Goal: Task Accomplishment & Management: Manage account settings

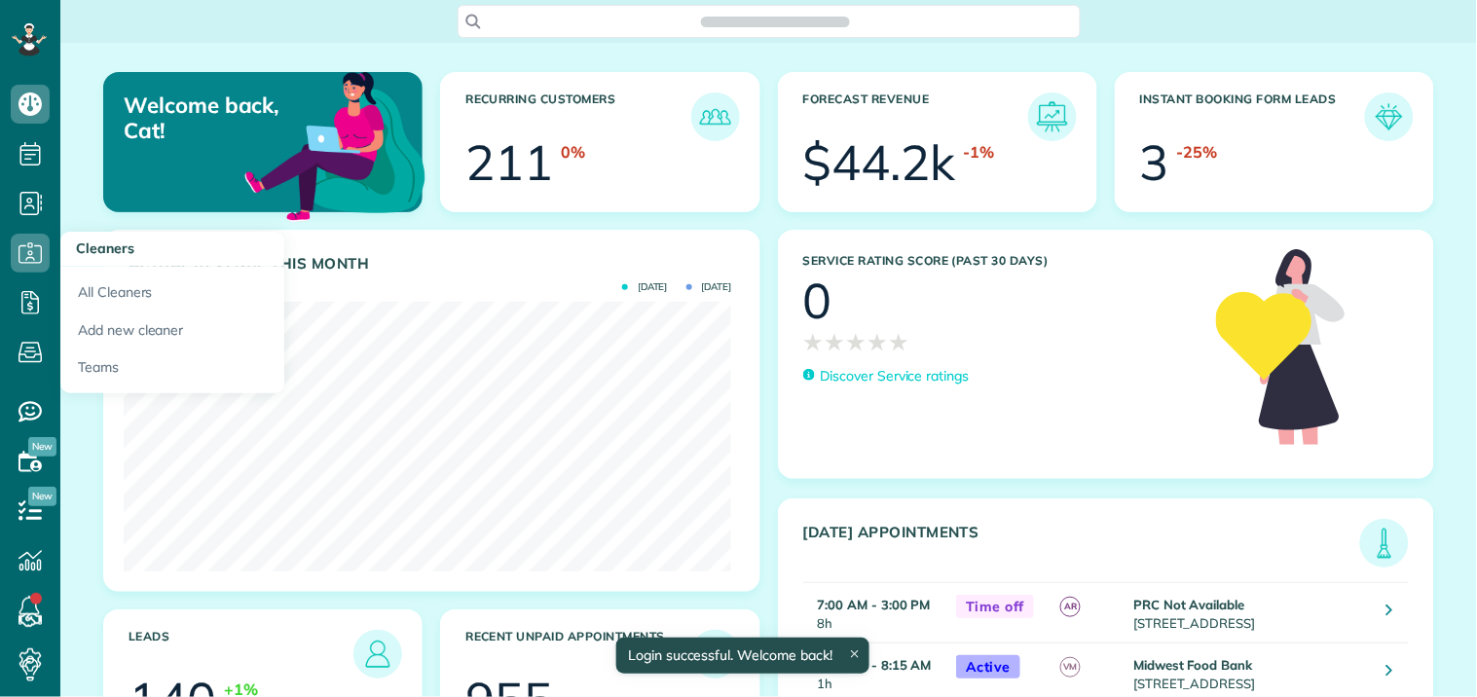
scroll to position [270, 608]
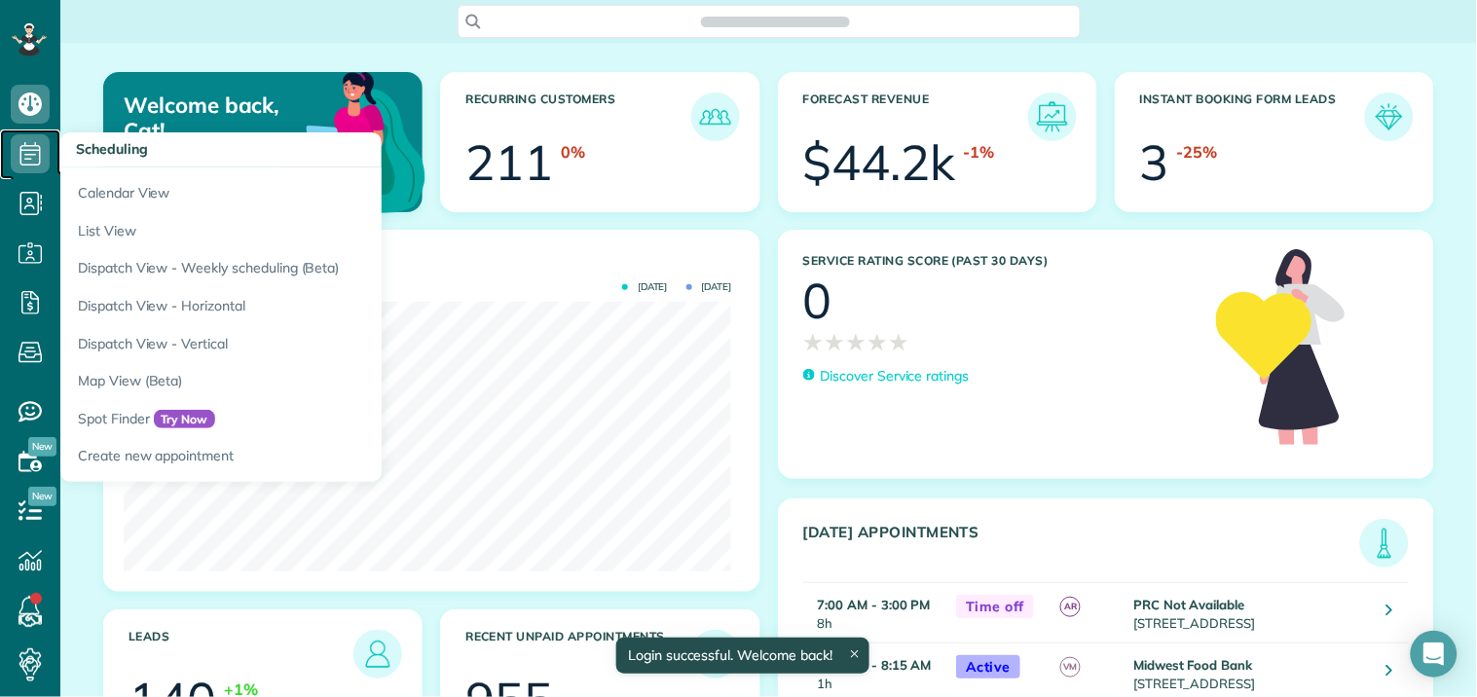
click at [39, 143] on icon at bounding box center [30, 153] width 39 height 39
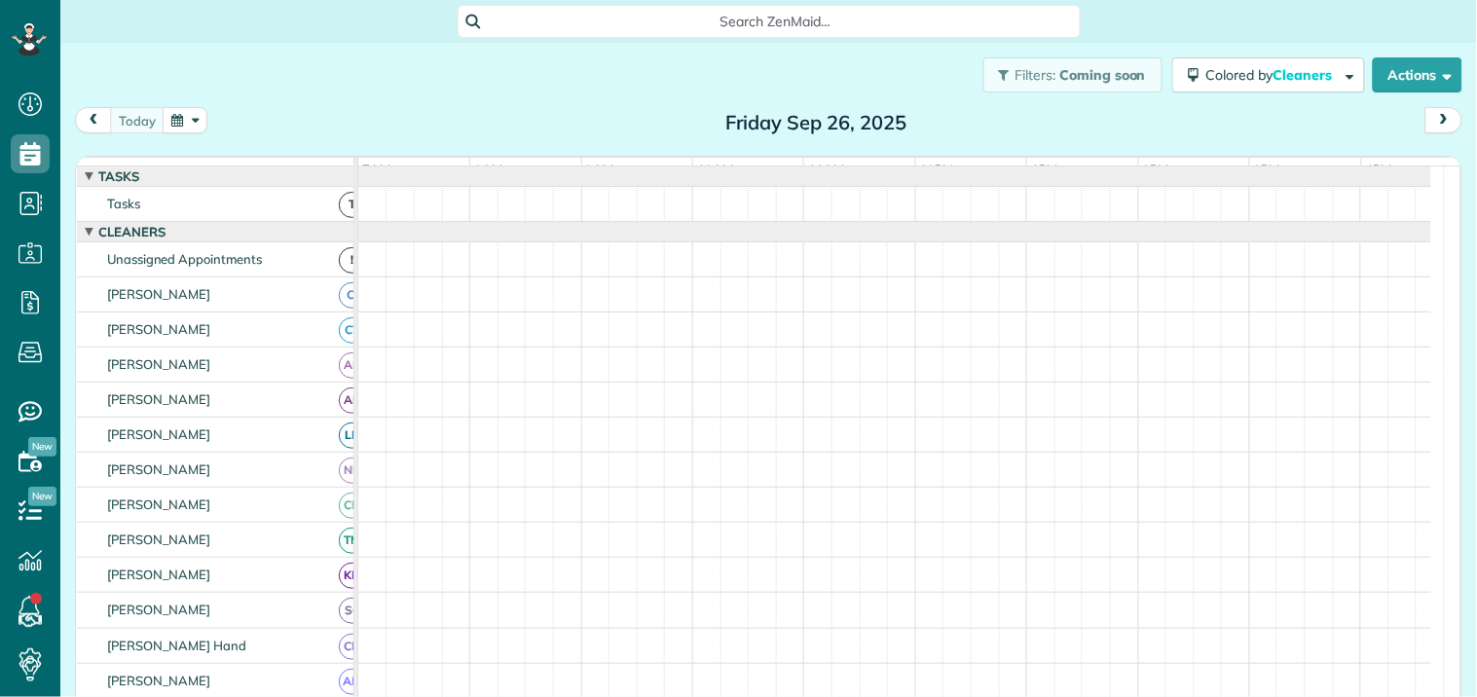
scroll to position [8, 8]
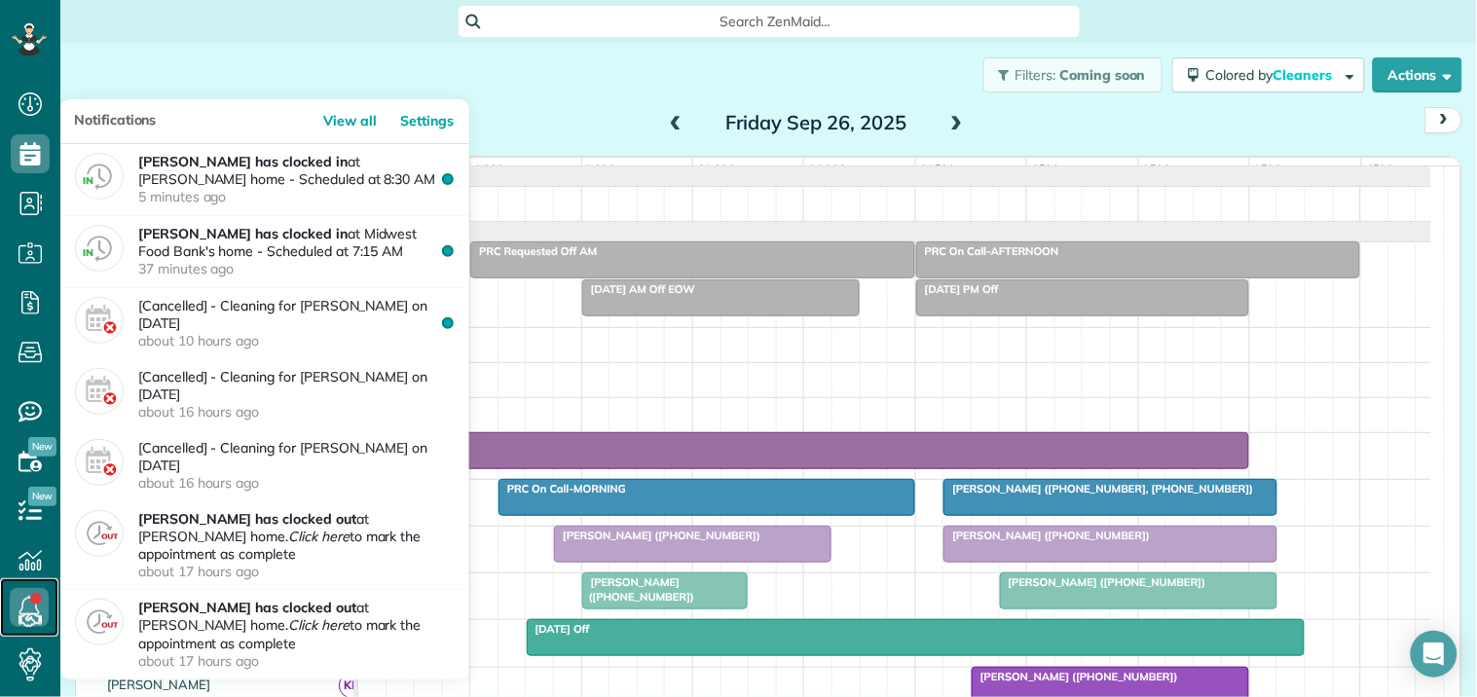
click at [24, 600] on use at bounding box center [29, 607] width 20 height 23
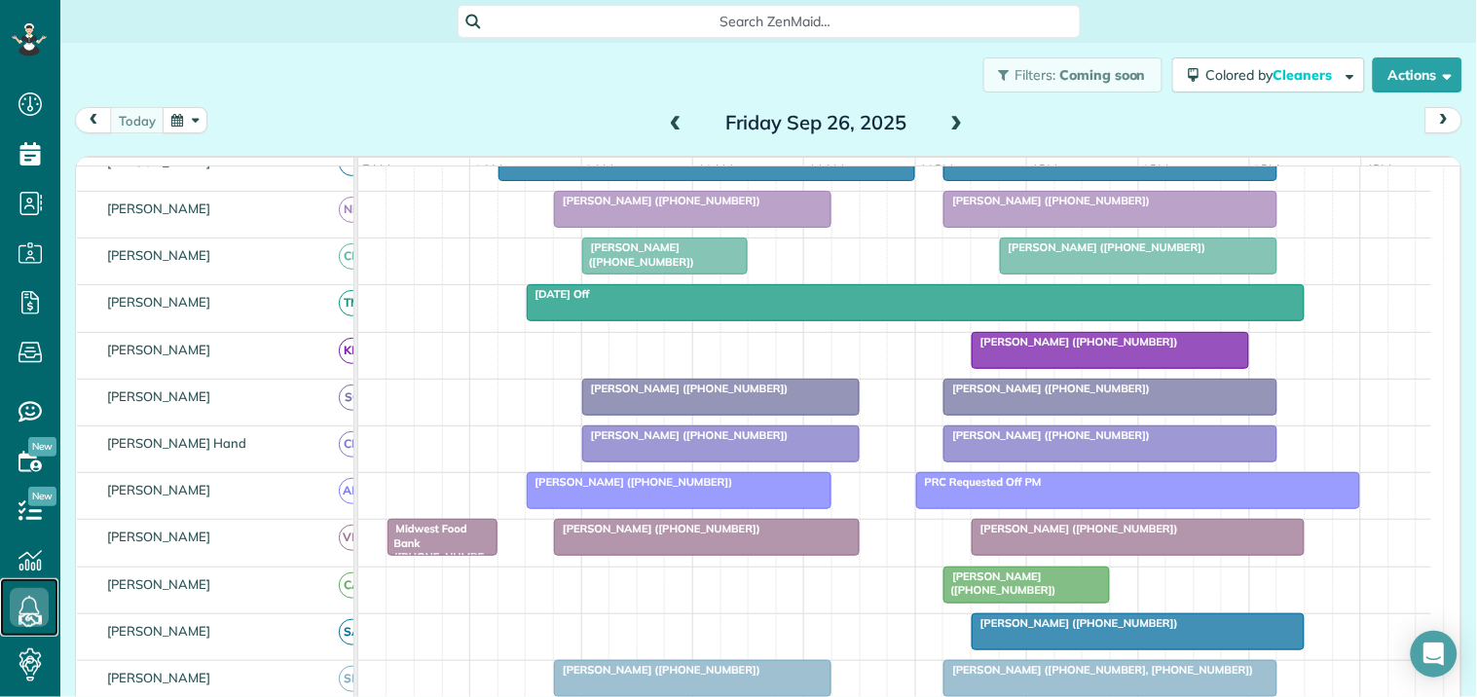
scroll to position [324, 0]
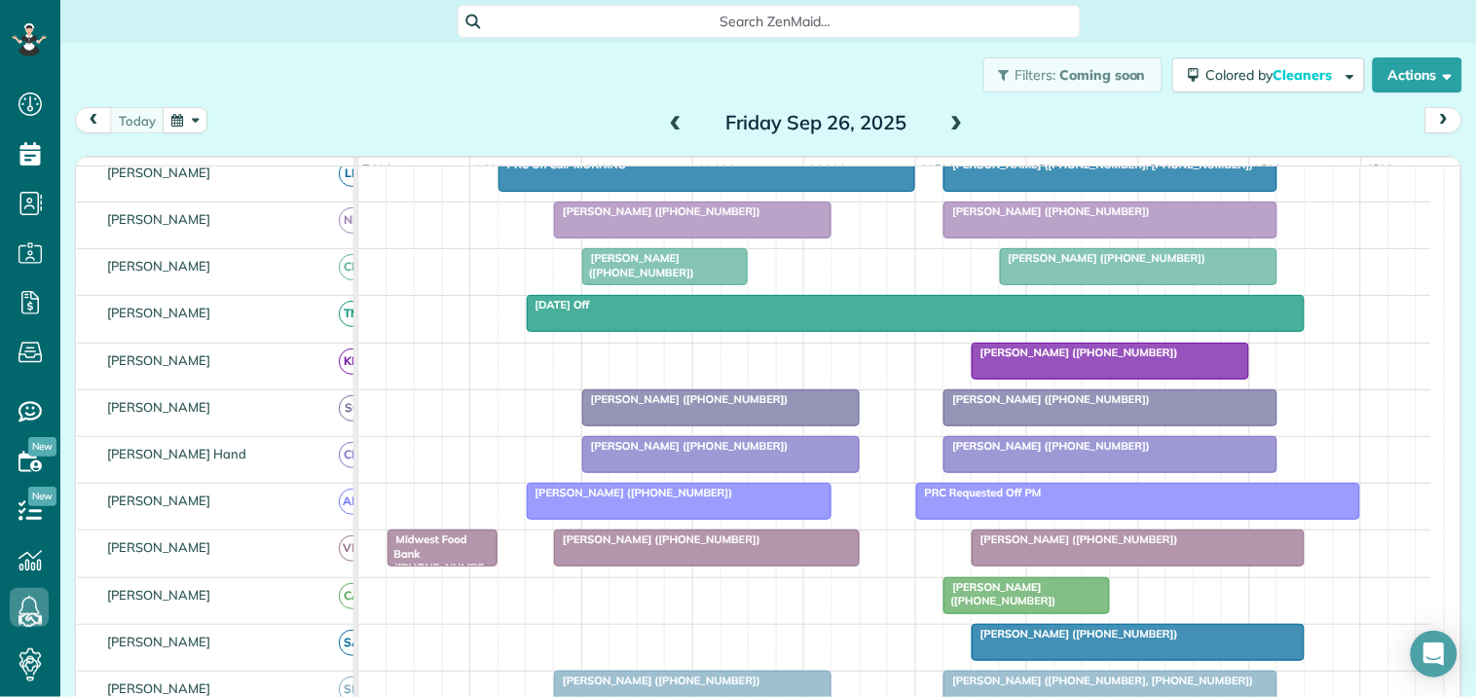
click at [195, 117] on button "button" at bounding box center [185, 120] width 45 height 26
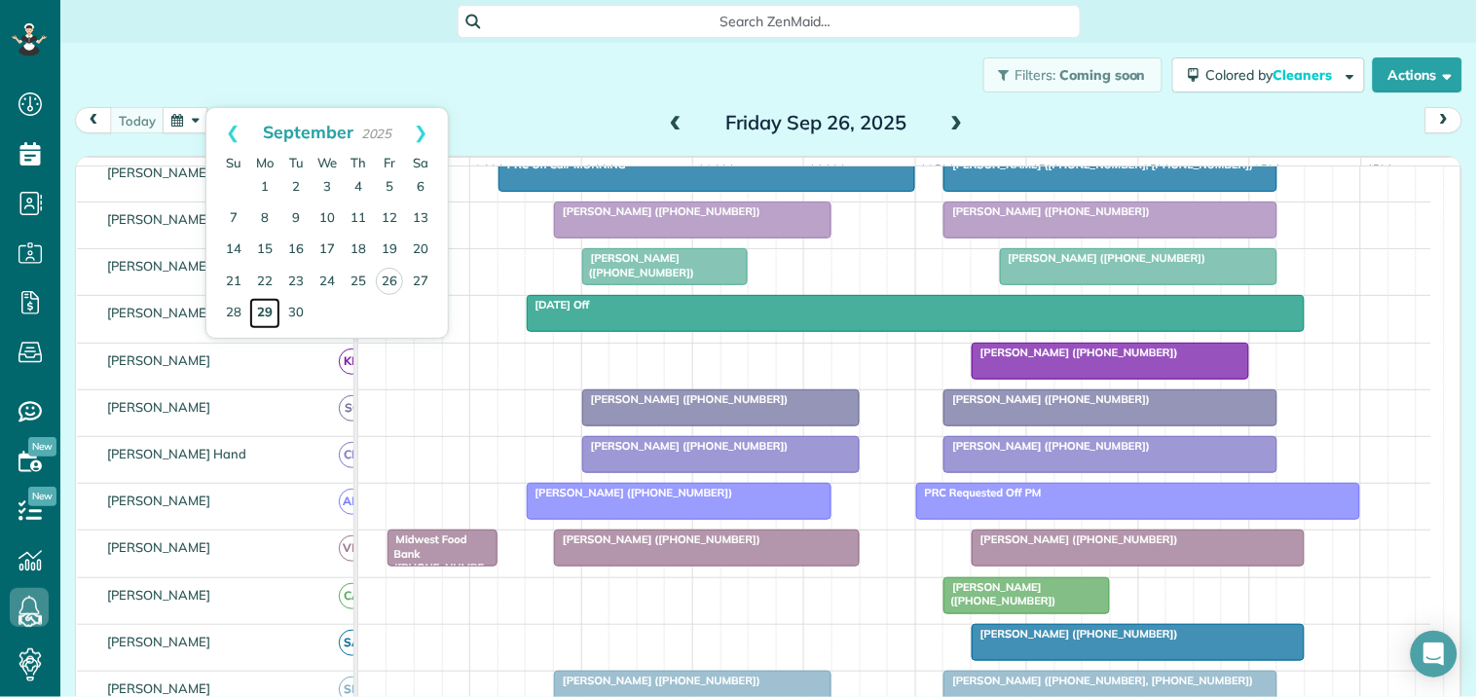
click at [268, 303] on link "29" at bounding box center [264, 313] width 31 height 31
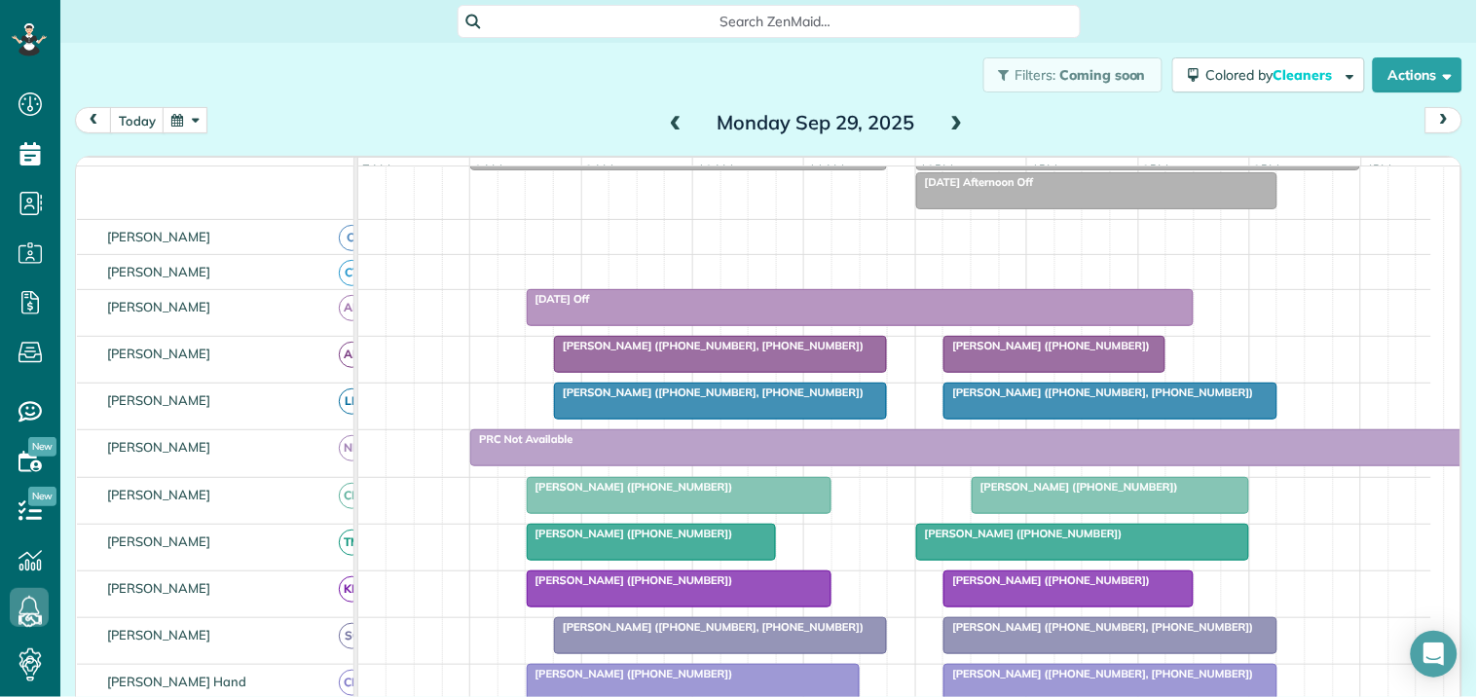
scroll to position [578, 0]
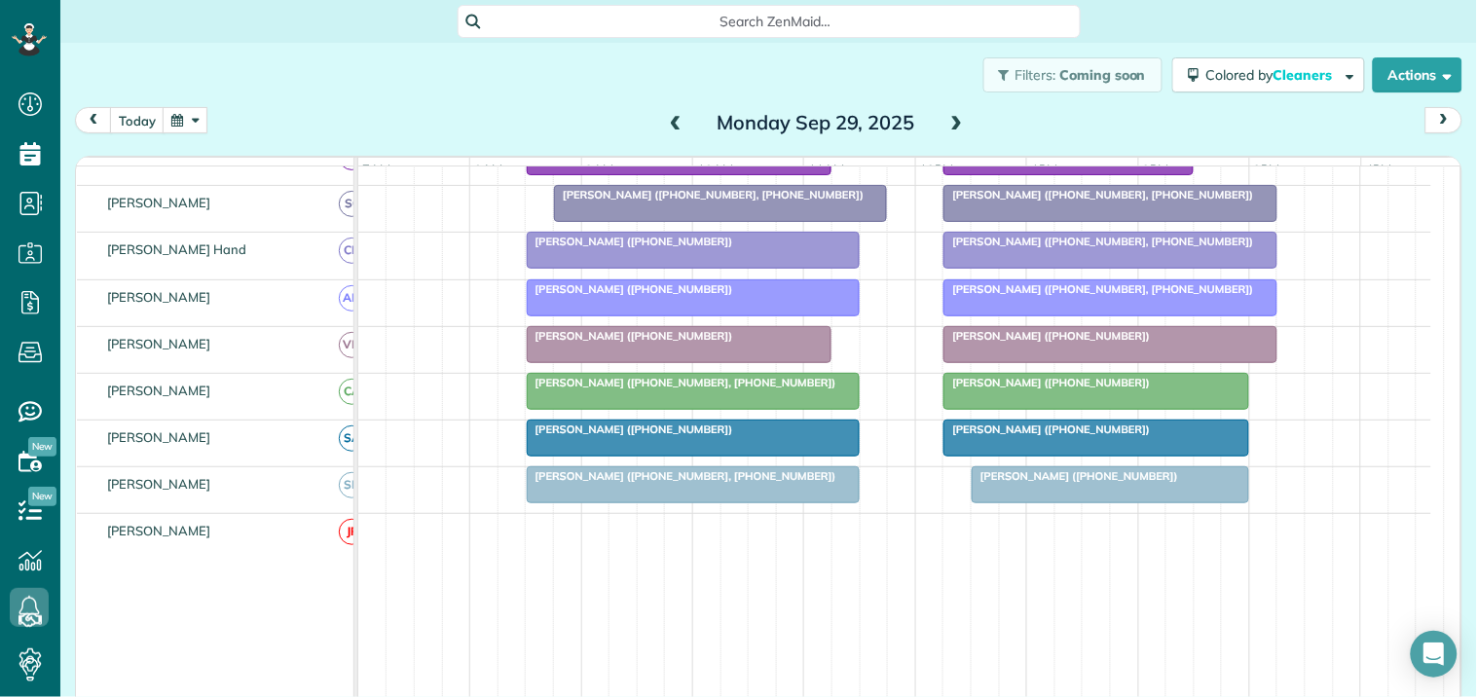
click at [951, 112] on span at bounding box center [956, 123] width 21 height 29
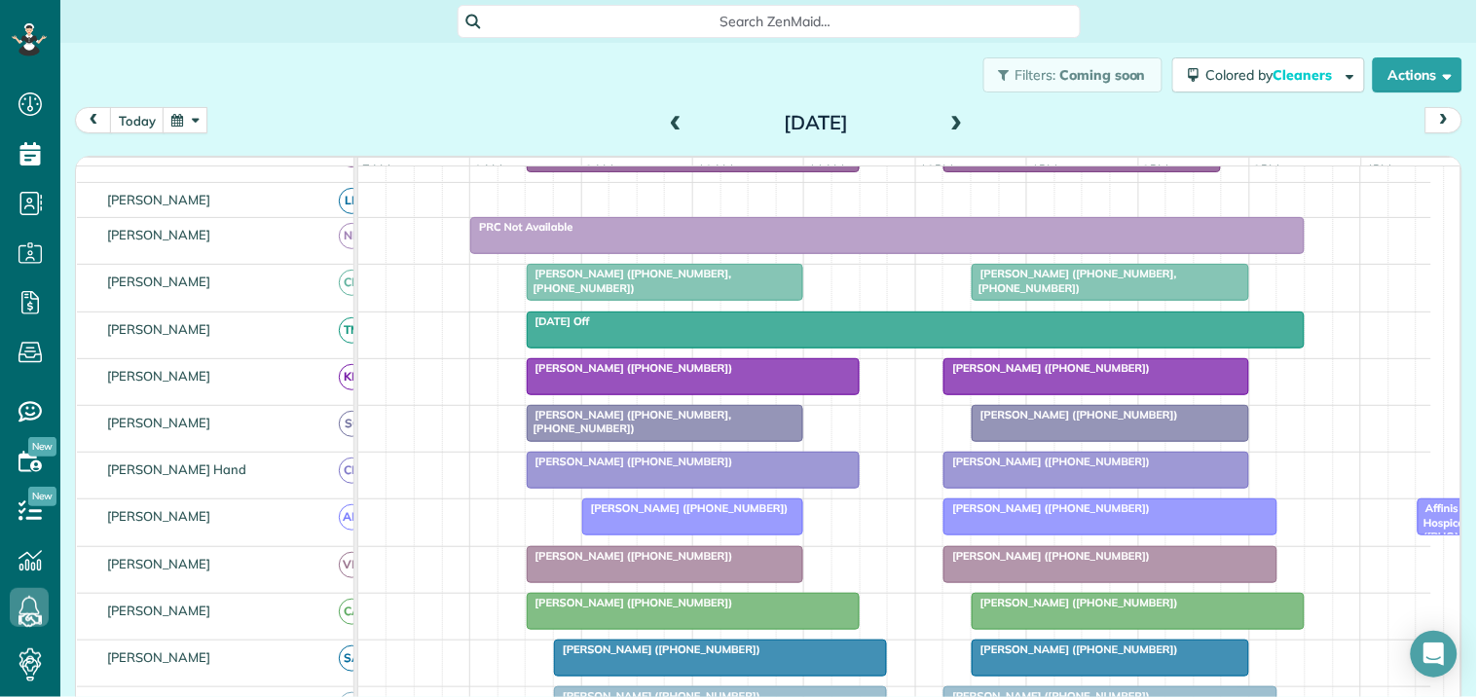
scroll to position [0, 0]
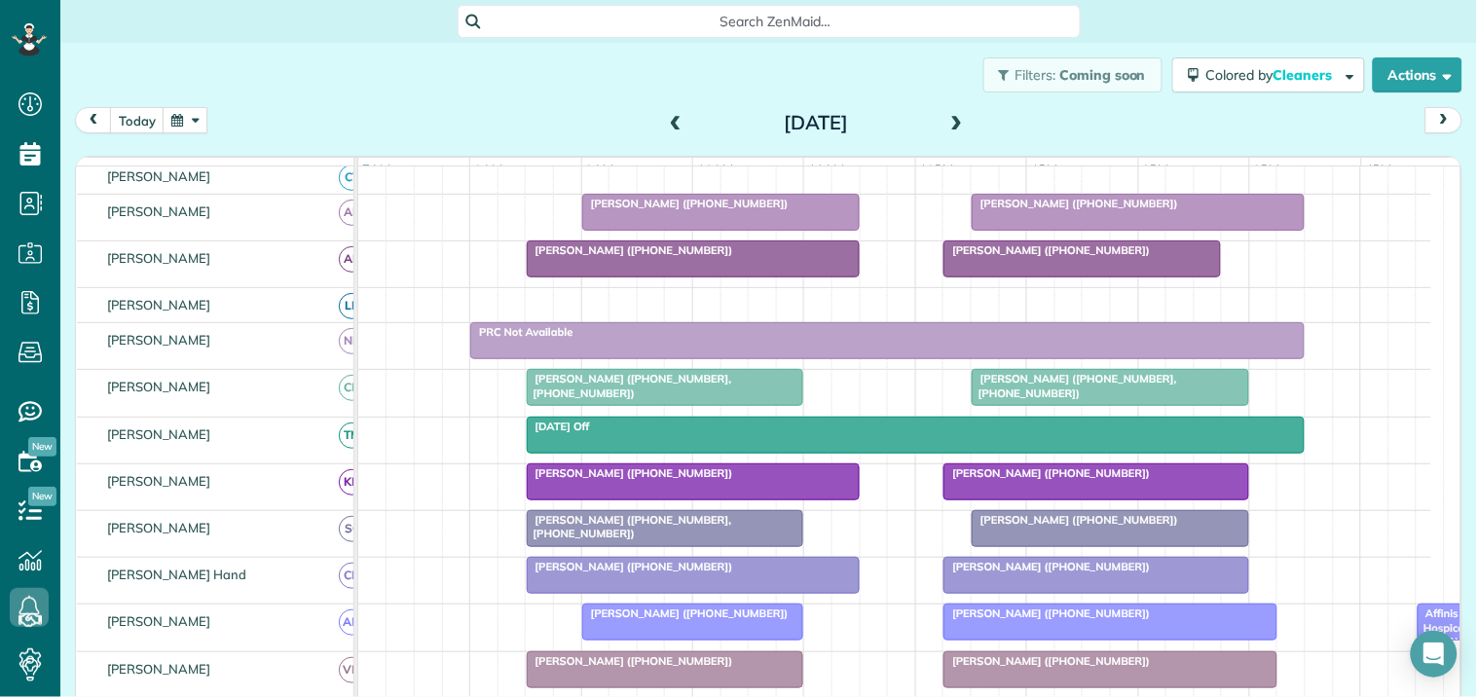
click at [946, 110] on span at bounding box center [956, 123] width 21 height 29
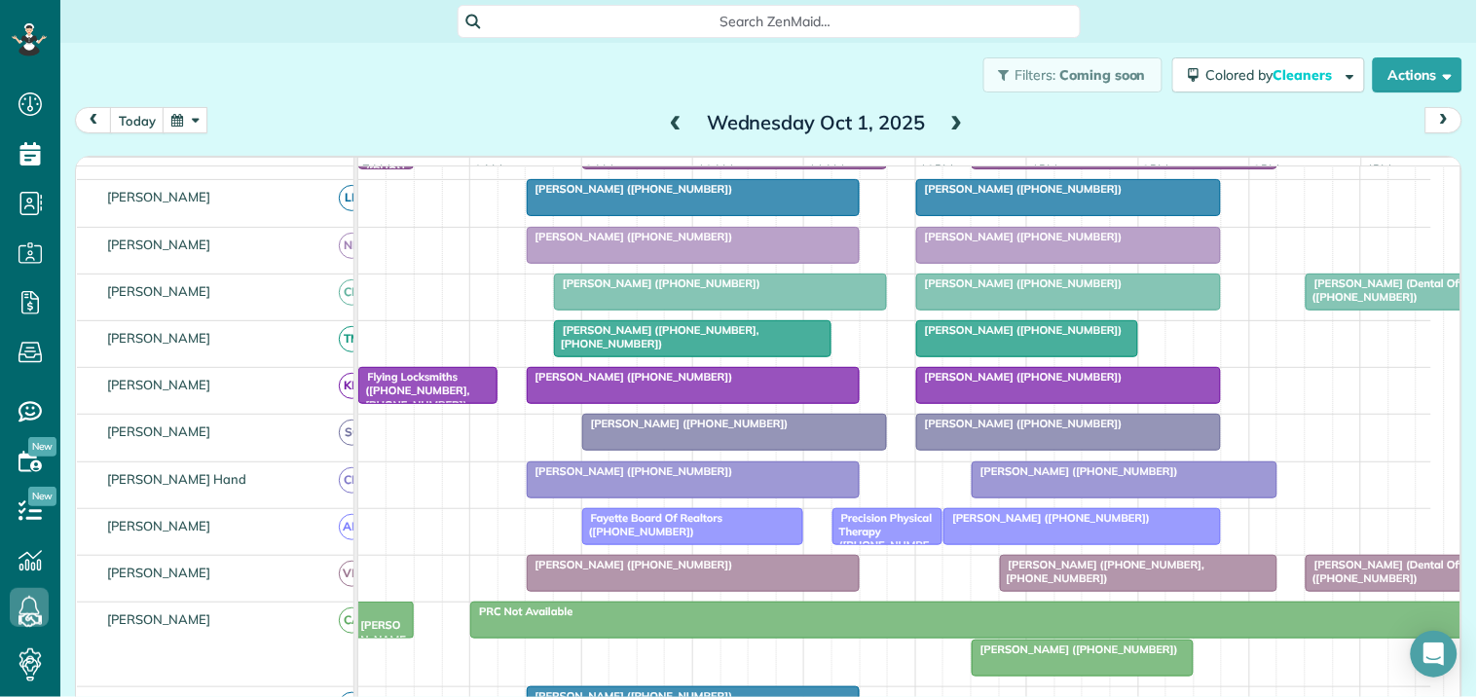
click at [961, 119] on div "Wednesday Oct 1, 2025" at bounding box center [816, 122] width 312 height 31
click at [946, 120] on span at bounding box center [956, 124] width 21 height 18
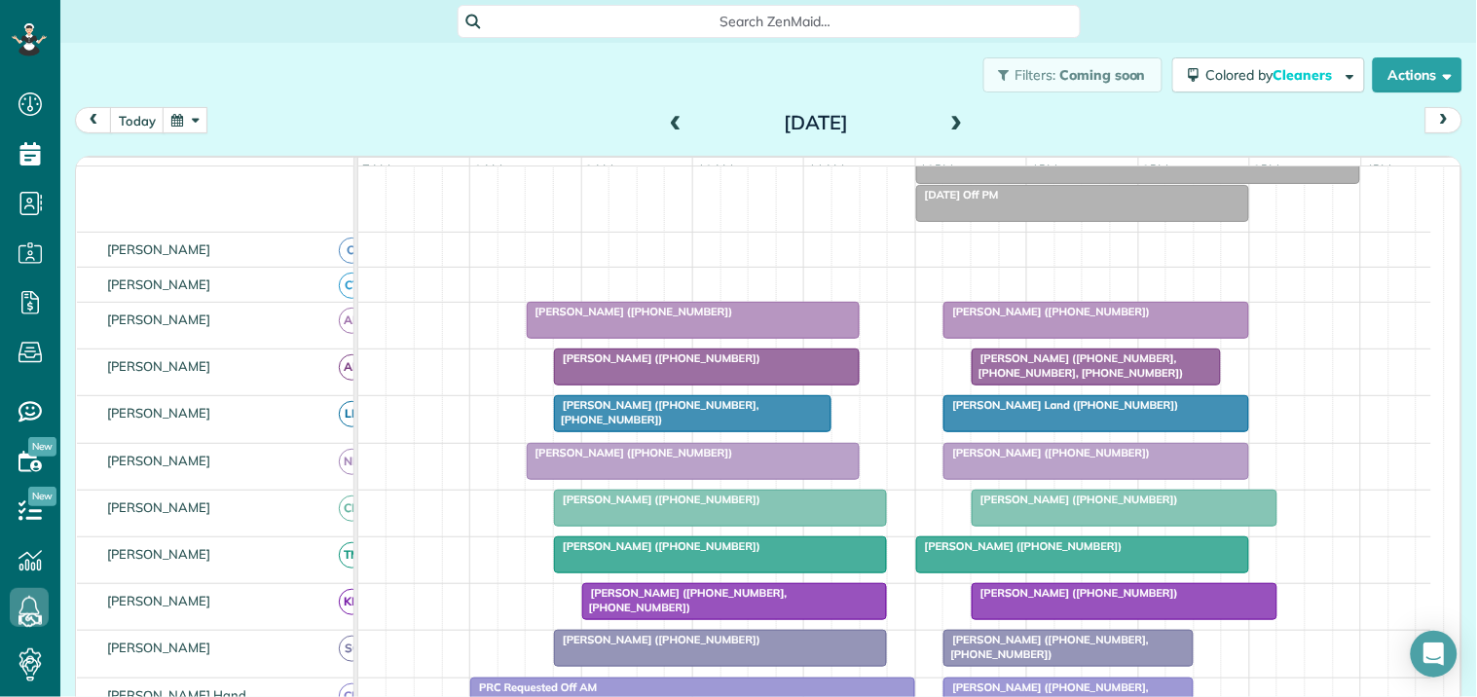
click at [951, 119] on span at bounding box center [956, 124] width 21 height 18
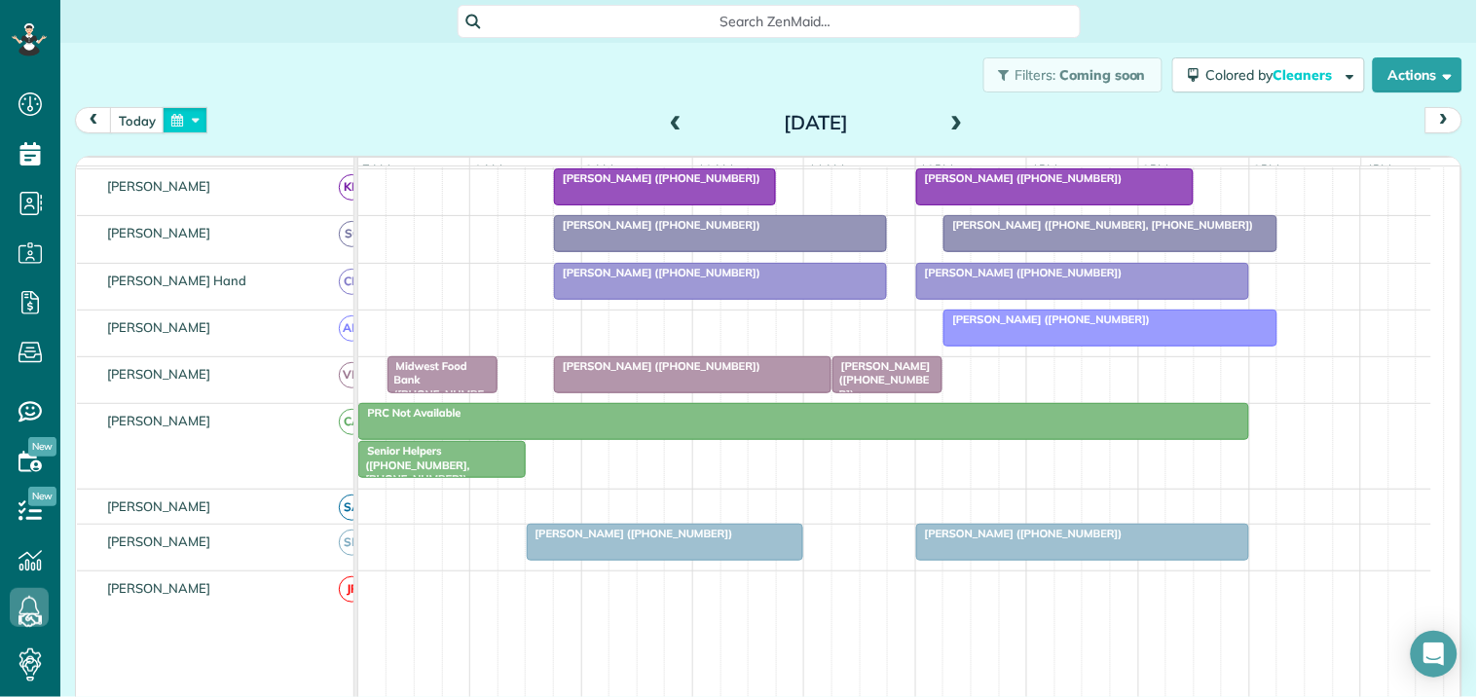
click at [182, 120] on button "button" at bounding box center [185, 120] width 45 height 26
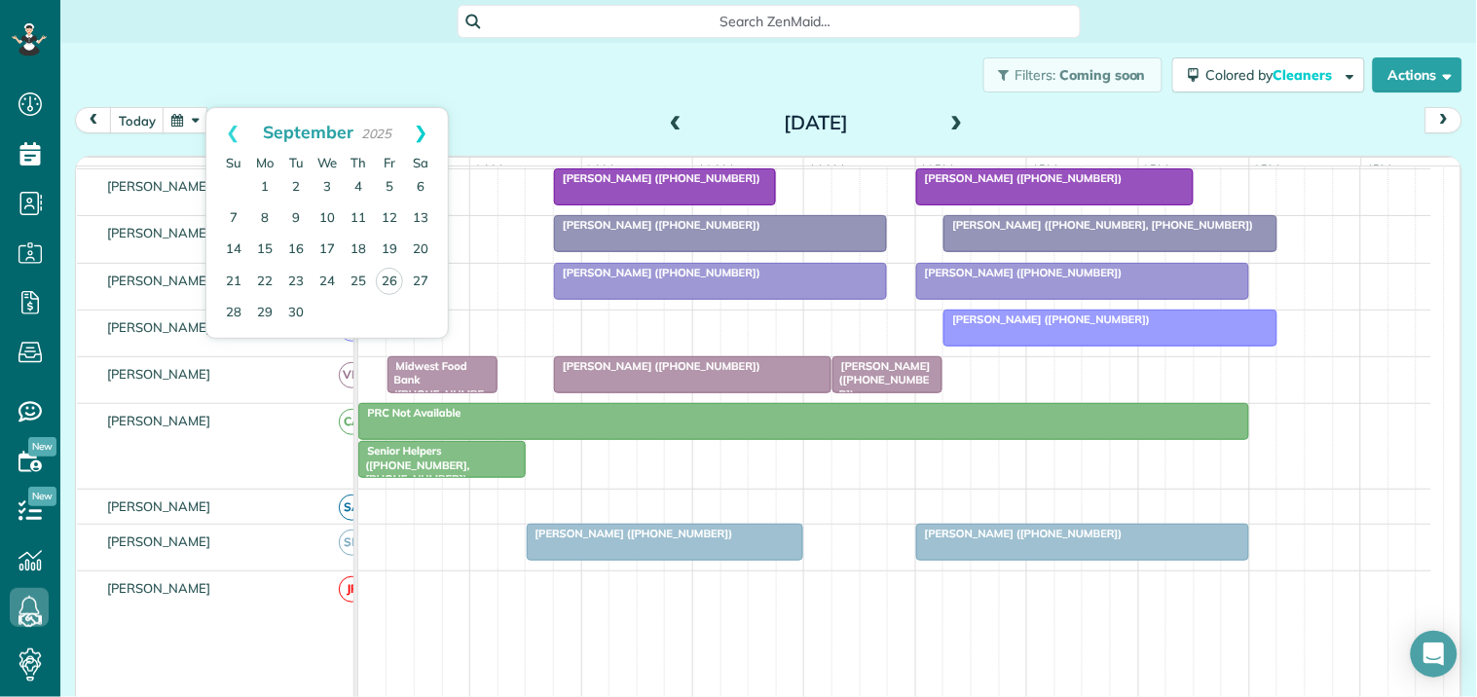
click at [421, 123] on link "Next" at bounding box center [421, 132] width 54 height 49
click at [390, 313] on link "31" at bounding box center [389, 312] width 31 height 31
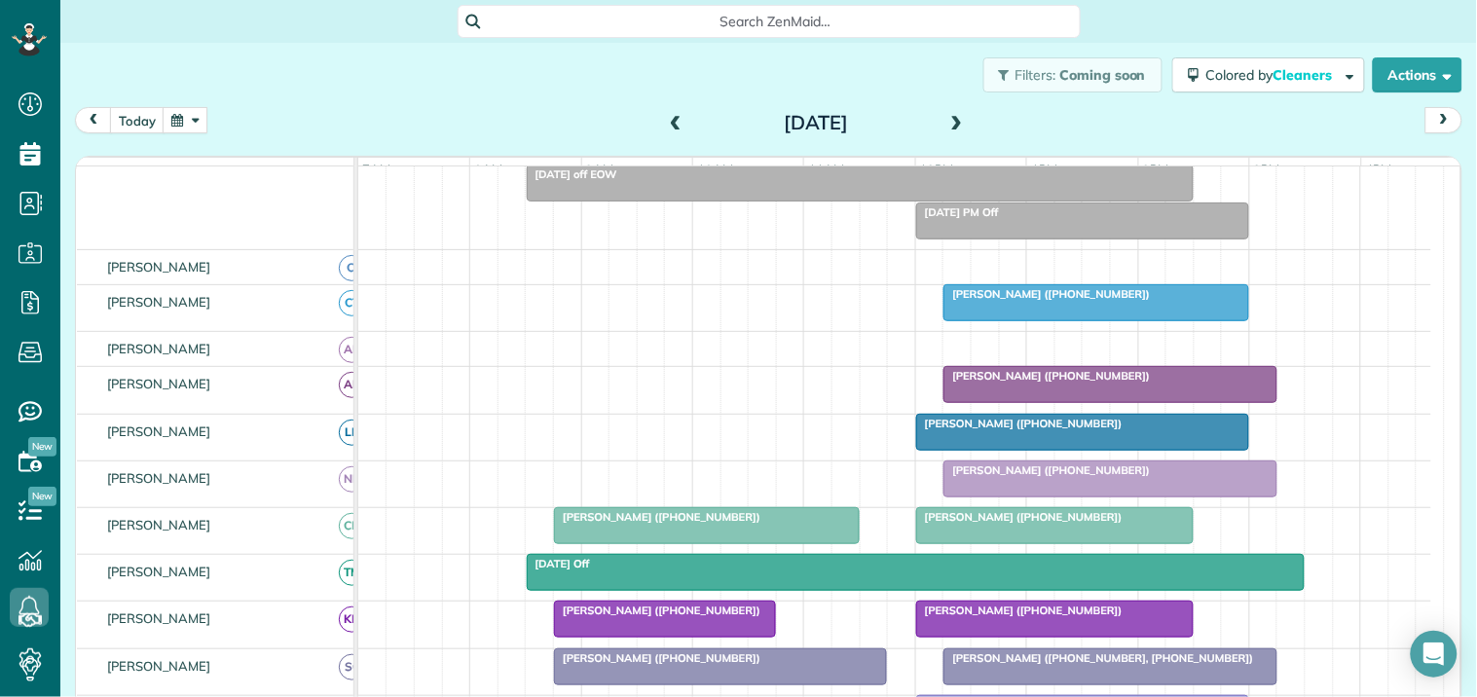
click at [186, 122] on button "button" at bounding box center [185, 120] width 45 height 26
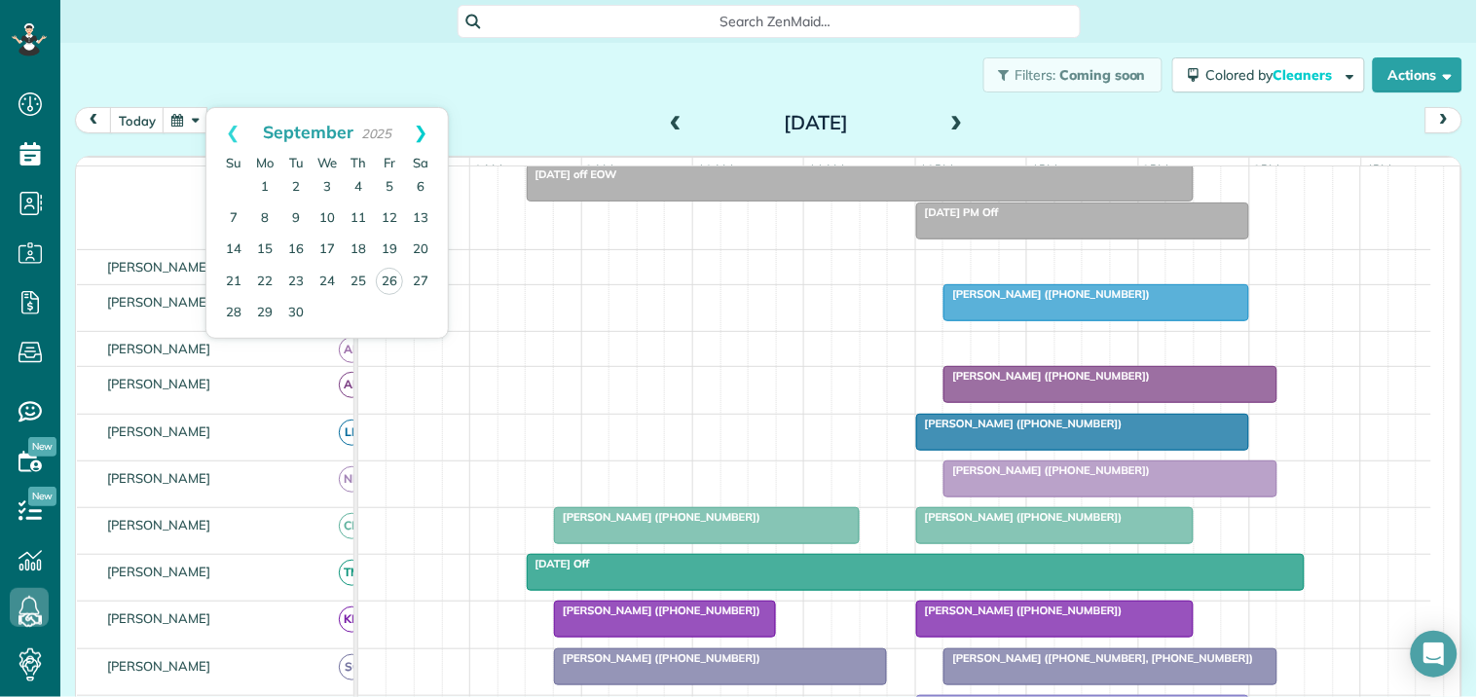
click at [422, 127] on link "Next" at bounding box center [421, 132] width 54 height 49
click at [385, 183] on link "3" at bounding box center [389, 187] width 31 height 31
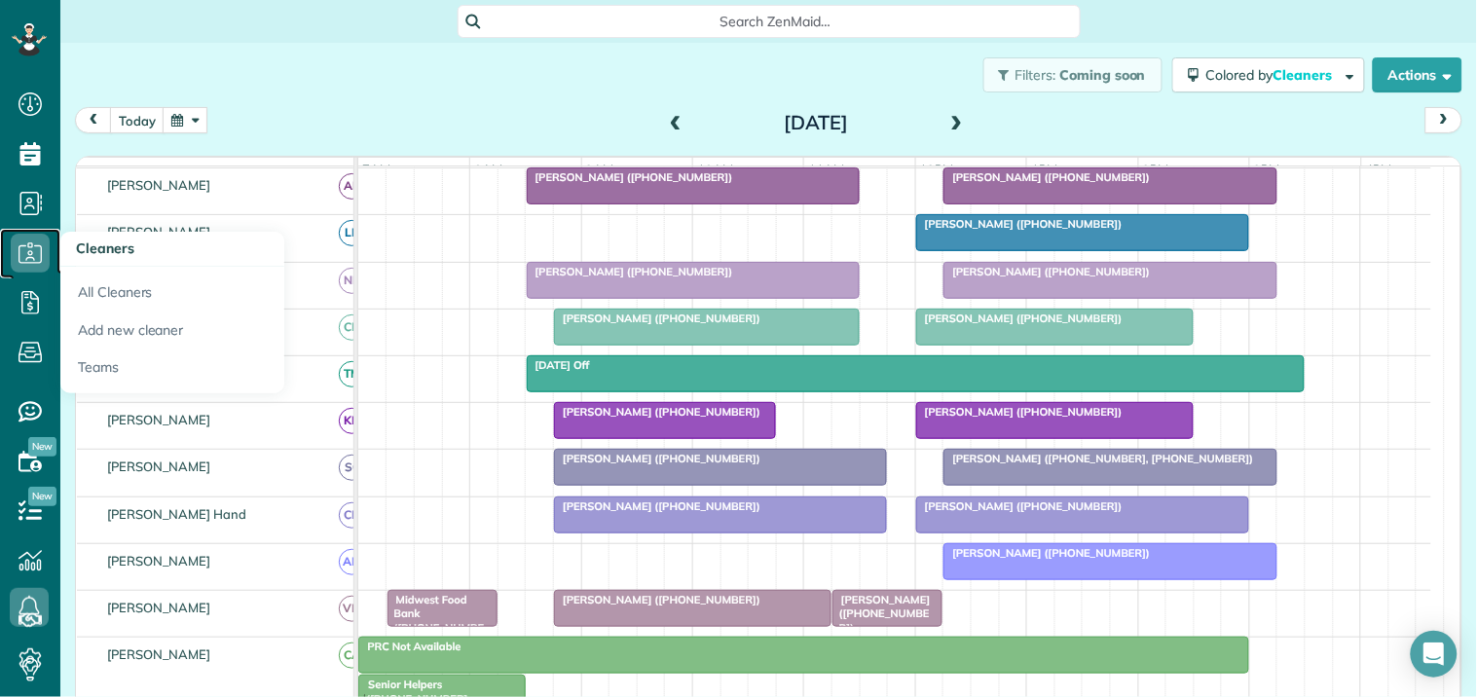
click at [20, 249] on icon at bounding box center [30, 253] width 39 height 39
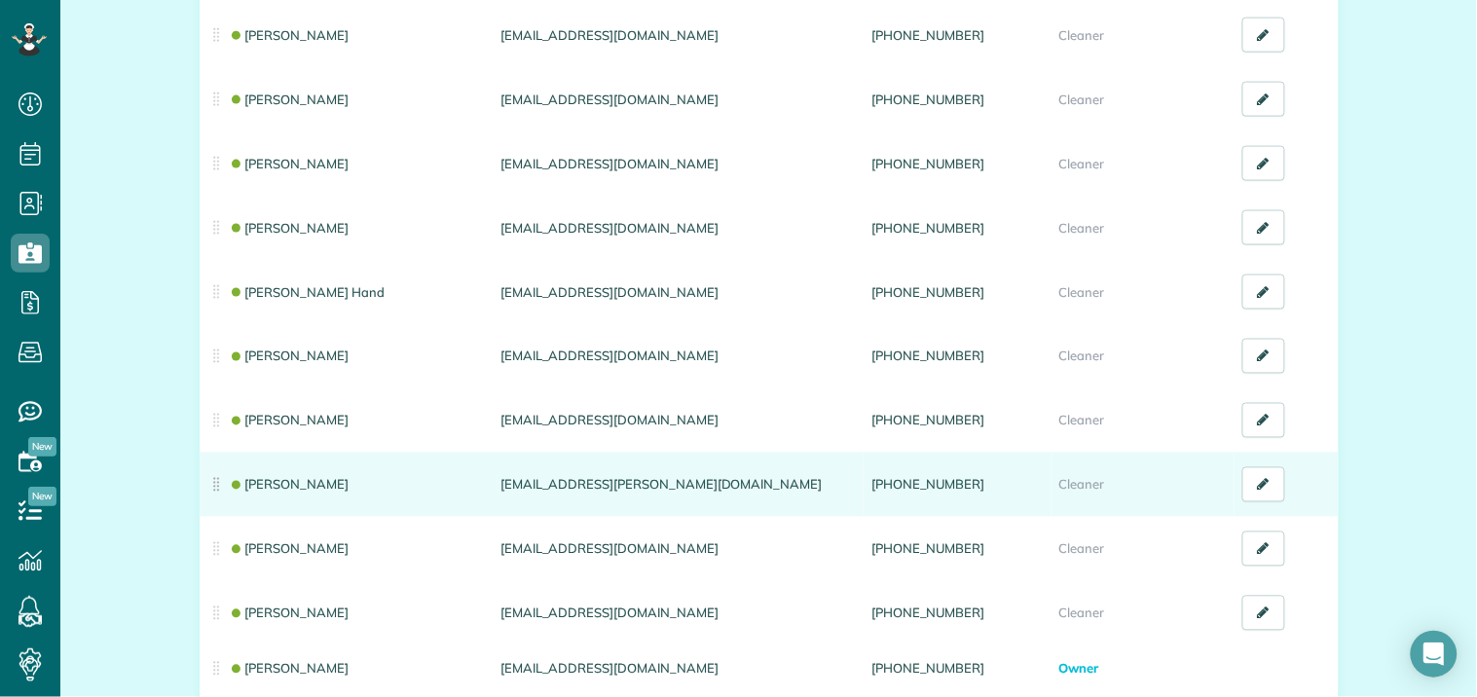
scroll to position [648, 0]
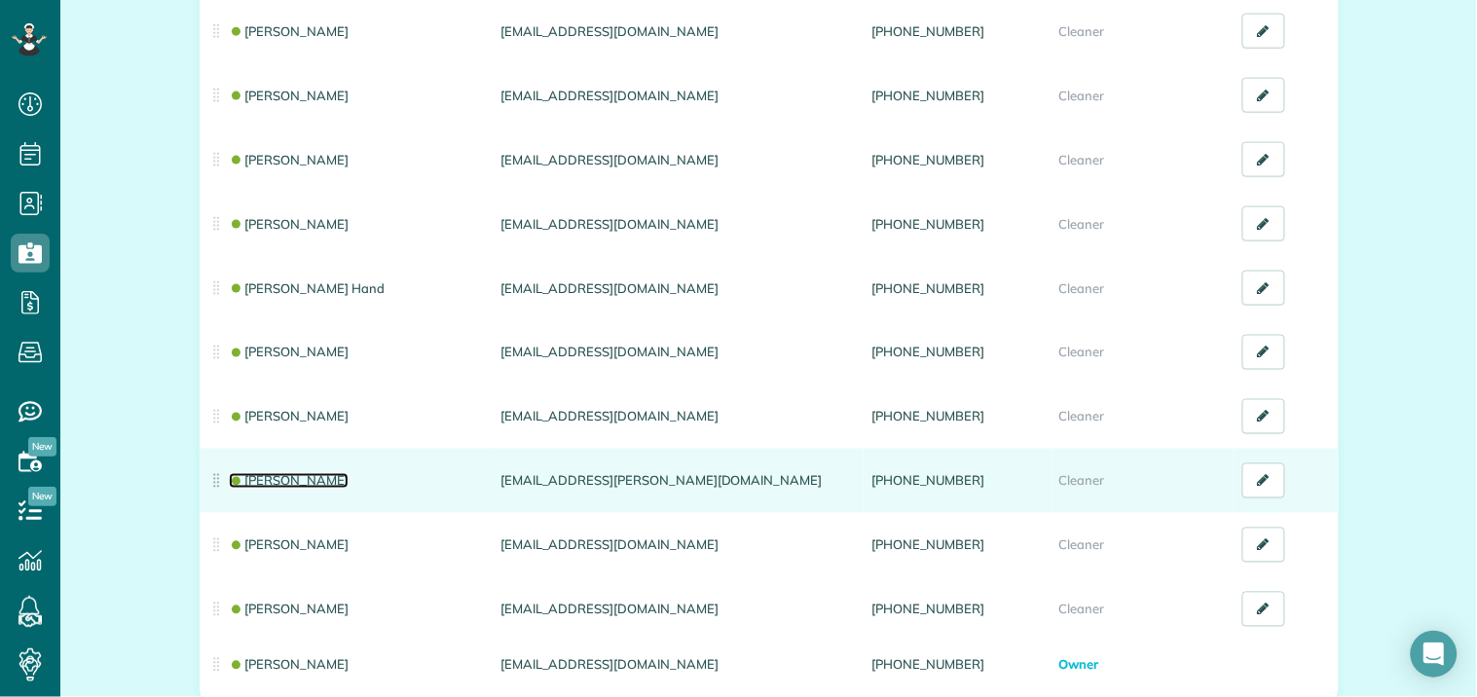
click at [269, 482] on link "Catherine Altman" at bounding box center [289, 481] width 121 height 16
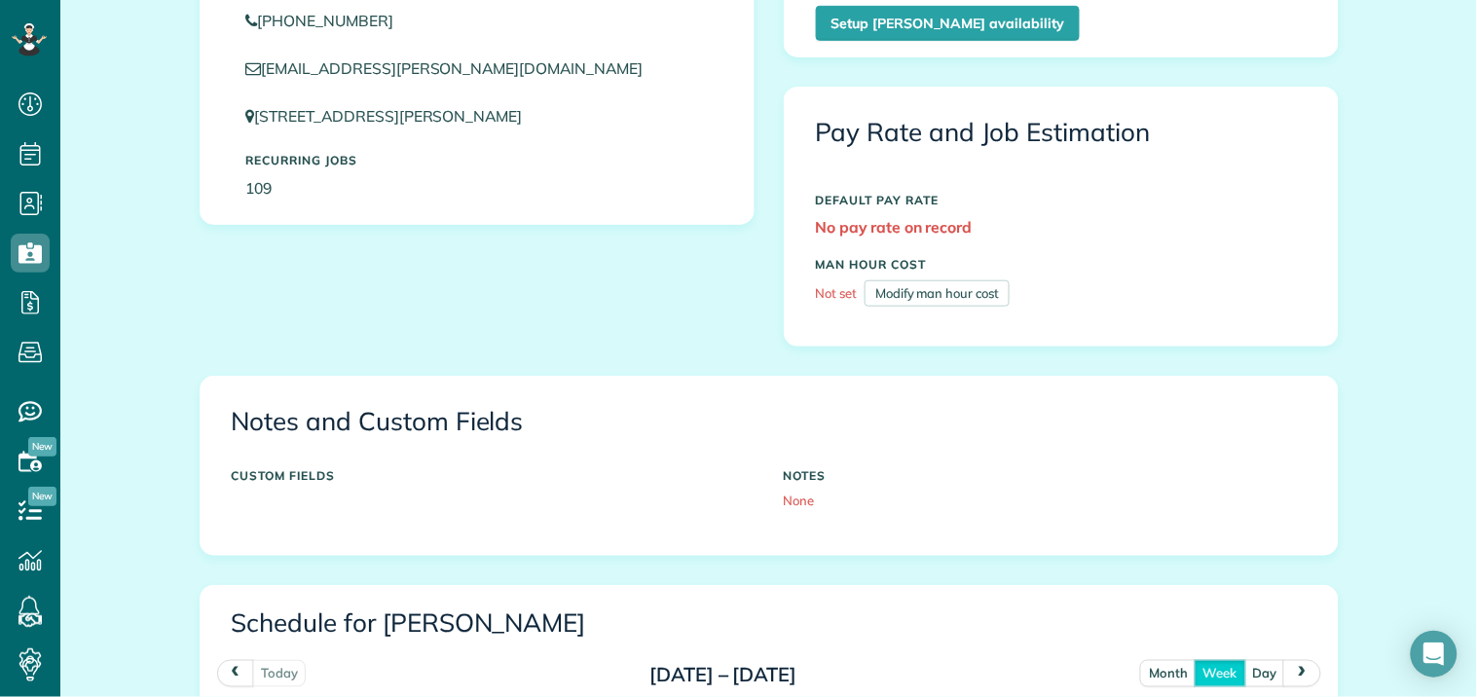
scroll to position [648, 0]
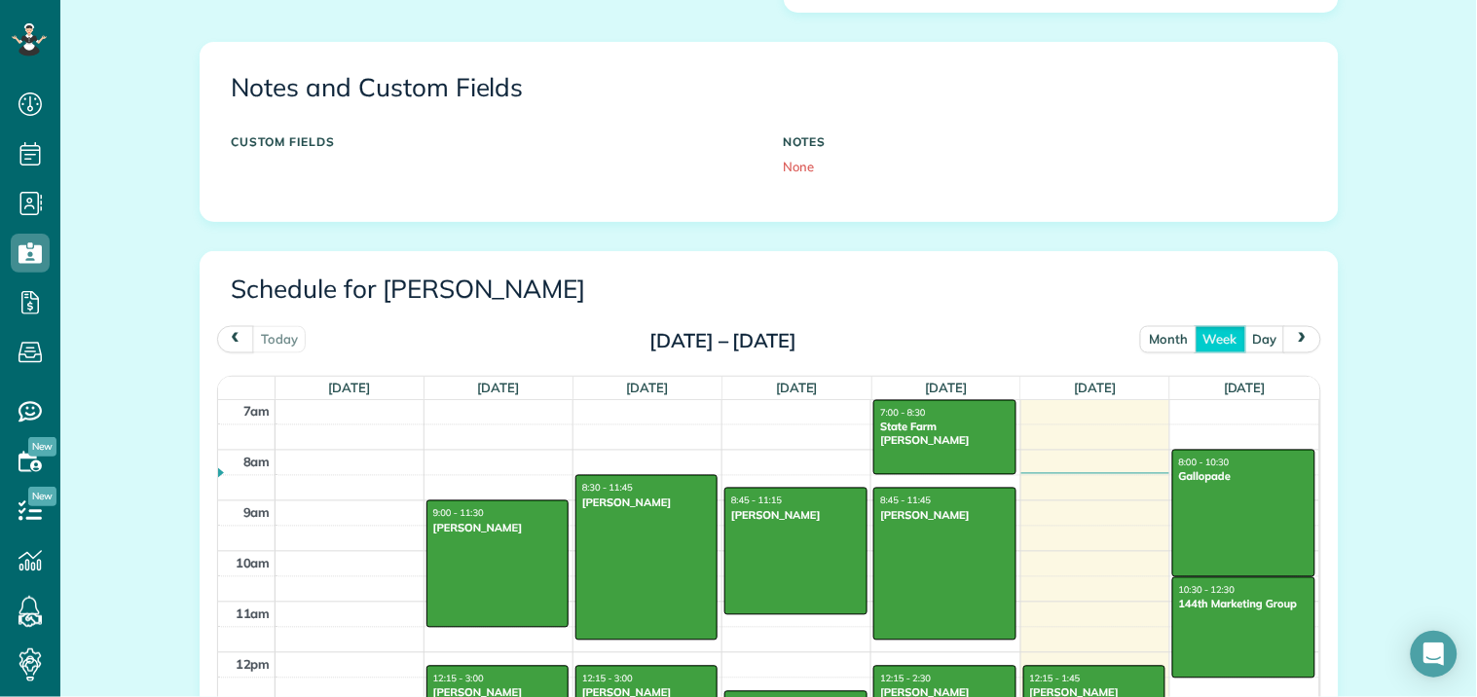
click at [1147, 338] on button "month" at bounding box center [1168, 339] width 56 height 26
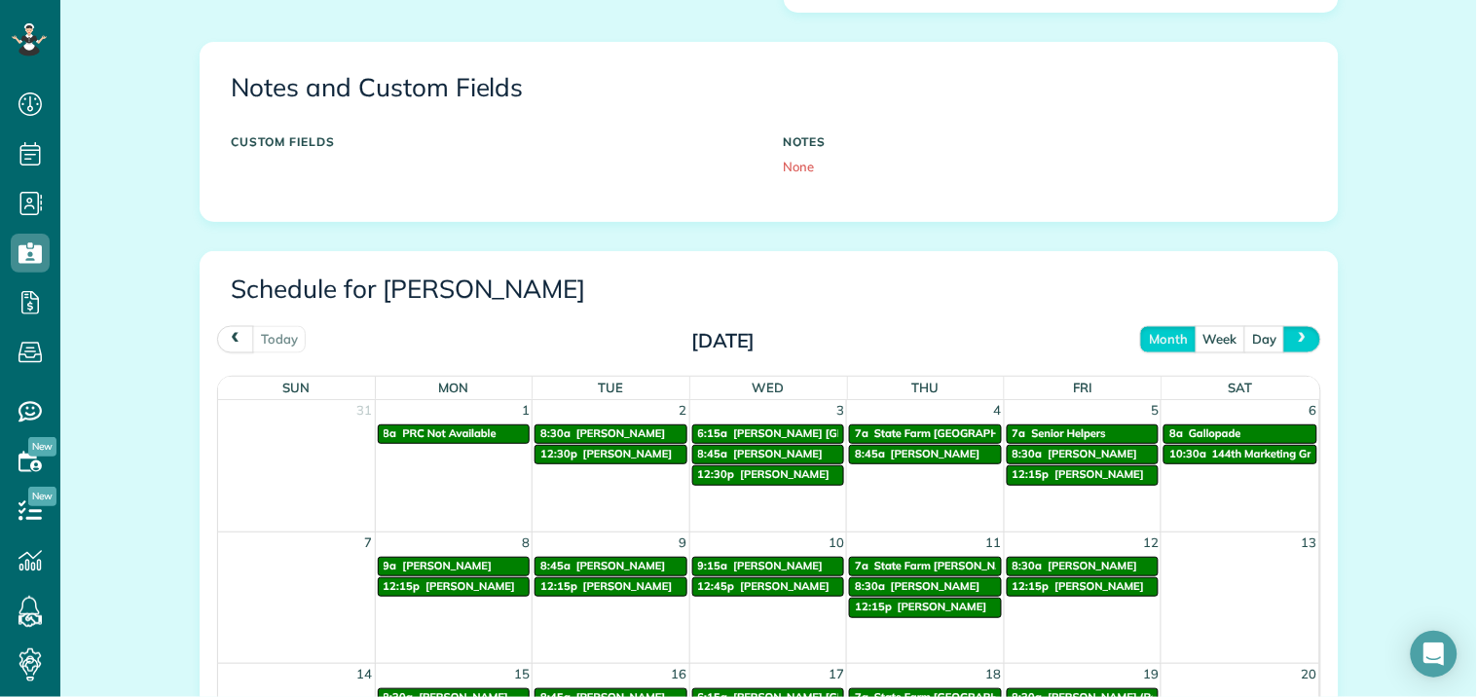
click at [1295, 337] on span "next" at bounding box center [1303, 339] width 16 height 13
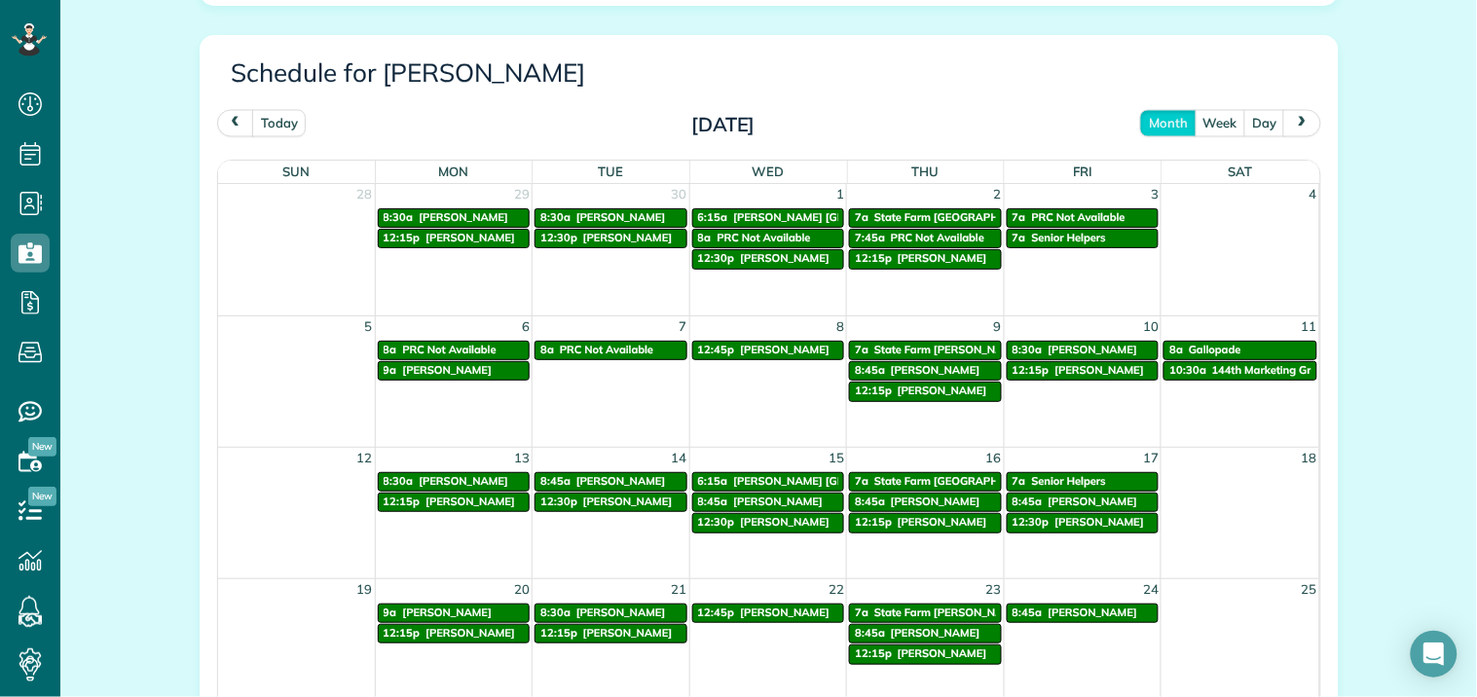
scroll to position [974, 0]
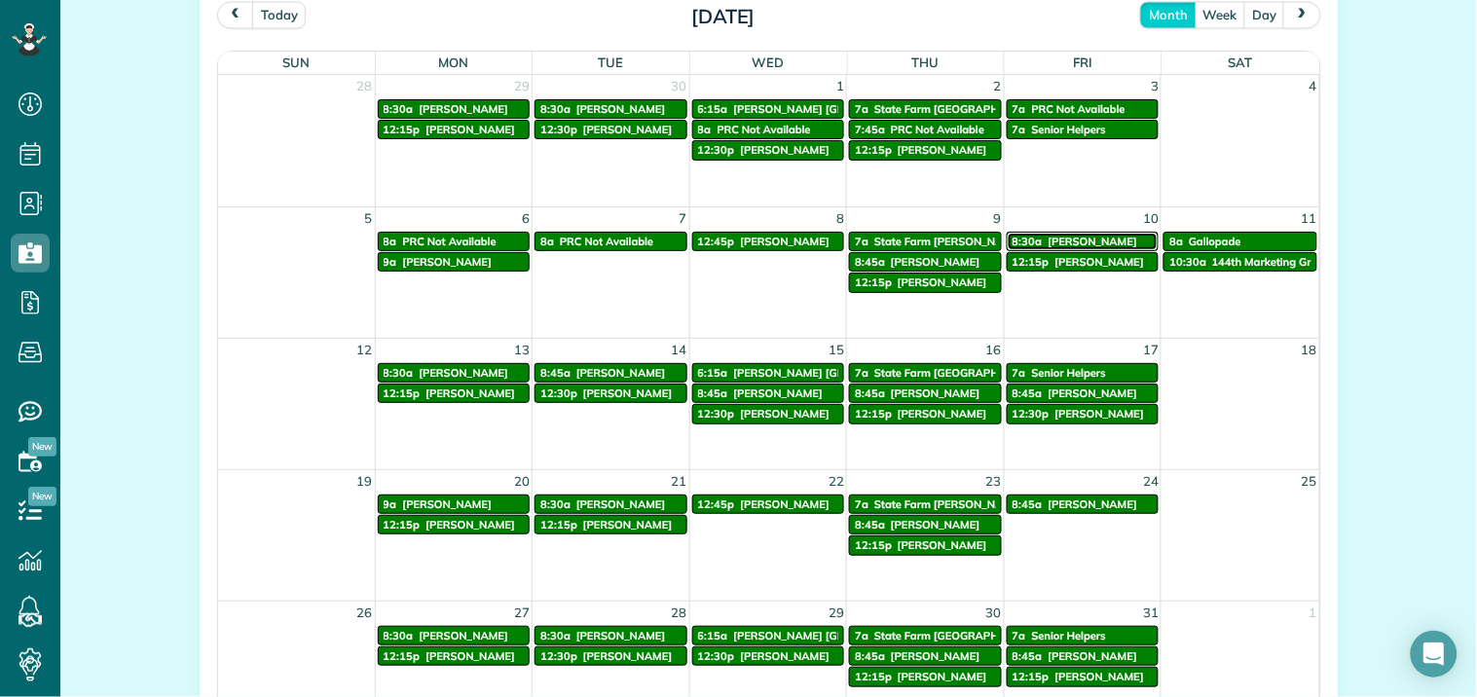
click at [1077, 241] on span "Karen Garrett" at bounding box center [1094, 242] width 90 height 14
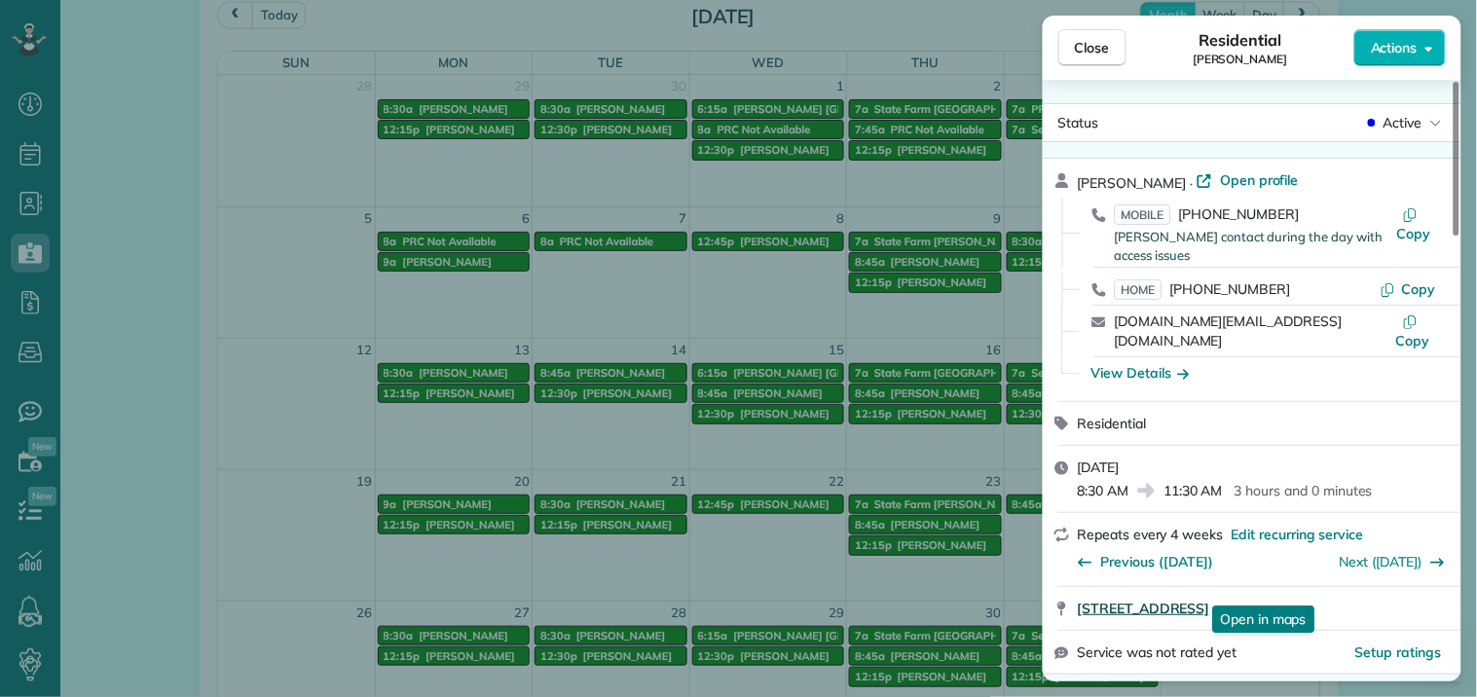
click at [1210, 599] on span "344 Country Lake Drive Senoia GA 30276" at bounding box center [1144, 608] width 132 height 19
click at [1107, 47] on span "Close" at bounding box center [1092, 47] width 35 height 19
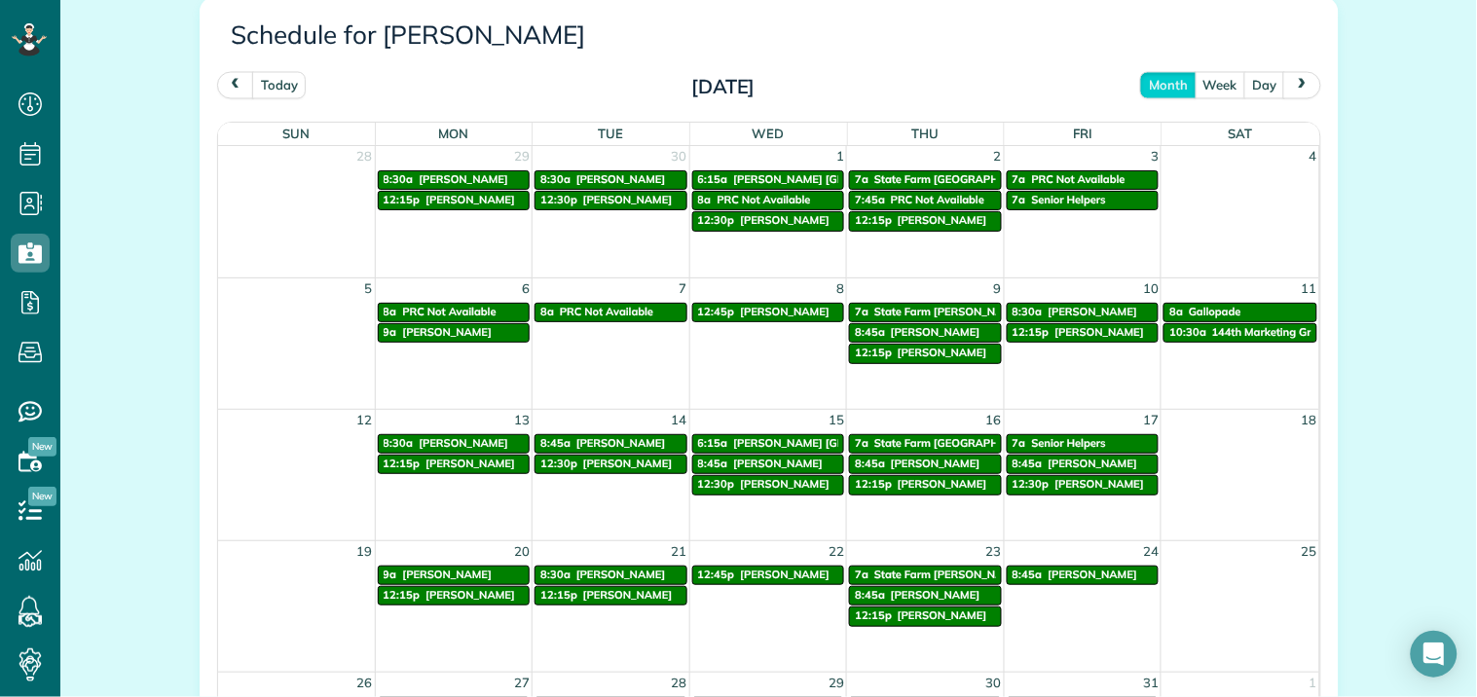
scroll to position [865, 0]
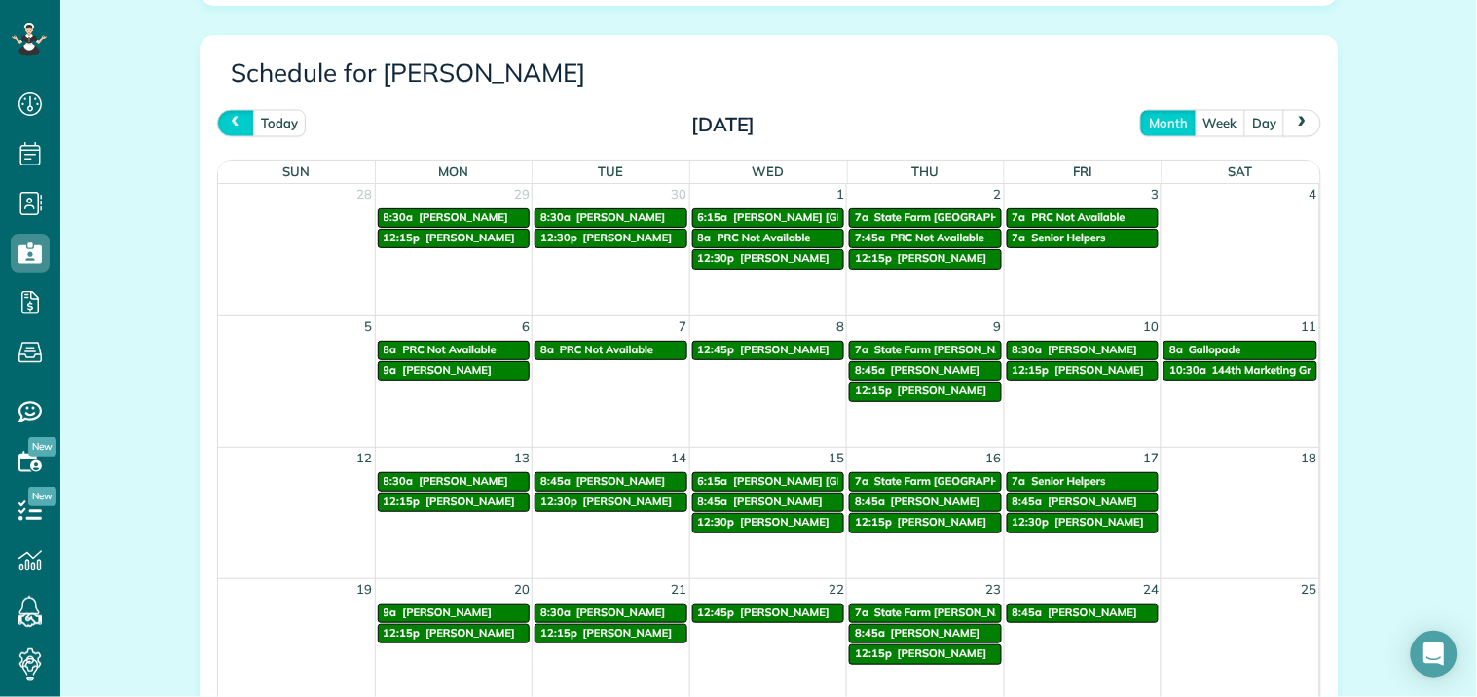
click at [235, 118] on span "prev" at bounding box center [236, 123] width 16 height 13
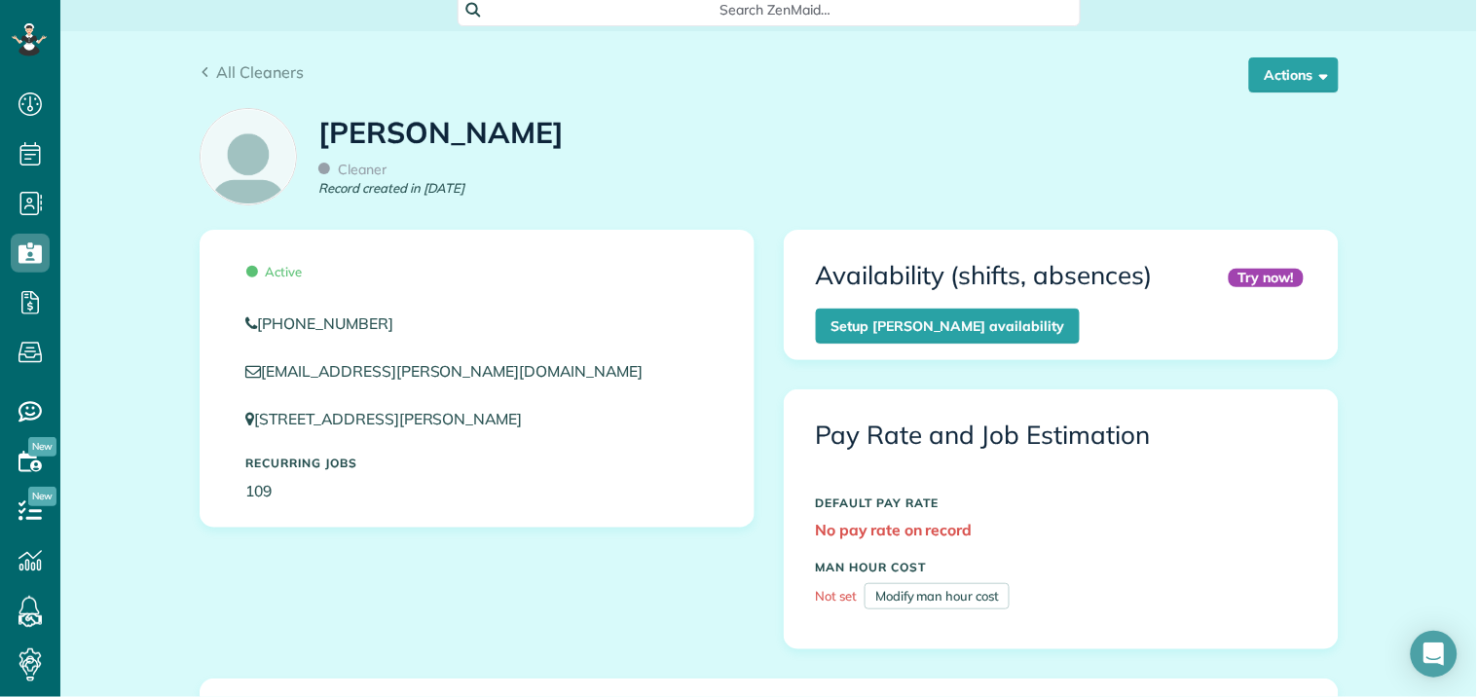
scroll to position [0, 0]
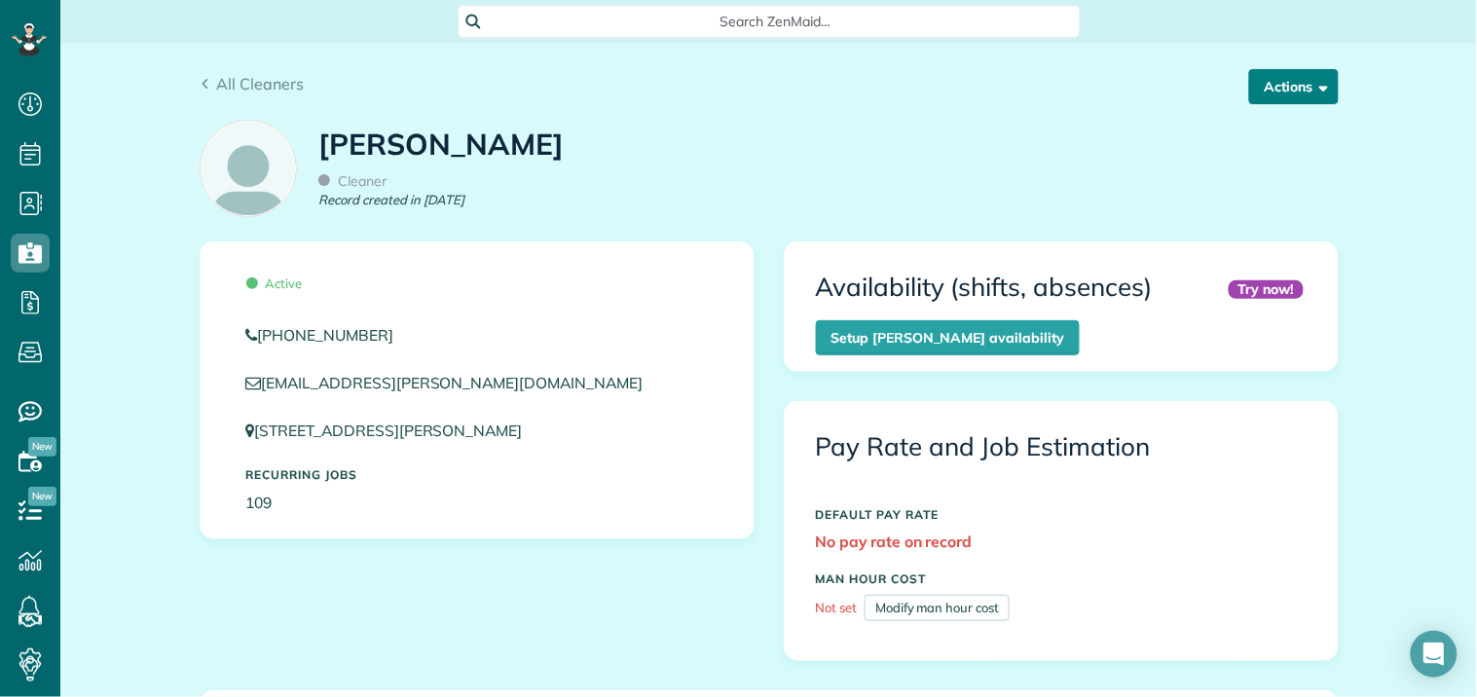
click at [1273, 86] on button "Actions" at bounding box center [1294, 86] width 90 height 35
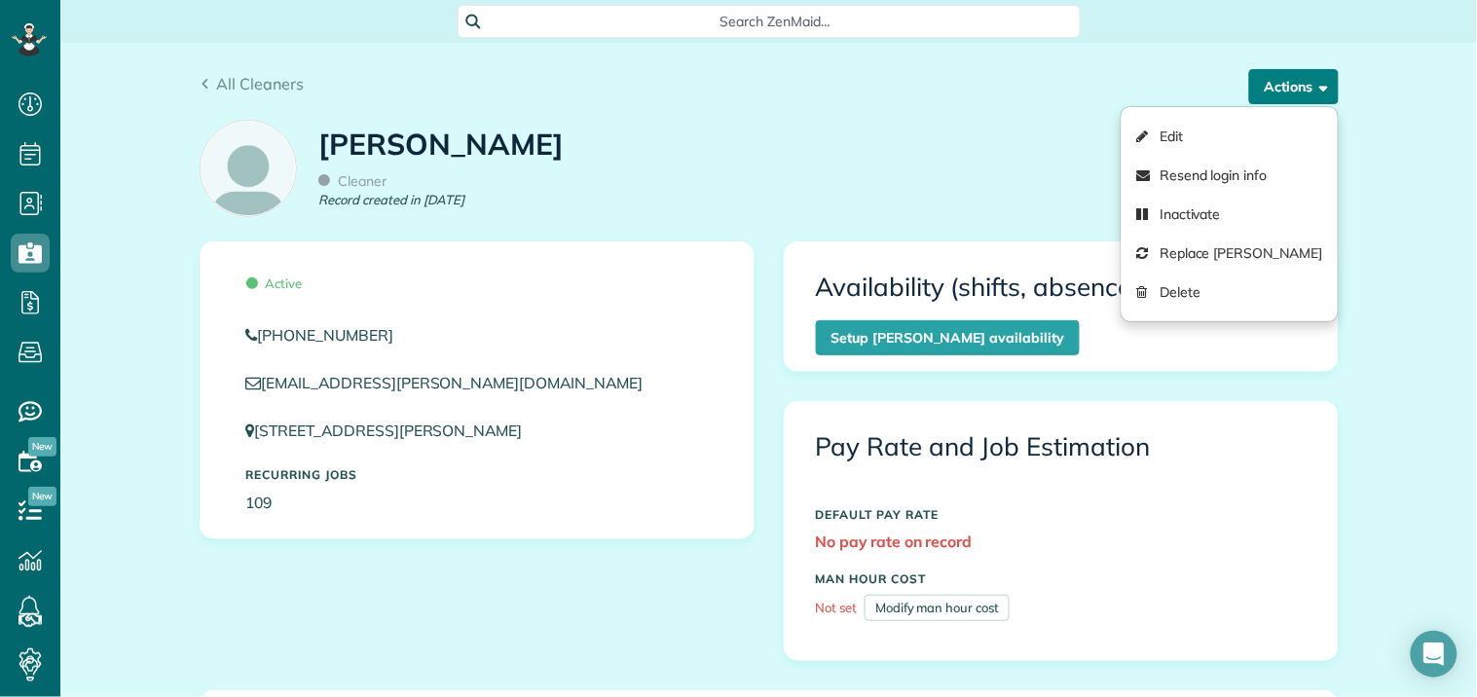
click at [1273, 86] on button "Actions" at bounding box center [1294, 86] width 90 height 35
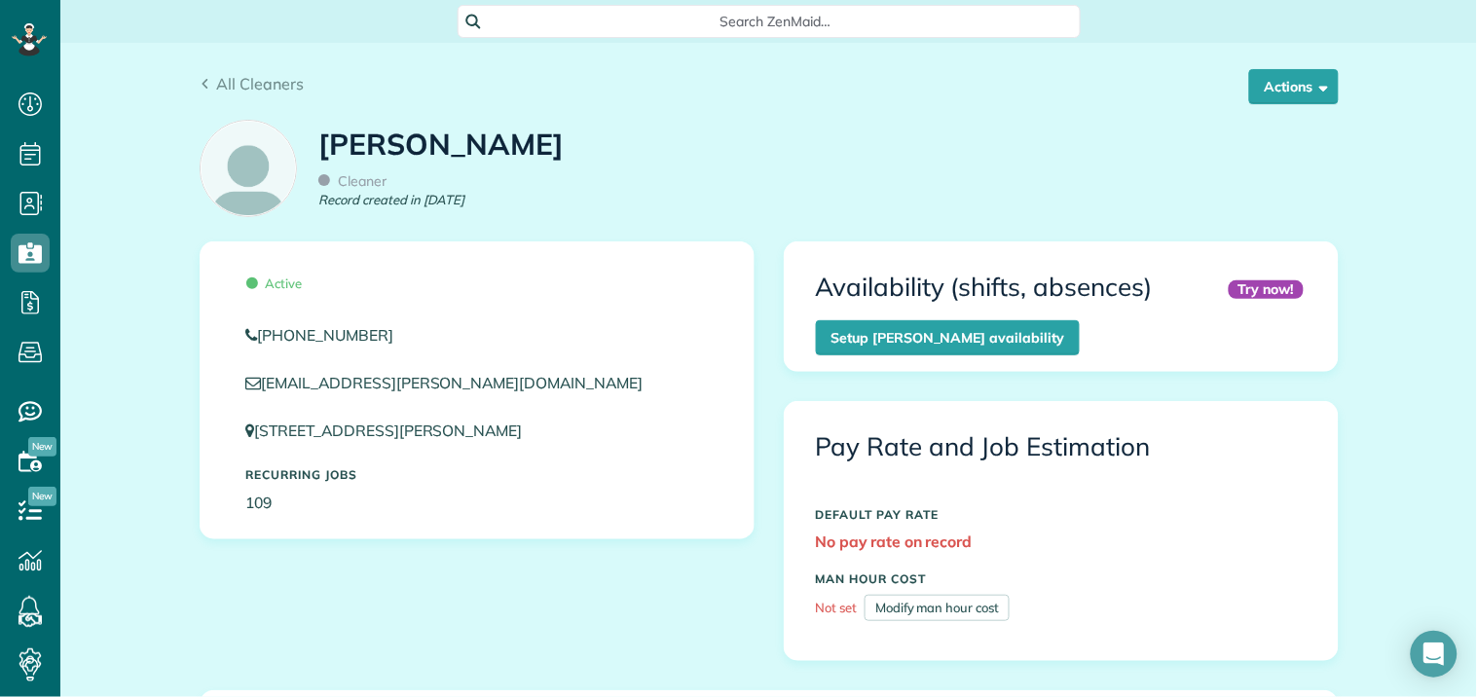
click at [879, 159] on div "Catherine Altman Cleaner Record created in Nov 2019" at bounding box center [769, 174] width 1168 height 131
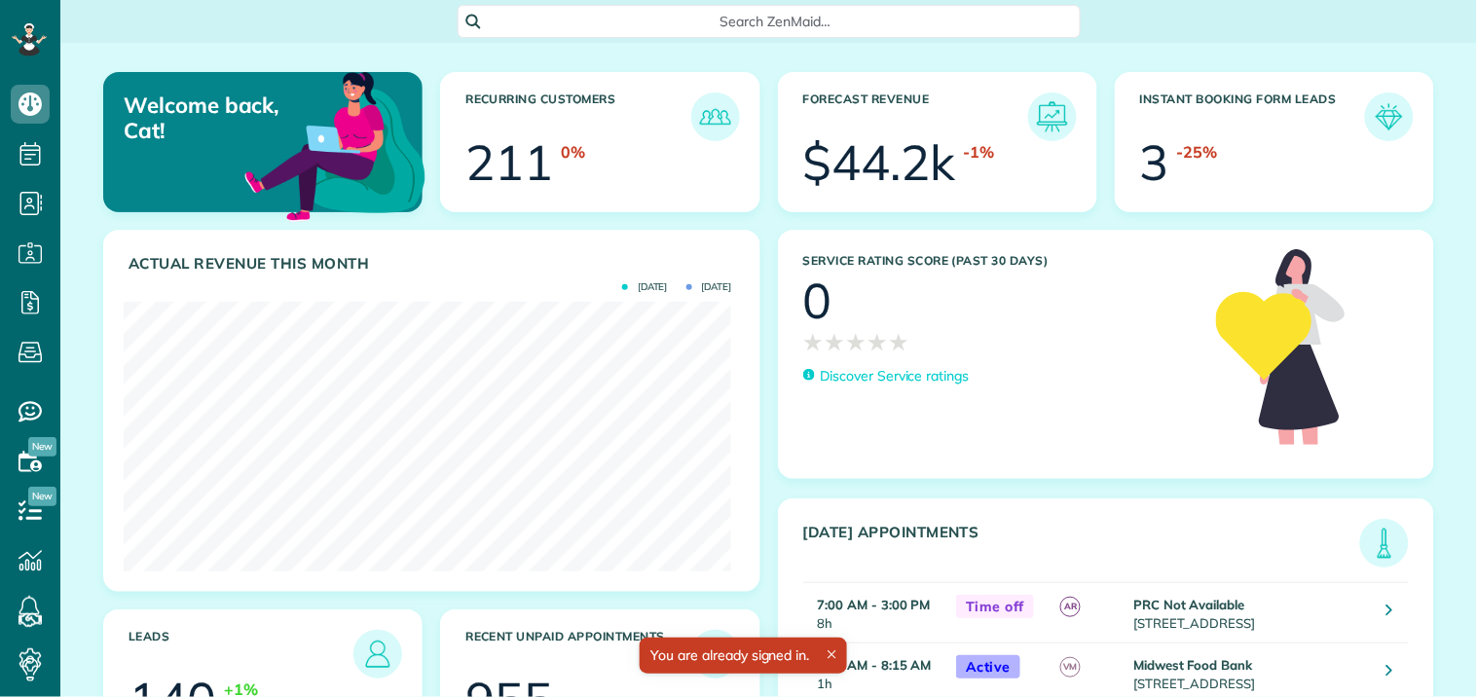
scroll to position [270, 608]
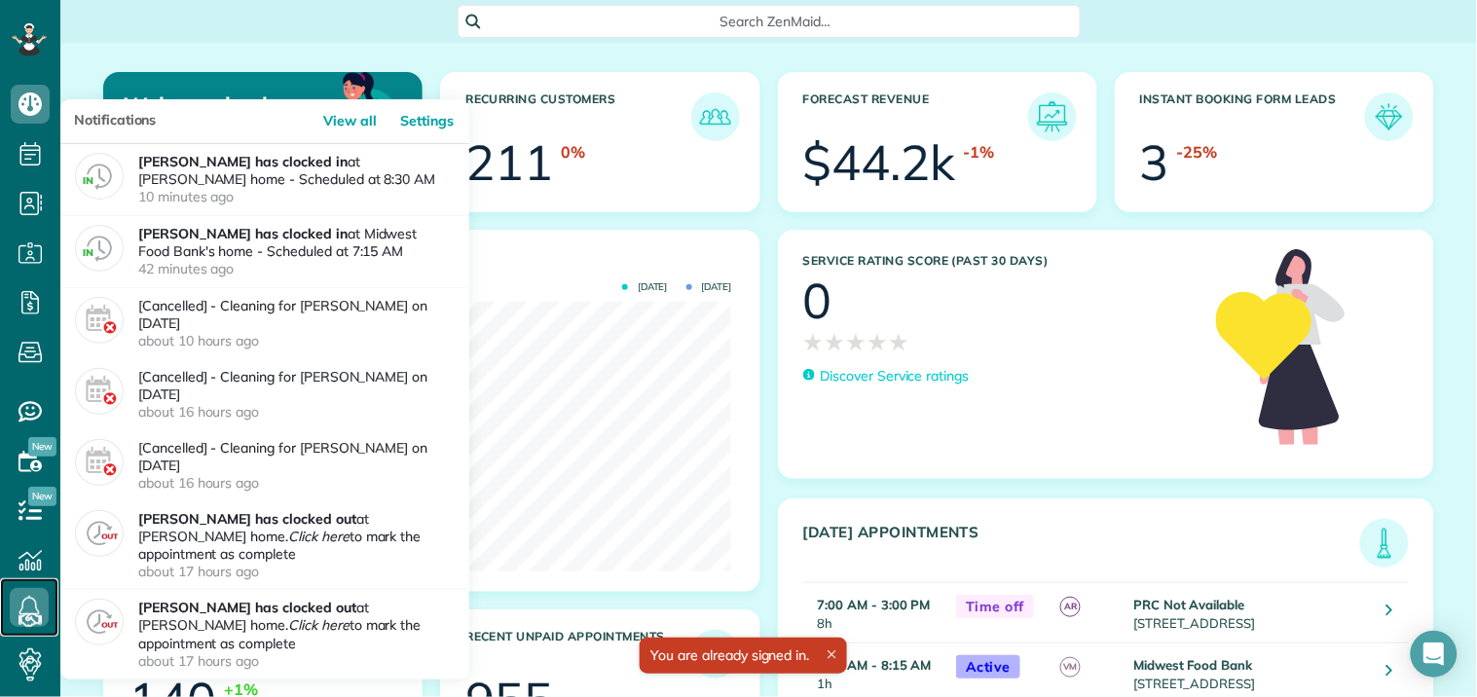
click at [25, 608] on icon at bounding box center [29, 607] width 39 height 39
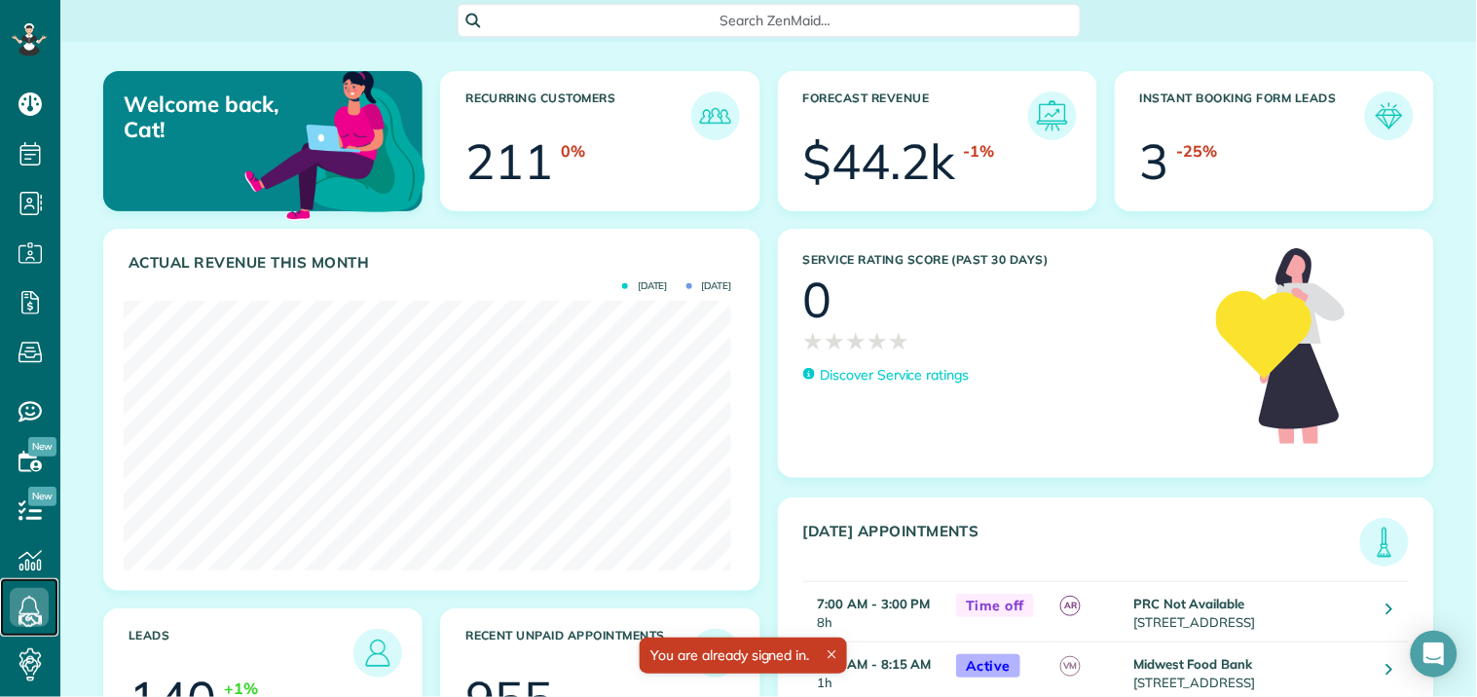
scroll to position [0, 0]
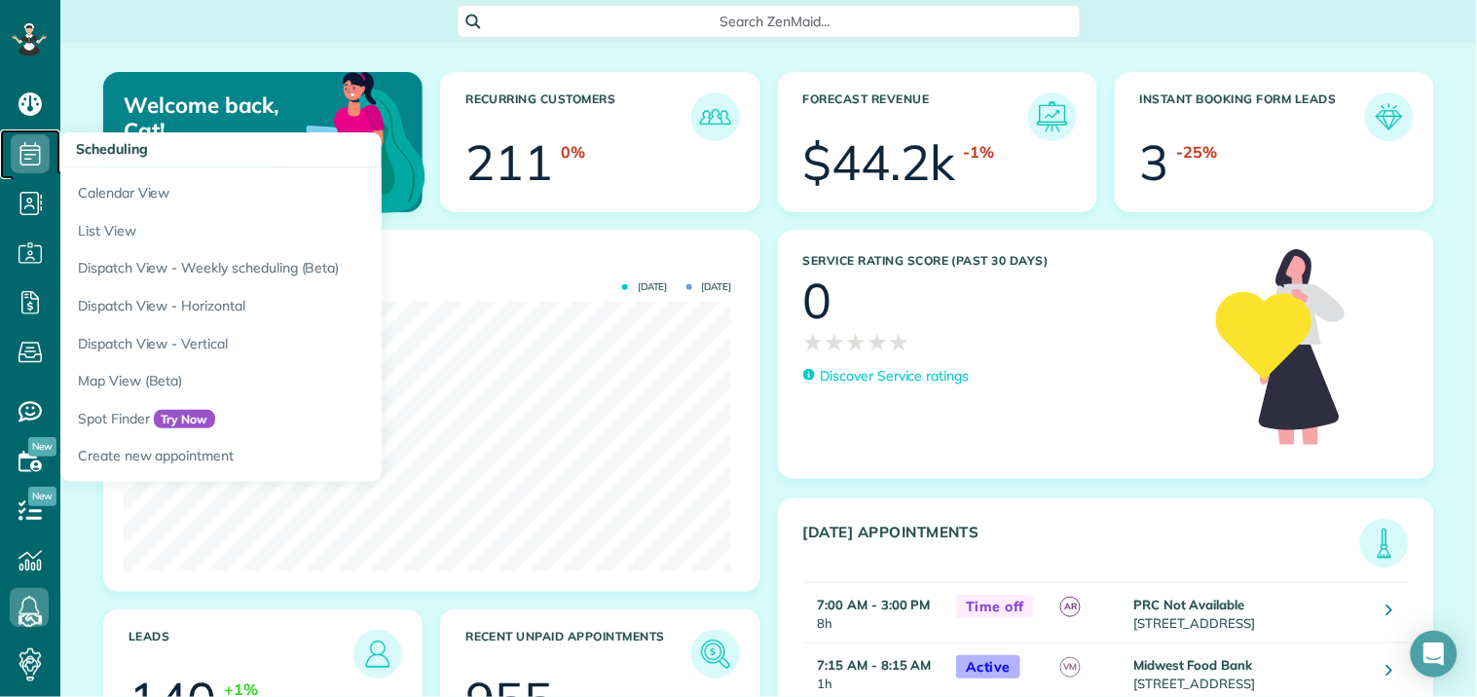
click at [45, 153] on icon at bounding box center [30, 153] width 39 height 39
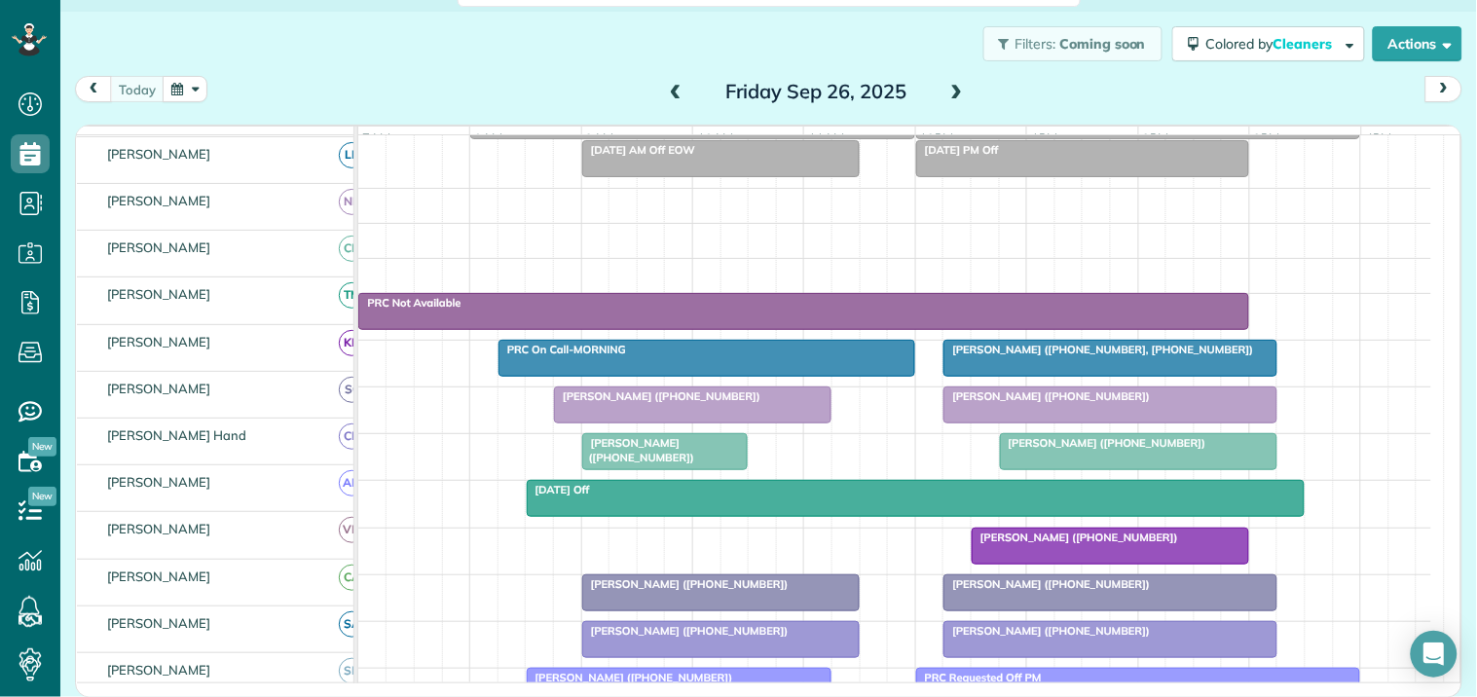
scroll to position [108, 0]
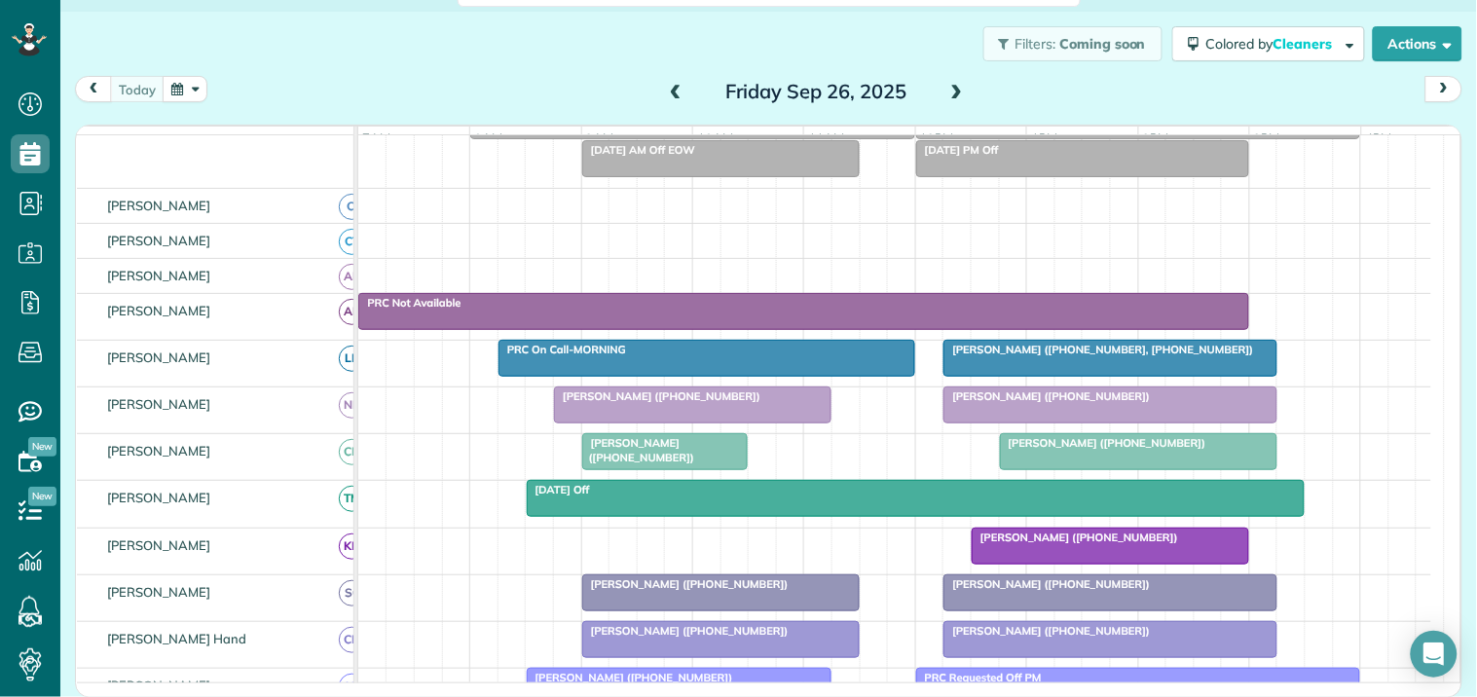
click at [449, 59] on div "Filters: Coming soon Colored by Cleaners Color by Cleaner Color by Team Color b…" at bounding box center [768, 44] width 1417 height 64
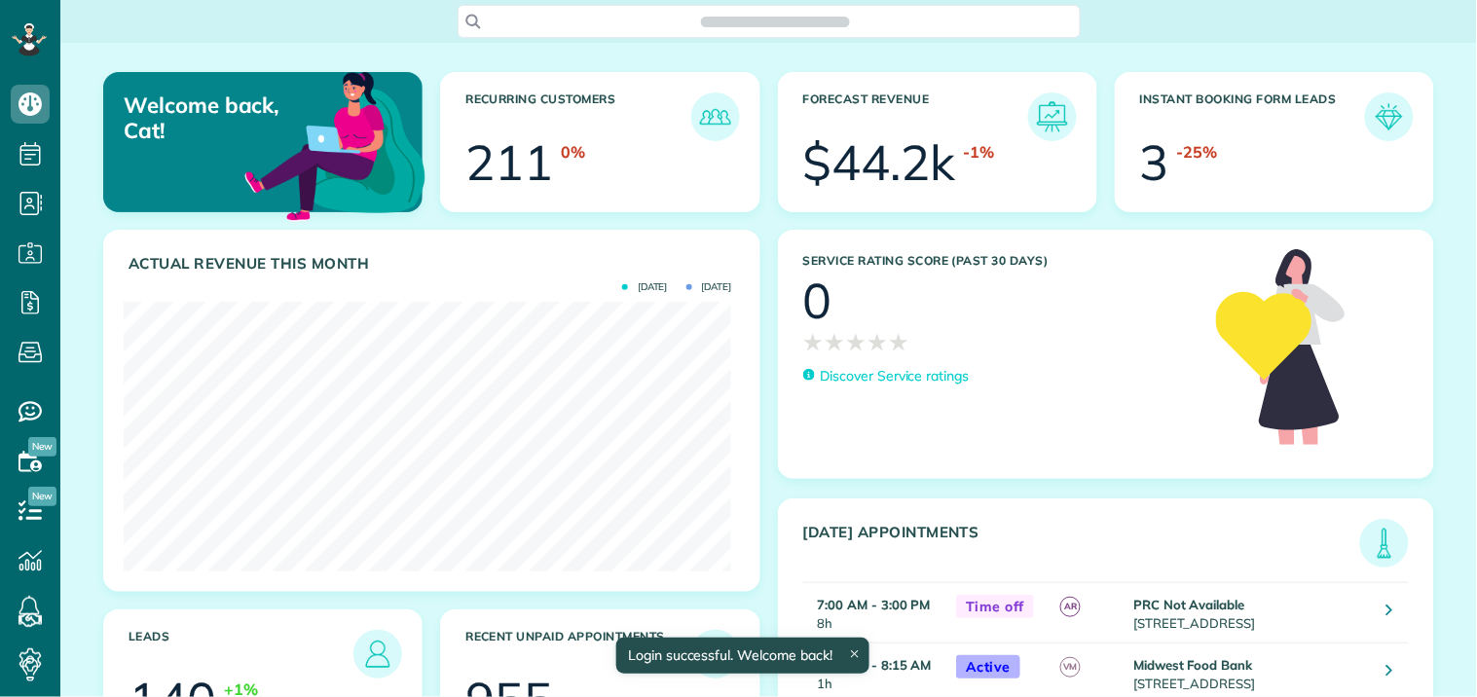
scroll to position [270, 608]
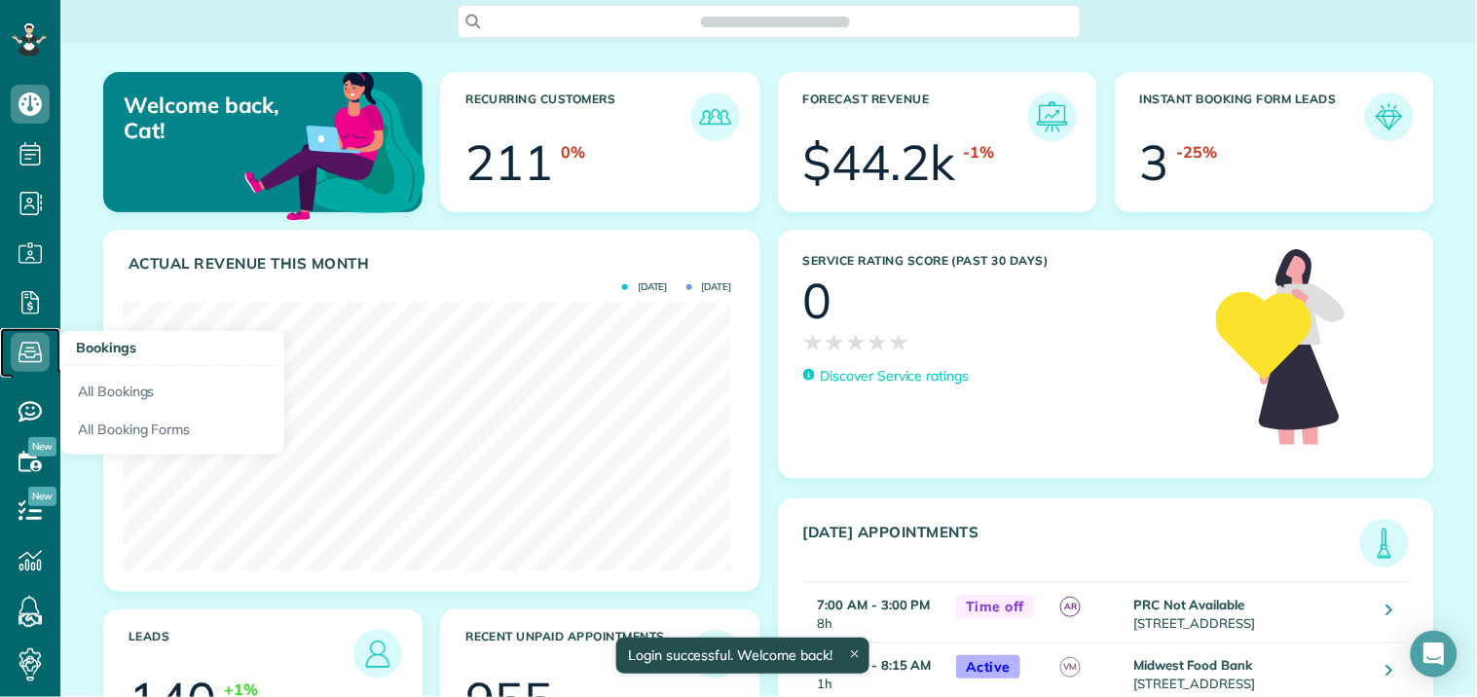
click at [30, 349] on icon at bounding box center [30, 352] width 39 height 39
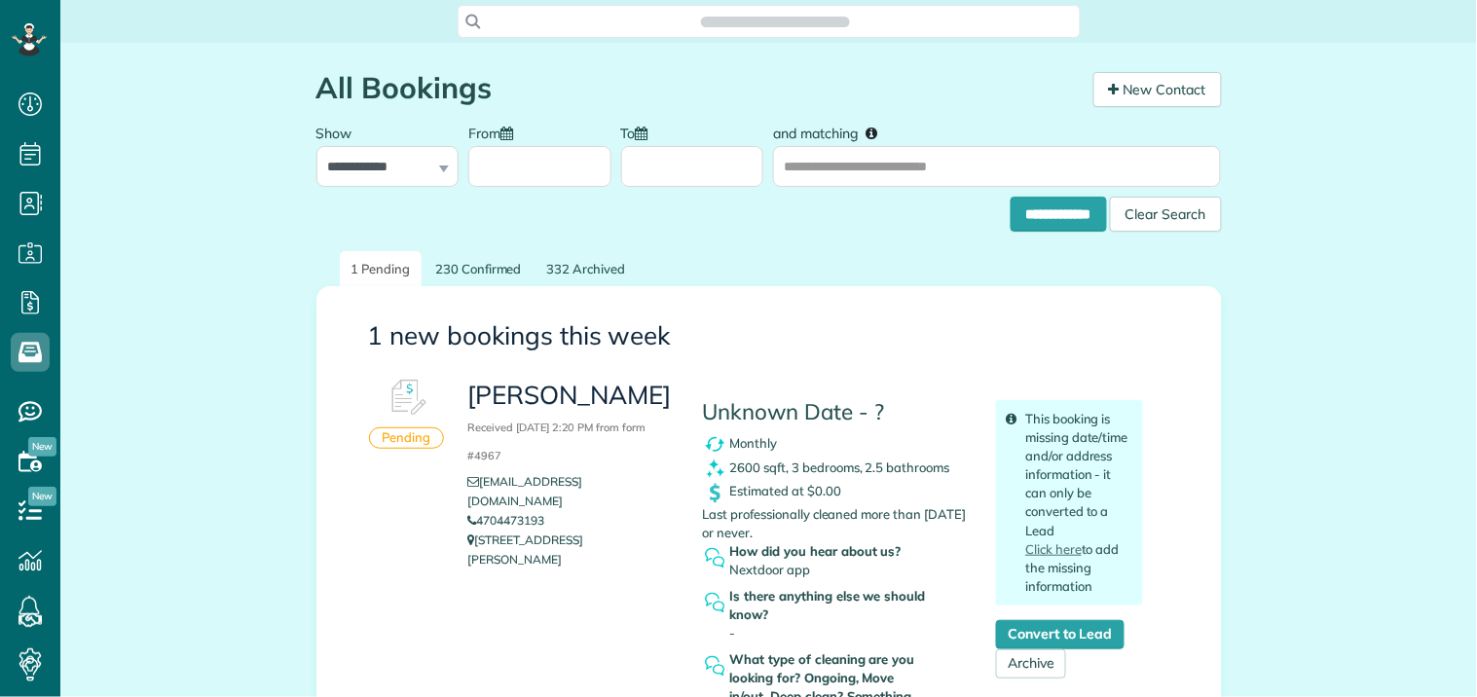
scroll to position [8, 8]
click at [462, 271] on link "230 Confirmed" at bounding box center [479, 269] width 110 height 36
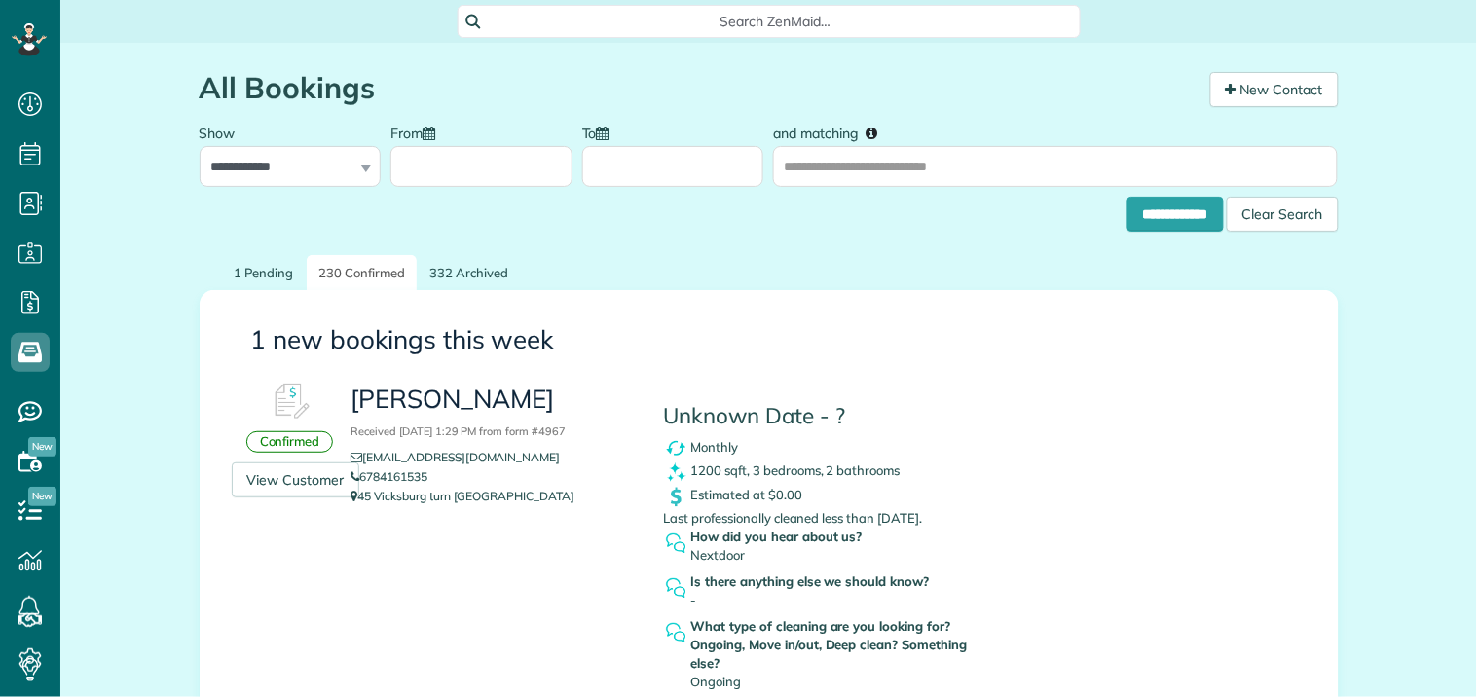
scroll to position [8, 8]
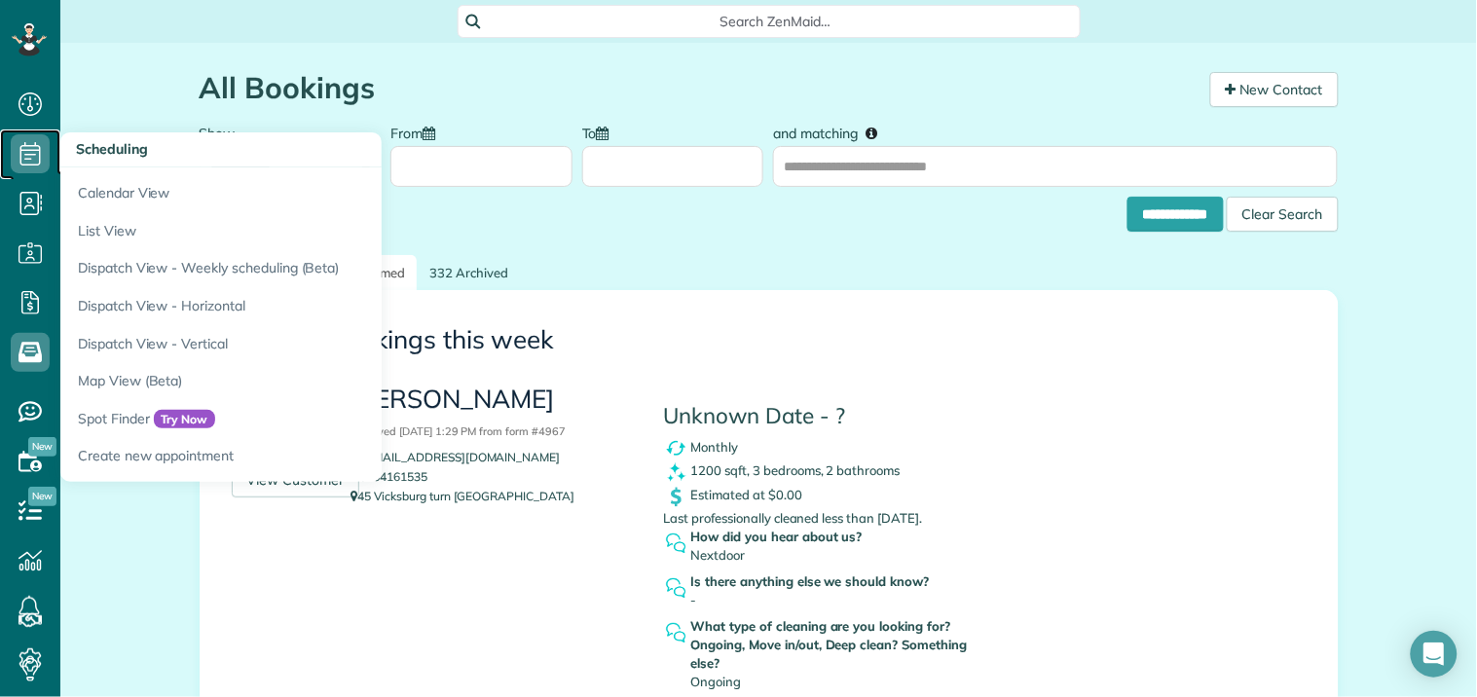
click icon
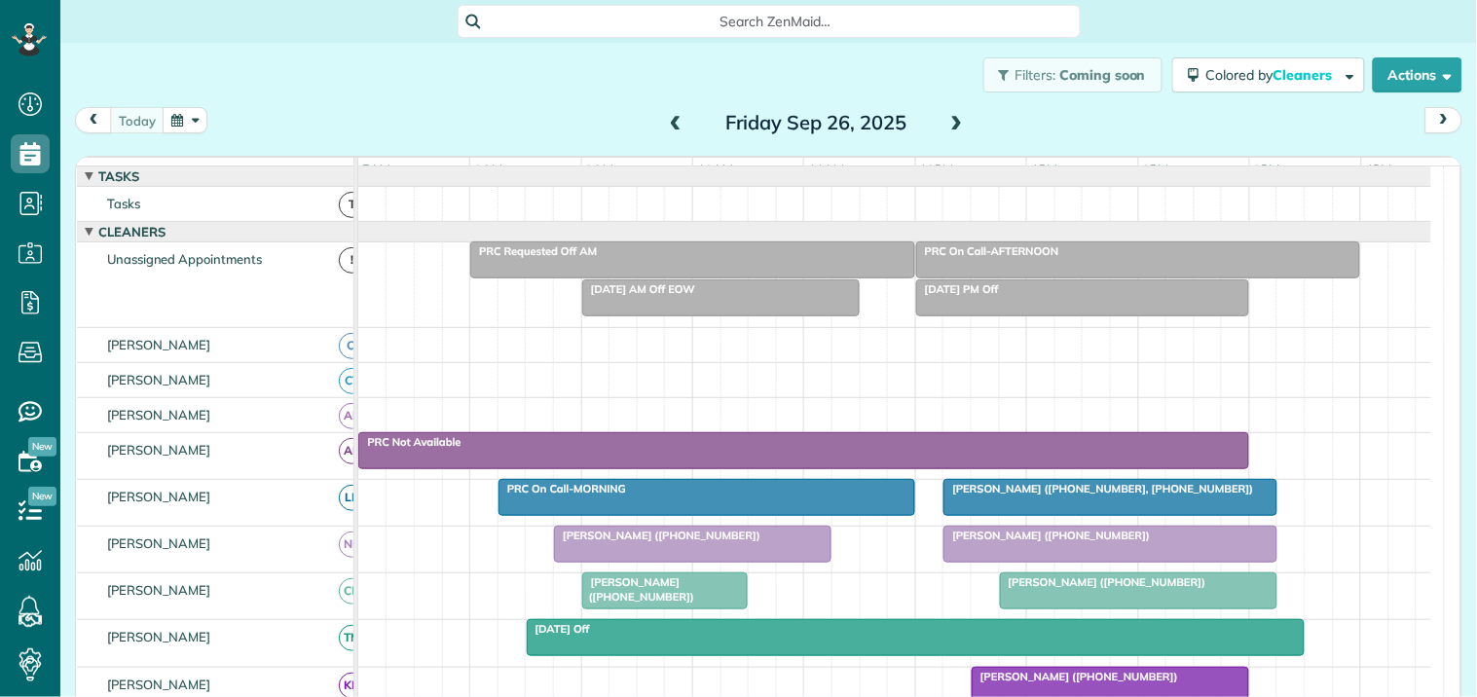
scroll to position [8, 8]
click at [197, 113] on button "button" at bounding box center [185, 120] width 45 height 26
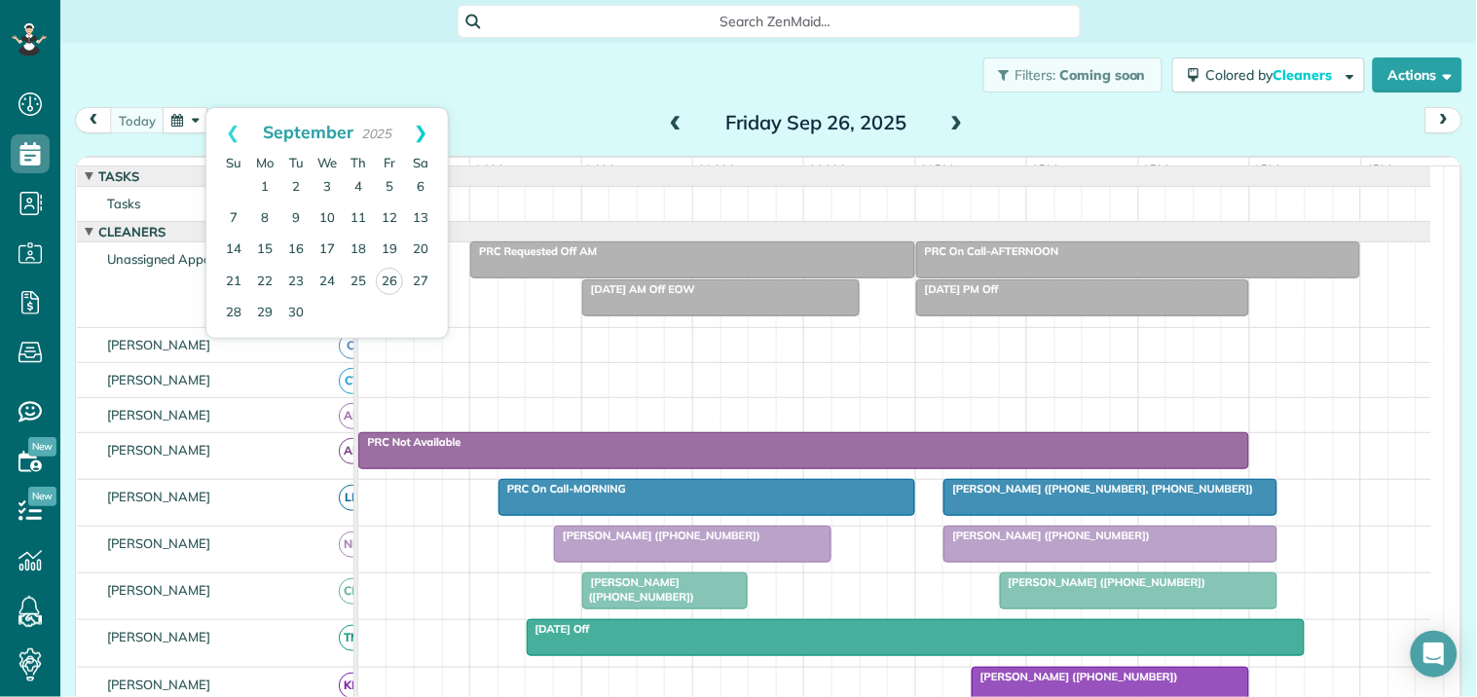
click at [426, 132] on link "Next" at bounding box center [421, 132] width 54 height 49
click at [390, 182] on link "3" at bounding box center [389, 187] width 31 height 31
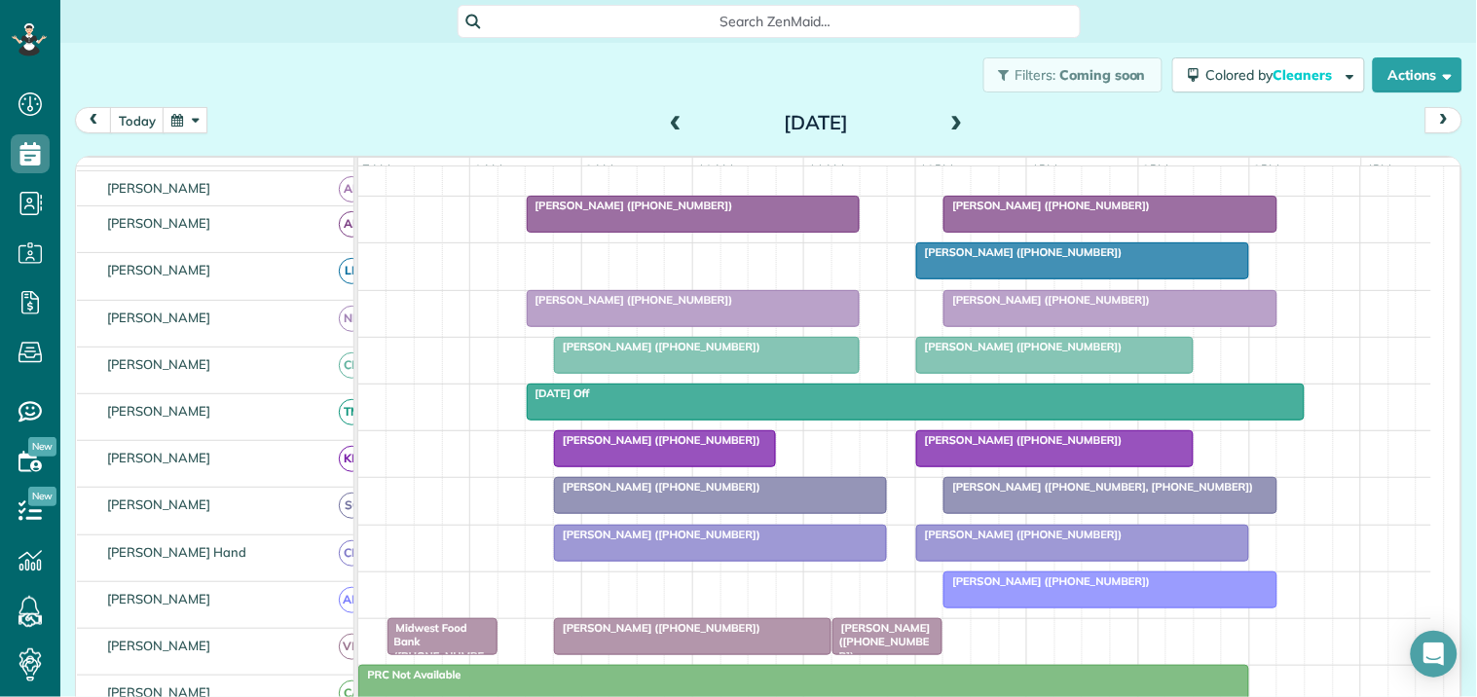
scroll to position [324, 0]
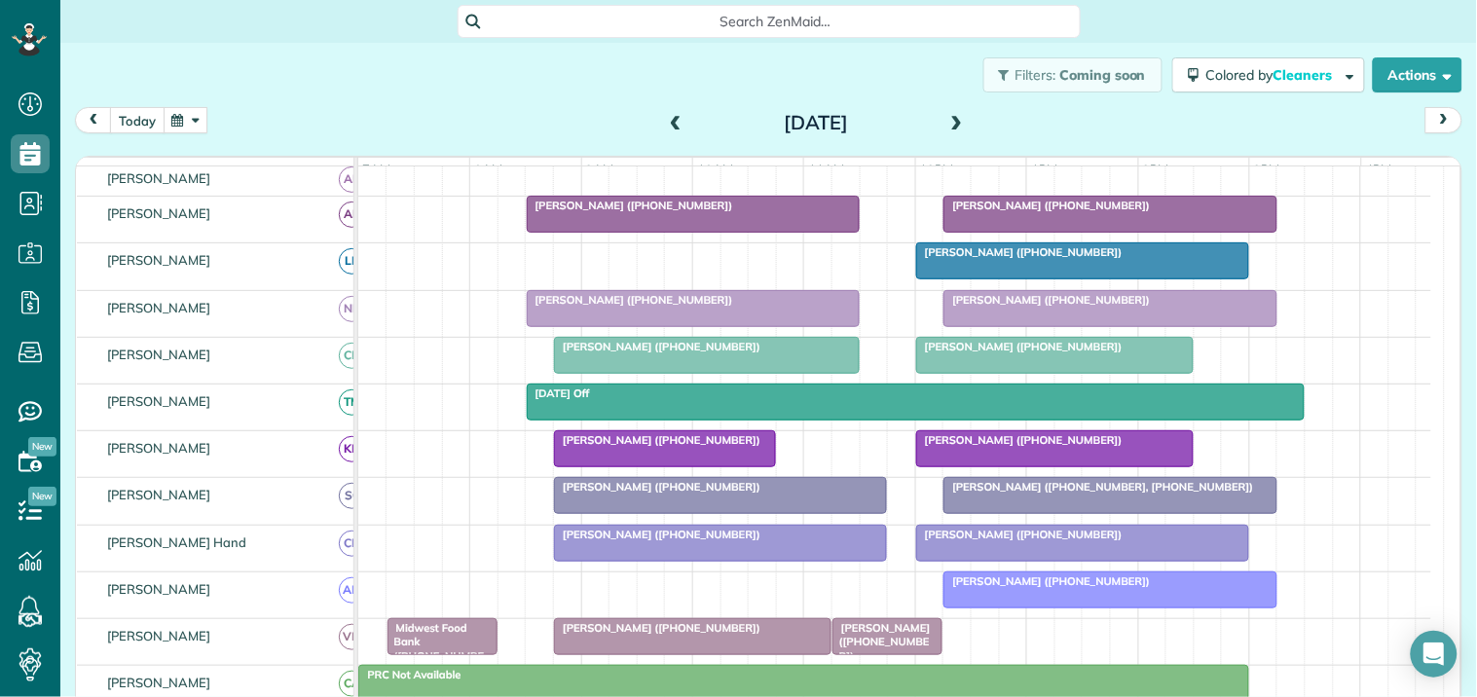
click at [125, 118] on button "today" at bounding box center [137, 120] width 55 height 26
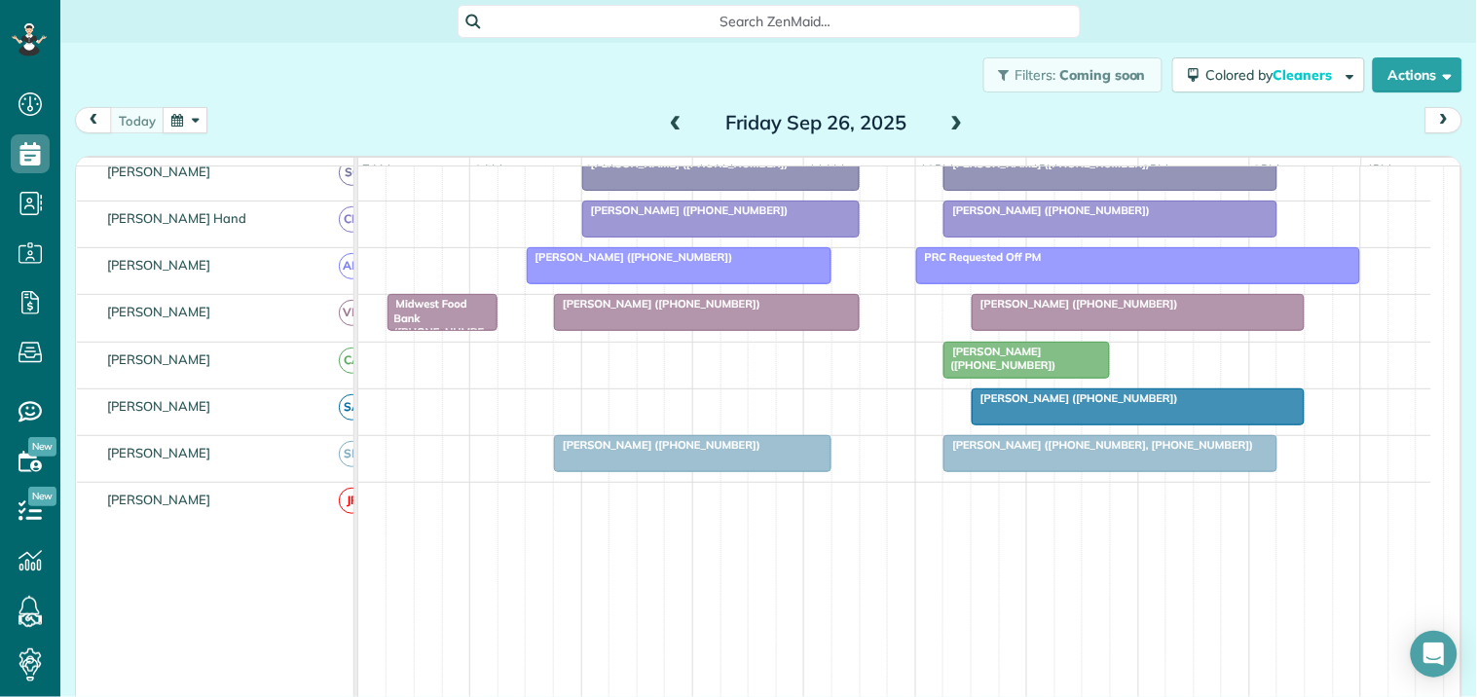
scroll to position [452, 0]
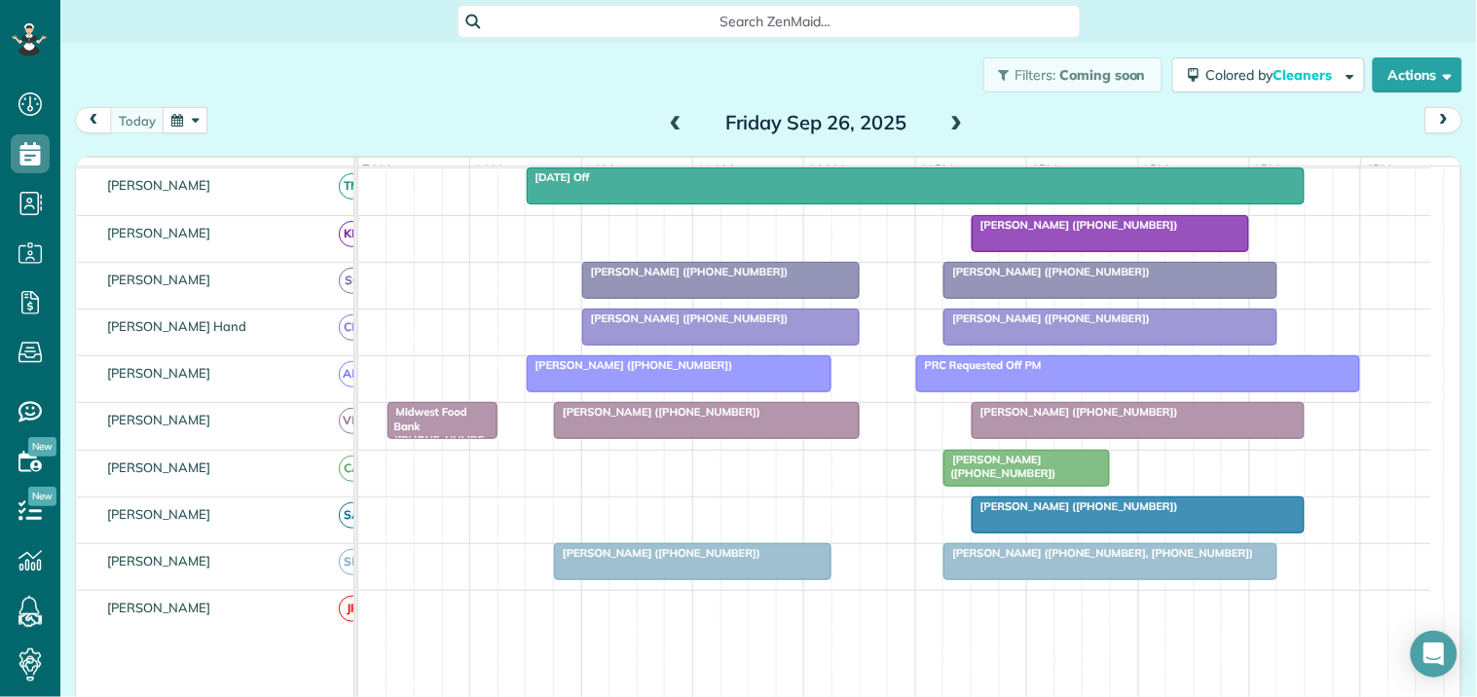
click at [198, 121] on button "button" at bounding box center [185, 120] width 45 height 26
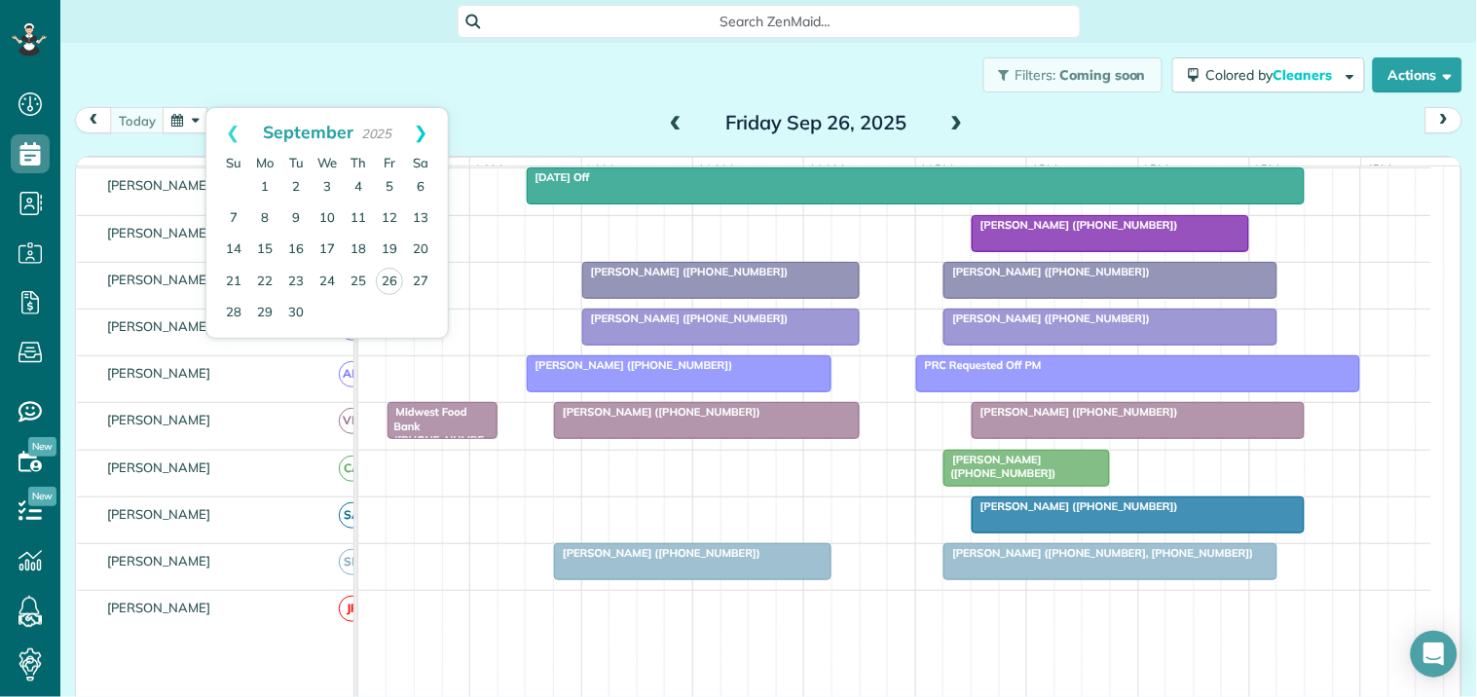
click at [422, 130] on link "Next" at bounding box center [421, 132] width 54 height 49
click at [331, 185] on link "1" at bounding box center [327, 187] width 31 height 31
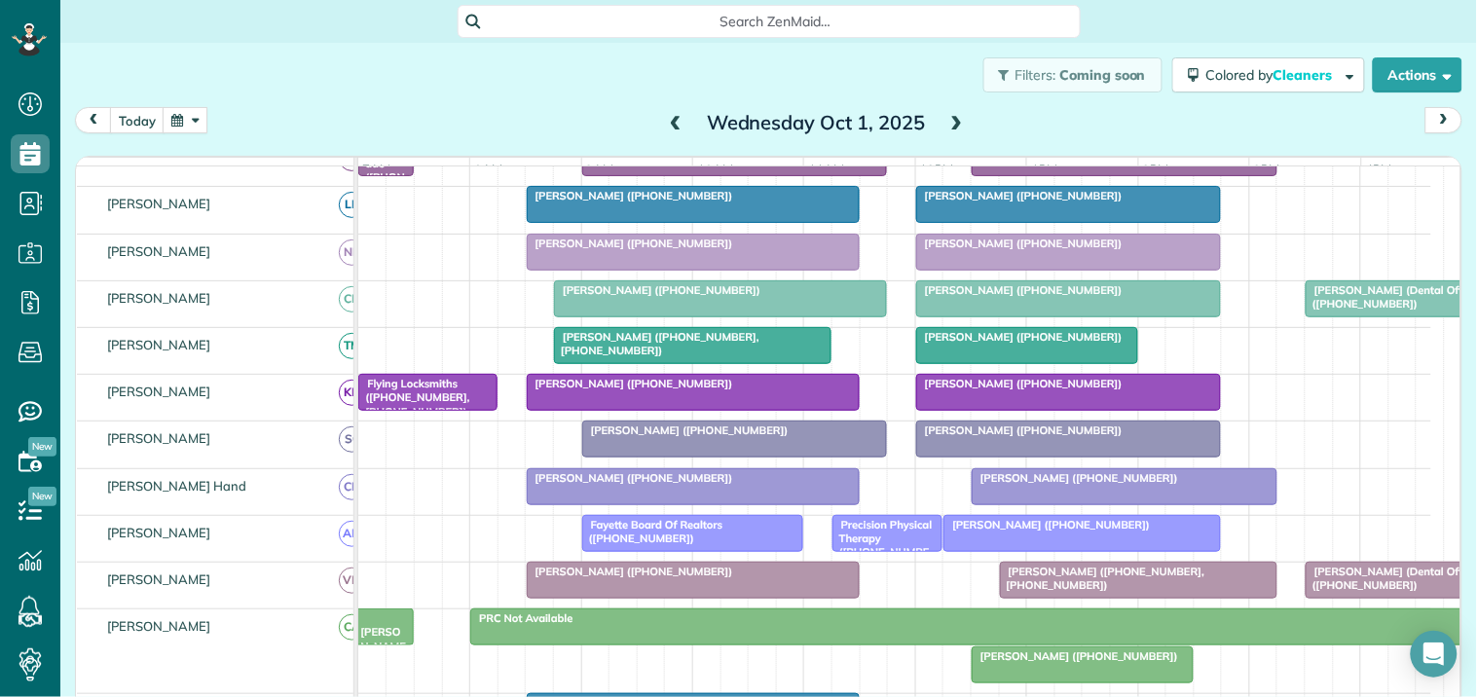
scroll to position [513, 0]
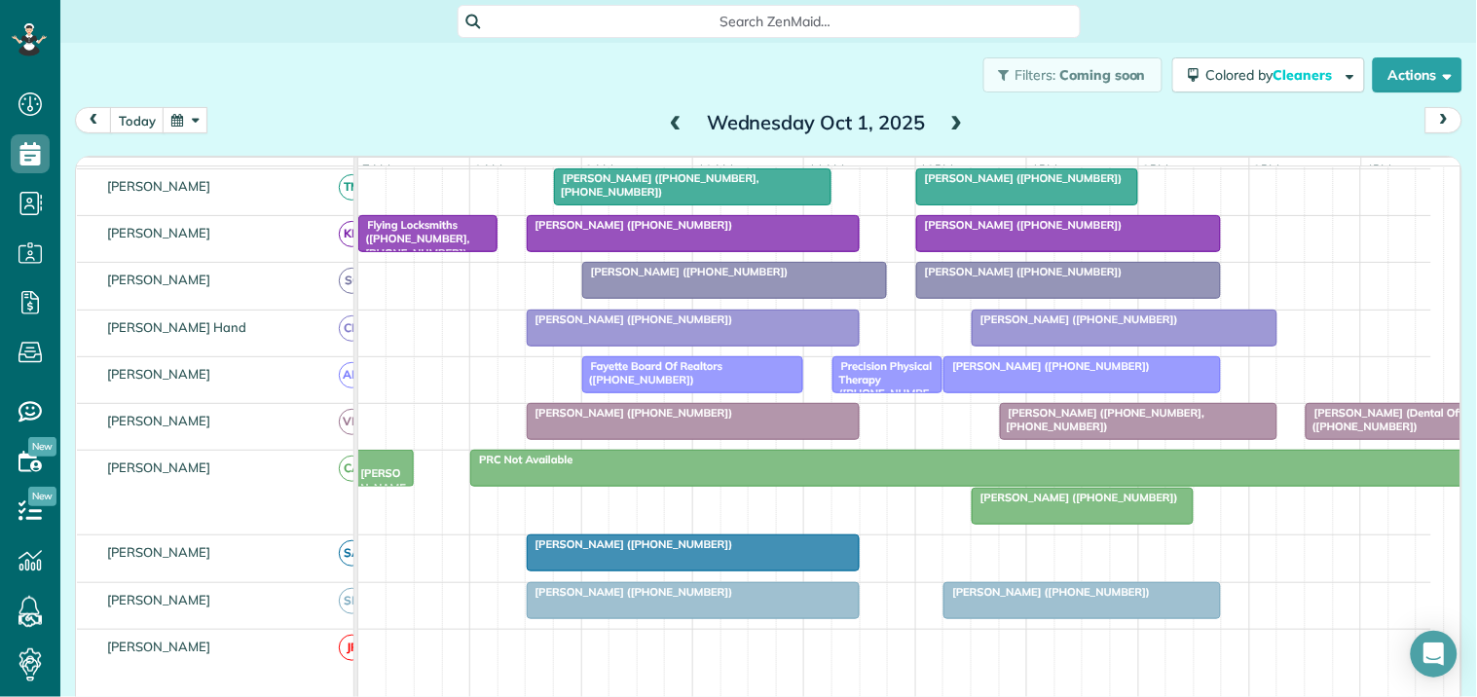
click at [667, 128] on span at bounding box center [675, 124] width 21 height 18
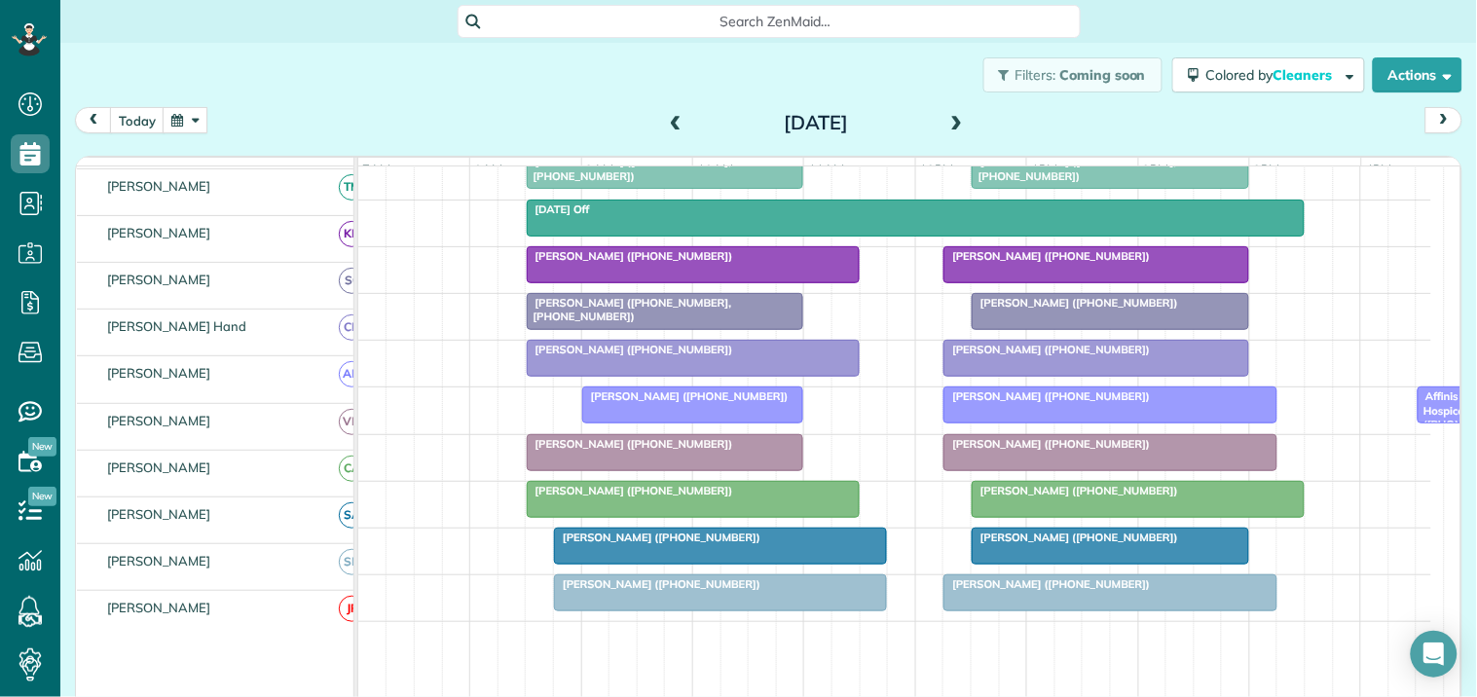
scroll to position [382, 0]
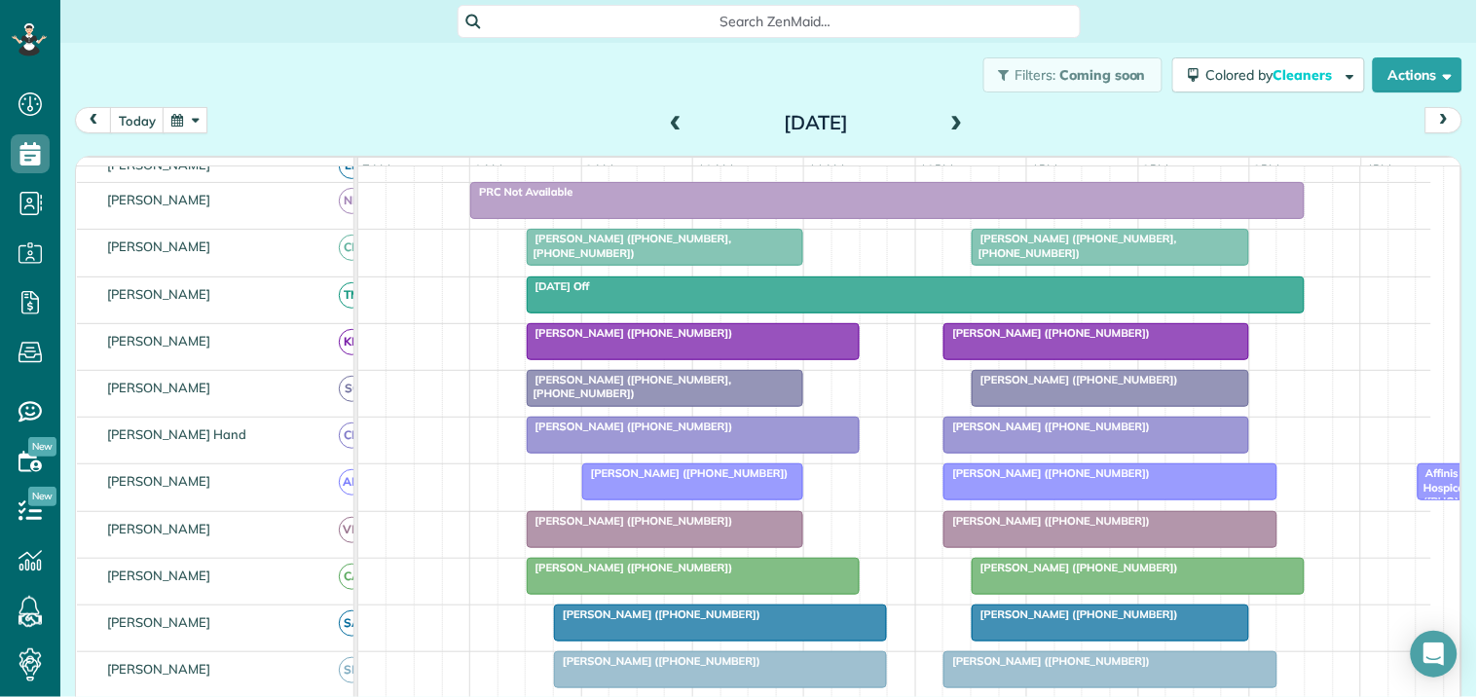
click at [665, 115] on span at bounding box center [675, 124] width 21 height 18
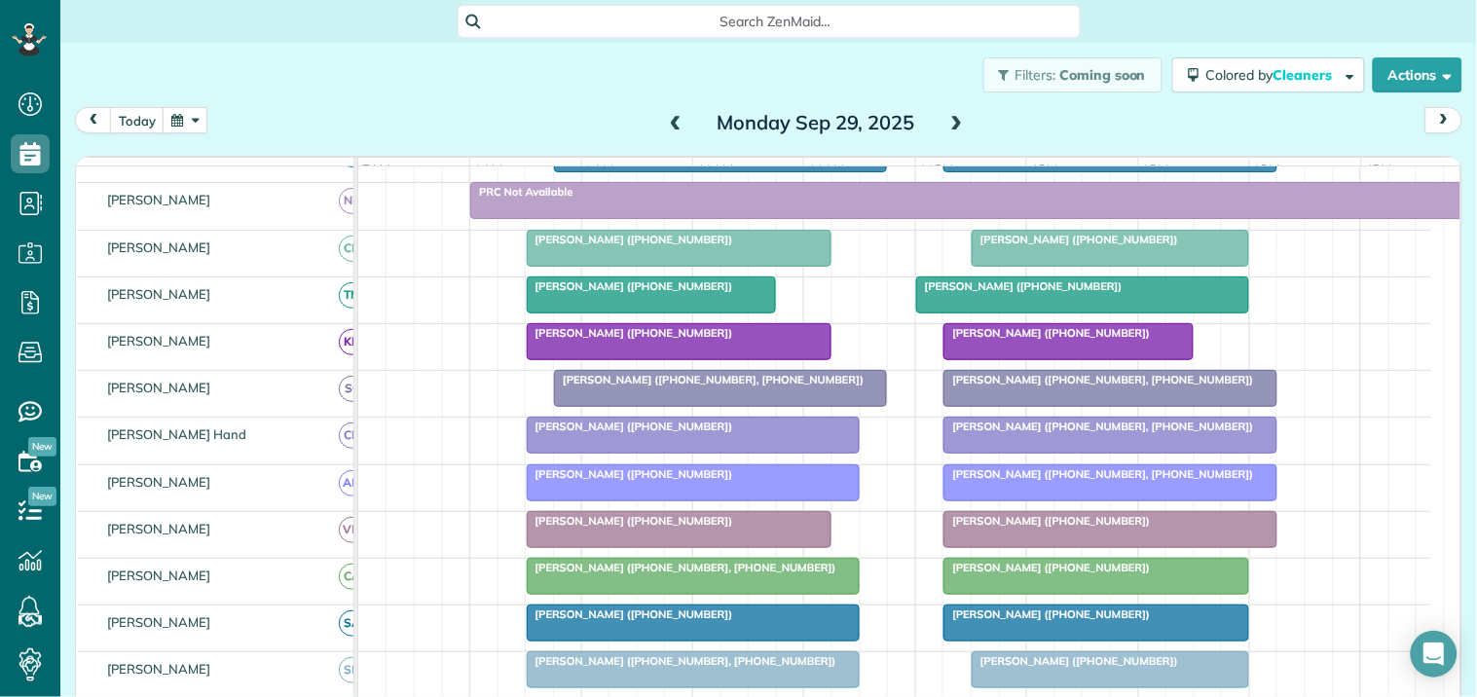
scroll to position [0, 0]
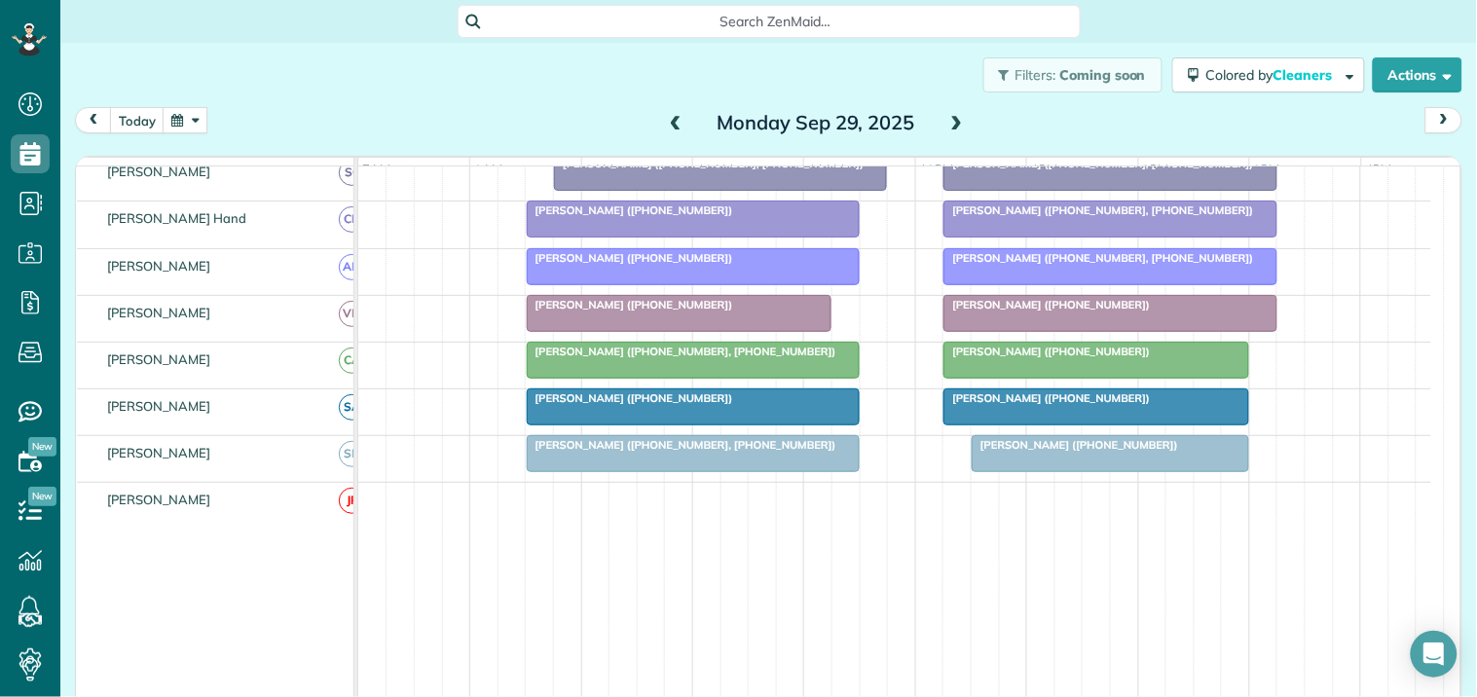
click at [949, 117] on span at bounding box center [956, 124] width 21 height 18
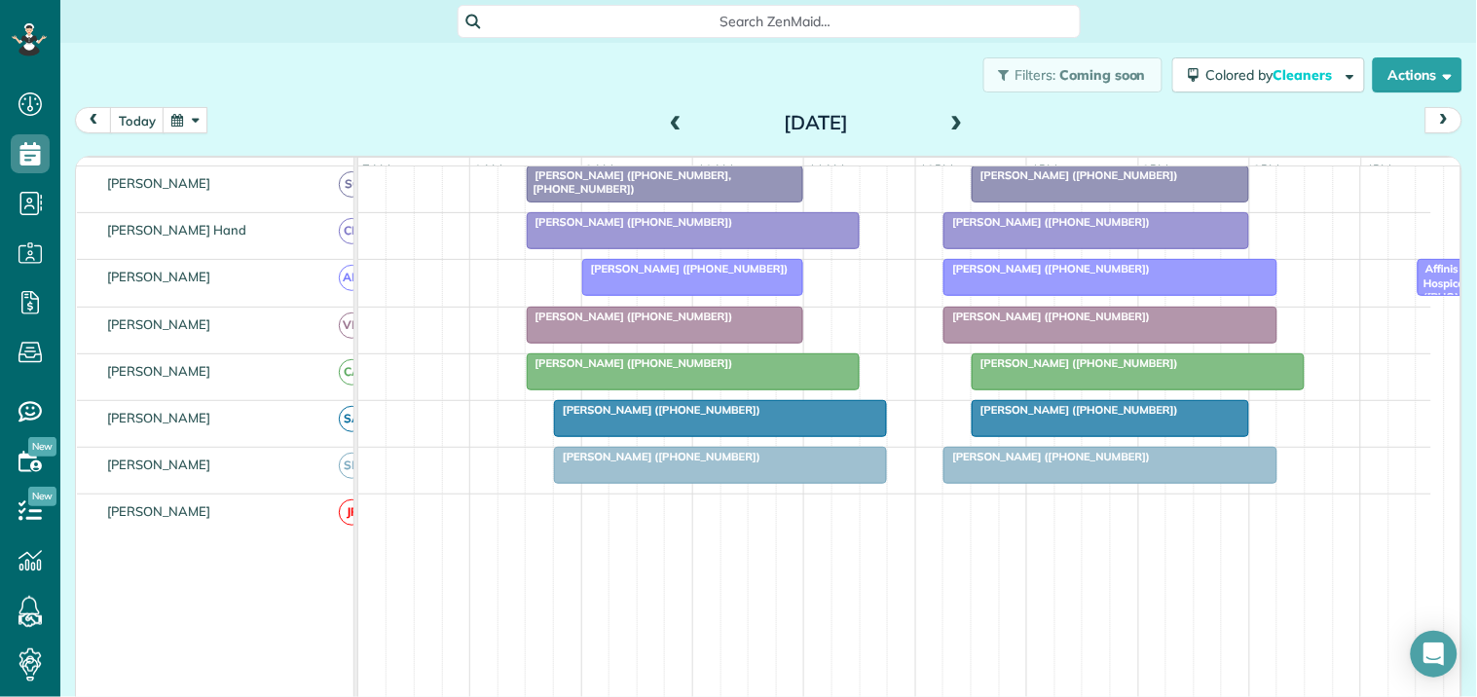
click at [948, 115] on span at bounding box center [956, 124] width 21 height 18
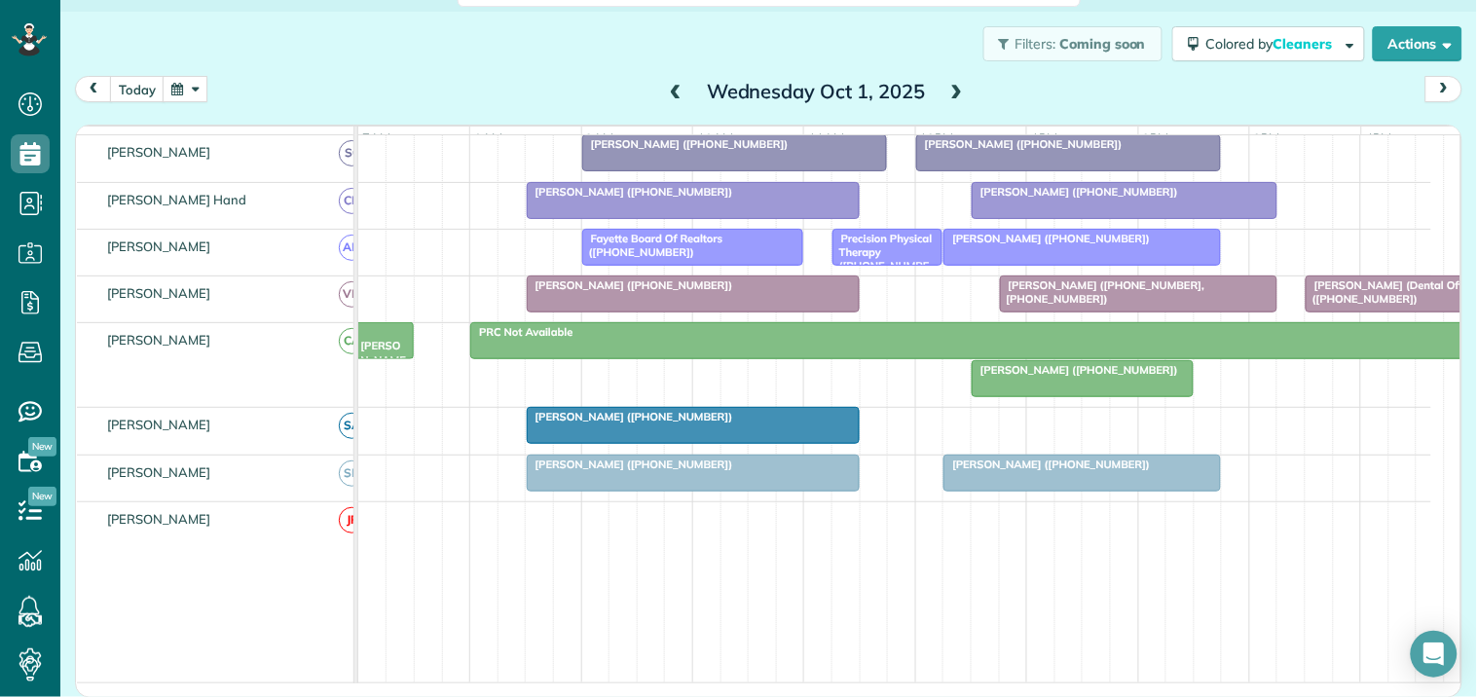
click at [669, 84] on span at bounding box center [675, 93] width 21 height 18
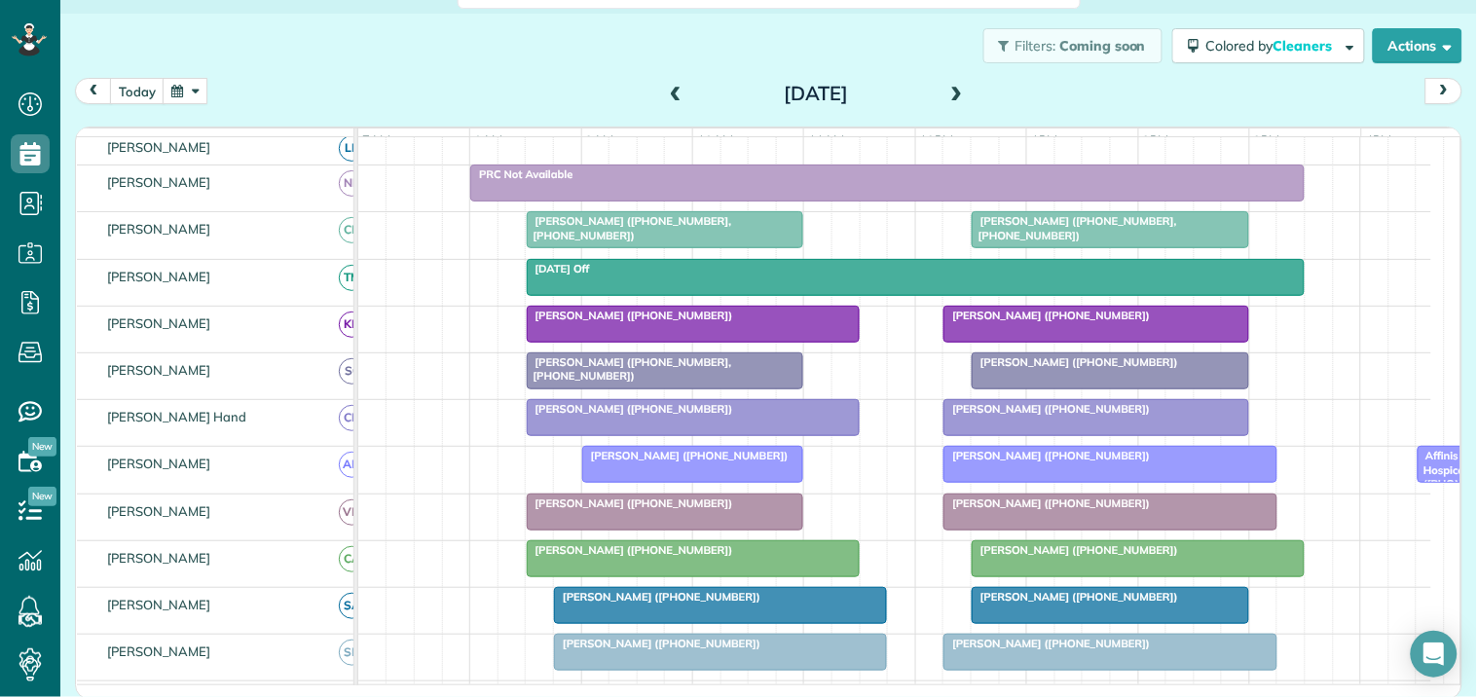
click at [955, 91] on span at bounding box center [956, 95] width 21 height 18
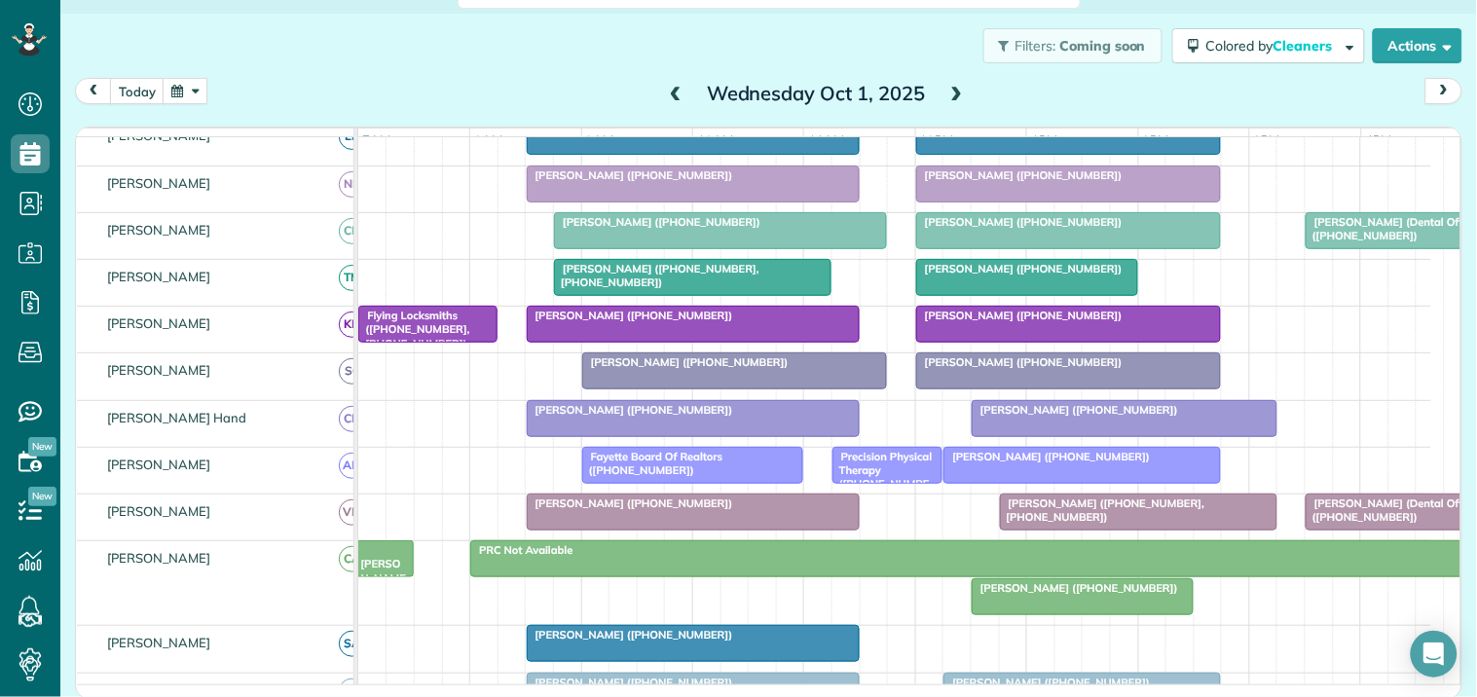
click at [384, 575] on span "Ed Jones Fayetteville (+17704612228)" at bounding box center [382, 612] width 48 height 139
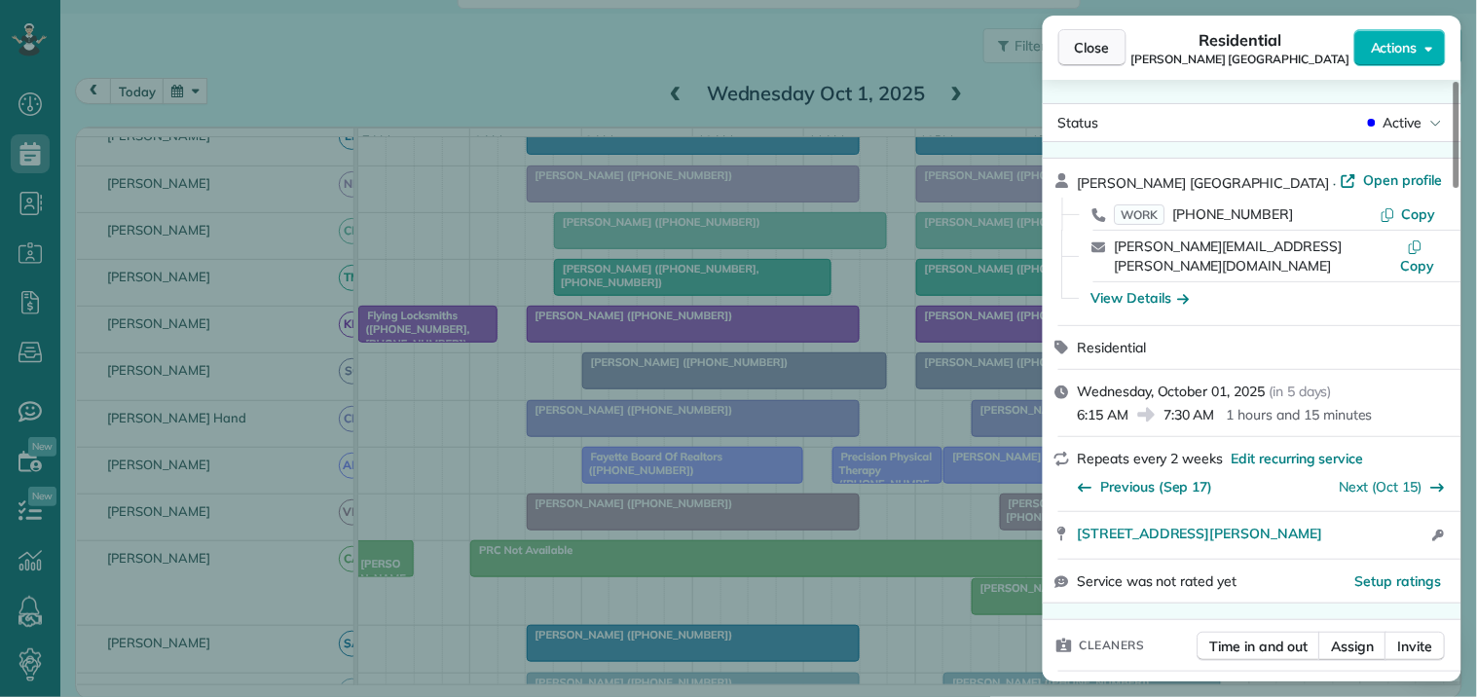
click at [1095, 51] on span "Close" at bounding box center [1092, 47] width 35 height 19
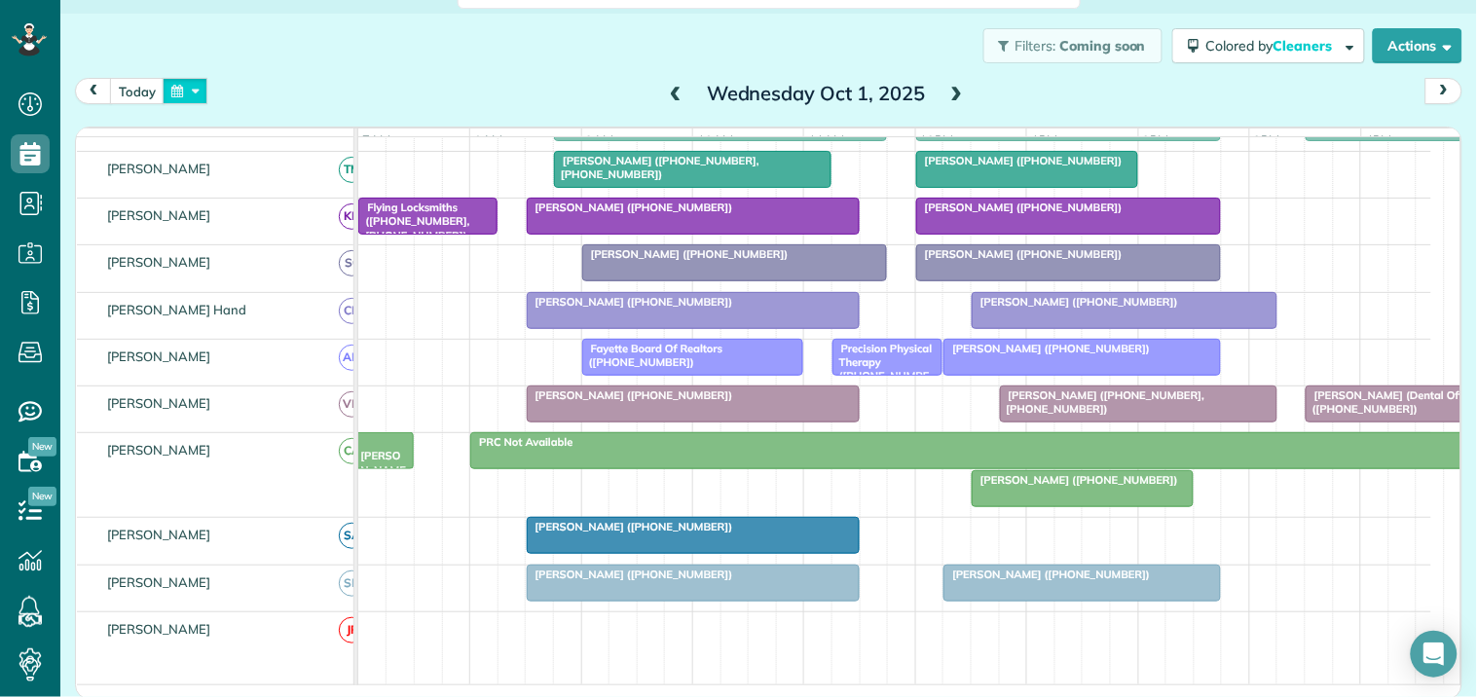
click at [200, 85] on button "button" at bounding box center [185, 91] width 45 height 26
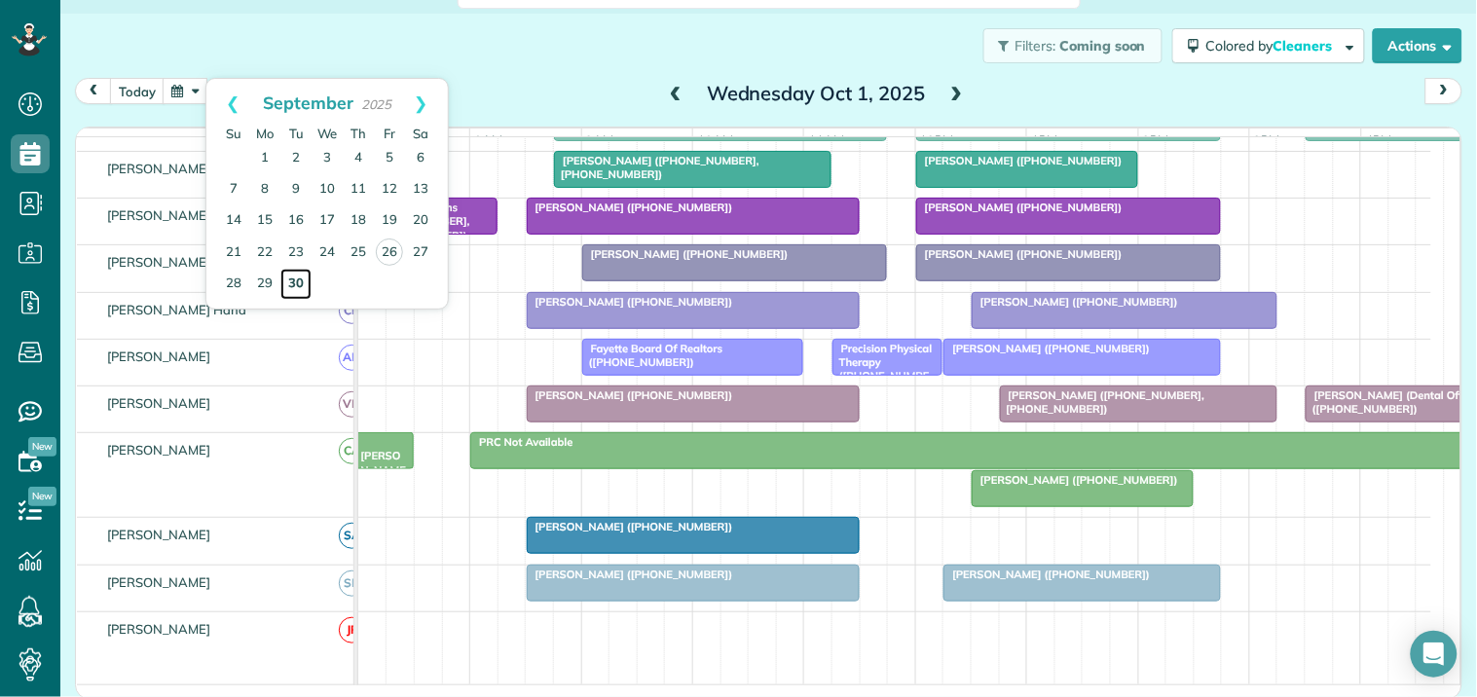
click at [296, 279] on link "30" at bounding box center [295, 284] width 31 height 31
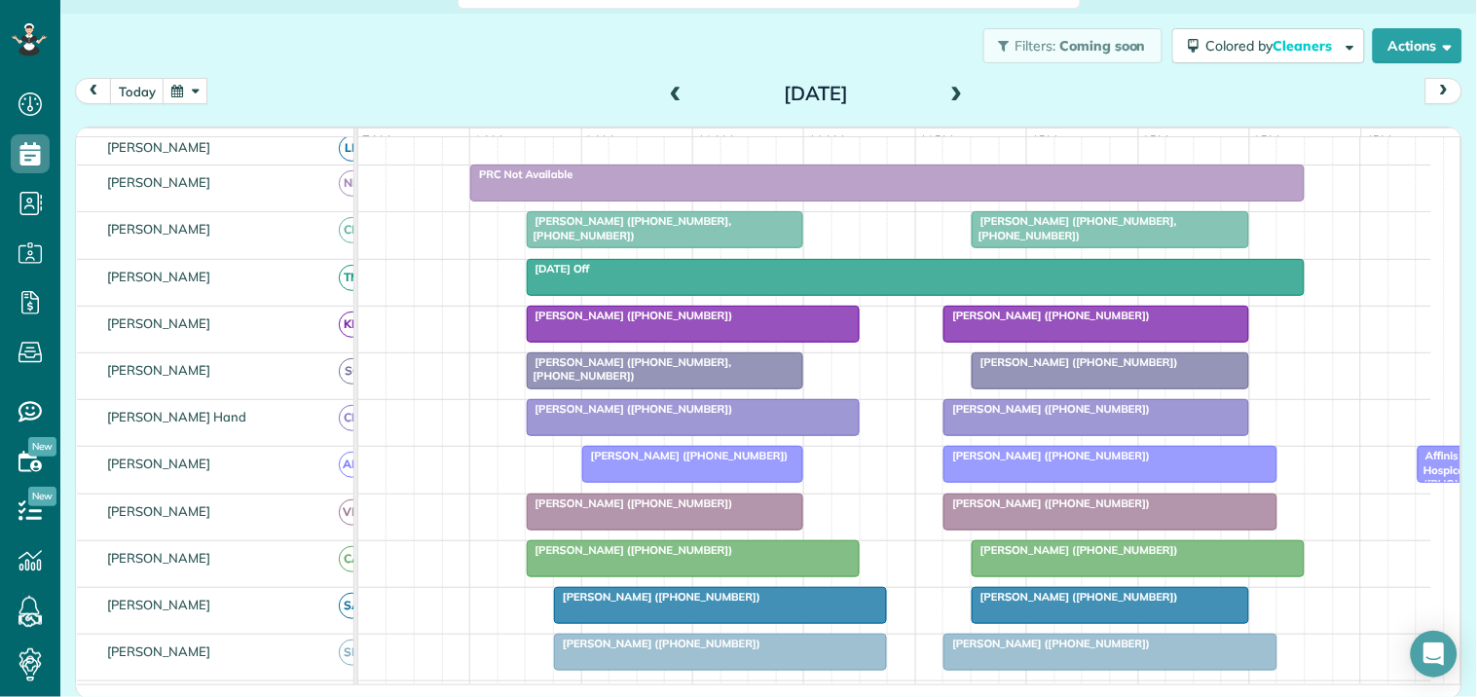
click at [701, 416] on div "Amy Childs (+14158024442)" at bounding box center [693, 409] width 321 height 14
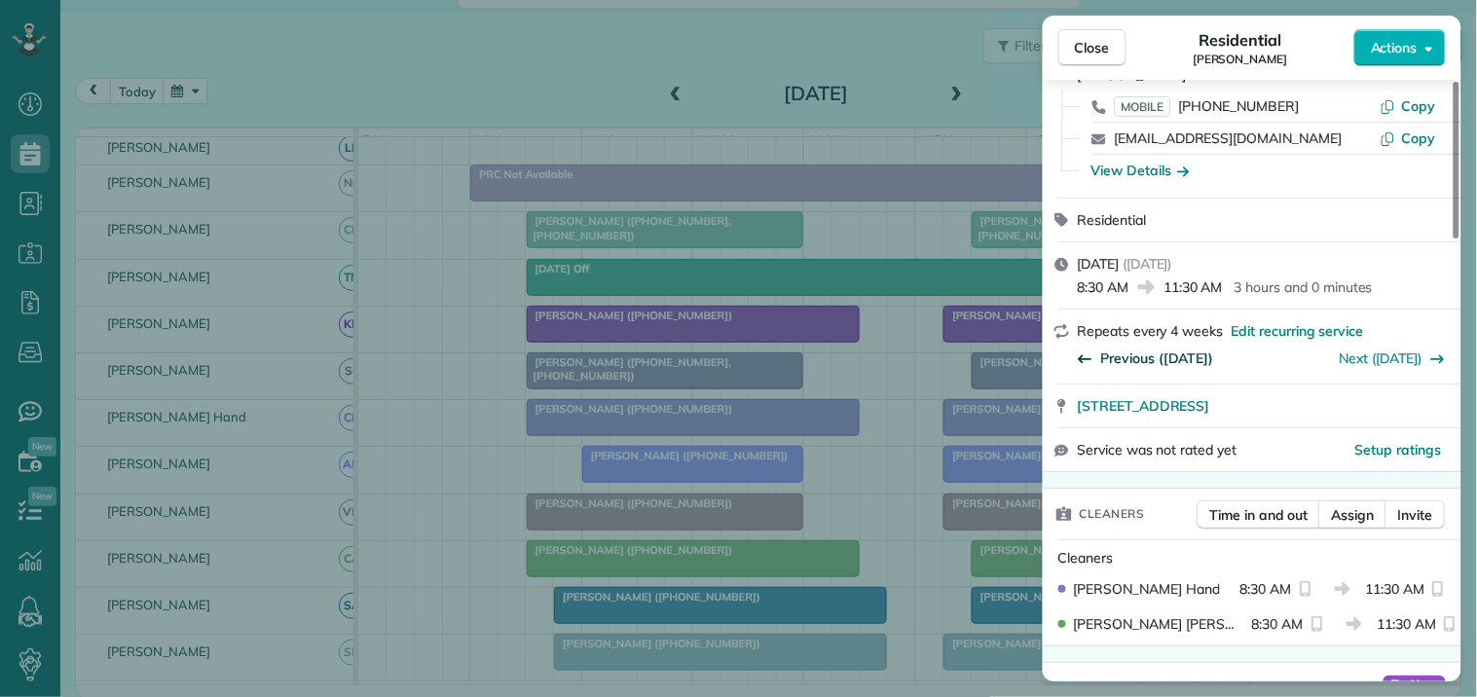
click at [1107, 357] on span "Previous (Sep 02)" at bounding box center [1157, 358] width 113 height 19
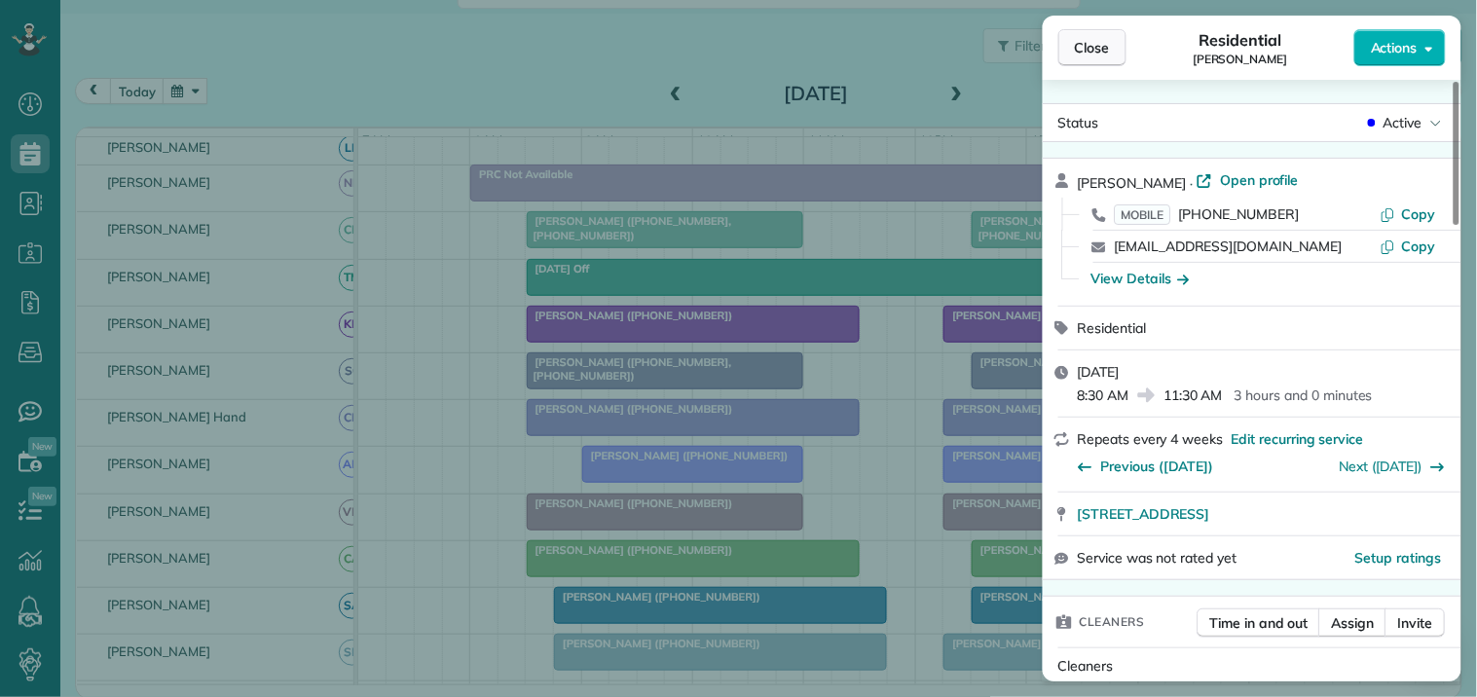
click at [1107, 47] on span "Close" at bounding box center [1092, 47] width 35 height 19
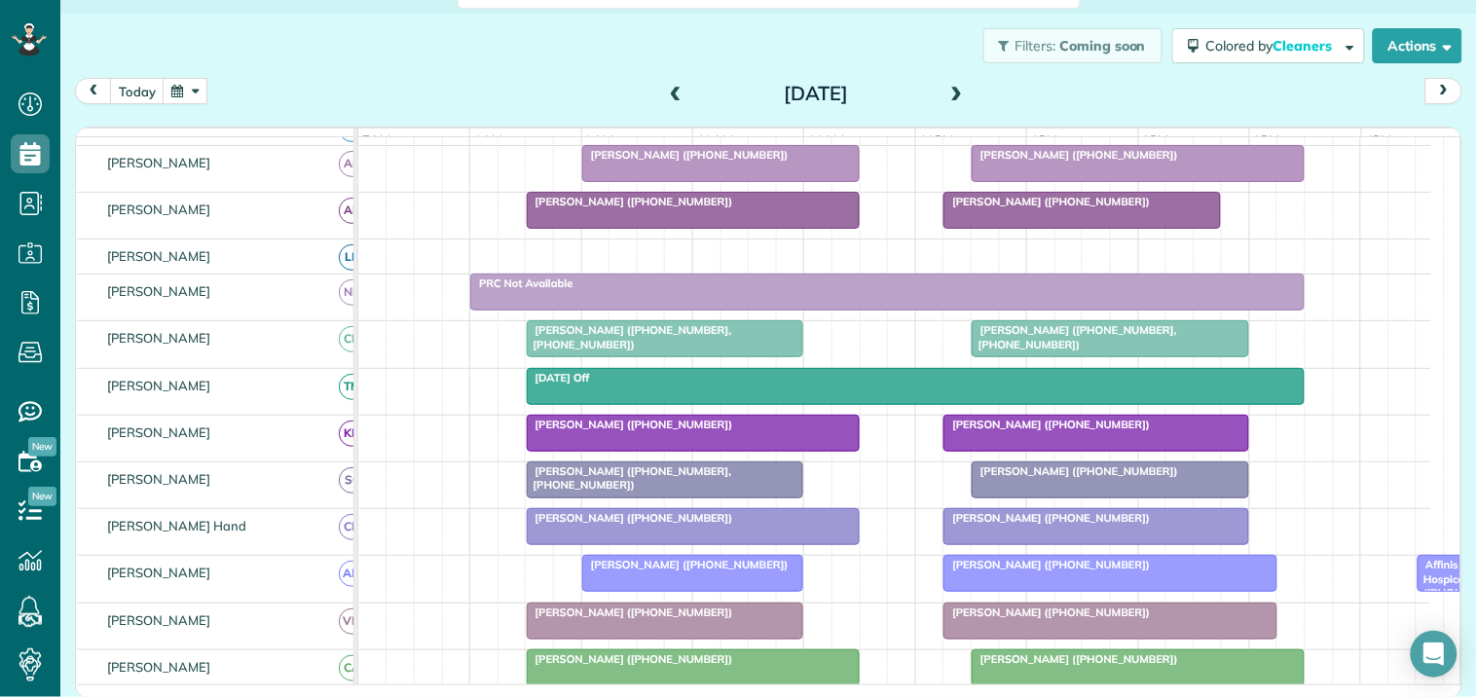
click at [730, 356] on div at bounding box center [666, 338] width 276 height 35
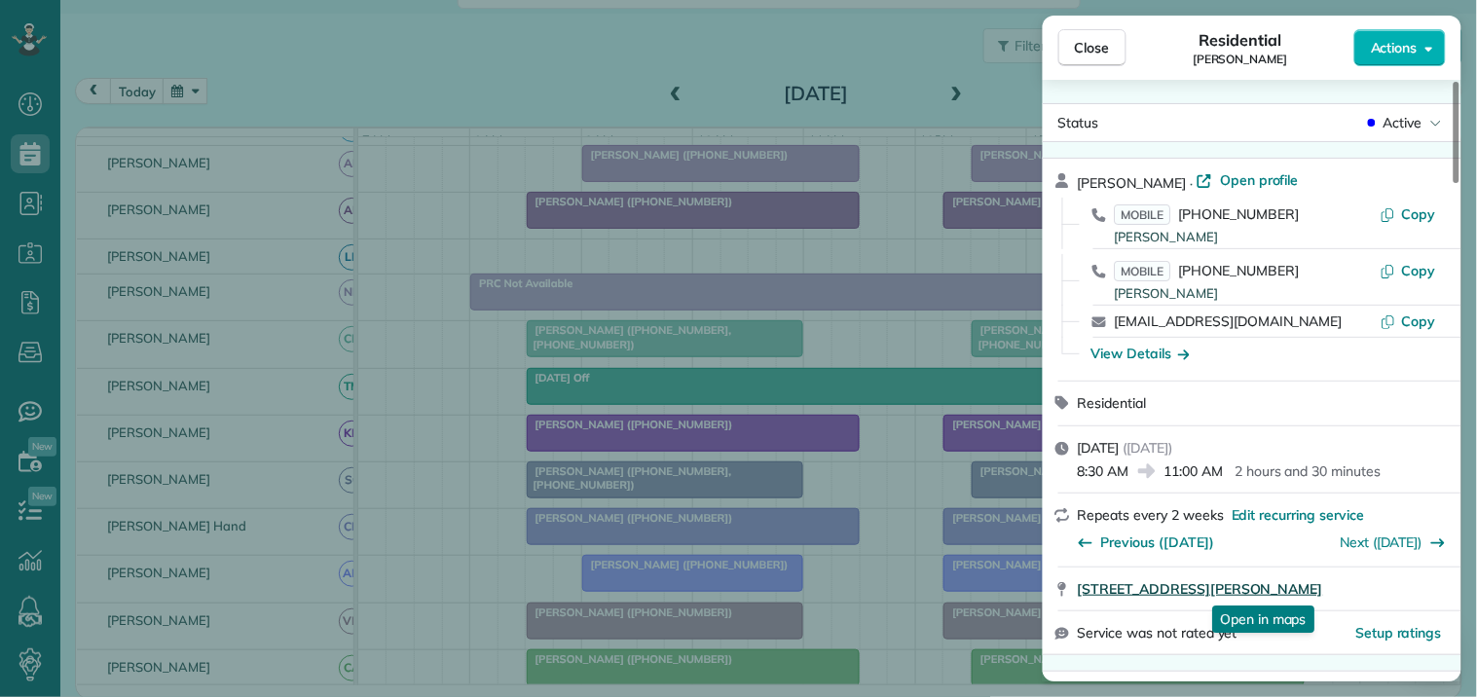
click at [1247, 587] on span "120 Westwind Court Tyrone GA 30290" at bounding box center [1200, 588] width 245 height 19
click at [1112, 55] on button "Close" at bounding box center [1092, 47] width 68 height 37
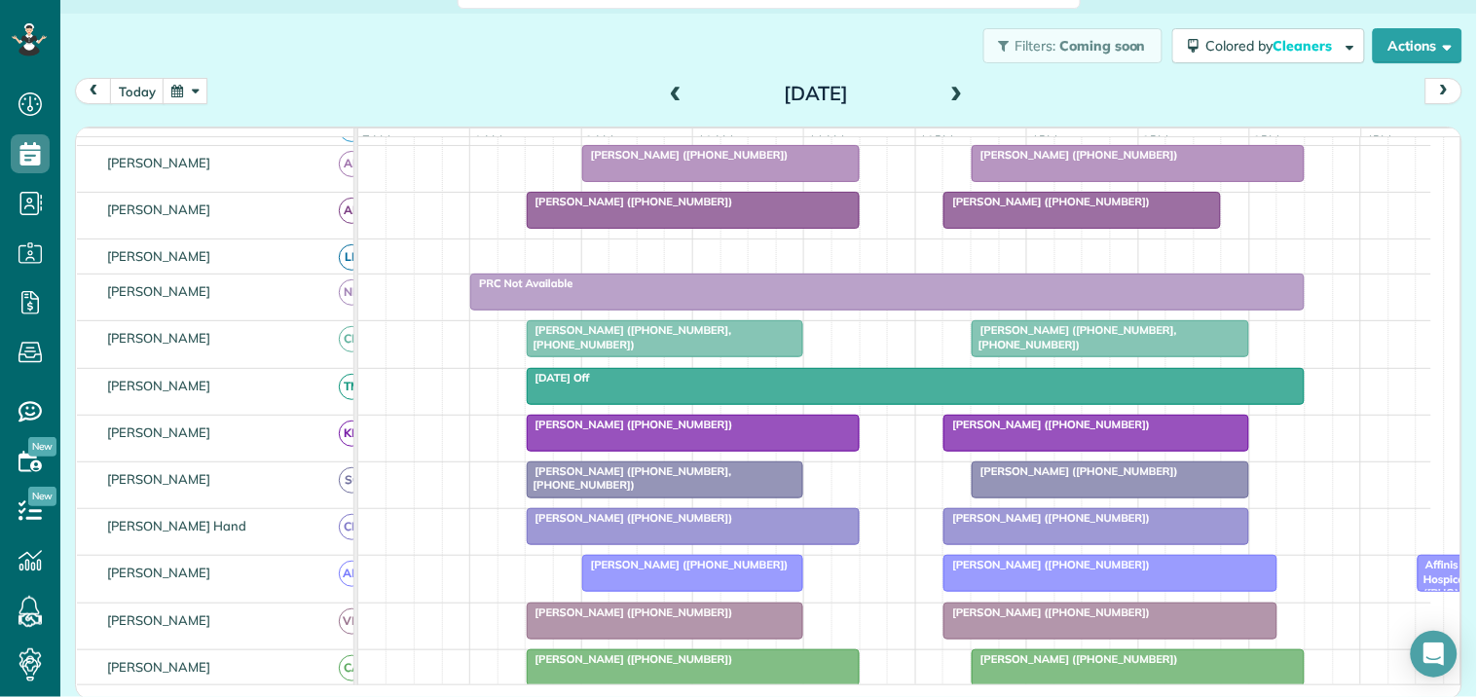
click at [747, 542] on div at bounding box center [693, 526] width 331 height 35
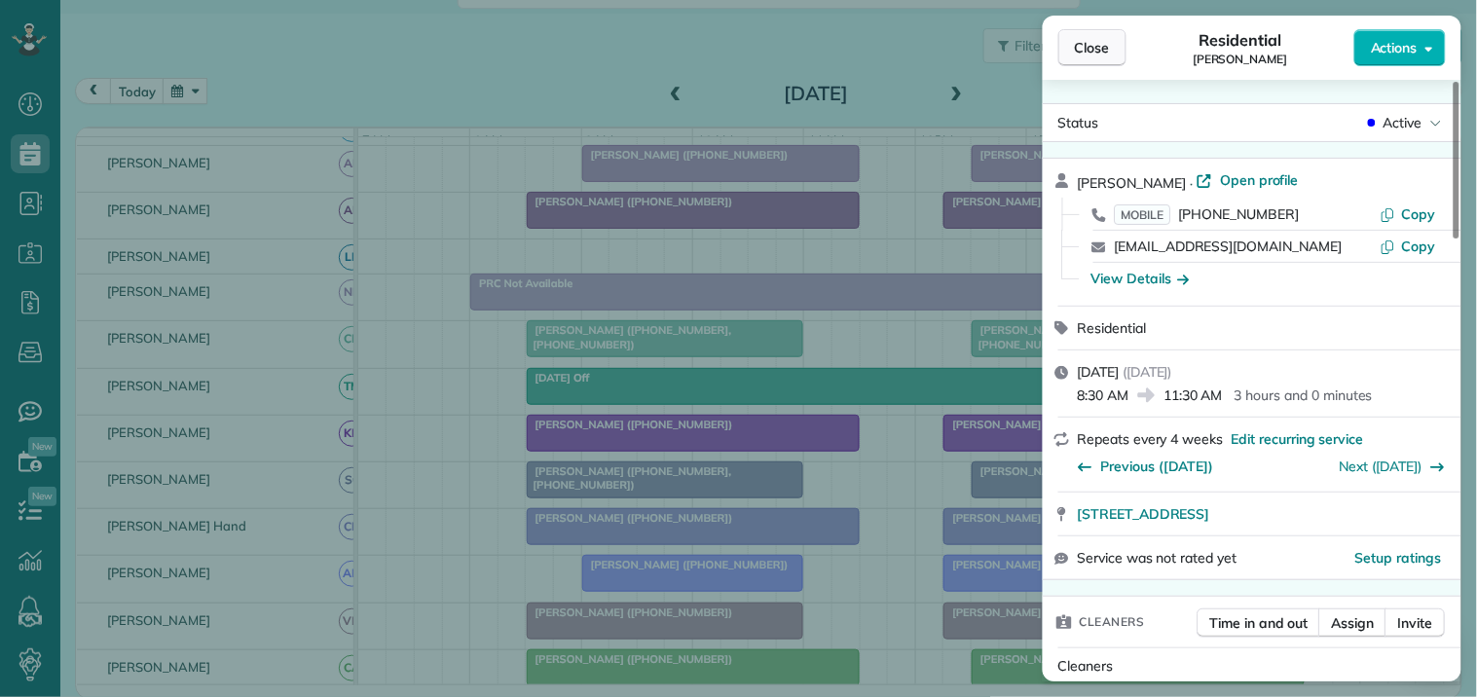
click at [1084, 50] on span "Close" at bounding box center [1092, 47] width 35 height 19
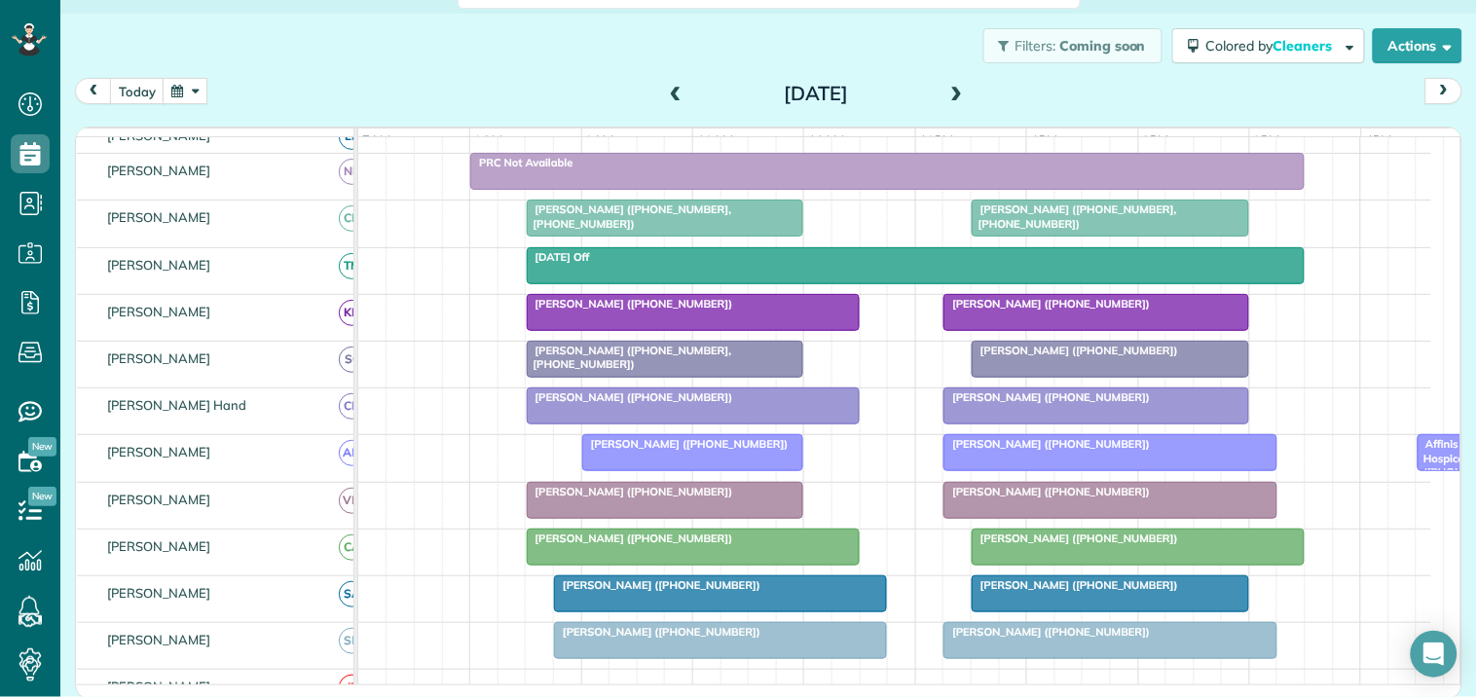
scroll to position [478, 0]
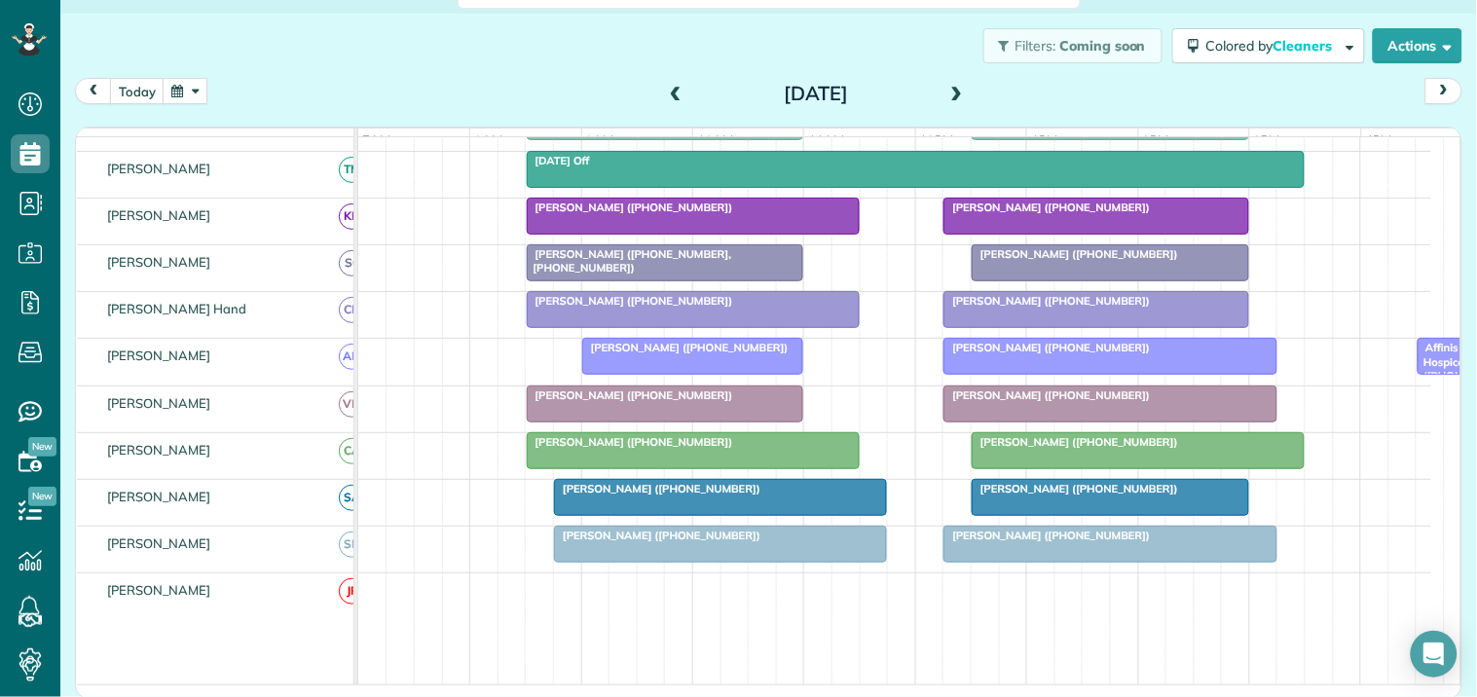
click at [947, 86] on span at bounding box center [956, 95] width 21 height 18
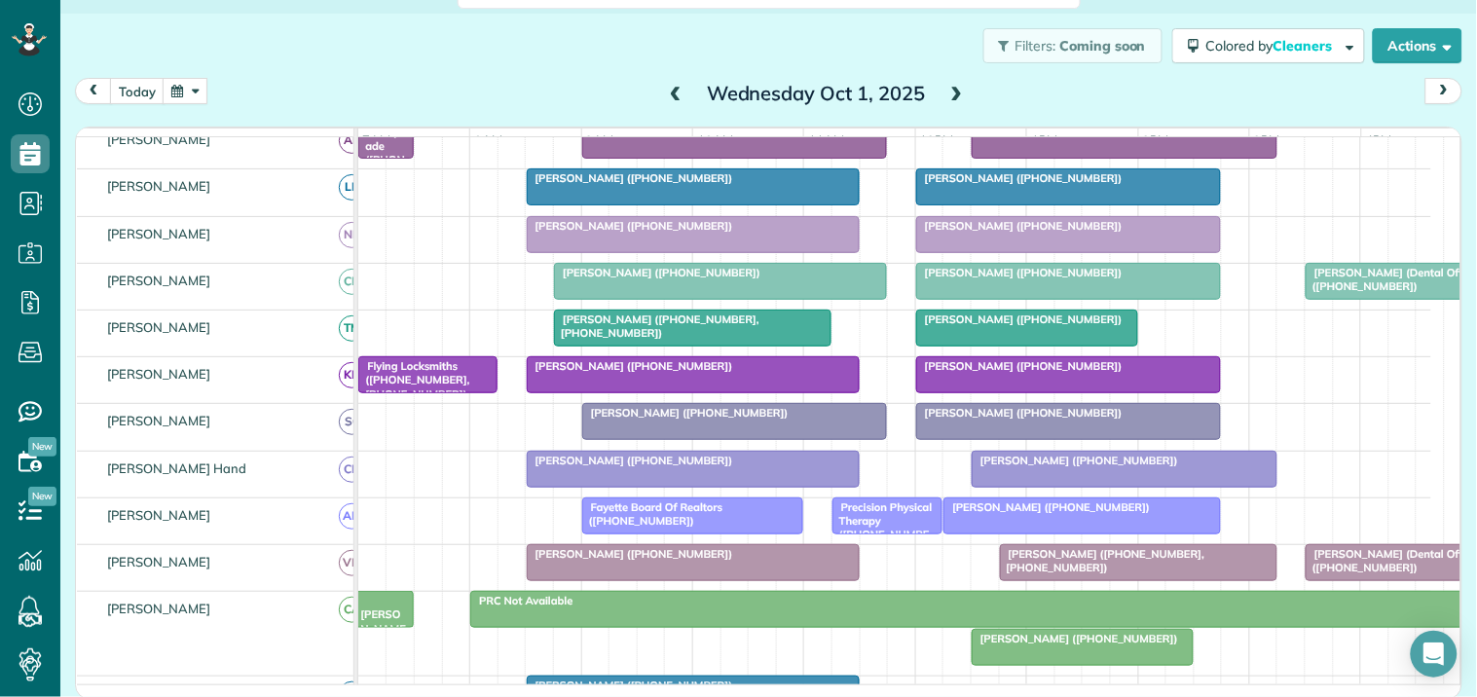
scroll to position [501, 0]
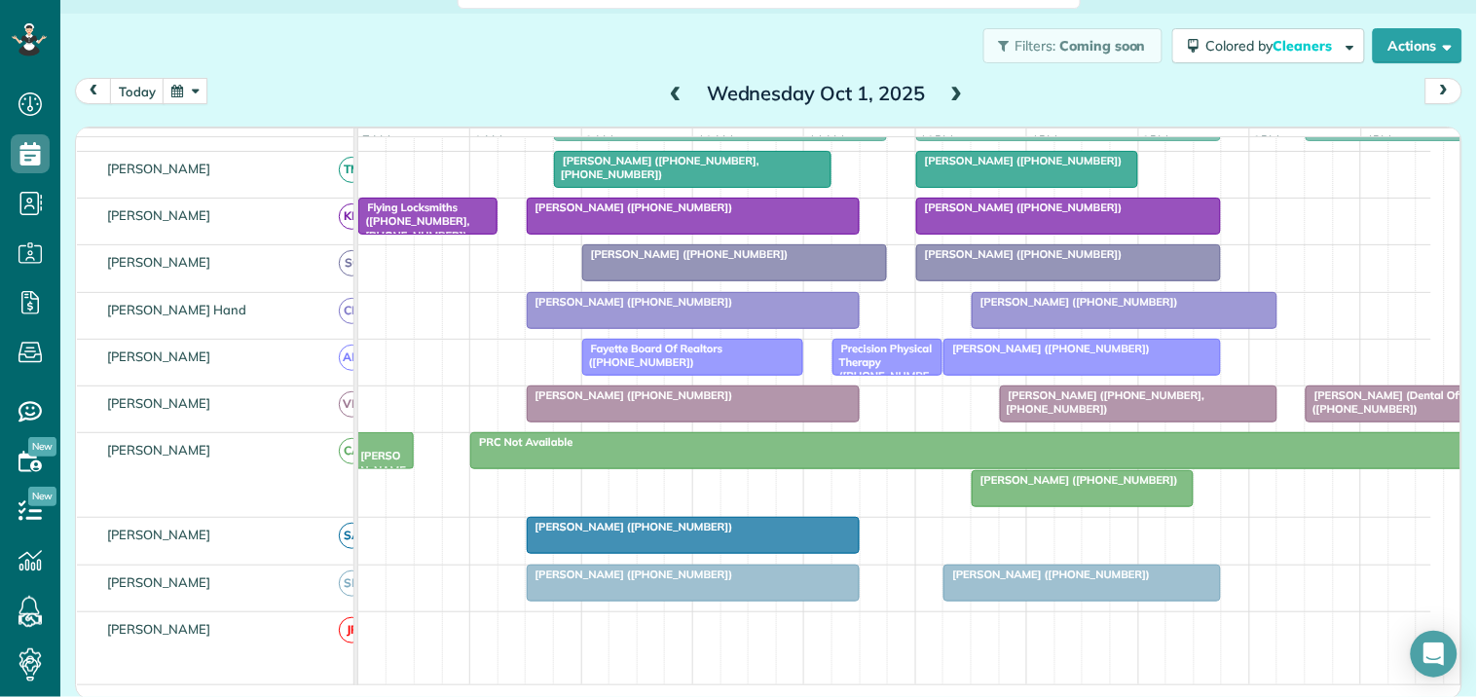
click at [947, 86] on span at bounding box center [956, 95] width 21 height 18
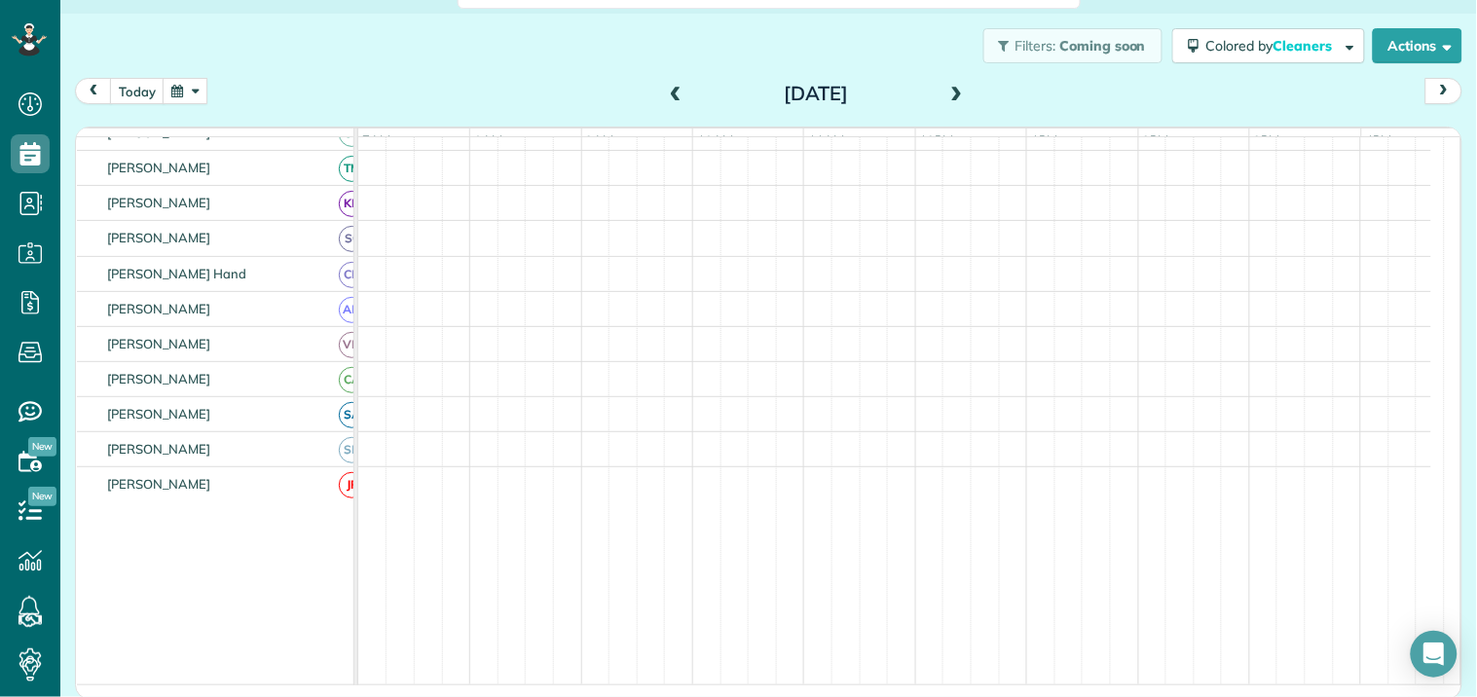
scroll to position [528, 0]
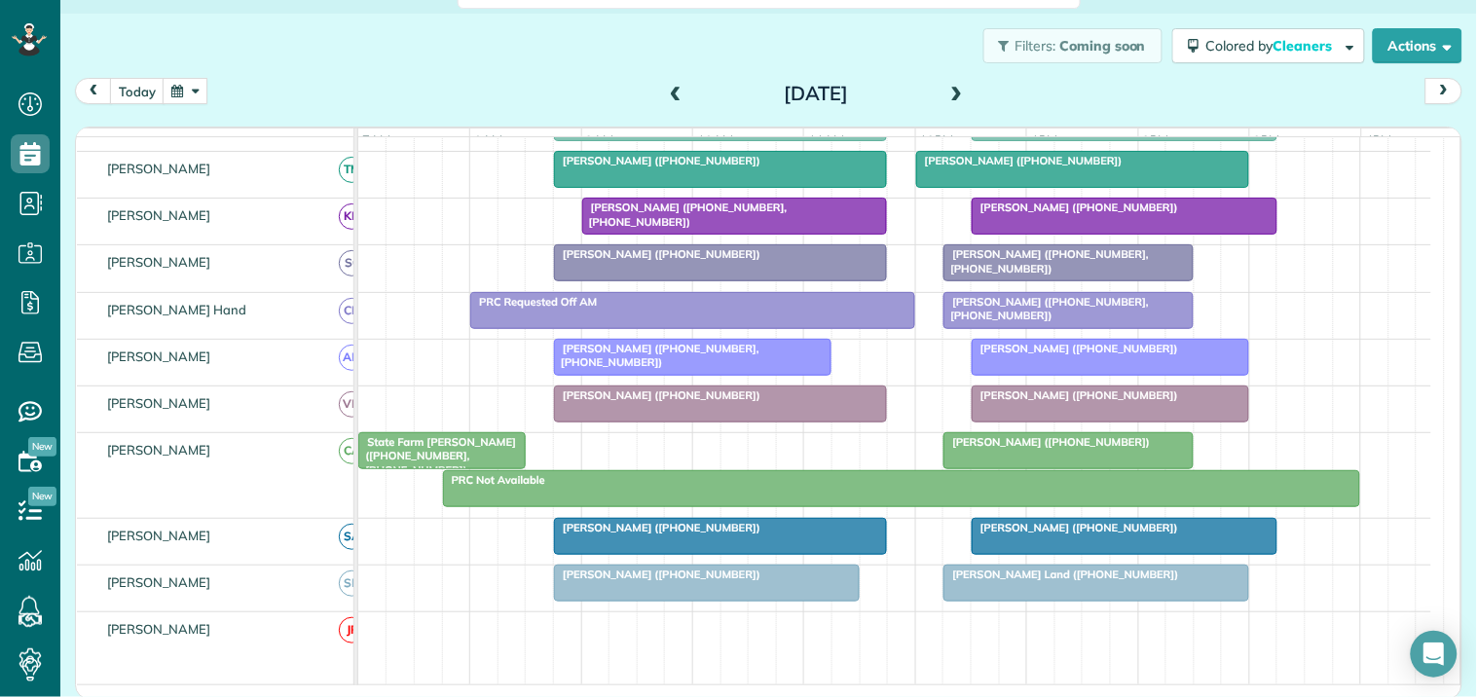
click at [947, 86] on span at bounding box center [956, 95] width 21 height 18
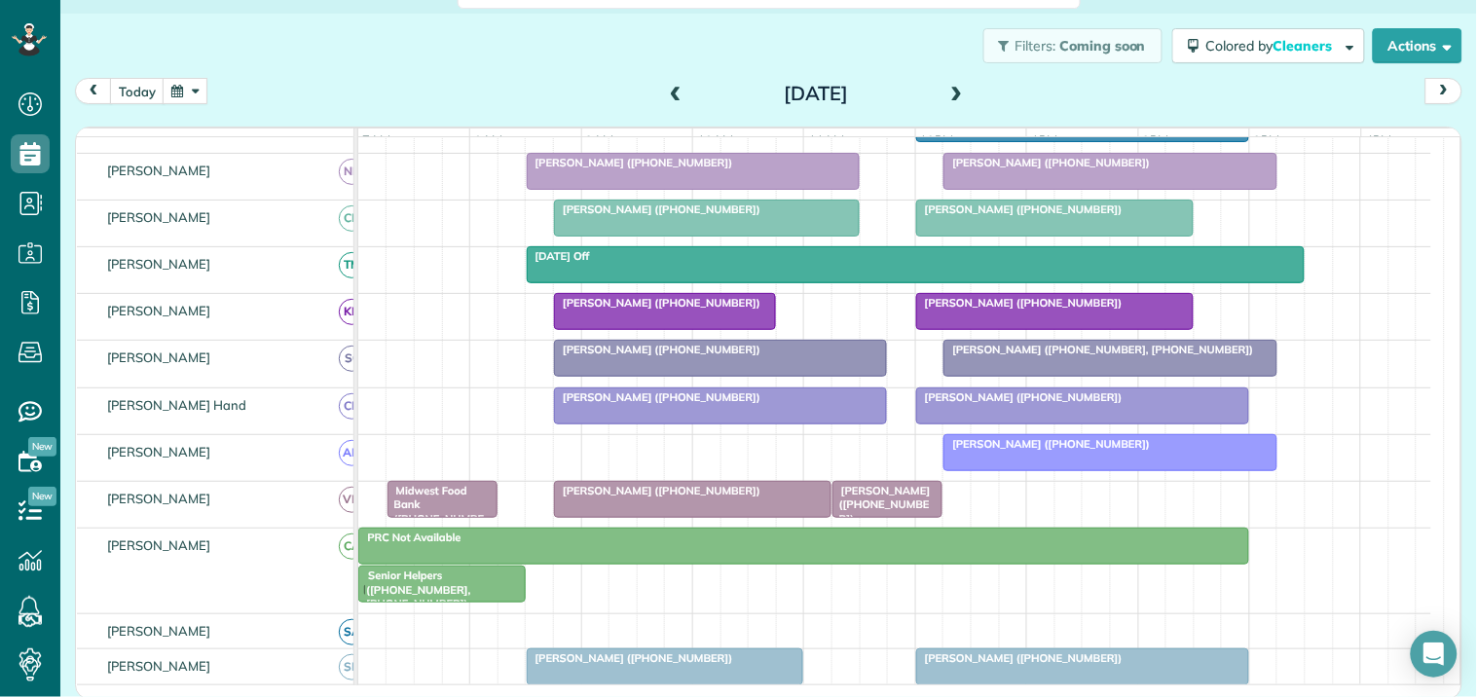
scroll to position [312, 0]
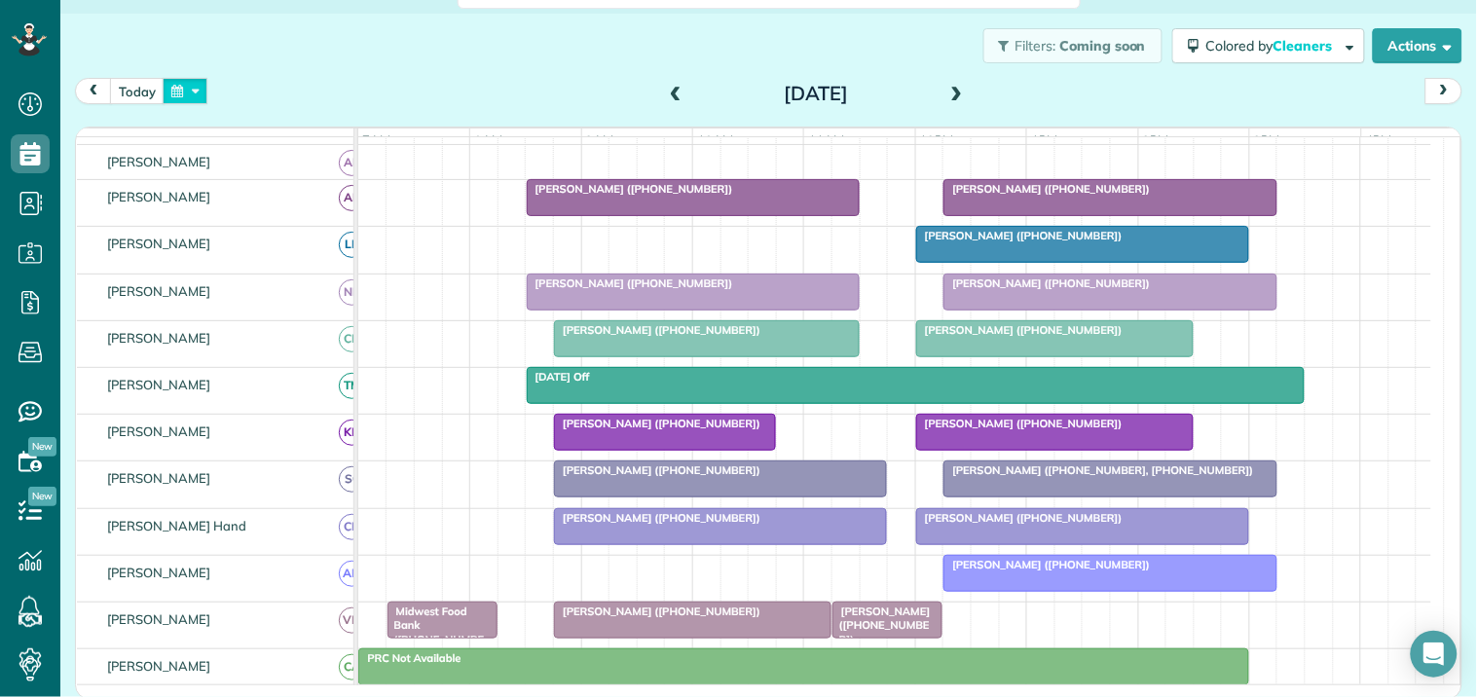
click at [195, 91] on button "button" at bounding box center [185, 91] width 45 height 26
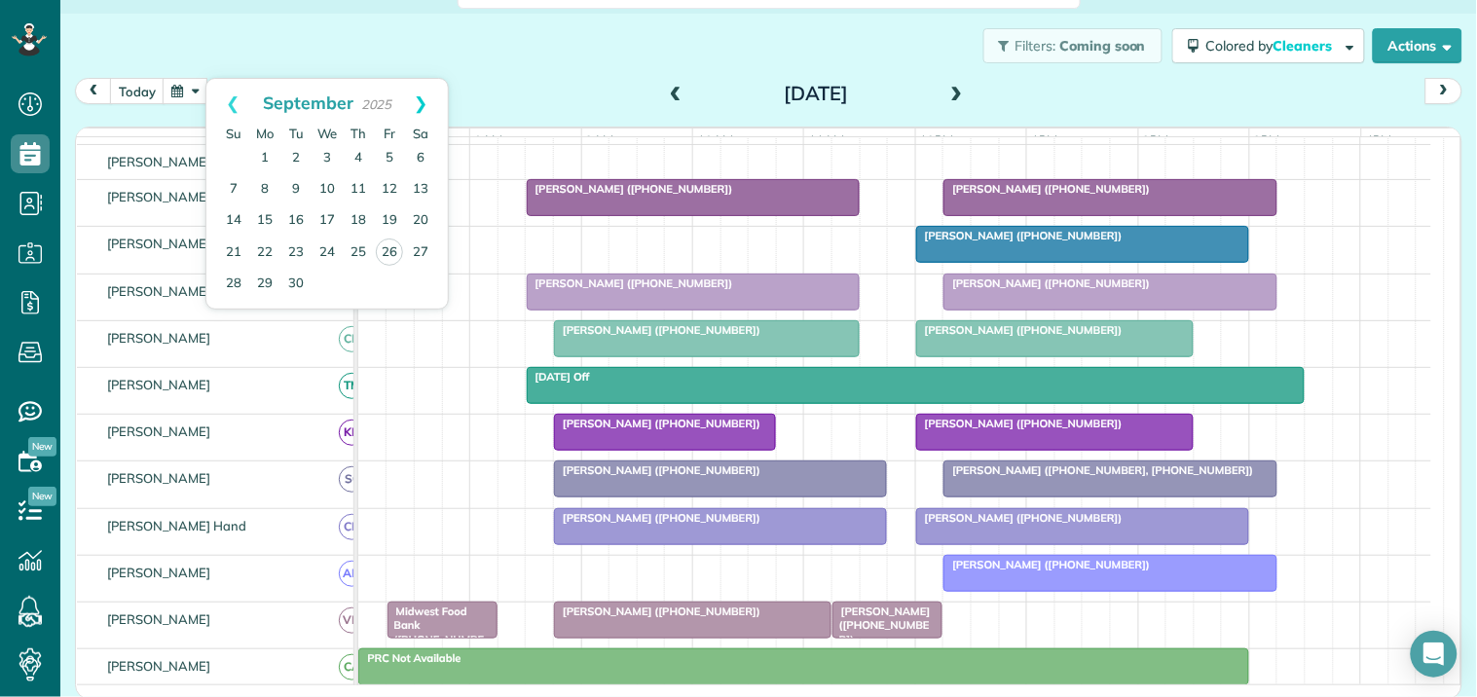
click at [422, 98] on link "Next" at bounding box center [421, 103] width 54 height 49
click at [264, 183] on link "6" at bounding box center [264, 189] width 31 height 31
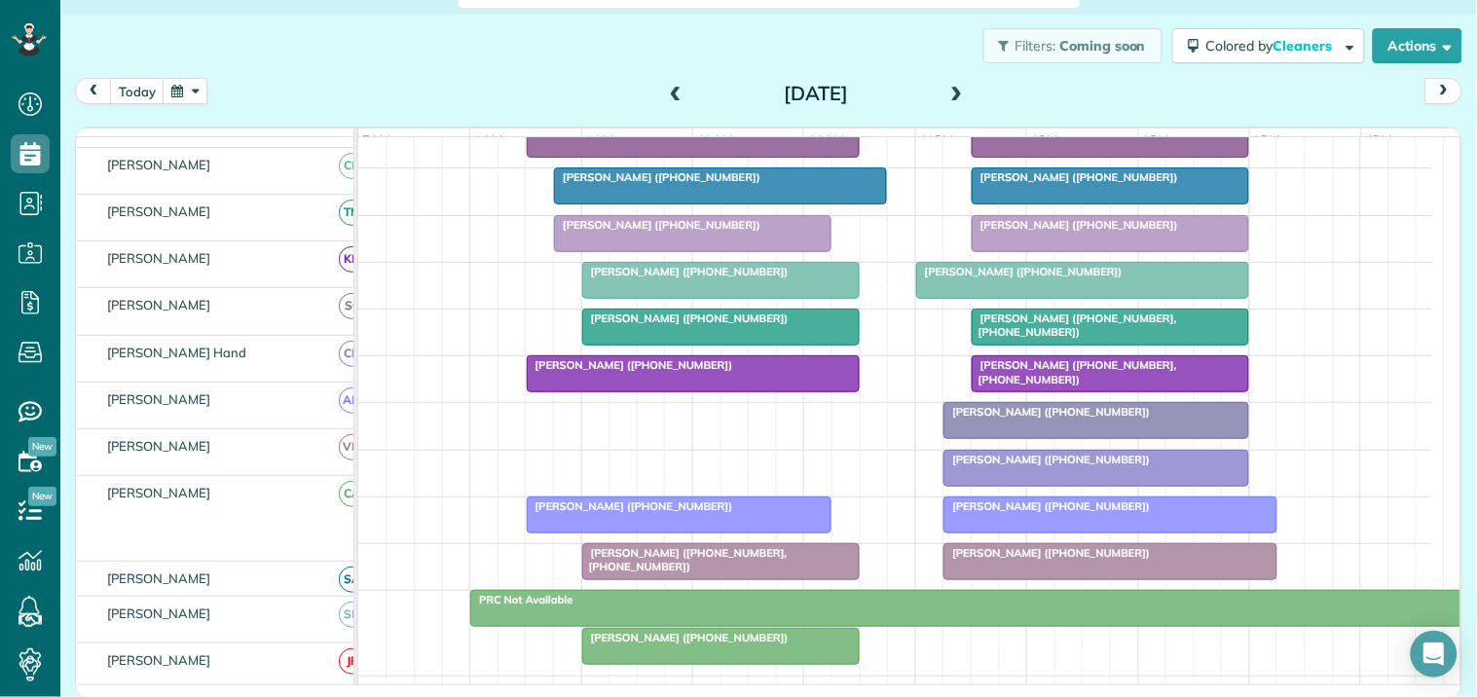
scroll to position [370, 0]
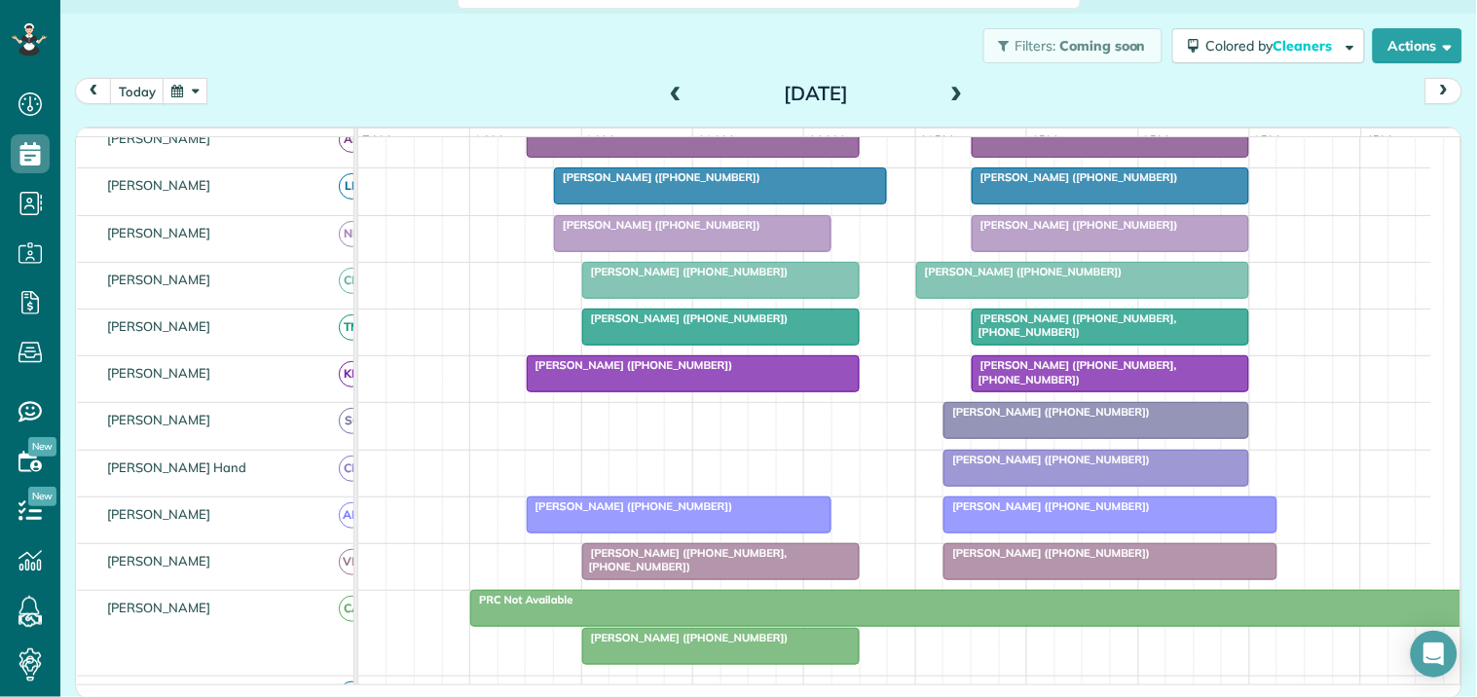
click at [946, 92] on span at bounding box center [956, 95] width 21 height 18
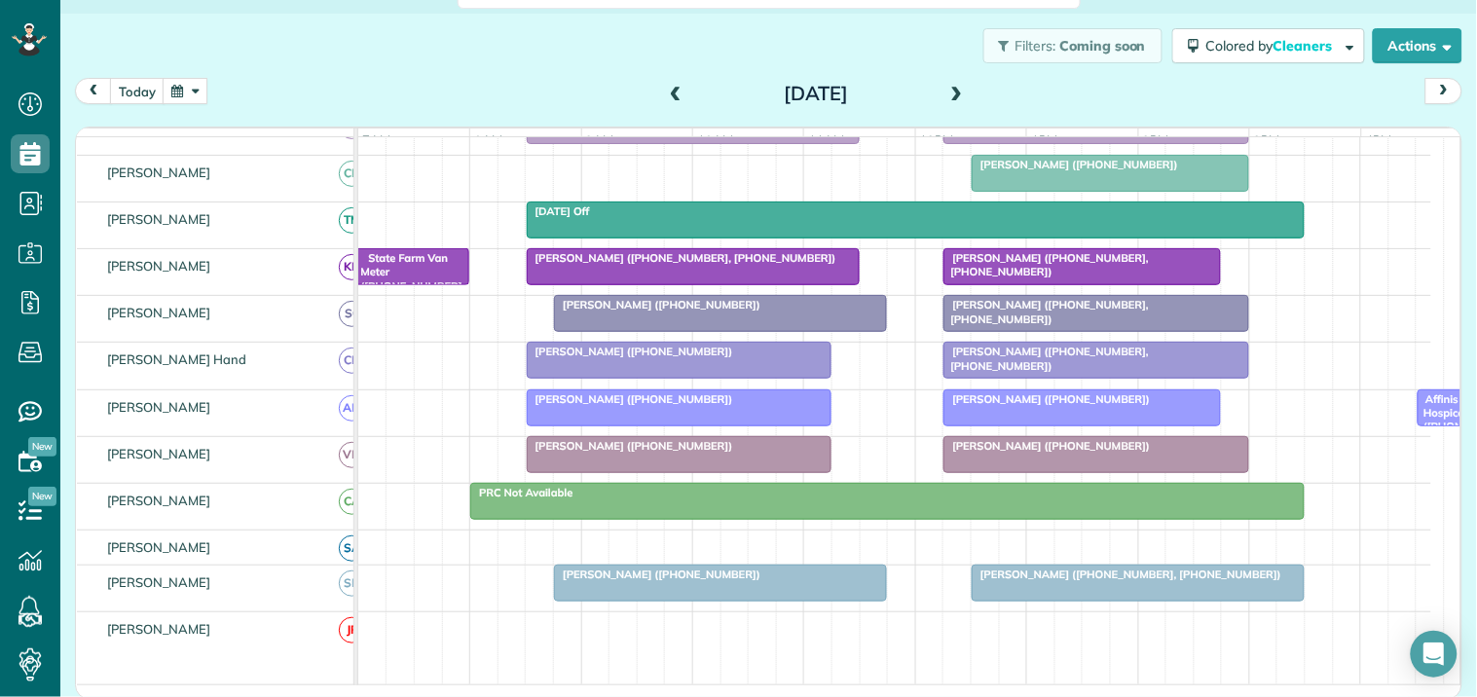
click at [951, 89] on span at bounding box center [956, 95] width 21 height 18
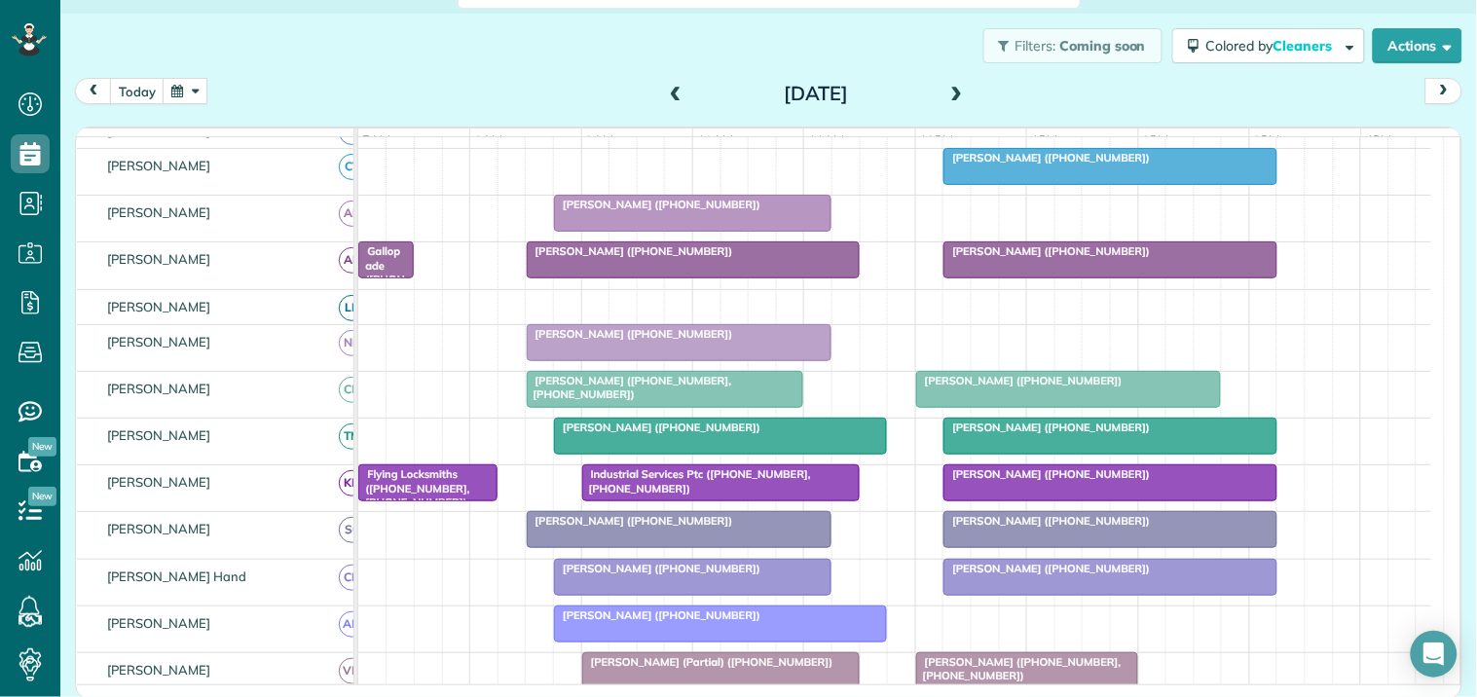
click at [666, 86] on span at bounding box center [675, 95] width 21 height 18
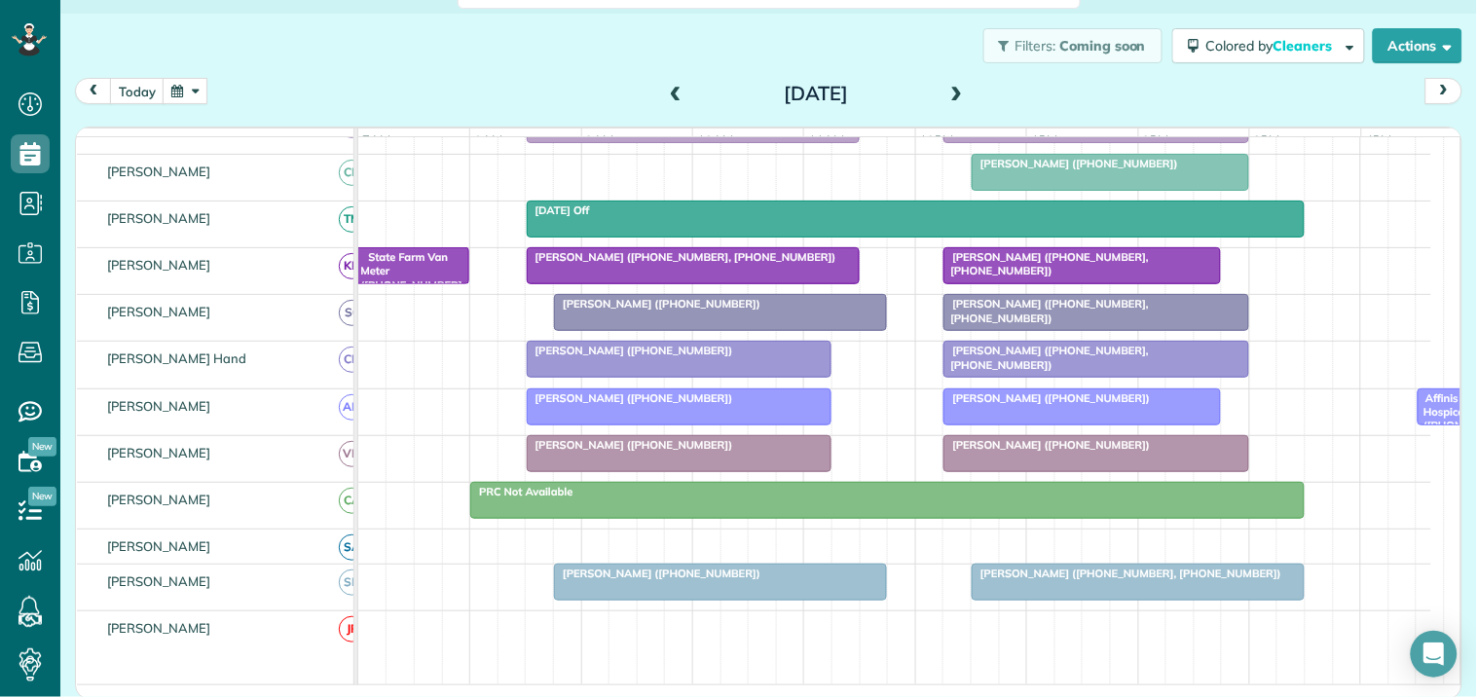
click at [947, 86] on span at bounding box center [956, 95] width 21 height 18
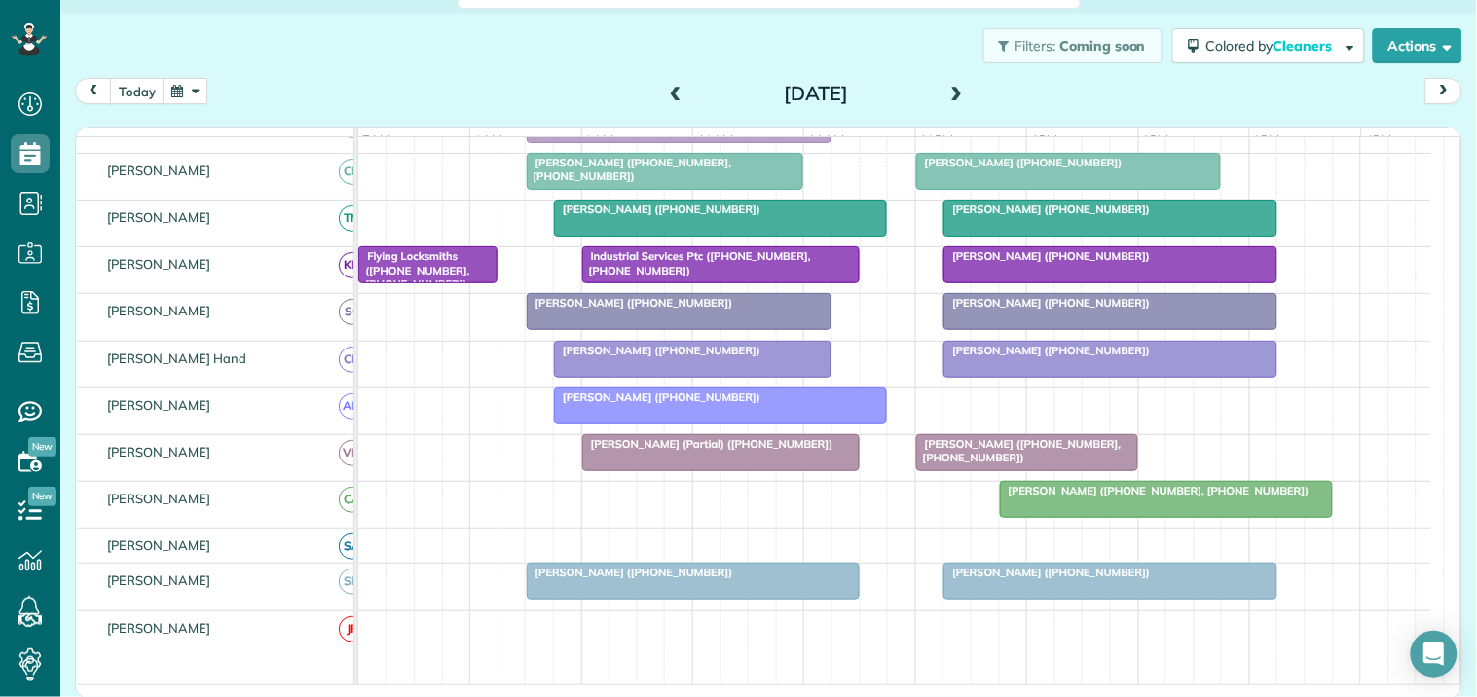
click at [946, 92] on span at bounding box center [956, 95] width 21 height 18
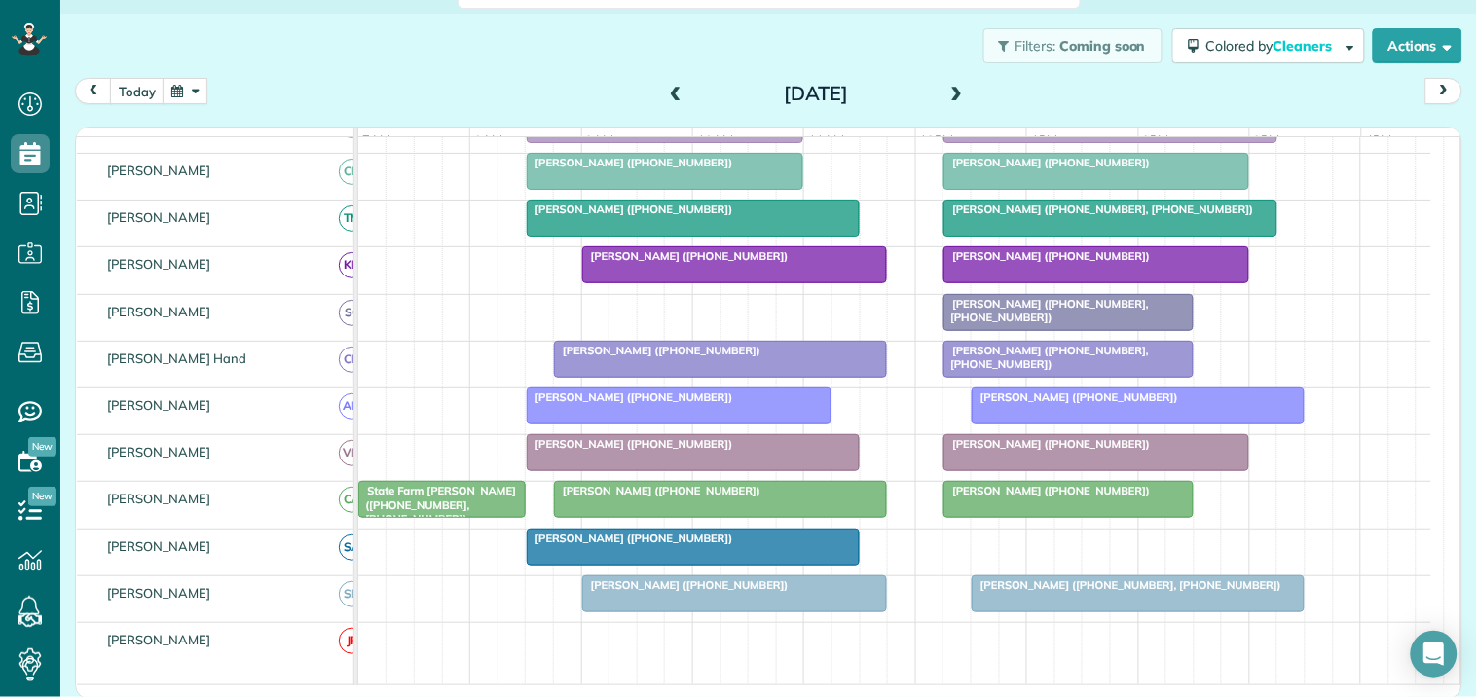
click at [946, 92] on span at bounding box center [956, 95] width 21 height 18
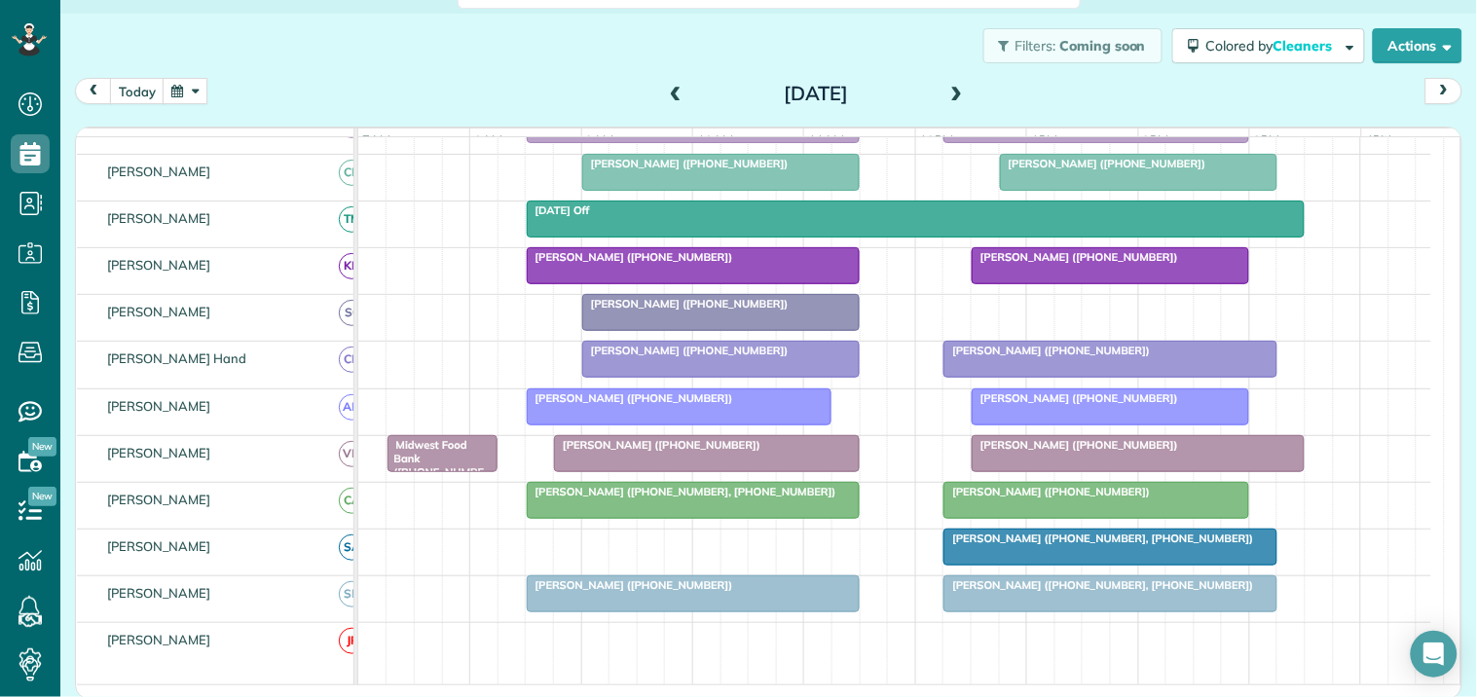
click at [191, 91] on button "button" at bounding box center [185, 91] width 45 height 26
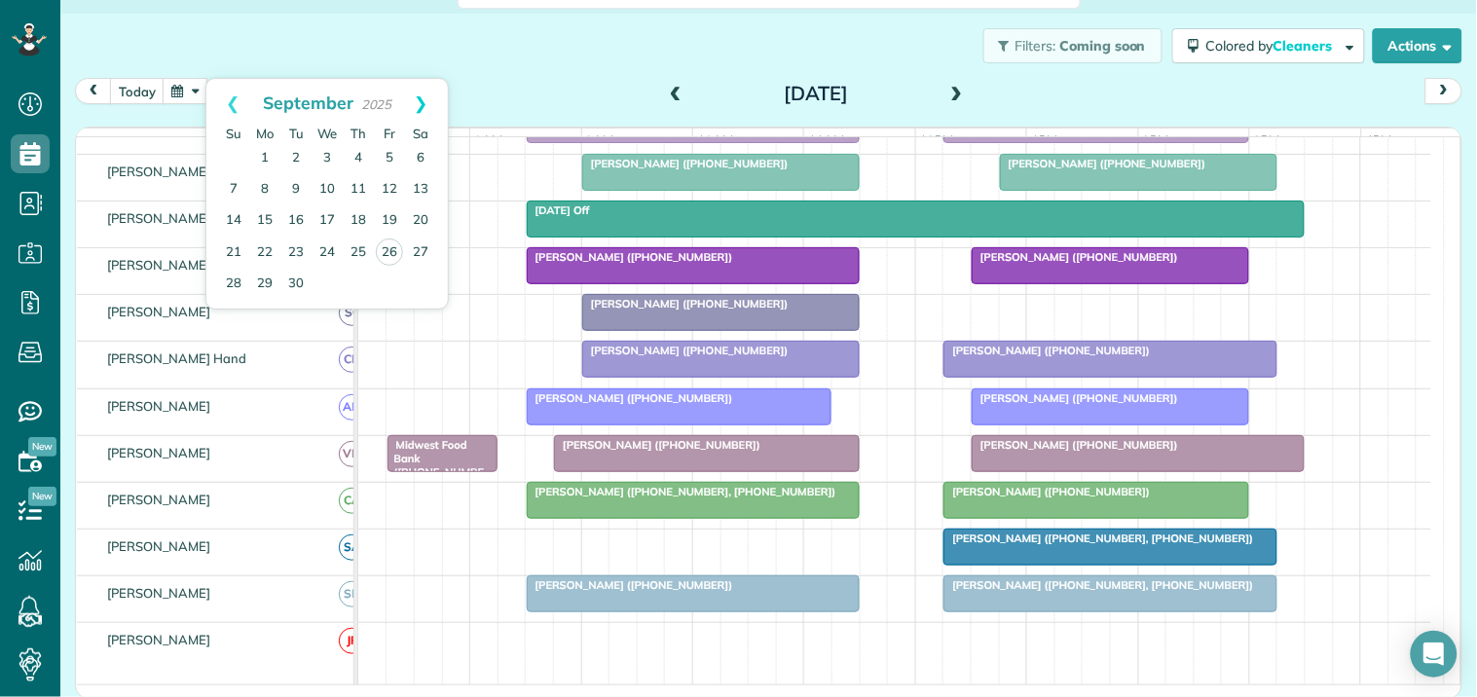
click at [420, 97] on link "Next" at bounding box center [421, 103] width 54 height 49
click at [327, 151] on link "1" at bounding box center [327, 158] width 31 height 31
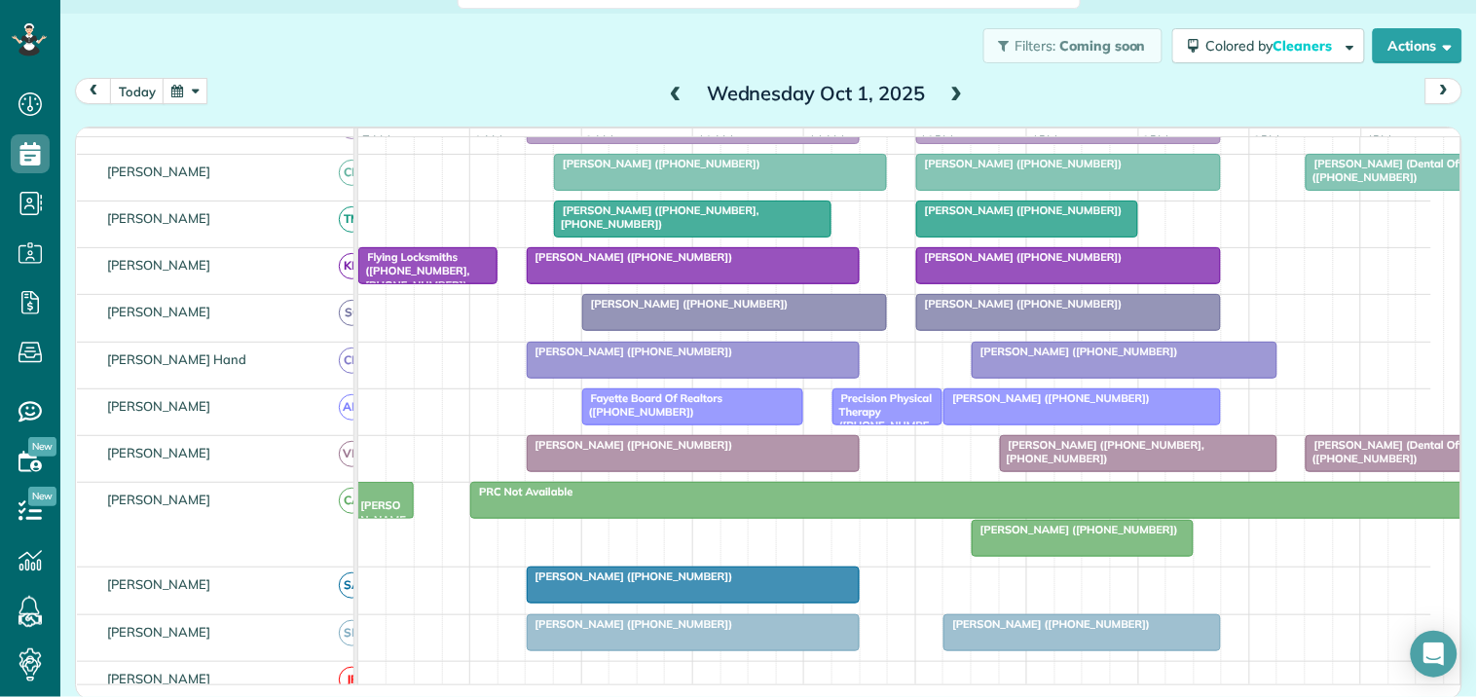
click at [665, 88] on span at bounding box center [675, 95] width 21 height 18
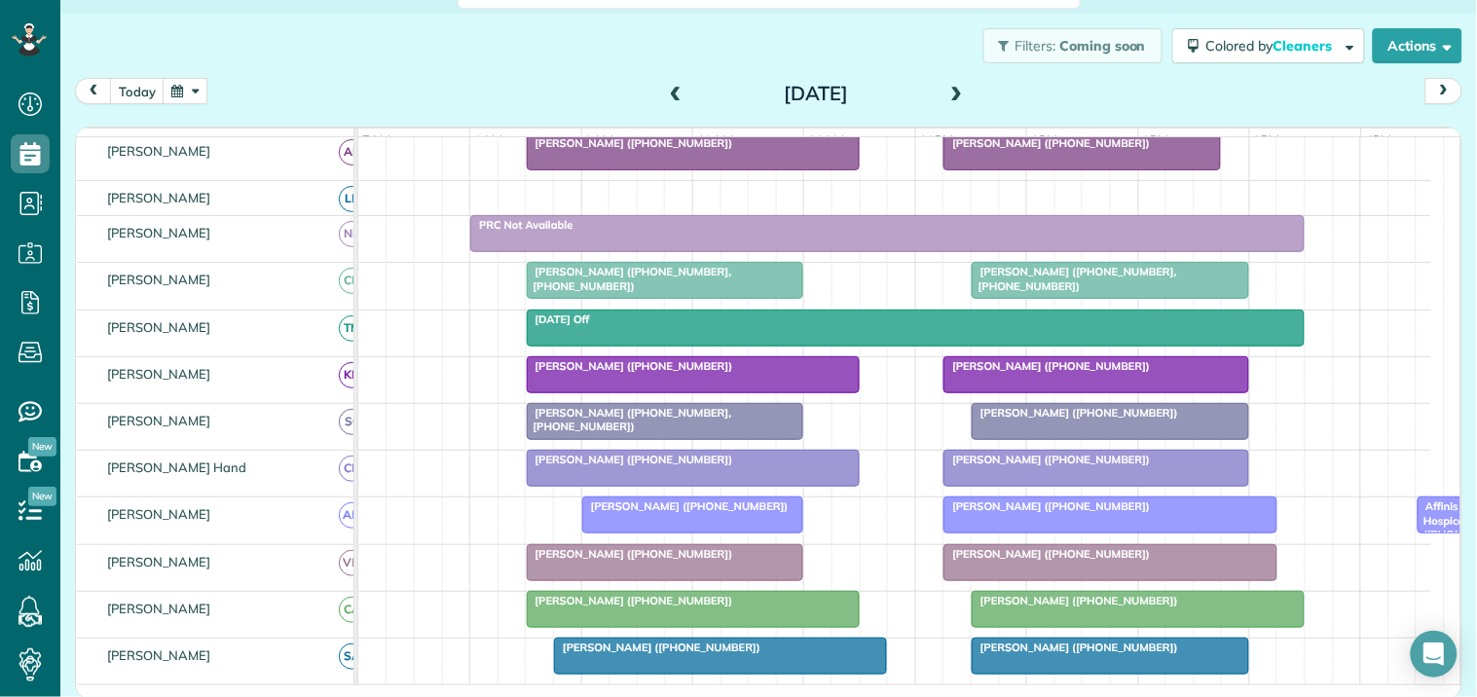
click at [665, 91] on span at bounding box center [675, 95] width 21 height 18
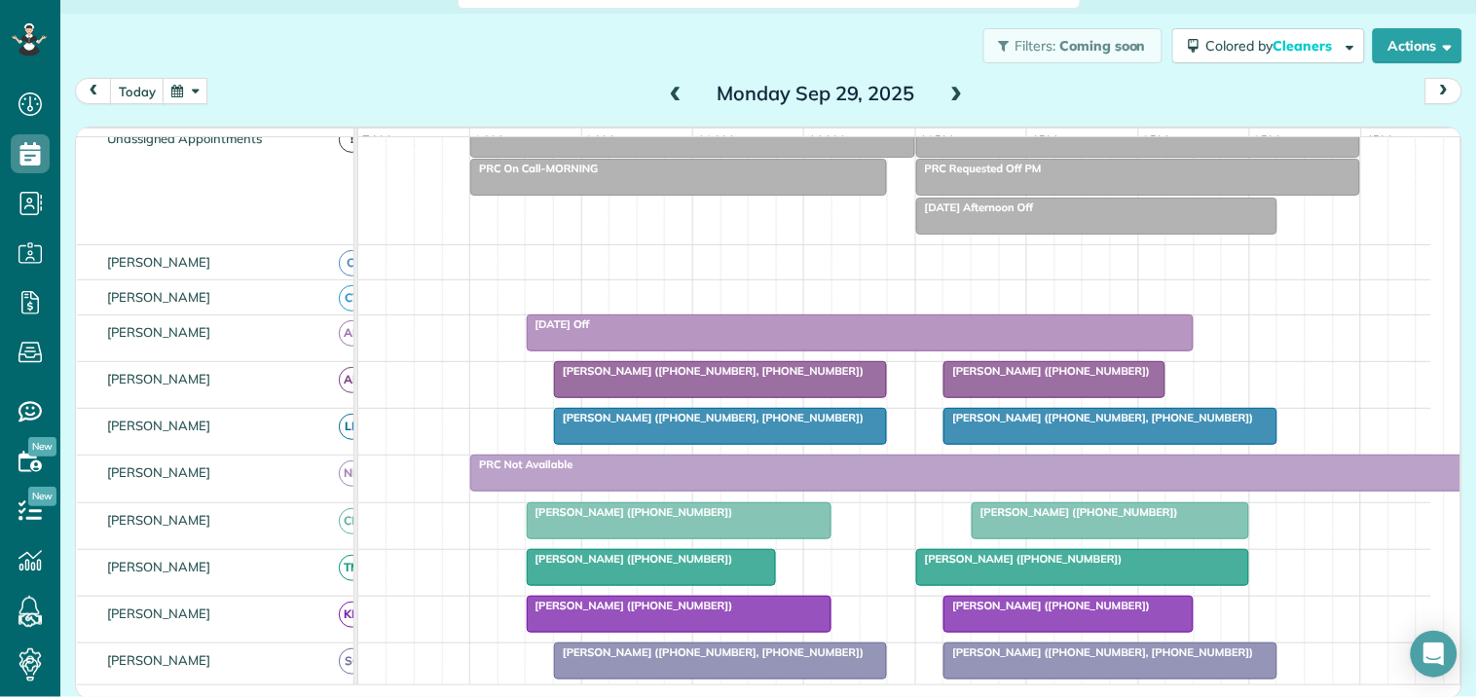
click at [946, 93] on span at bounding box center [956, 95] width 21 height 18
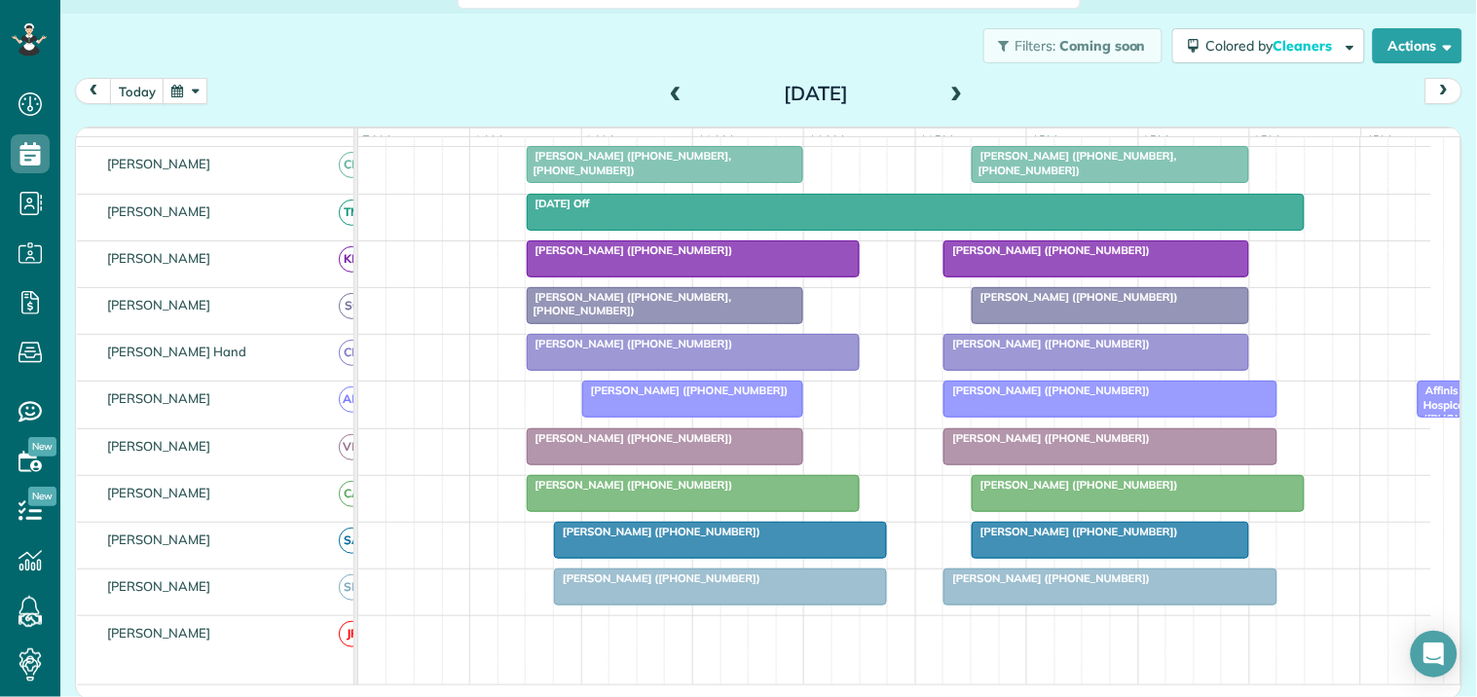
click at [947, 90] on span at bounding box center [956, 95] width 21 height 18
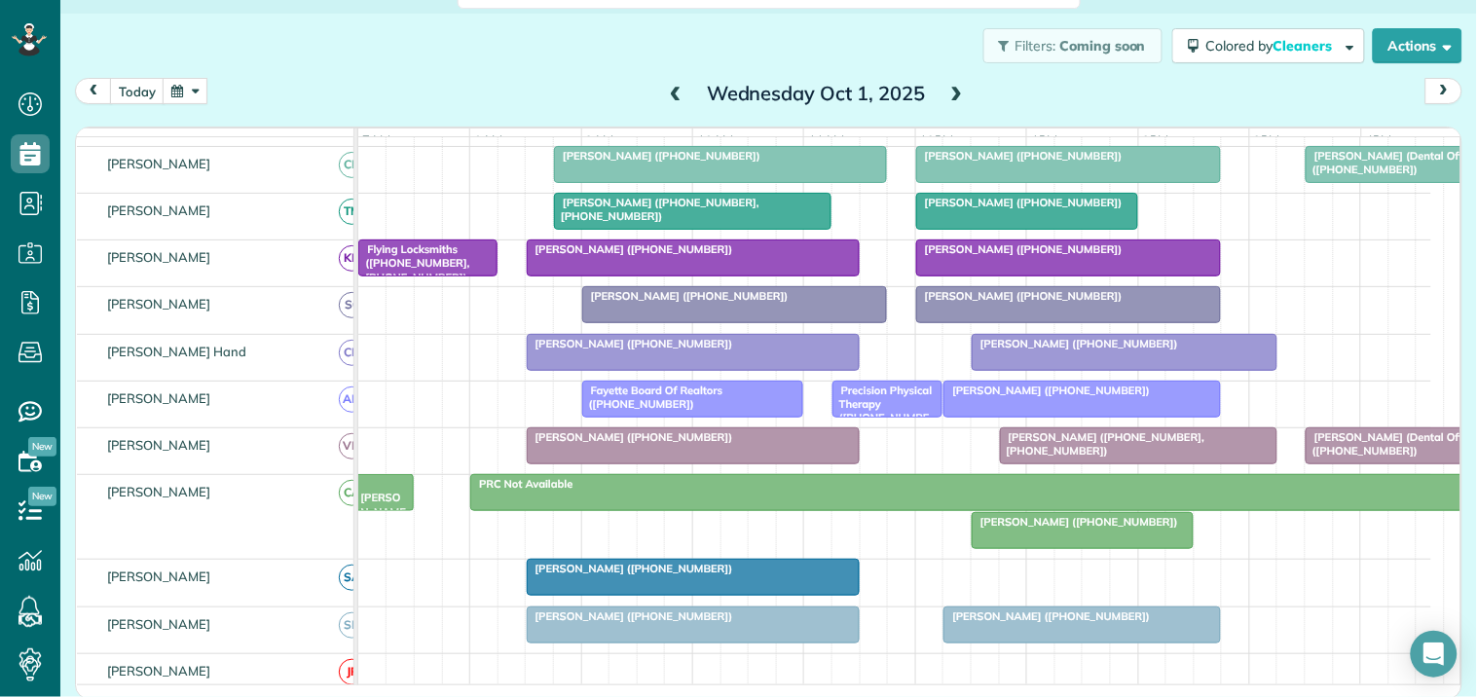
click at [947, 90] on span at bounding box center [956, 95] width 21 height 18
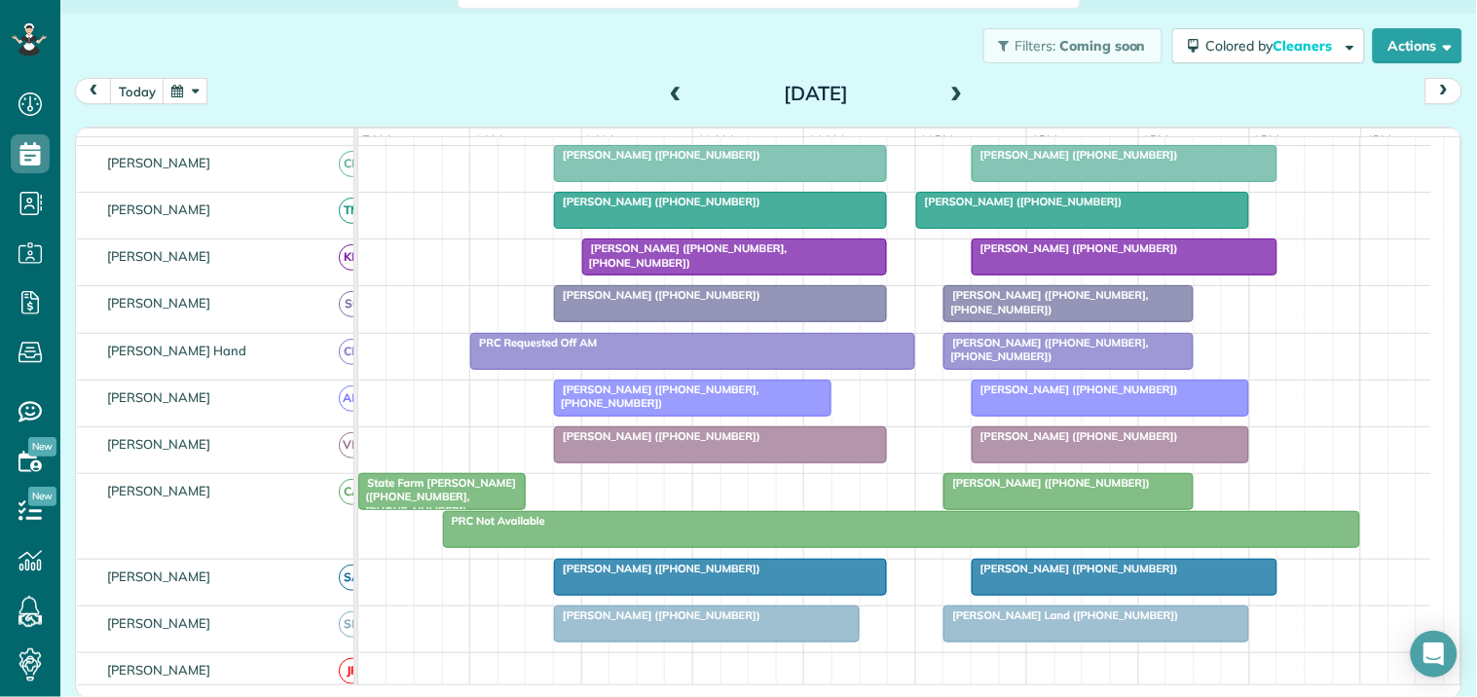
click at [952, 89] on span at bounding box center [956, 95] width 21 height 18
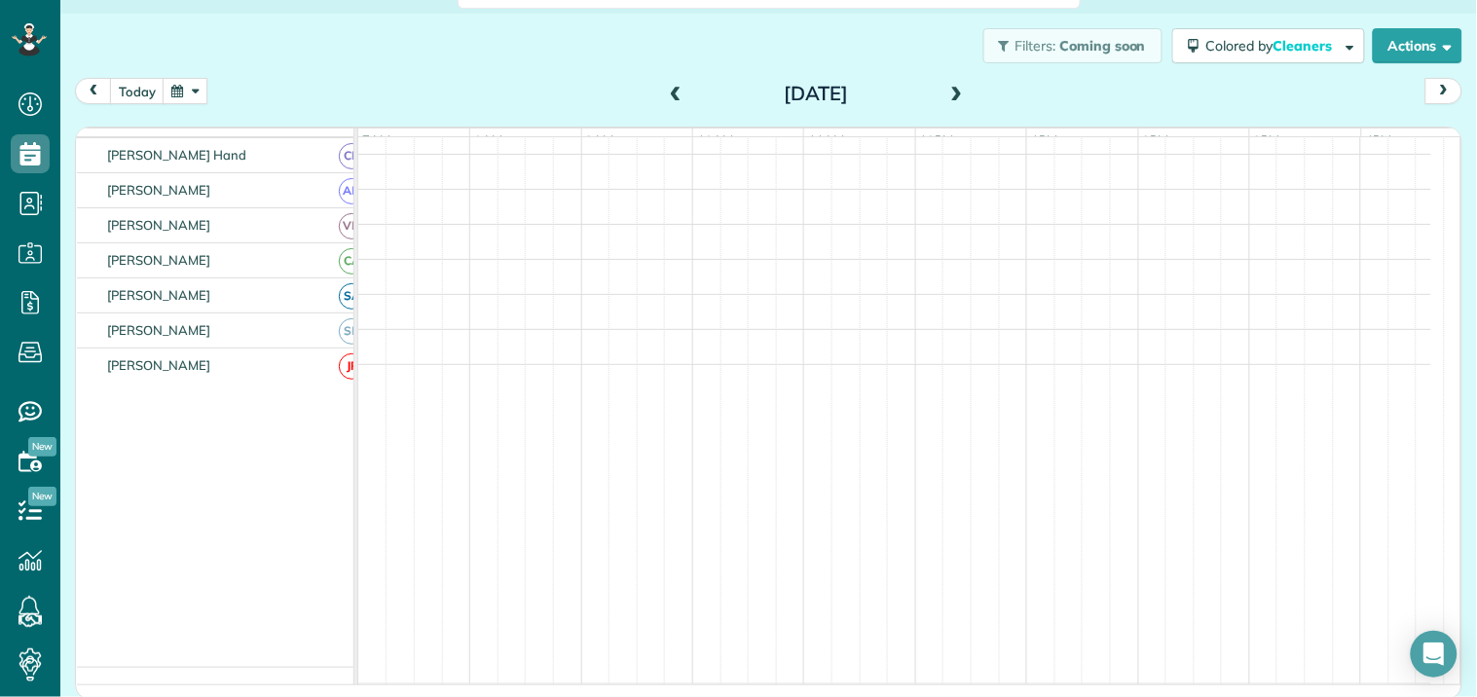
scroll to position [313, 0]
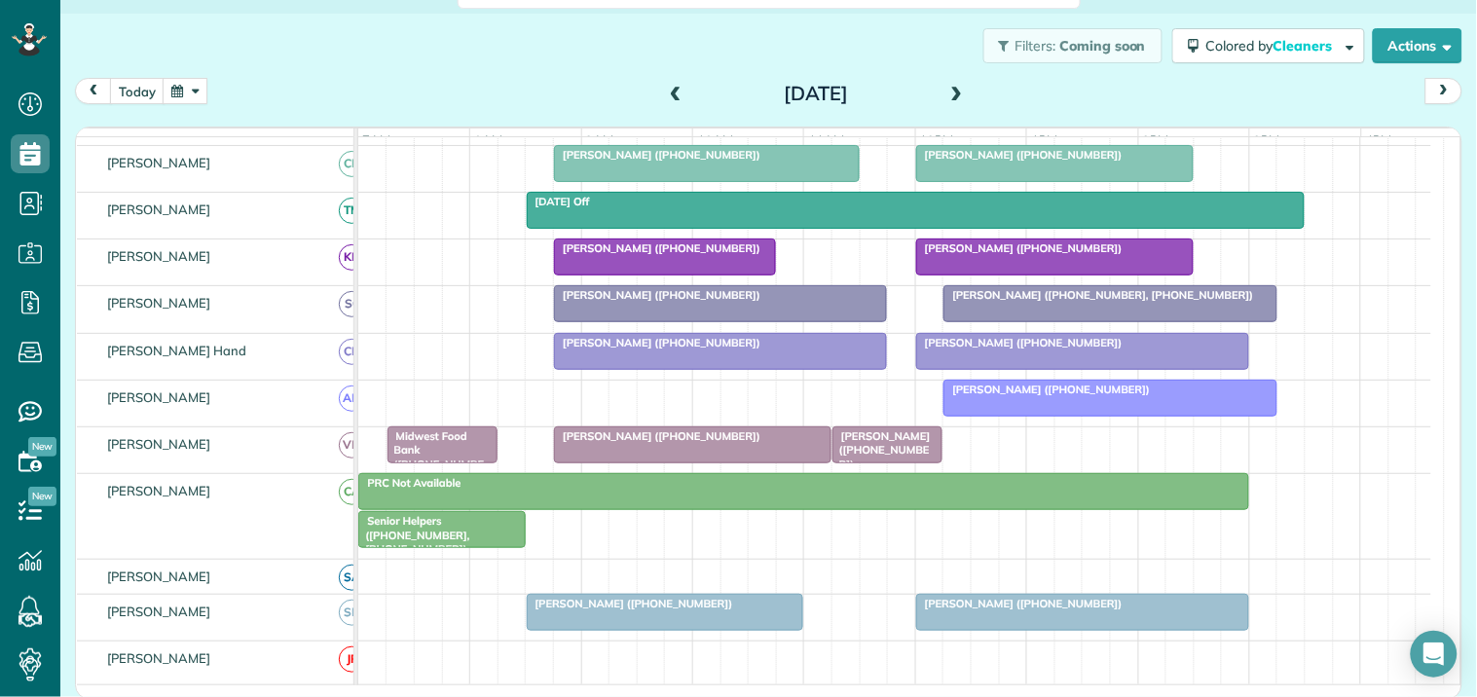
click at [946, 92] on span at bounding box center [956, 95] width 21 height 18
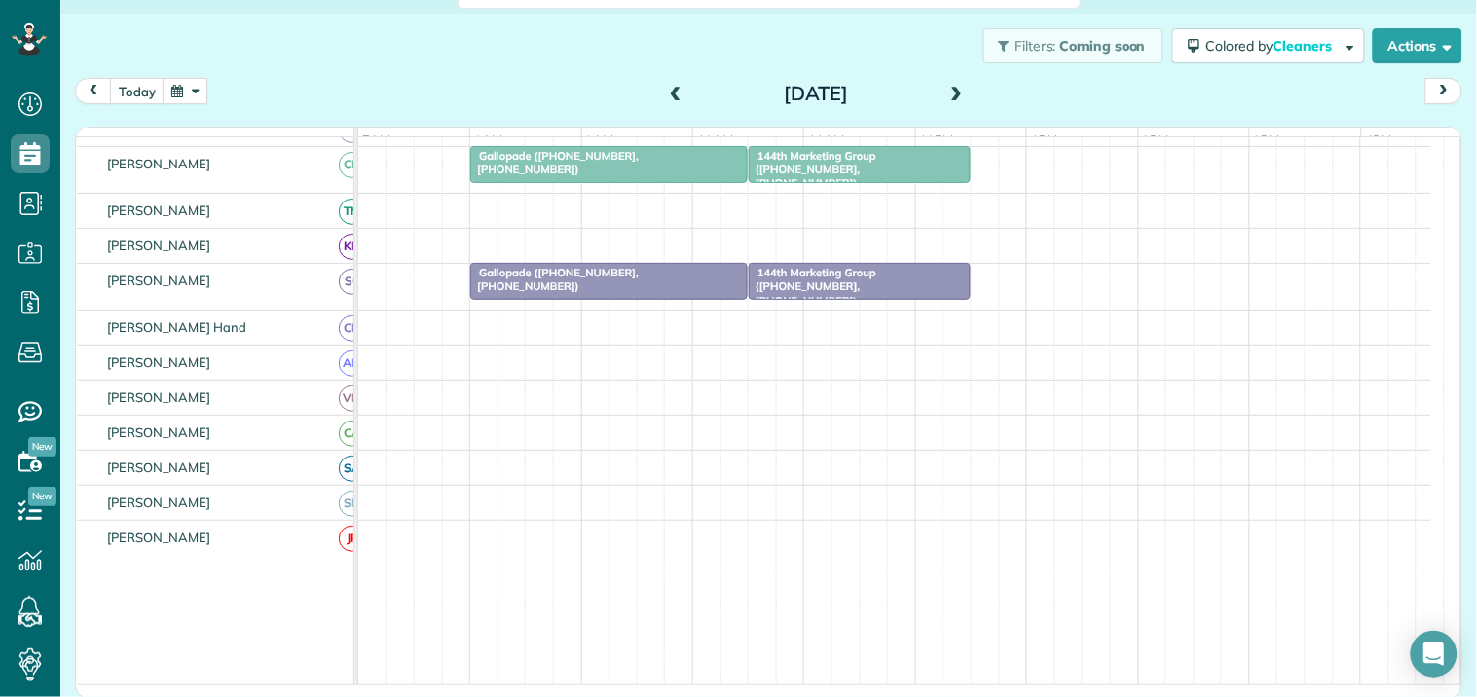
scroll to position [216, 0]
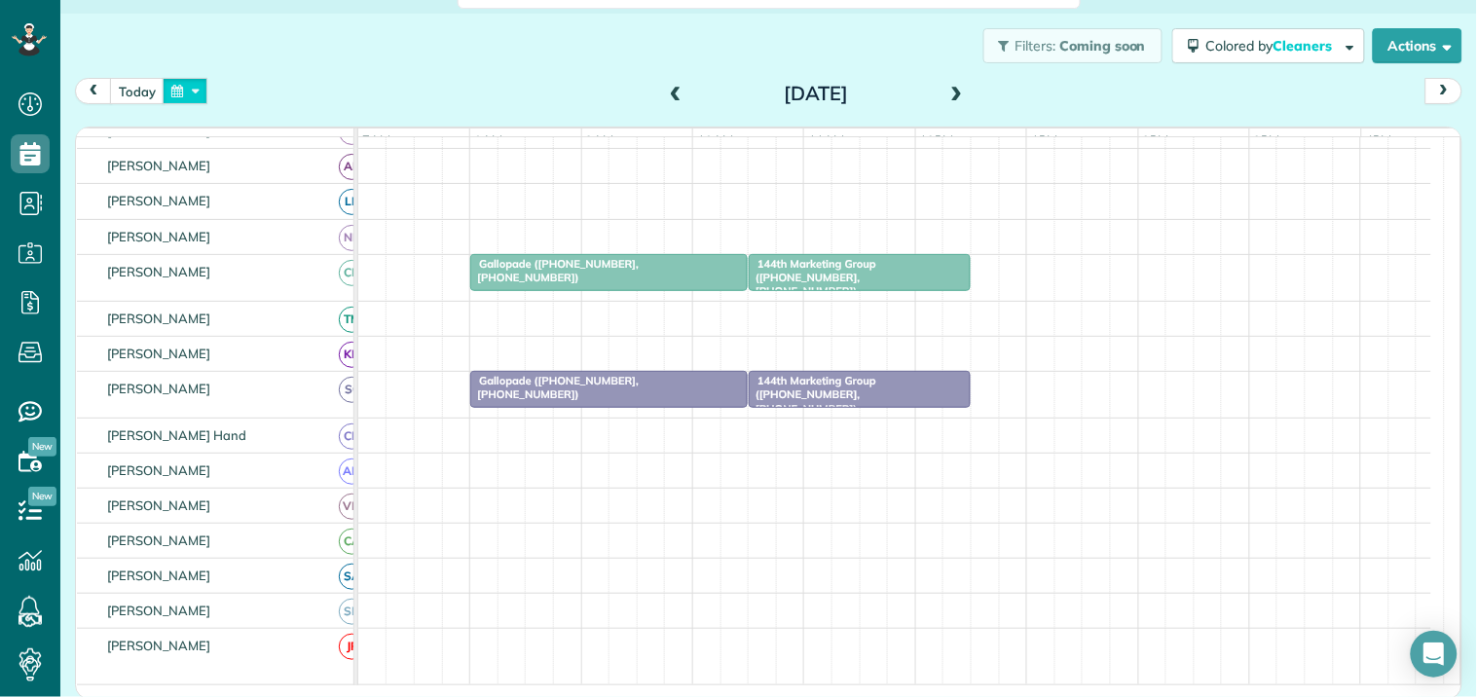
click at [199, 83] on button "button" at bounding box center [185, 91] width 45 height 26
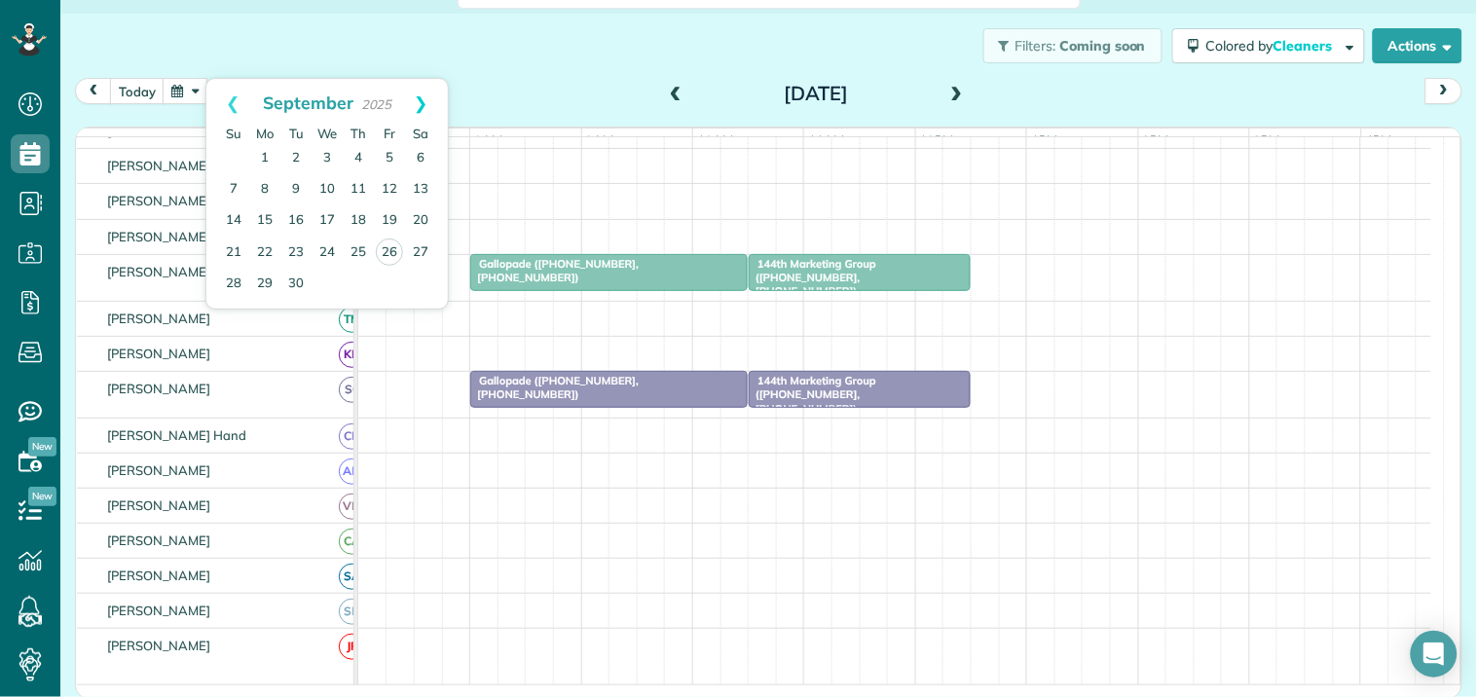
click at [425, 95] on link "Next" at bounding box center [421, 103] width 54 height 49
click at [263, 183] on link "6" at bounding box center [264, 189] width 31 height 31
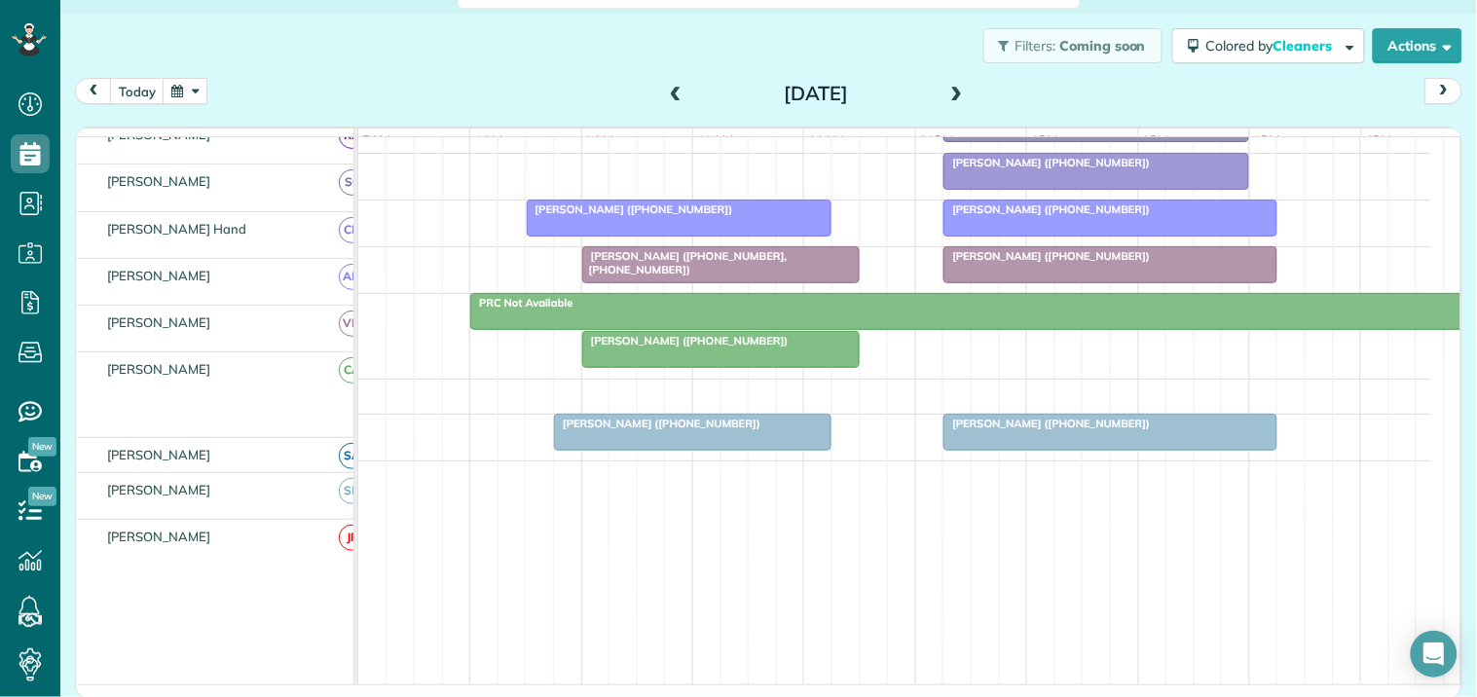
scroll to position [667, 0]
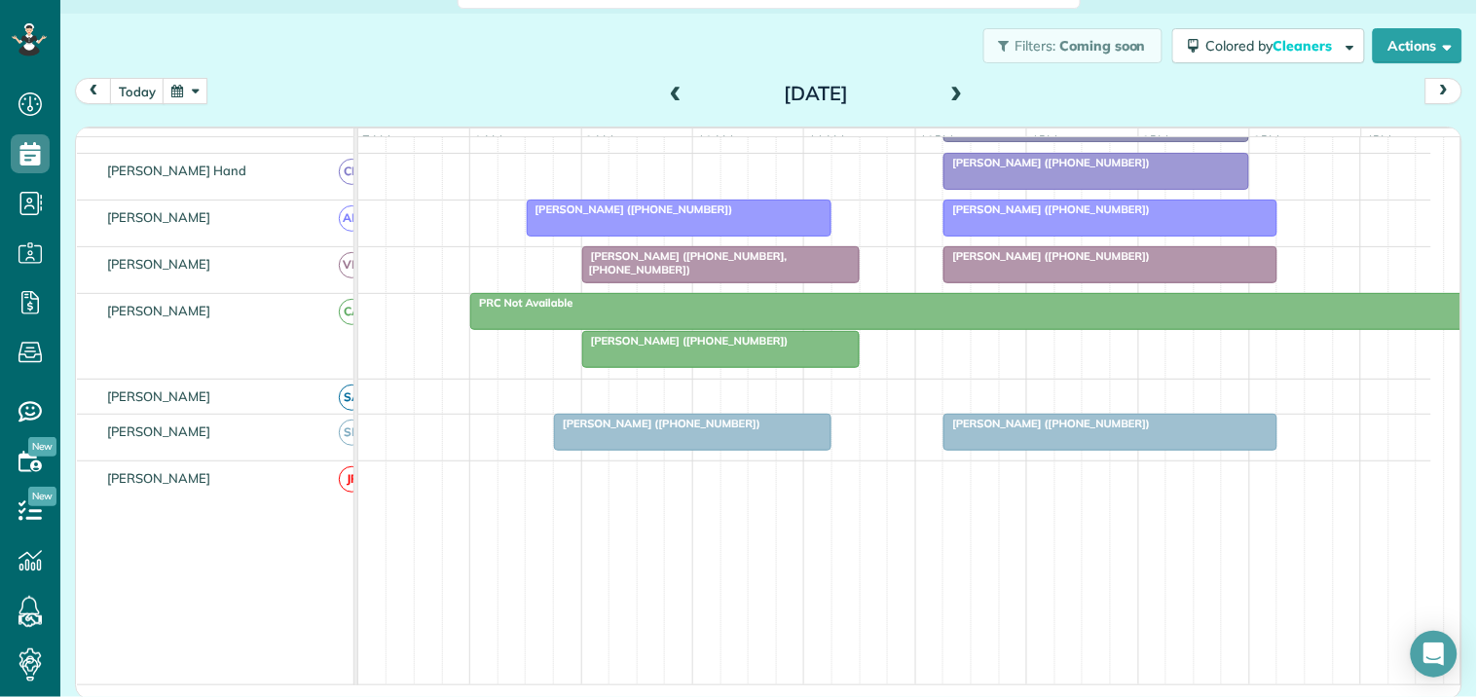
click at [946, 89] on span at bounding box center [956, 95] width 21 height 18
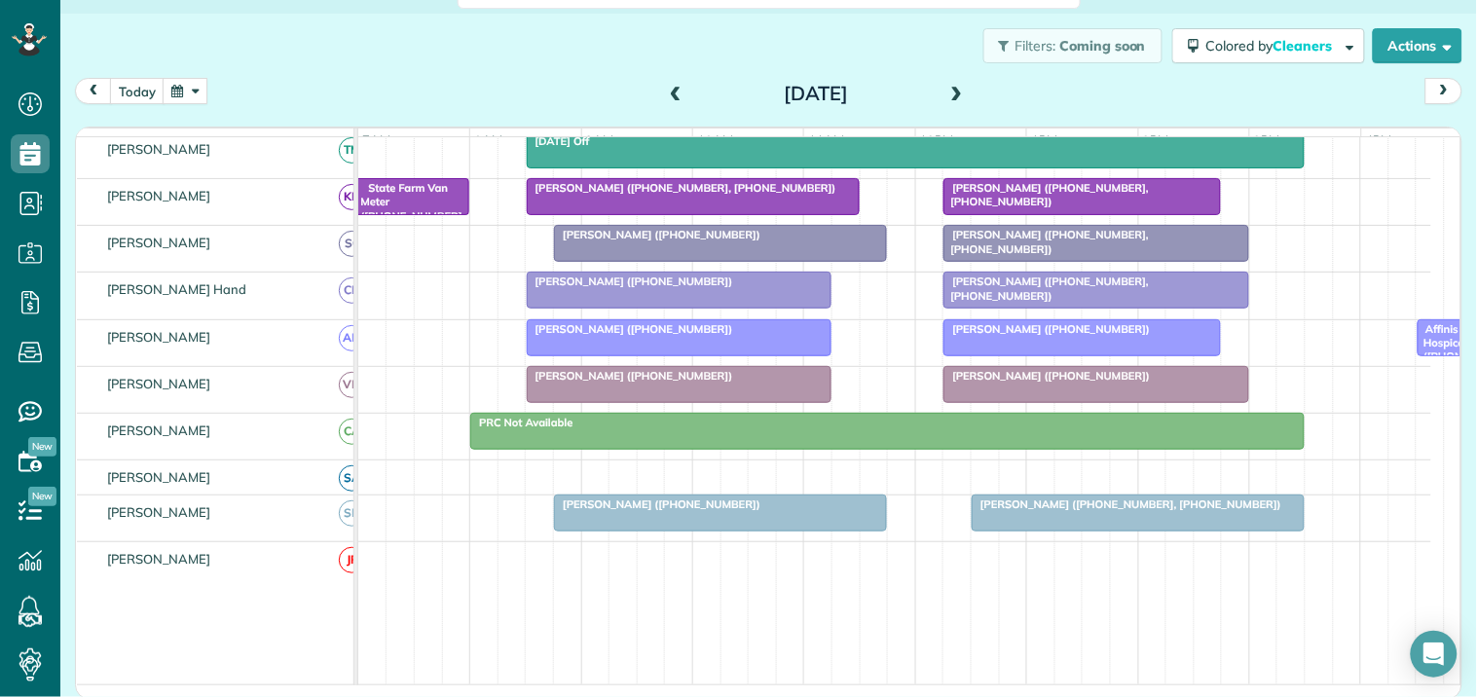
scroll to position [413, 0]
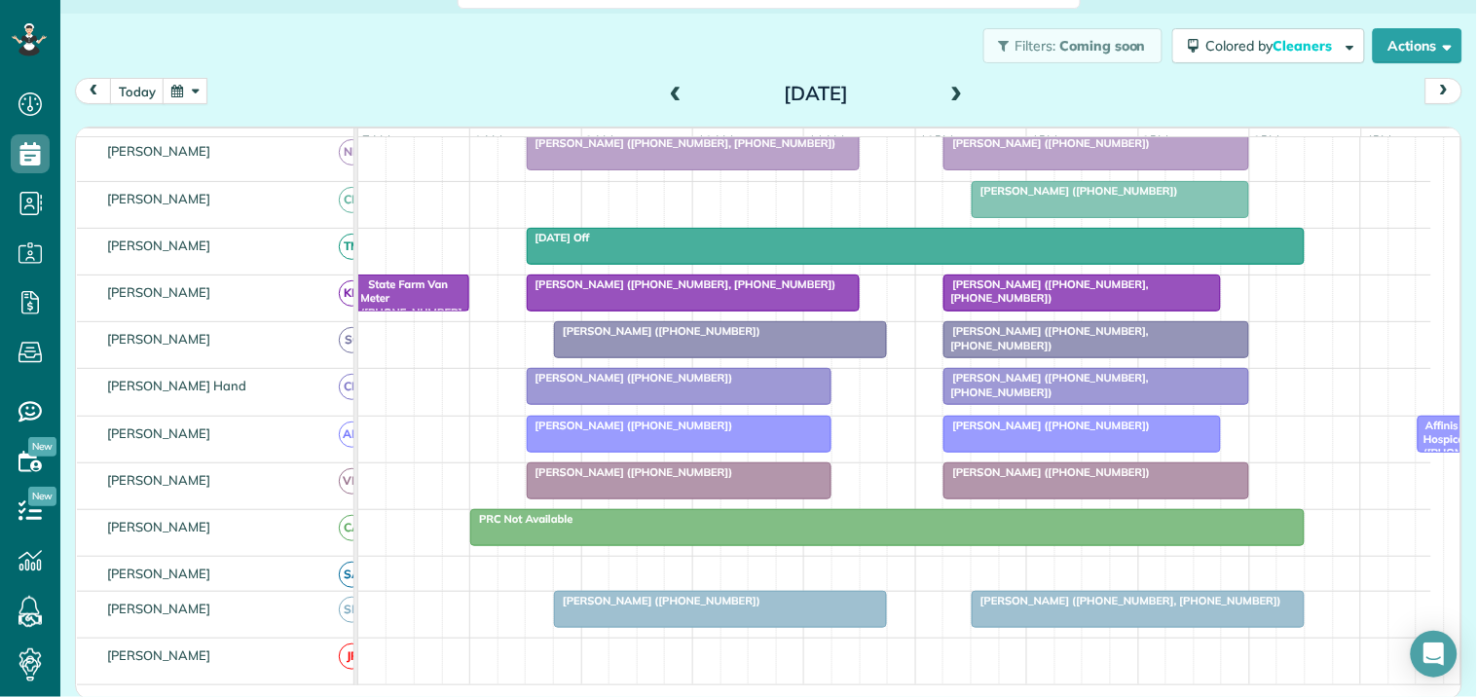
click at [946, 92] on span at bounding box center [956, 95] width 21 height 18
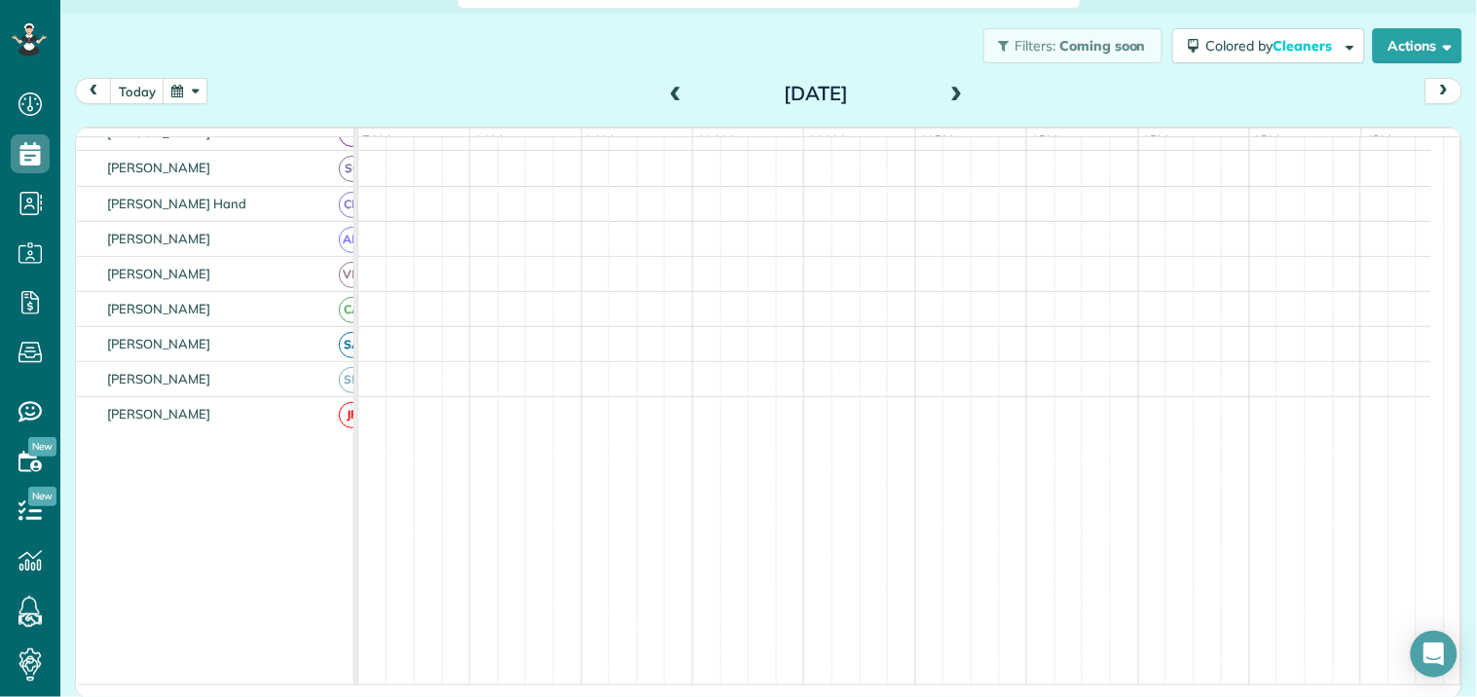
scroll to position [277, 0]
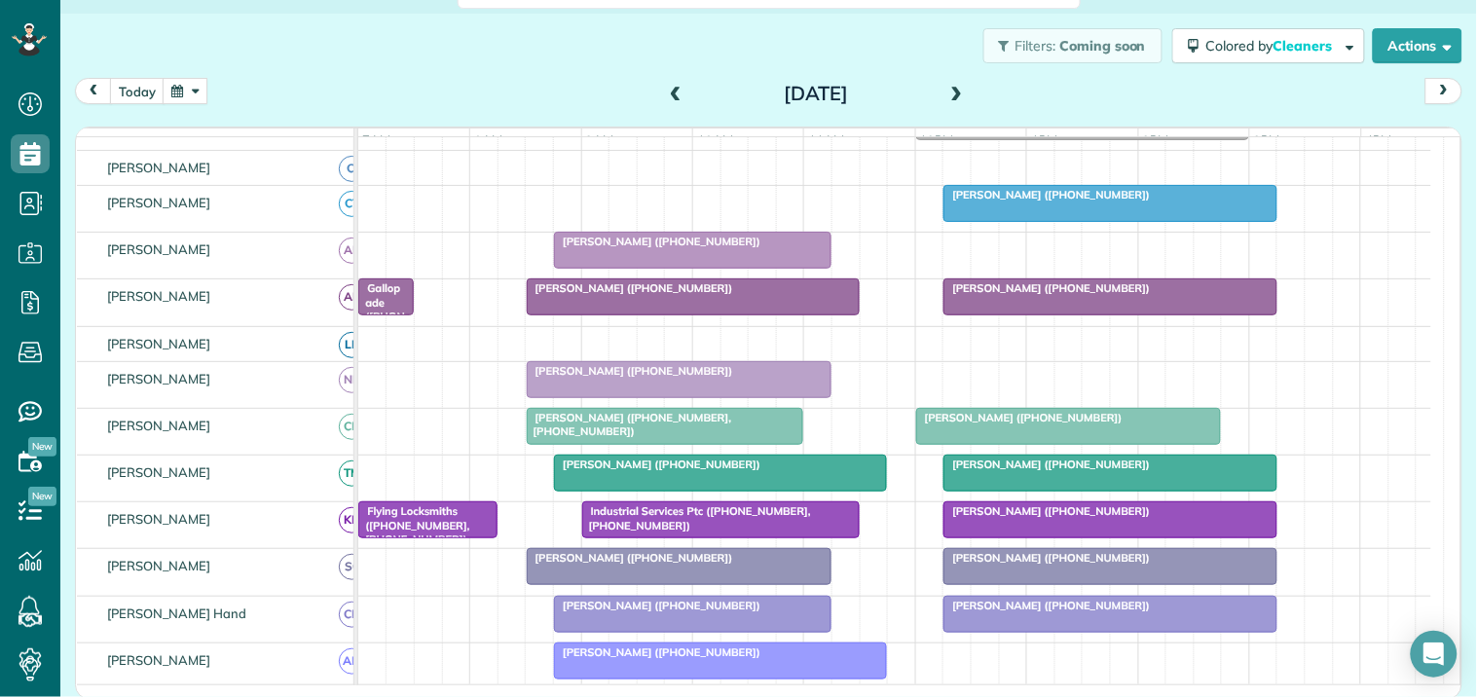
click at [197, 88] on button "button" at bounding box center [185, 91] width 45 height 26
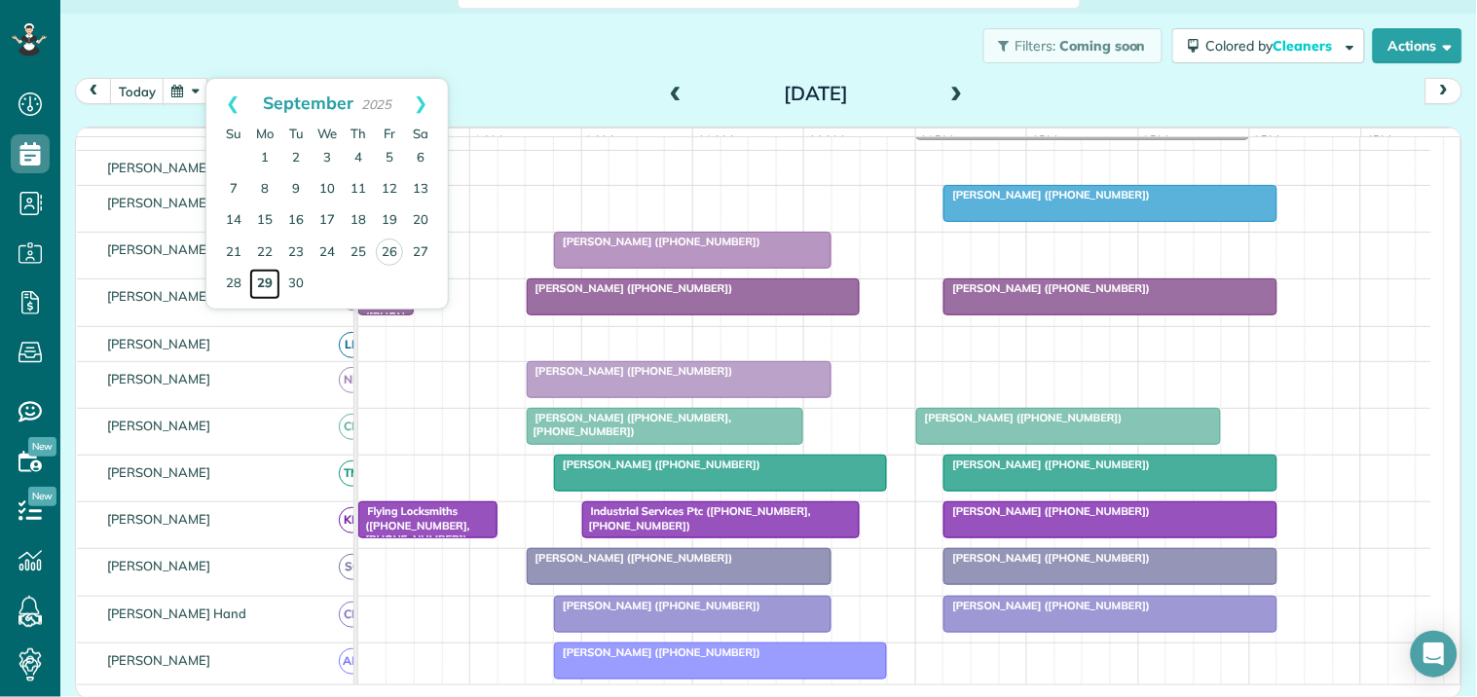
click at [263, 274] on link "29" at bounding box center [264, 284] width 31 height 31
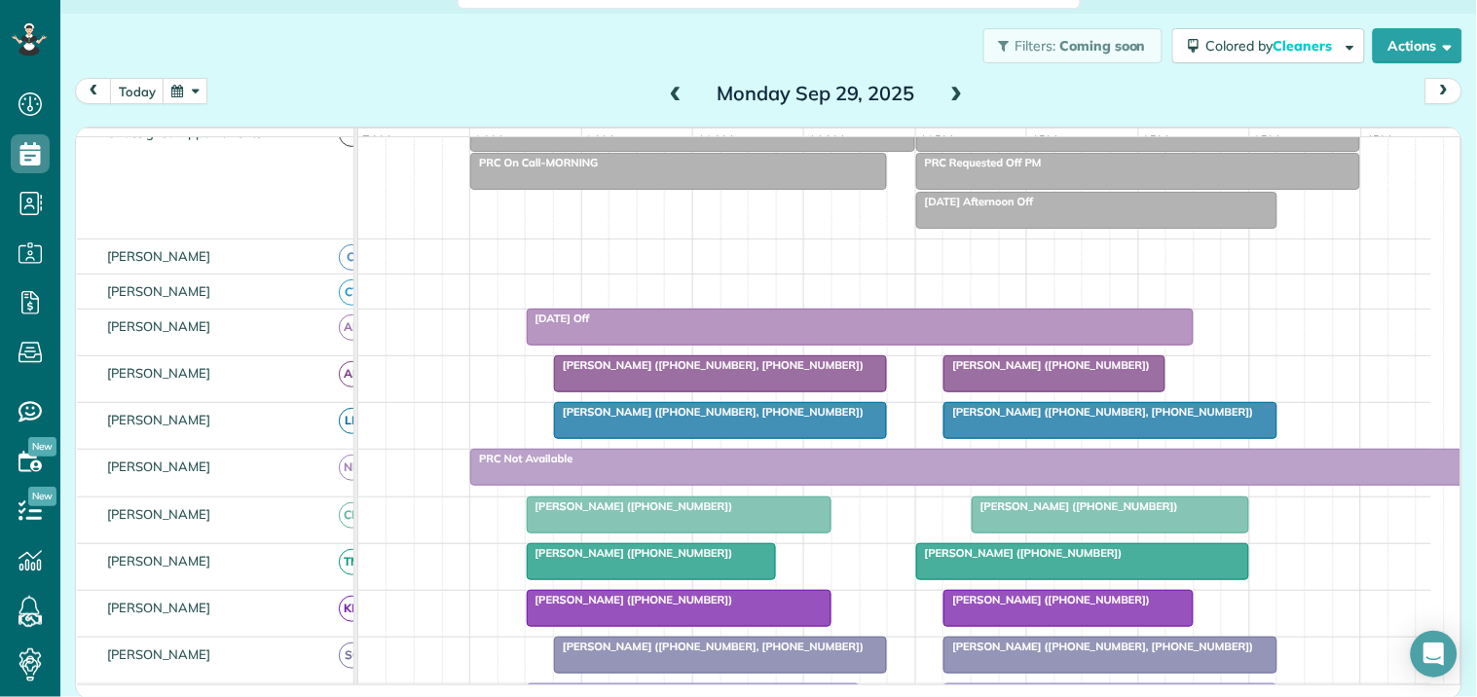
scroll to position [186, 0]
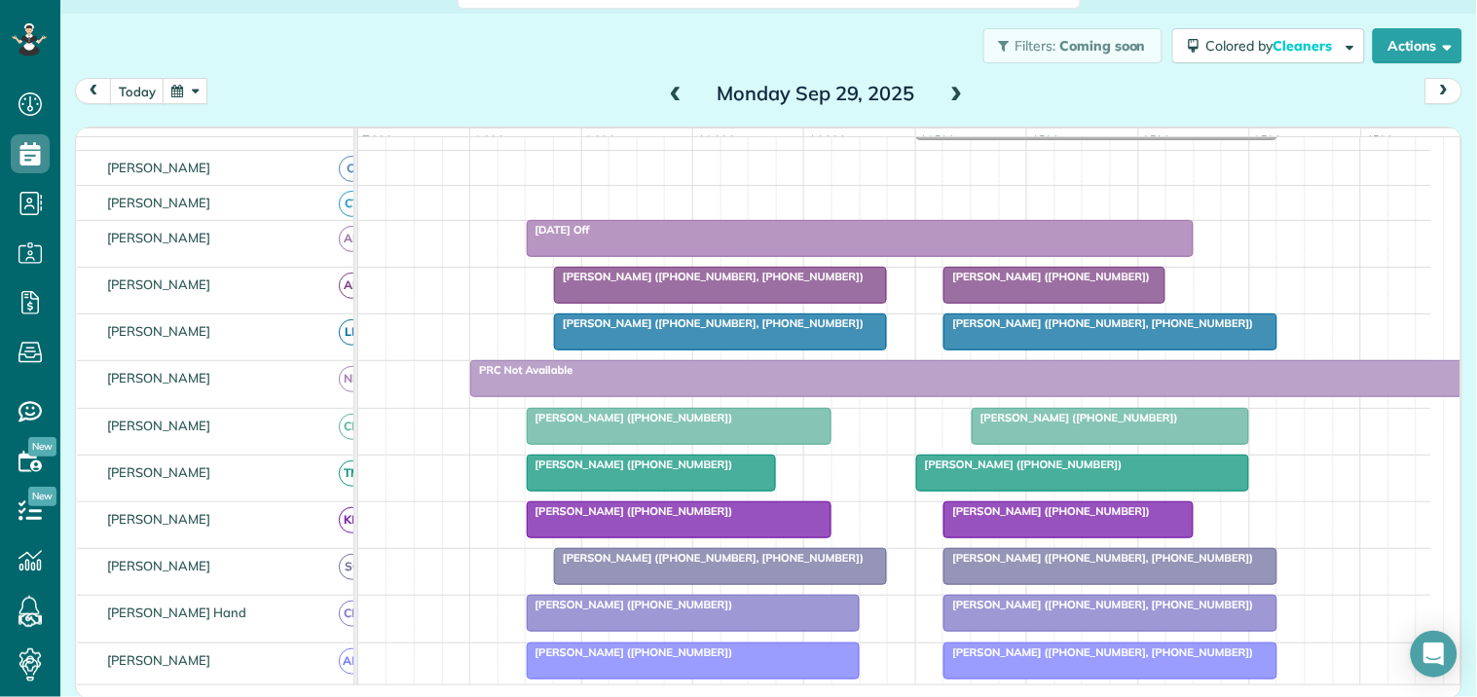
click at [946, 86] on span at bounding box center [956, 95] width 21 height 18
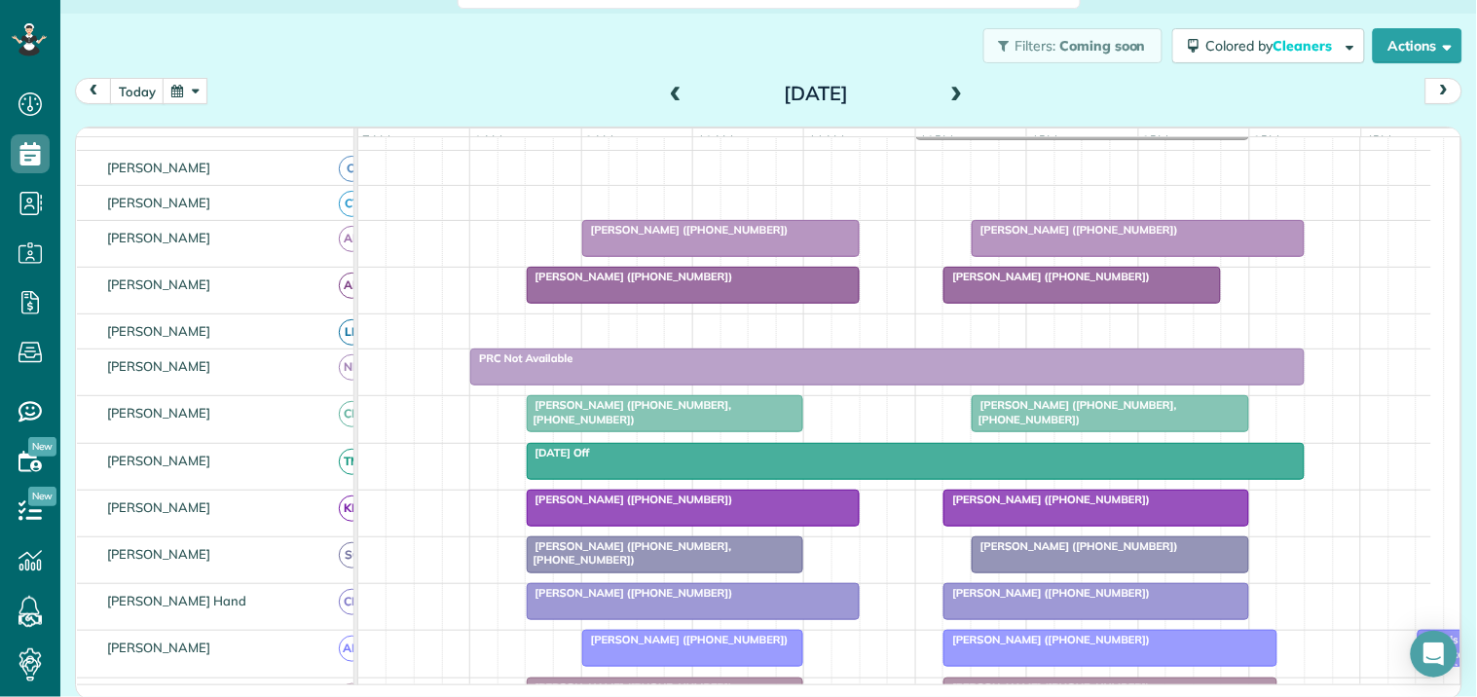
click at [946, 86] on span at bounding box center [956, 95] width 21 height 18
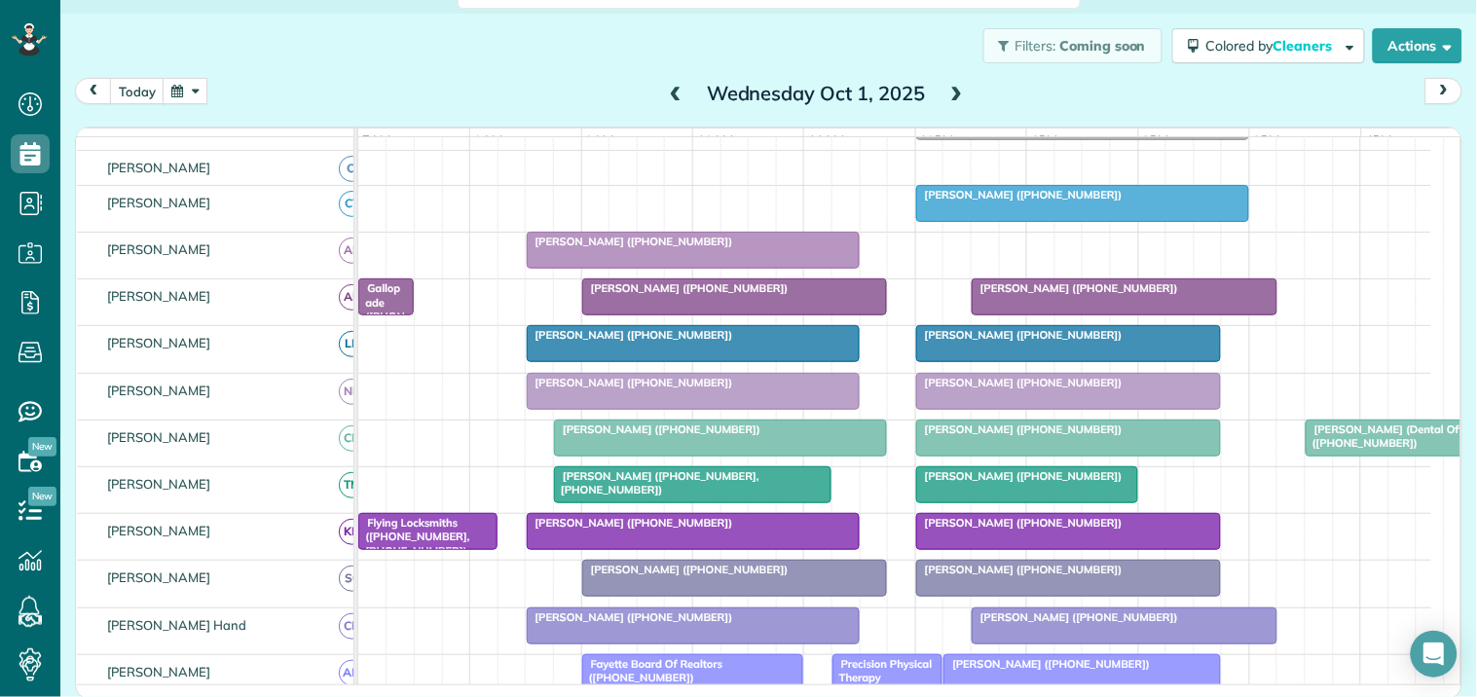
click at [946, 86] on span at bounding box center [956, 95] width 21 height 18
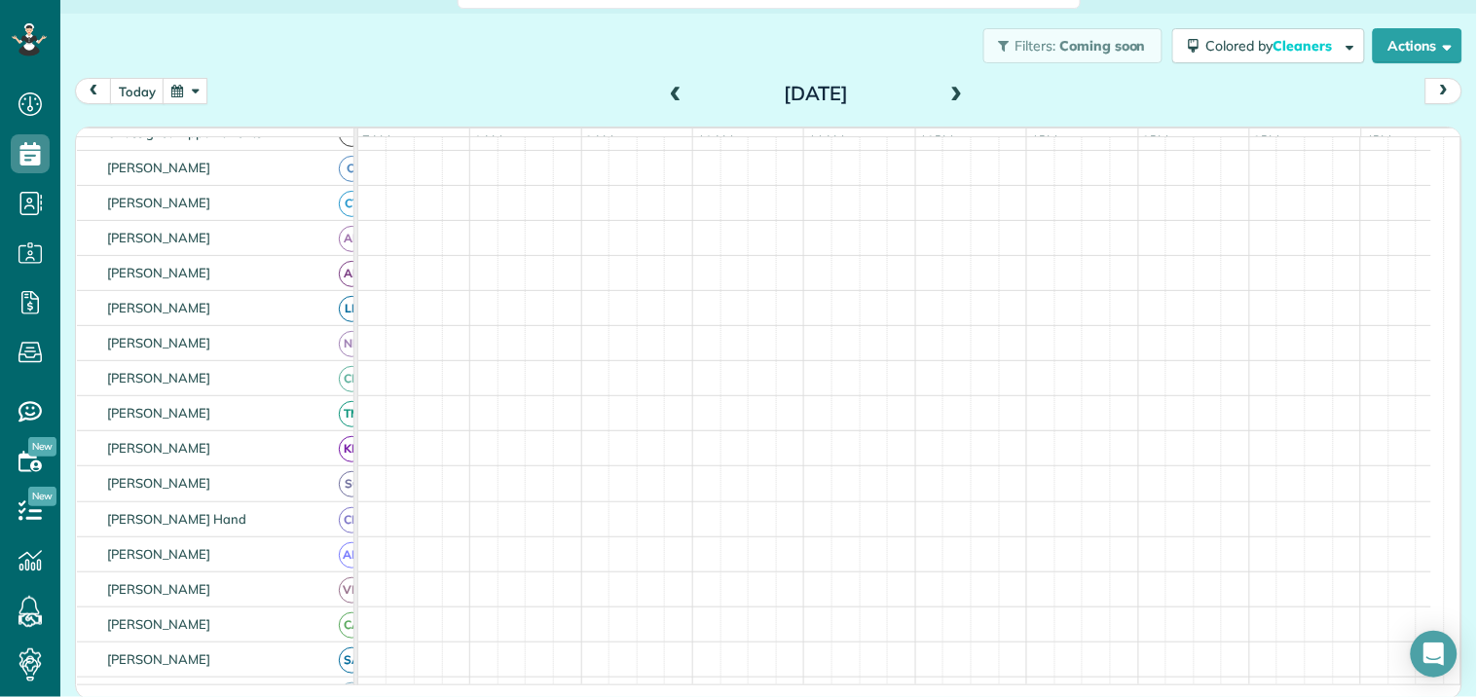
scroll to position [224, 0]
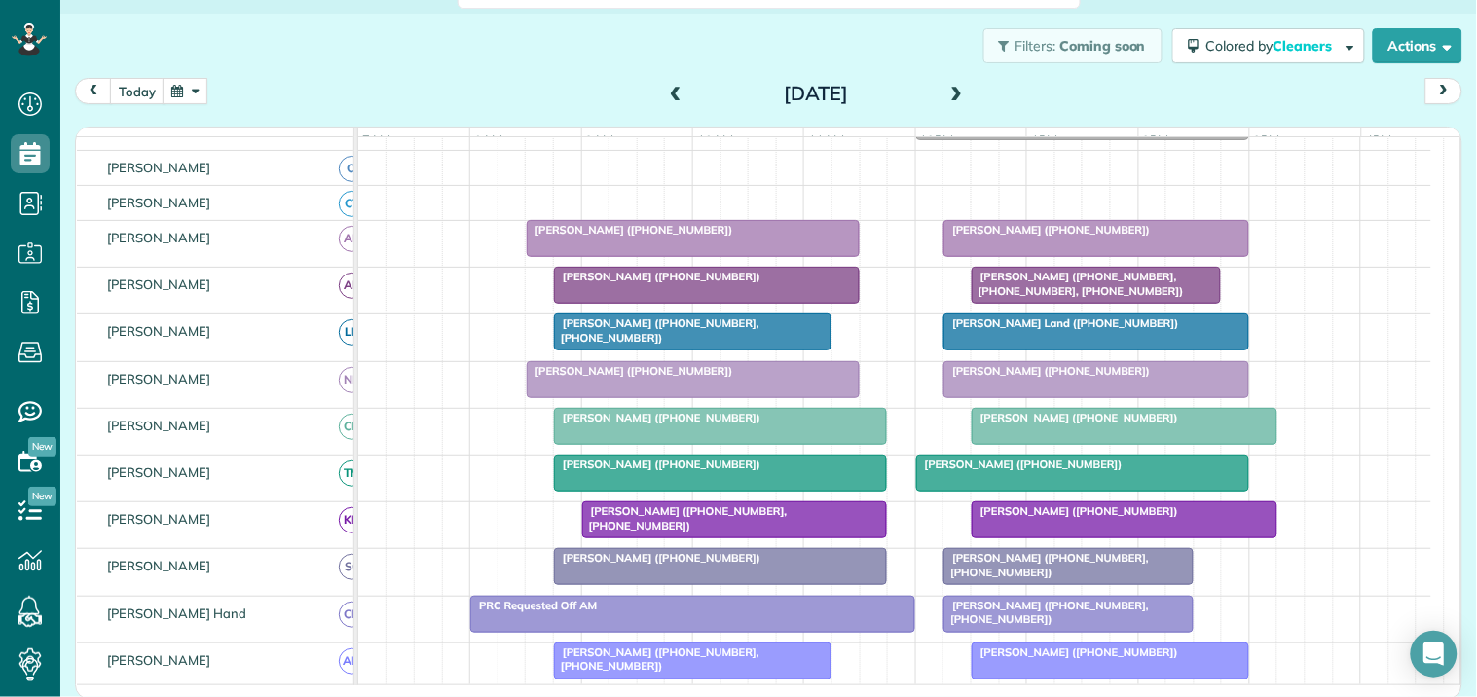
click at [946, 86] on span at bounding box center [956, 95] width 21 height 18
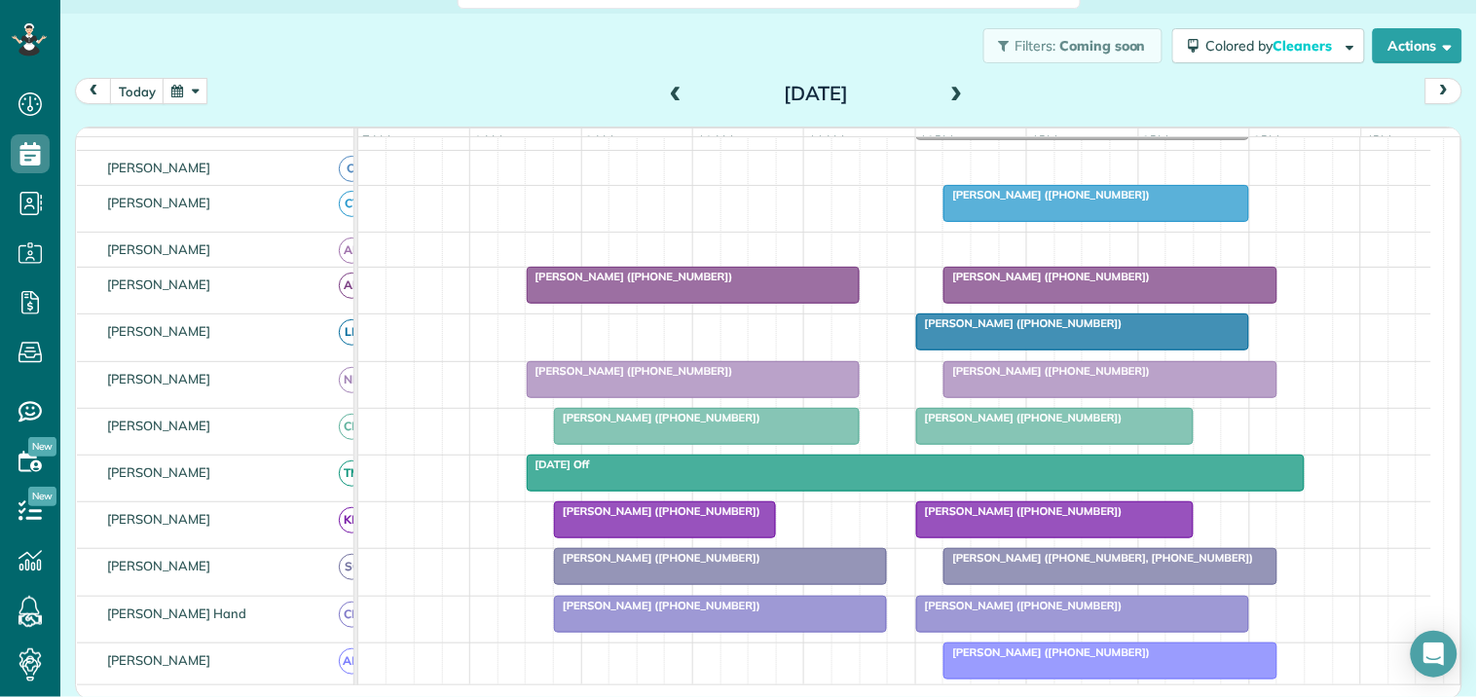
scroll to position [440, 0]
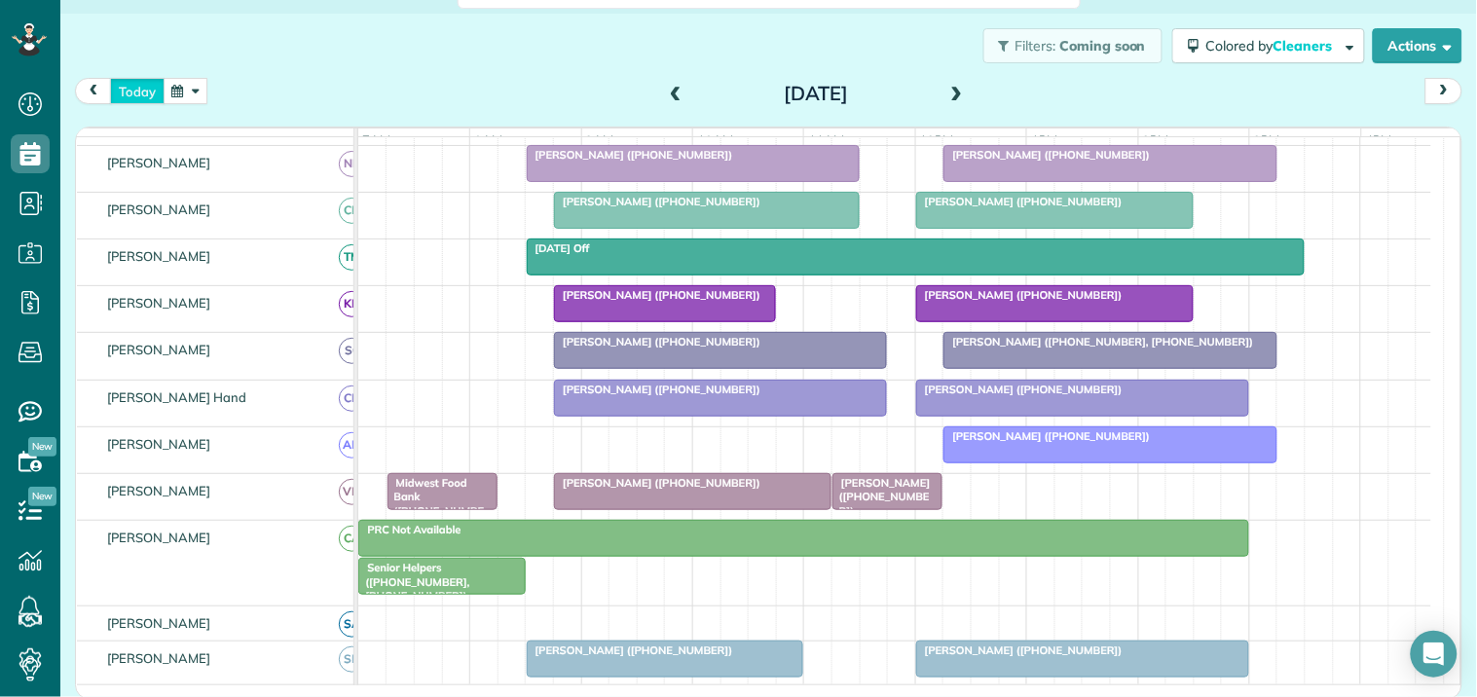
click at [133, 89] on button "today" at bounding box center [137, 91] width 55 height 26
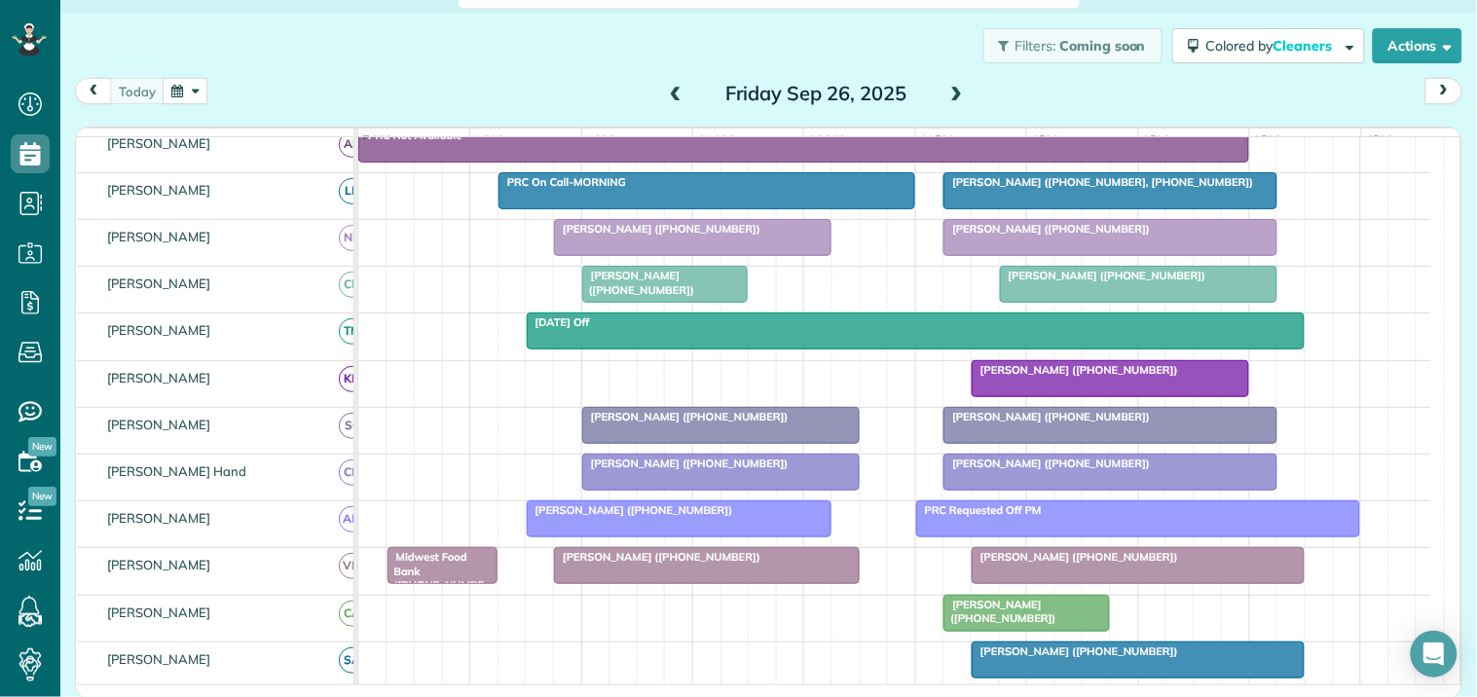
scroll to position [351, 0]
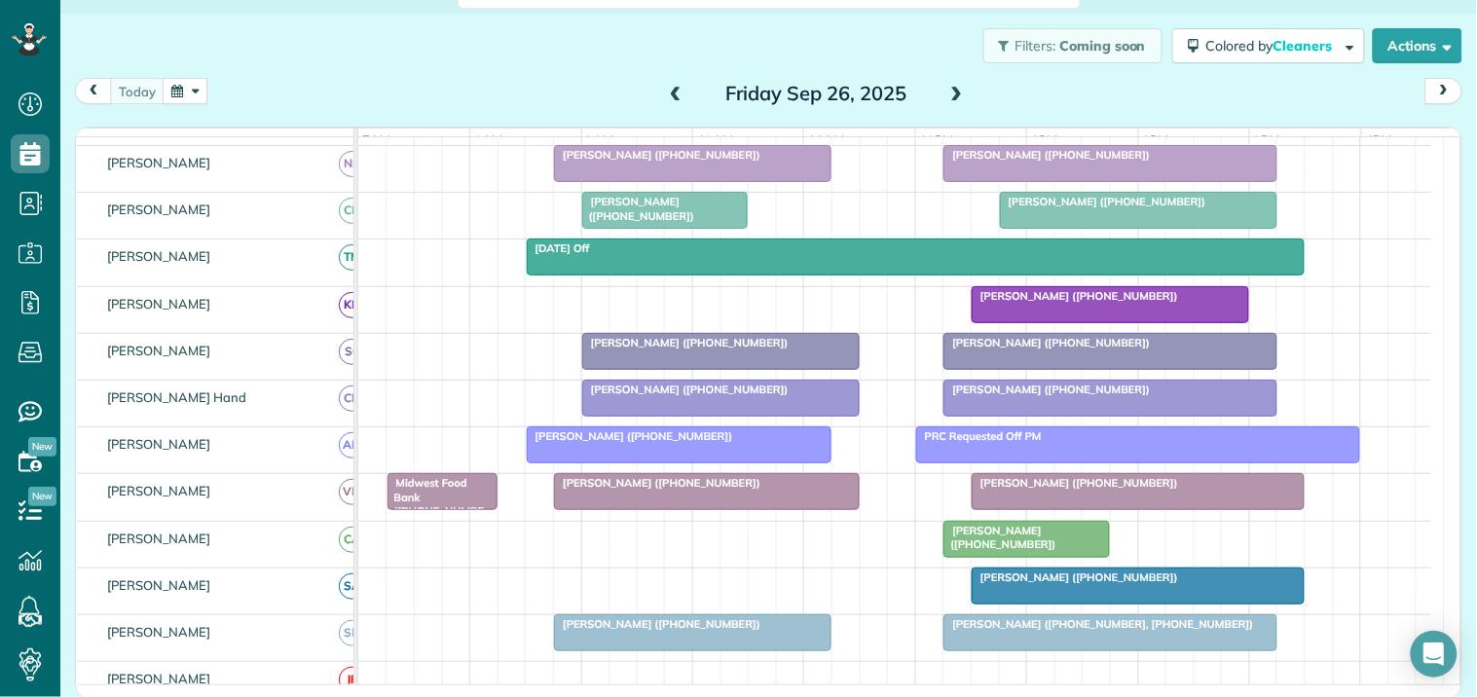
click at [697, 509] on div at bounding box center [707, 491] width 304 height 35
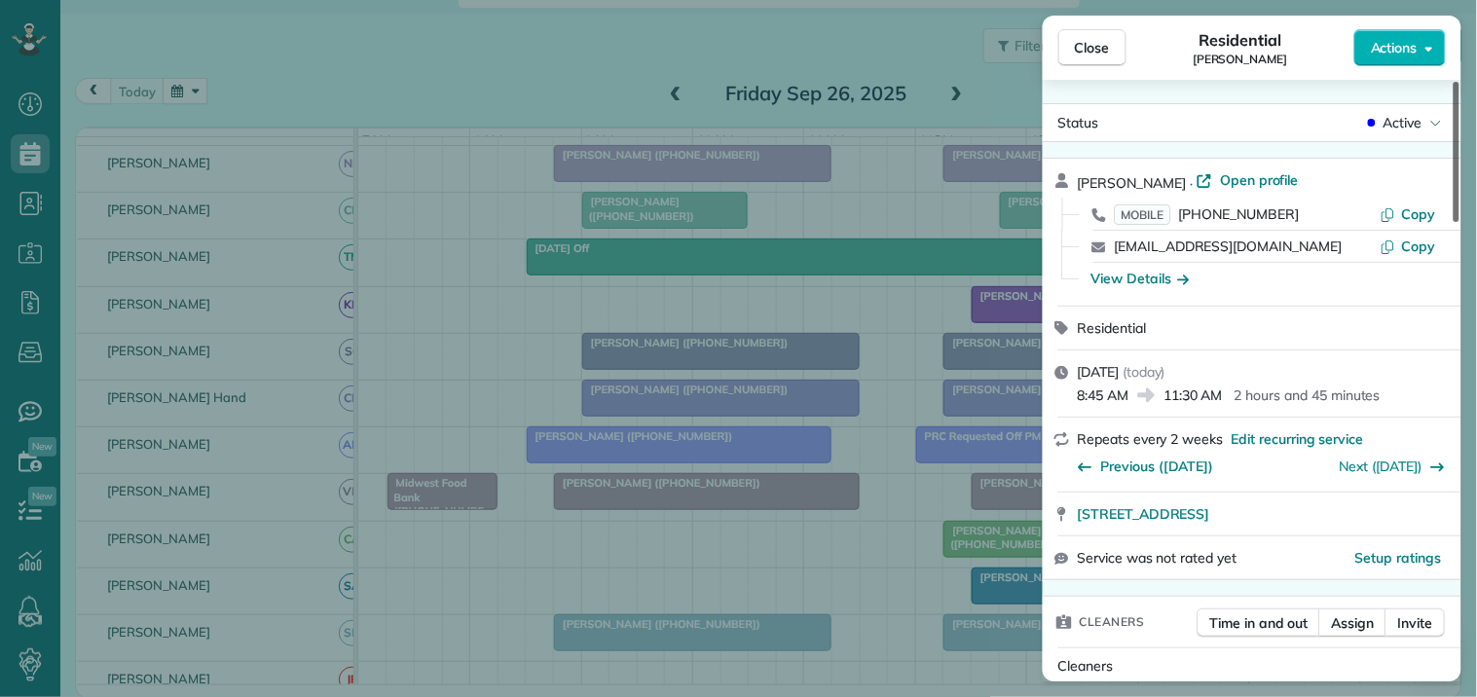
click at [1235, 178] on span "Open profile" at bounding box center [1259, 179] width 79 height 19
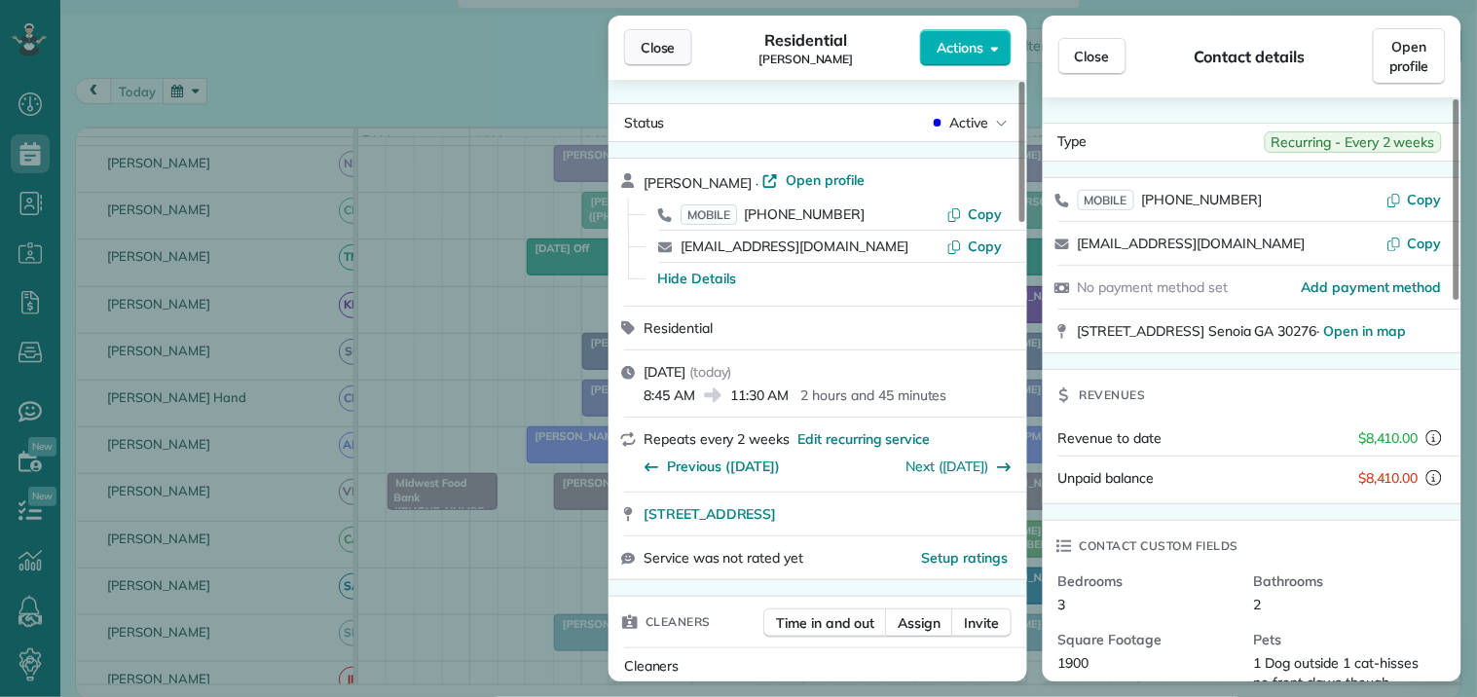
click at [666, 45] on span "Close" at bounding box center [658, 47] width 35 height 19
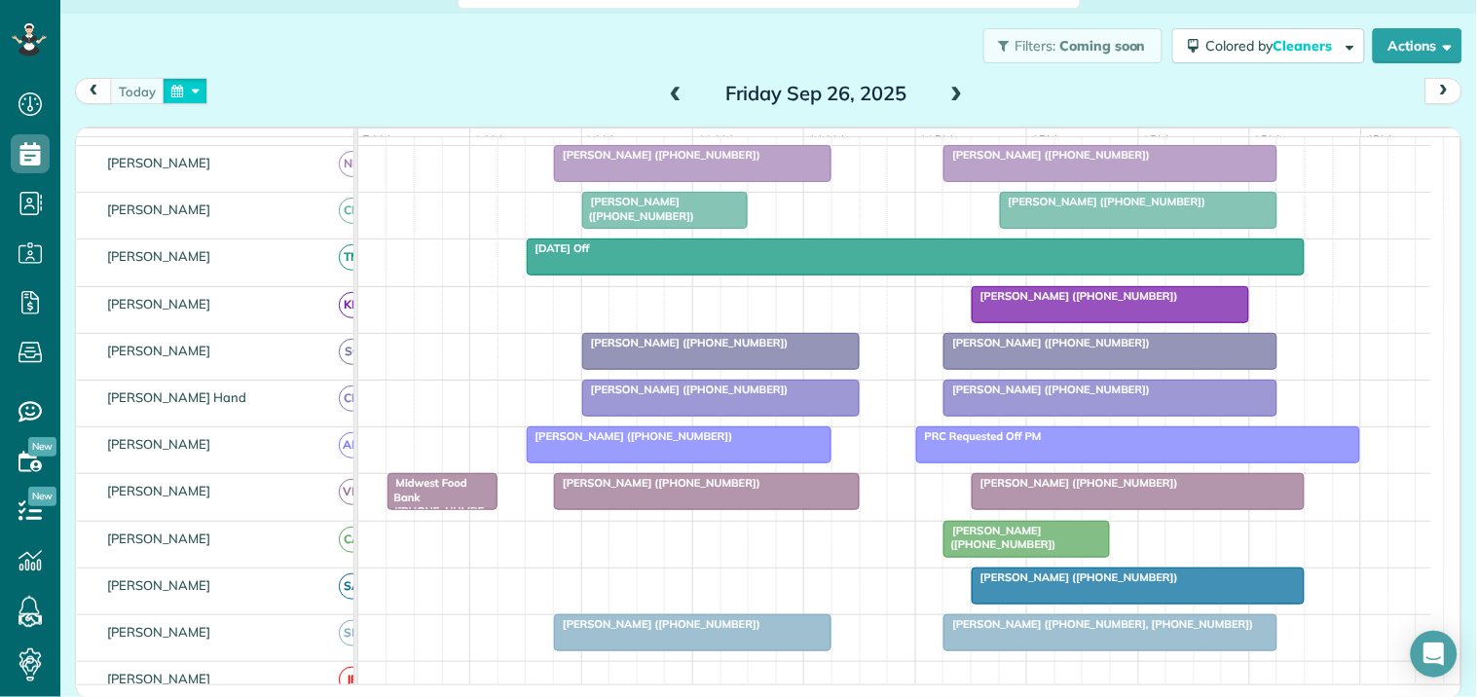
click at [183, 91] on button "button" at bounding box center [185, 91] width 45 height 26
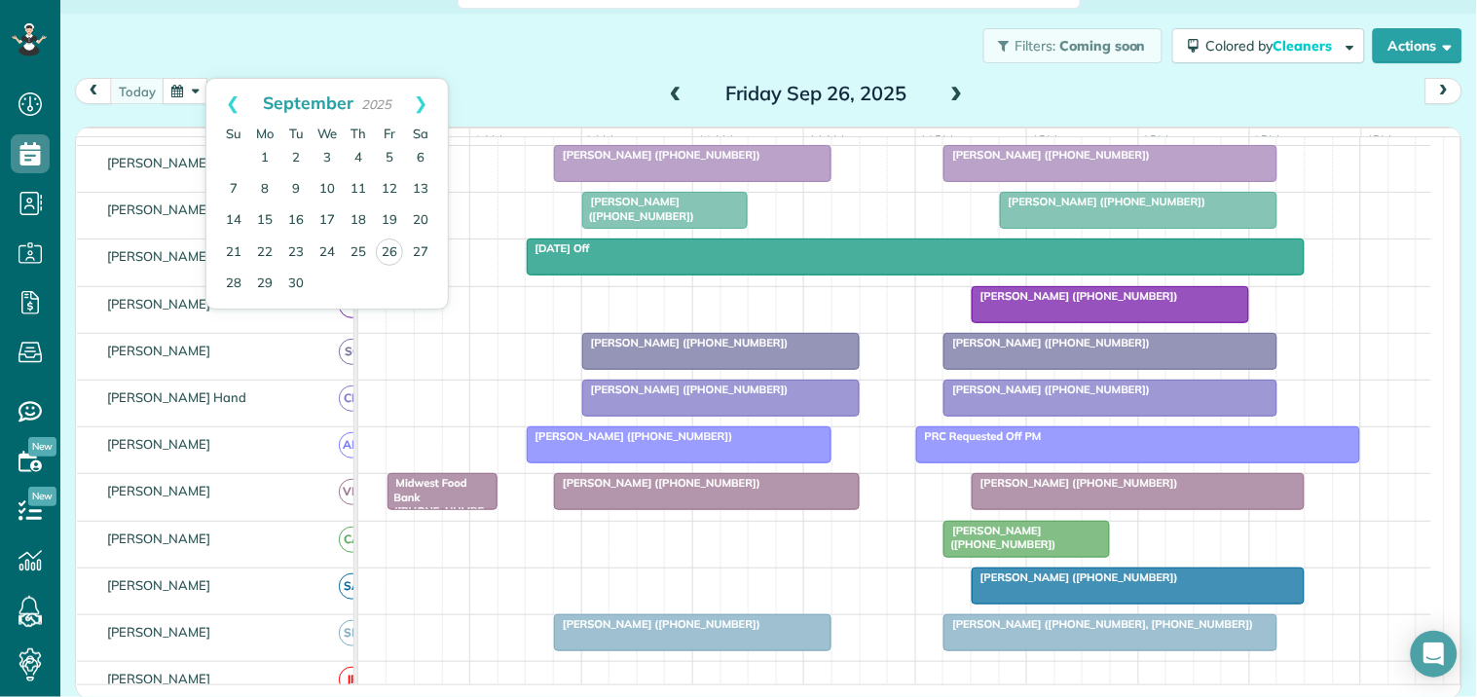
click at [559, 53] on div "Filters: Coming soon Colored by Cleaners Color by Cleaner Color by Team Color b…" at bounding box center [768, 46] width 1417 height 64
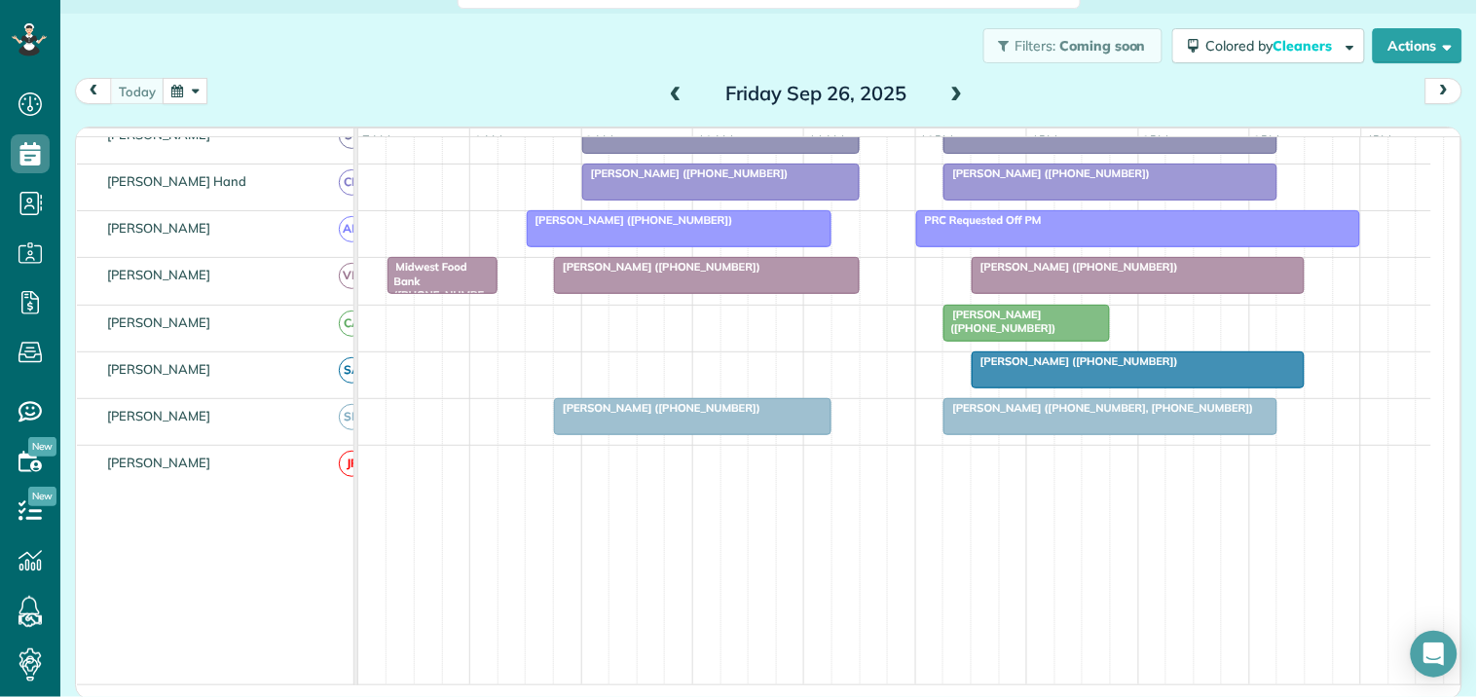
scroll to position [460, 0]
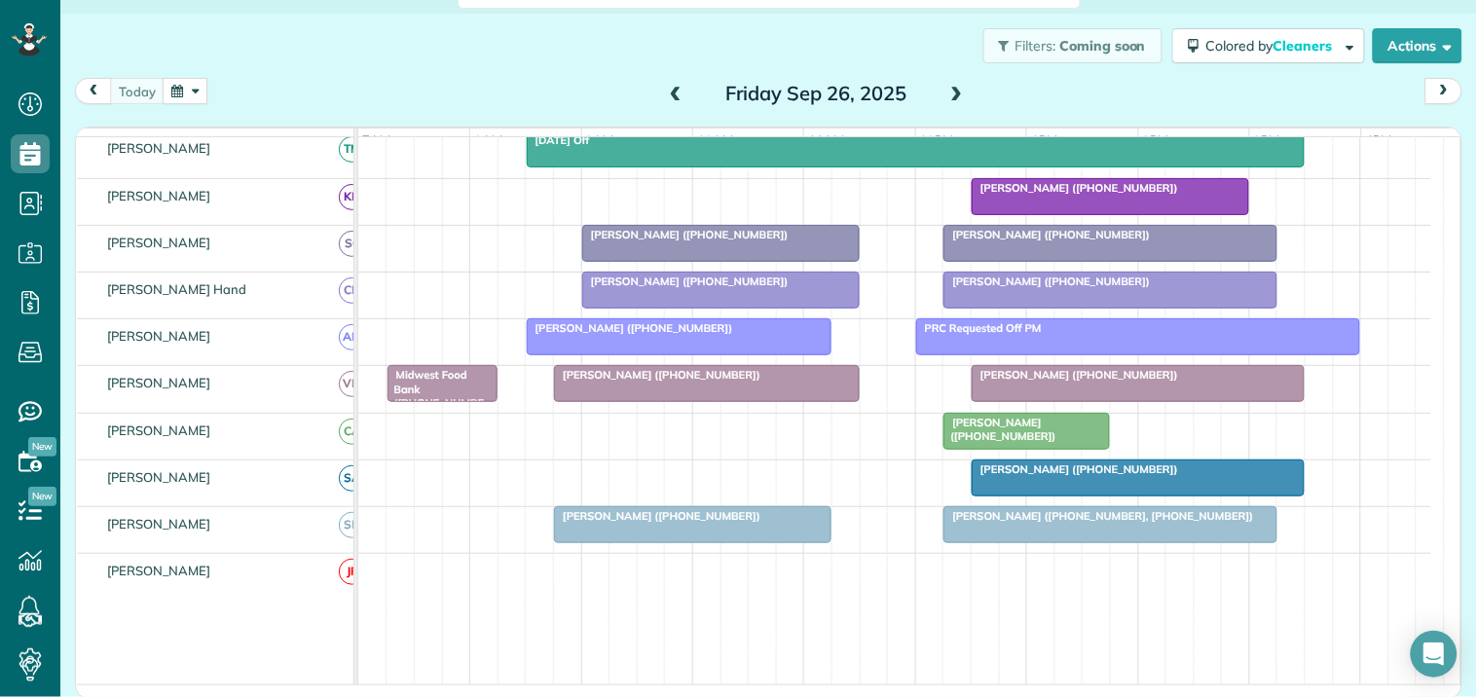
click at [202, 92] on button "button" at bounding box center [185, 91] width 45 height 26
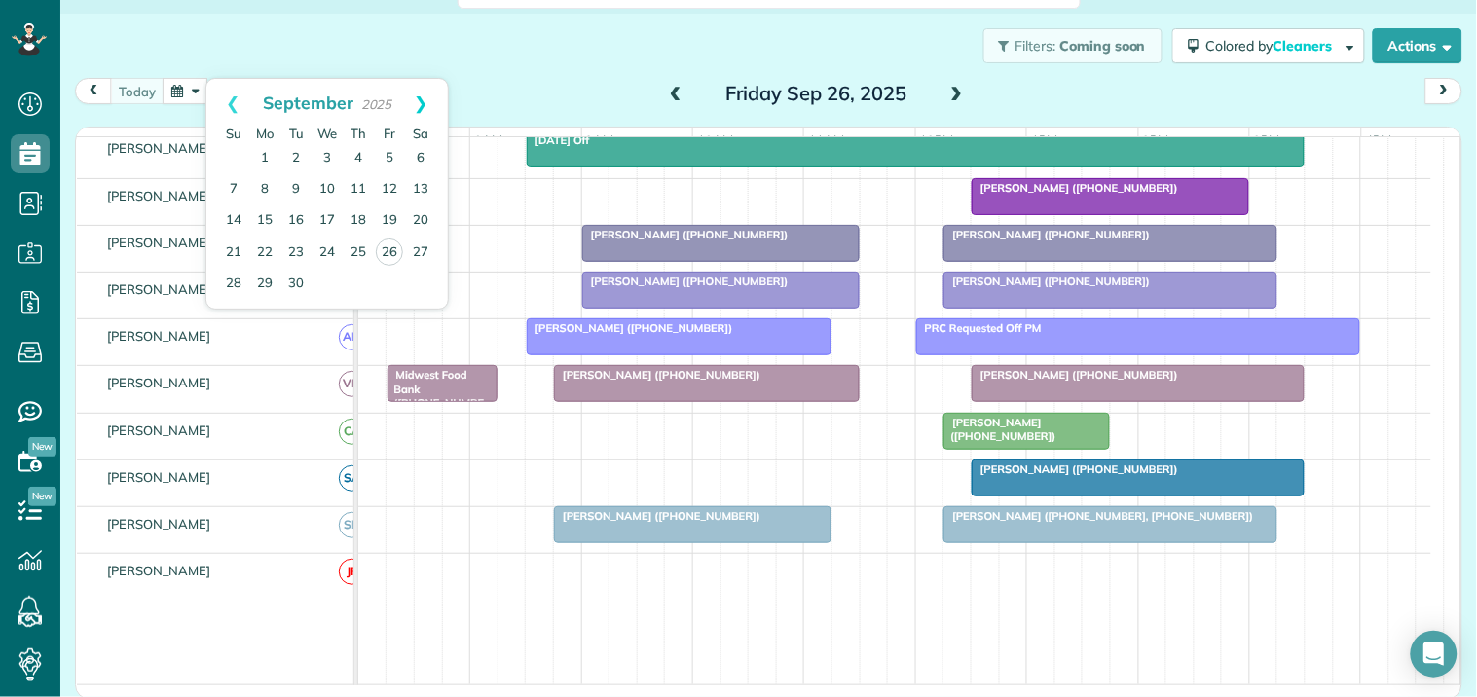
click at [428, 101] on link "Next" at bounding box center [421, 103] width 54 height 49
click at [396, 152] on link "3" at bounding box center [389, 158] width 31 height 31
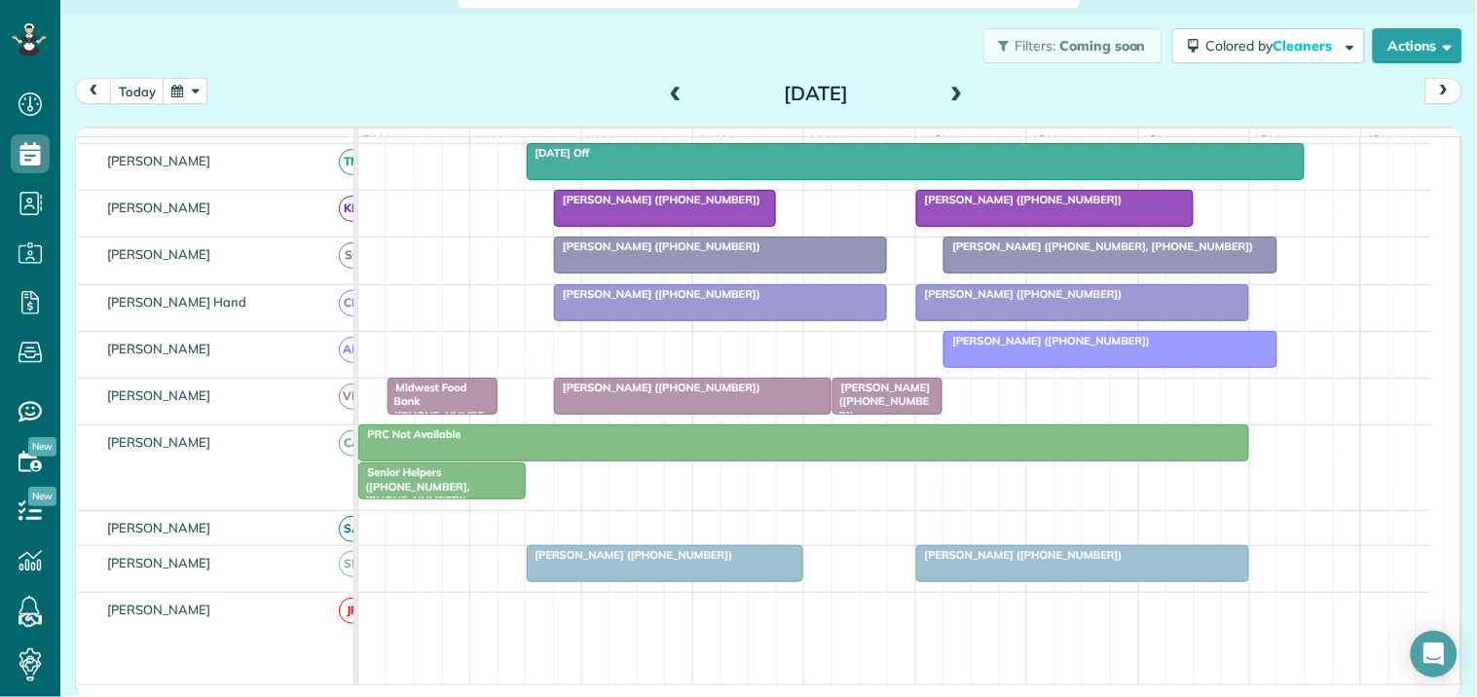
scroll to position [0, 0]
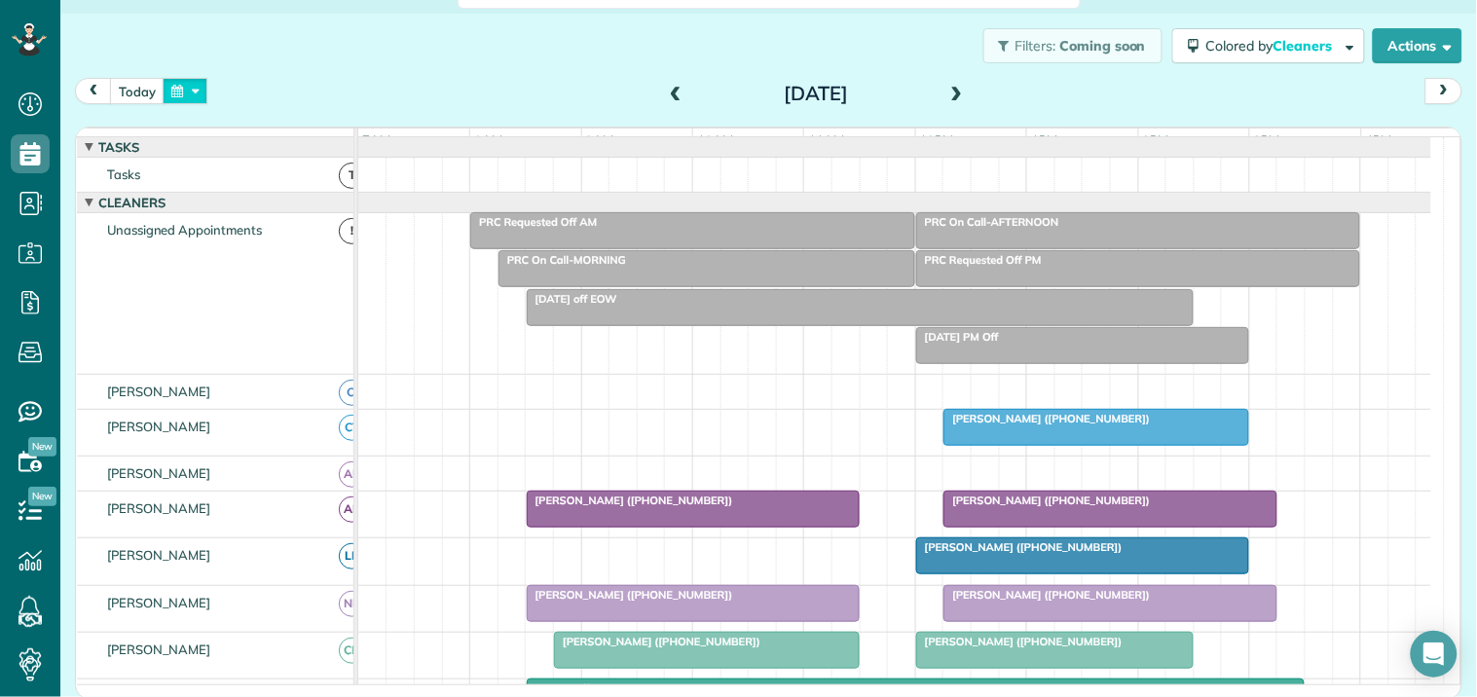
click at [198, 91] on button "button" at bounding box center [185, 91] width 45 height 26
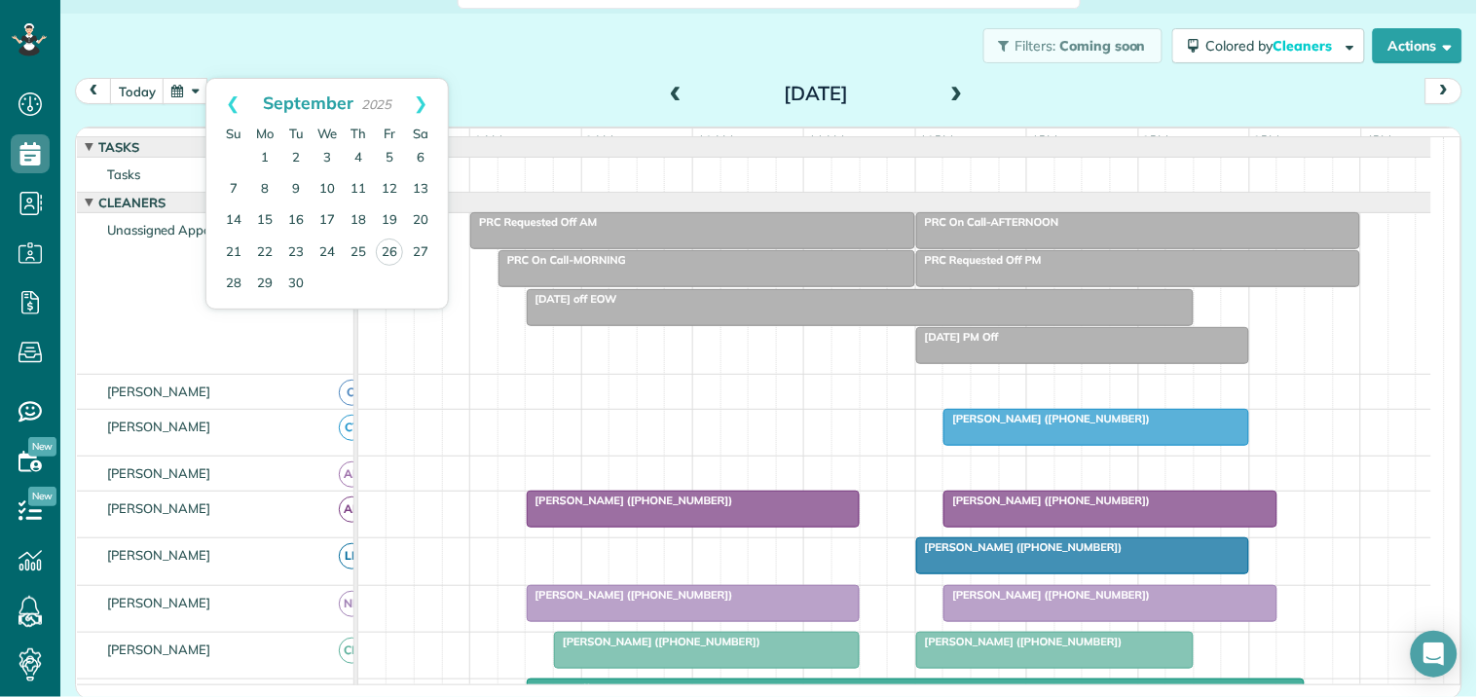
click at [571, 58] on div "Filters: Coming soon Colored by Cleaners Color by Cleaner Color by Team Color b…" at bounding box center [768, 46] width 1417 height 64
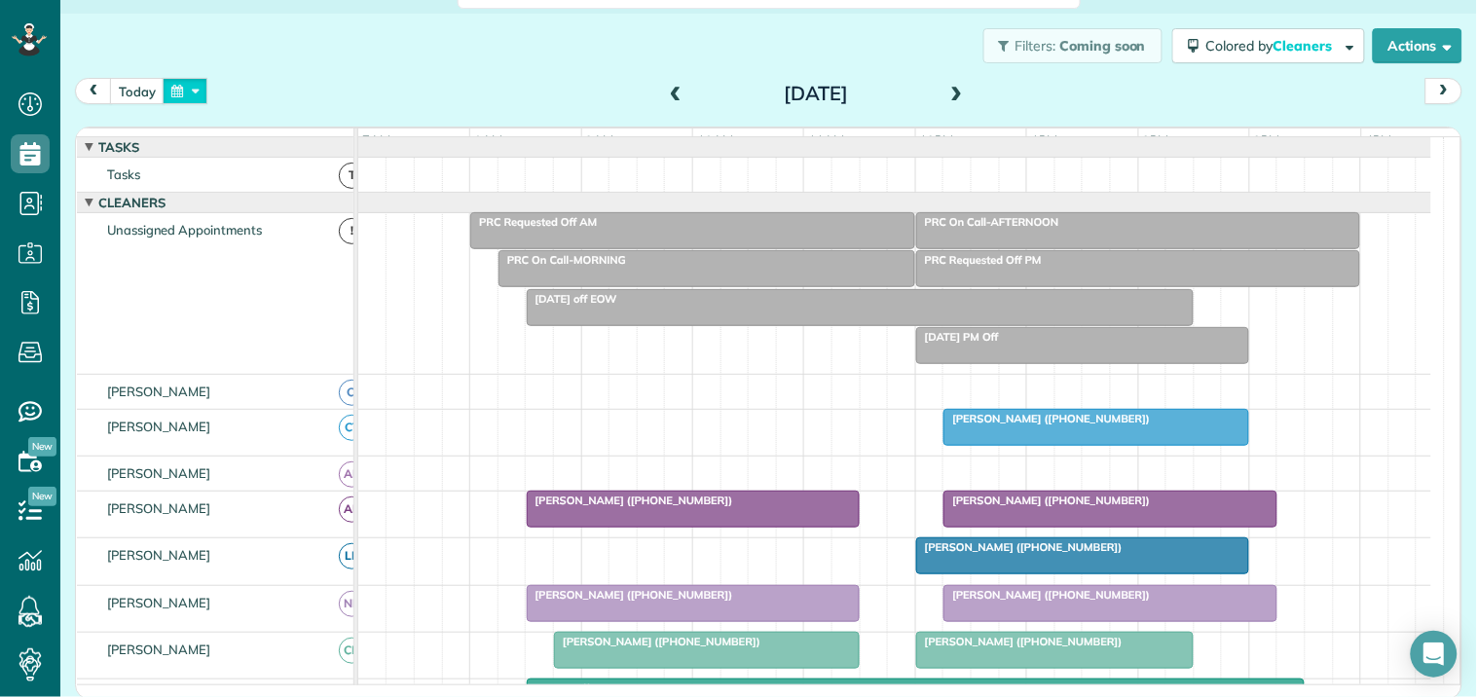
click at [200, 89] on button "button" at bounding box center [185, 91] width 45 height 26
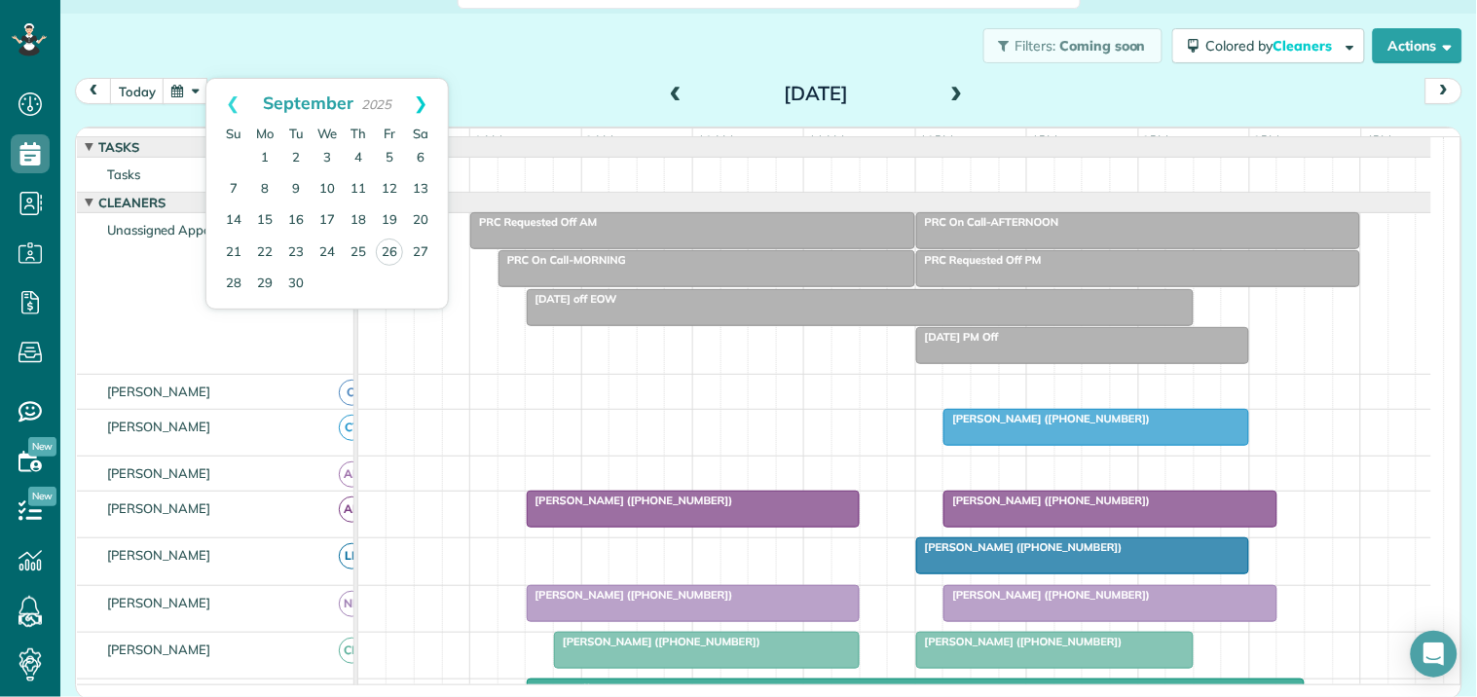
click at [420, 103] on link "Next" at bounding box center [421, 103] width 54 height 49
click at [292, 182] on link "7" at bounding box center [295, 189] width 31 height 31
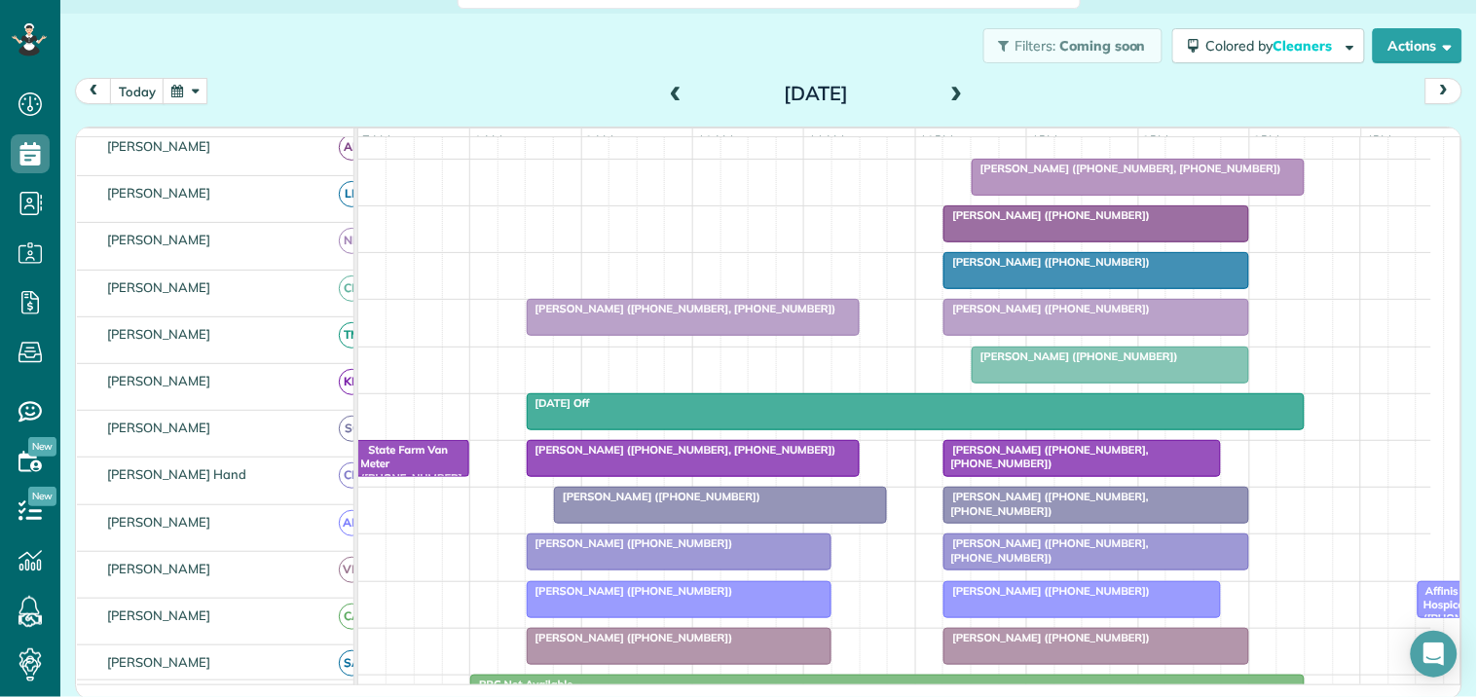
scroll to position [216, 0]
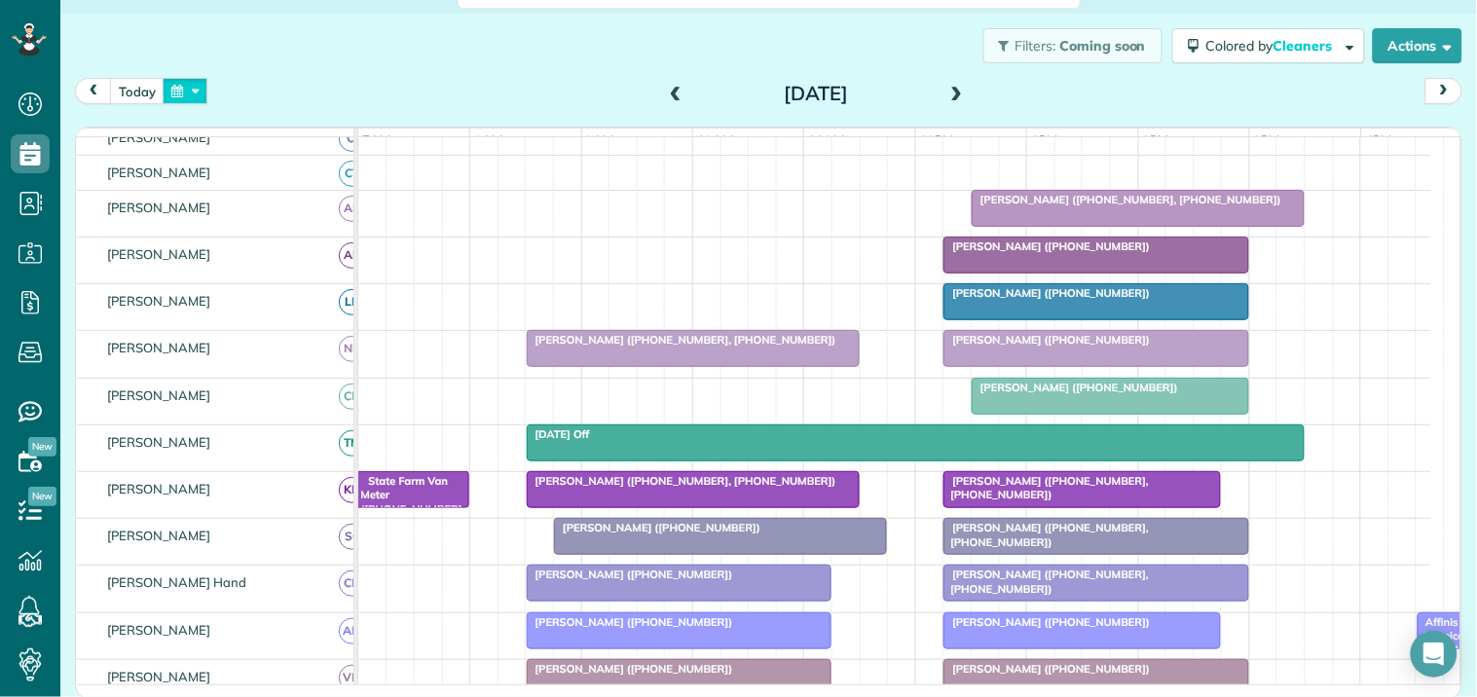
click at [196, 89] on button "button" at bounding box center [185, 91] width 45 height 26
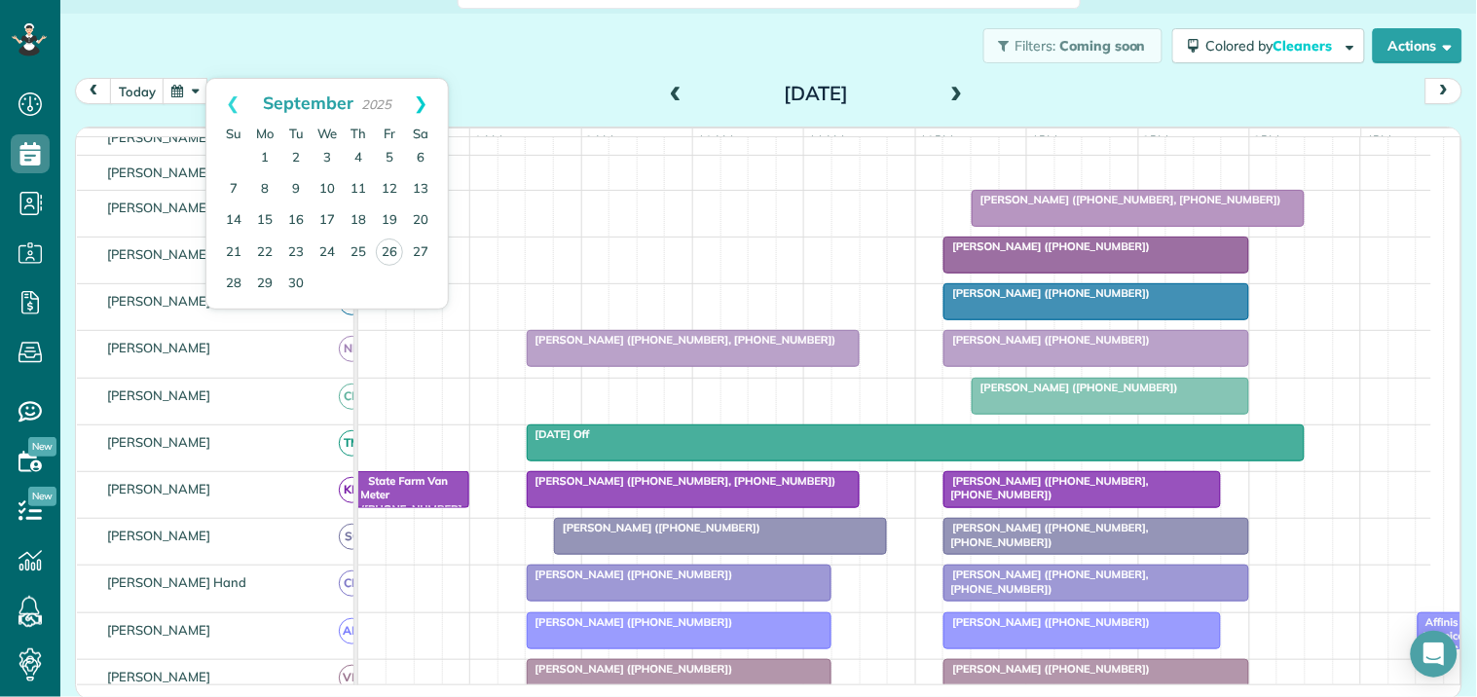
click at [426, 97] on link "Next" at bounding box center [421, 103] width 54 height 49
click at [422, 102] on link "Next" at bounding box center [421, 103] width 54 height 49
click at [296, 187] on link "4" at bounding box center [295, 189] width 31 height 31
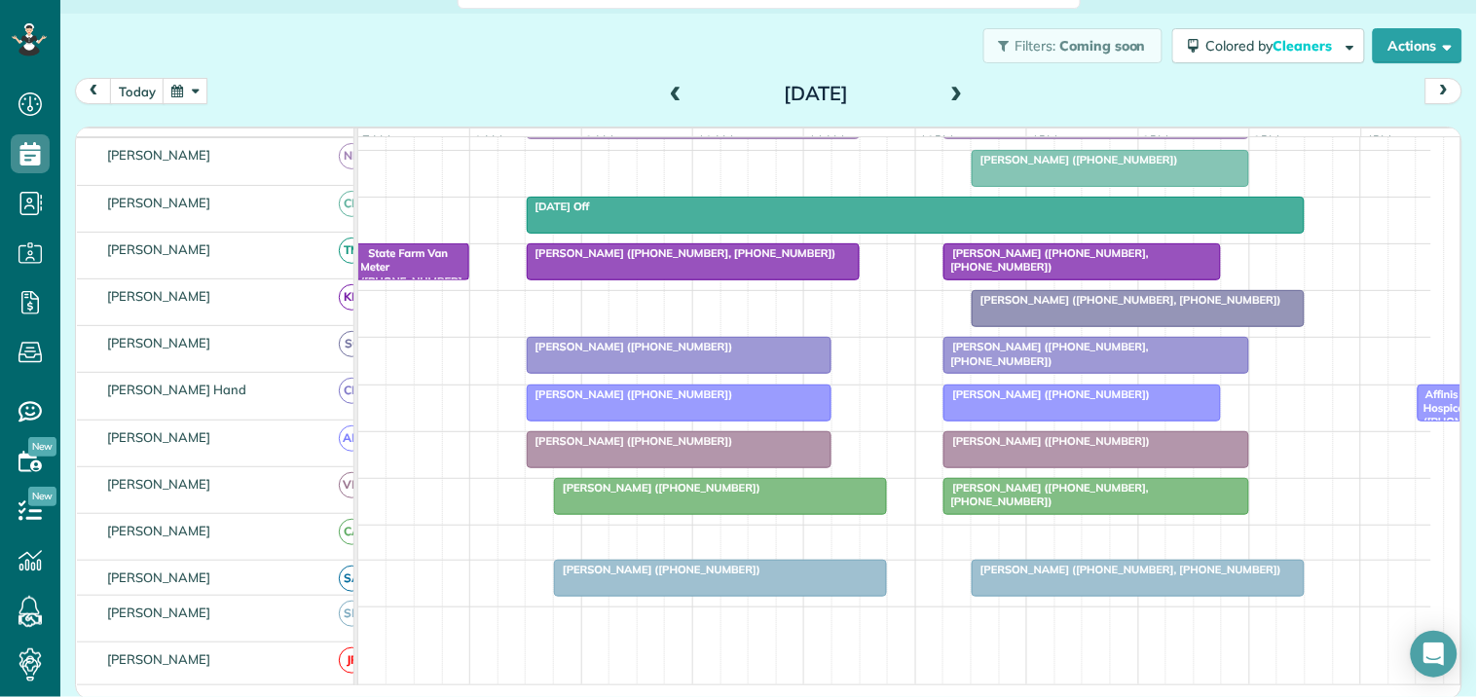
scroll to position [470, 0]
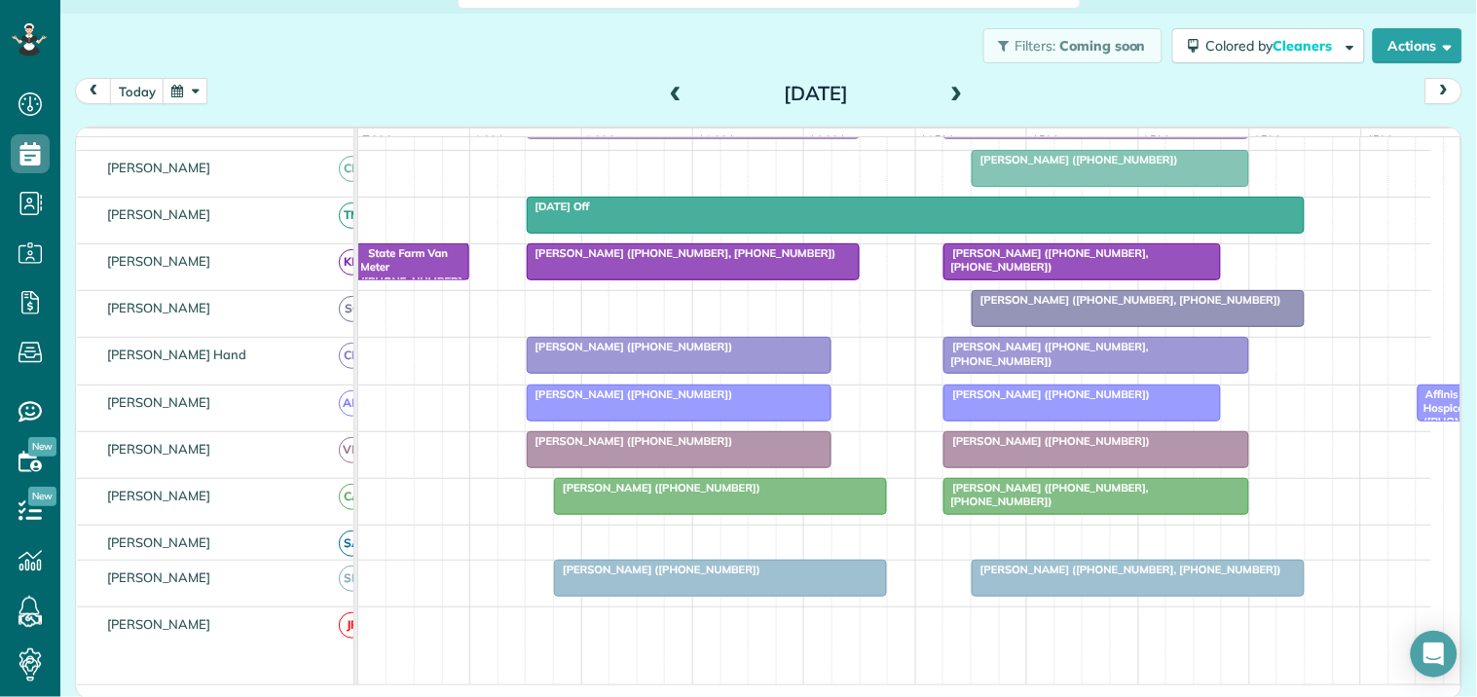
click at [198, 86] on button "button" at bounding box center [185, 91] width 45 height 26
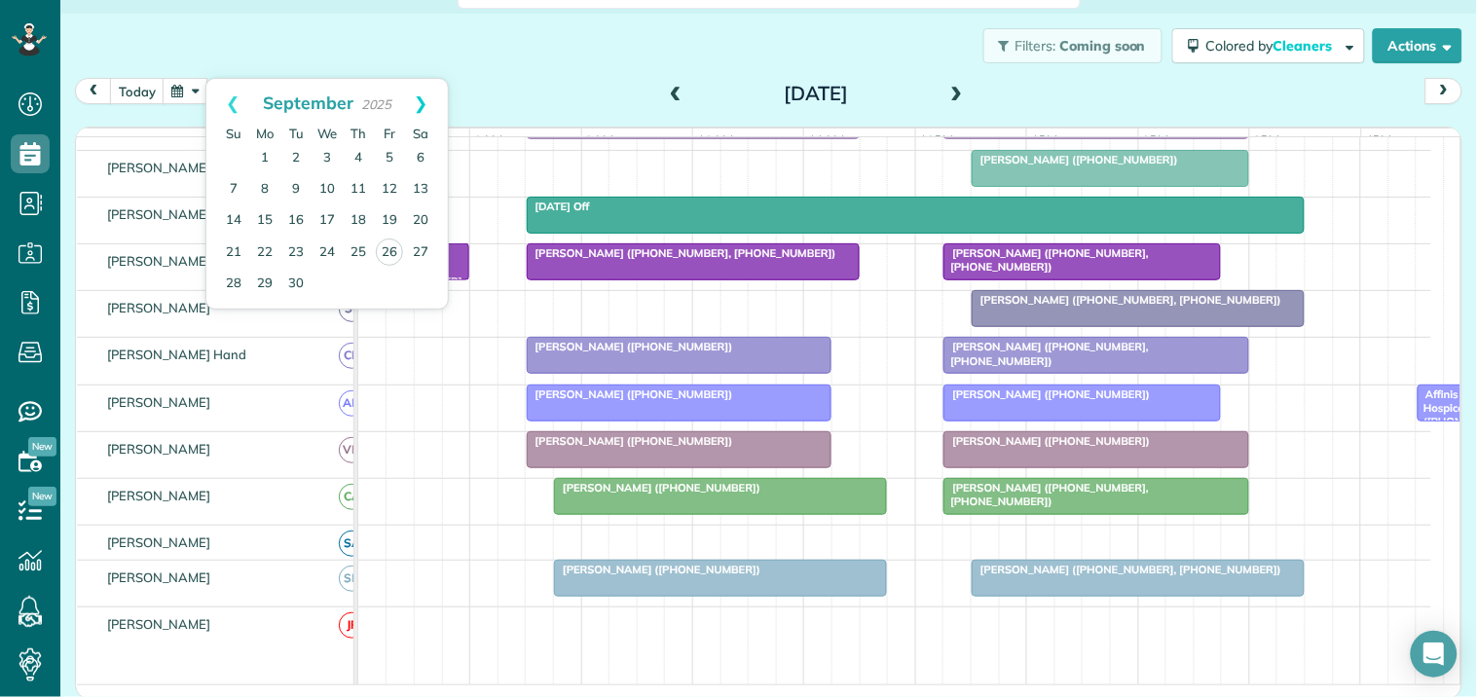
click at [426, 93] on link "Next" at bounding box center [421, 103] width 54 height 49
click at [333, 187] on link "8" at bounding box center [327, 189] width 31 height 31
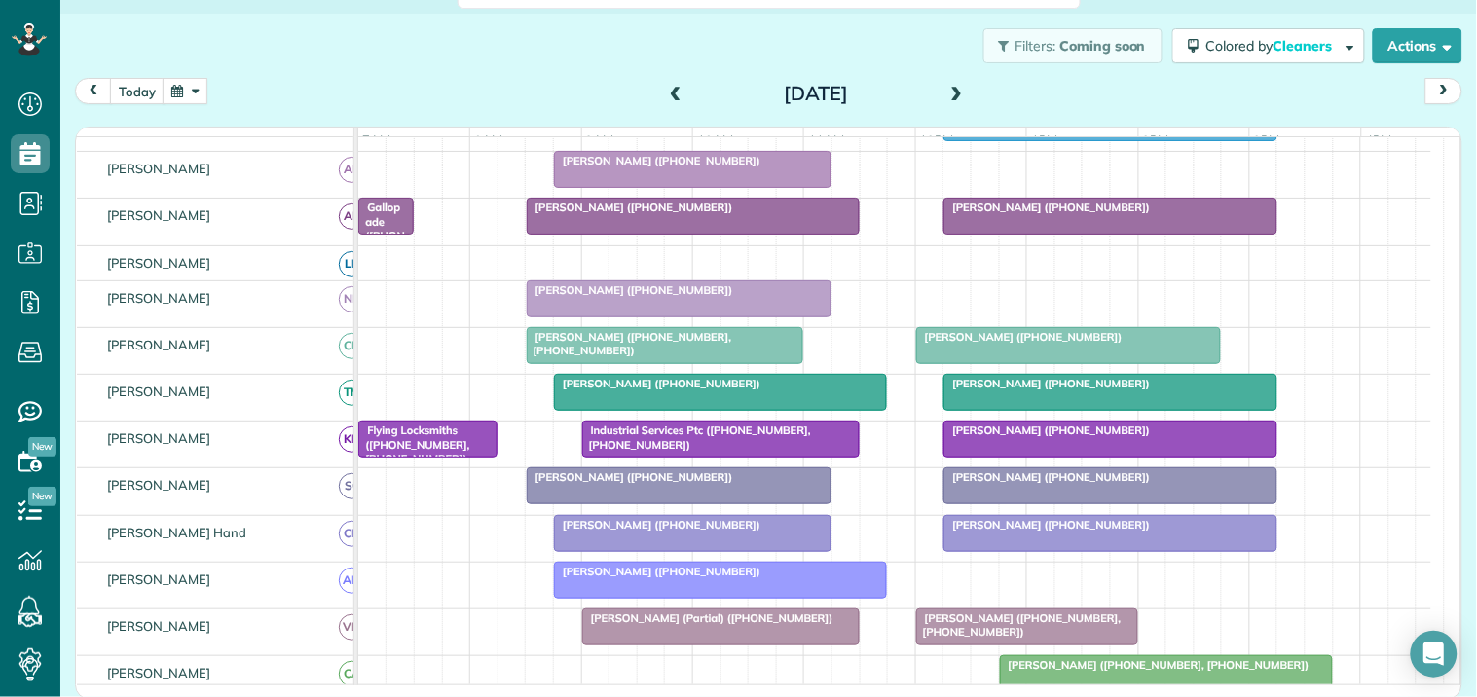
scroll to position [266, 0]
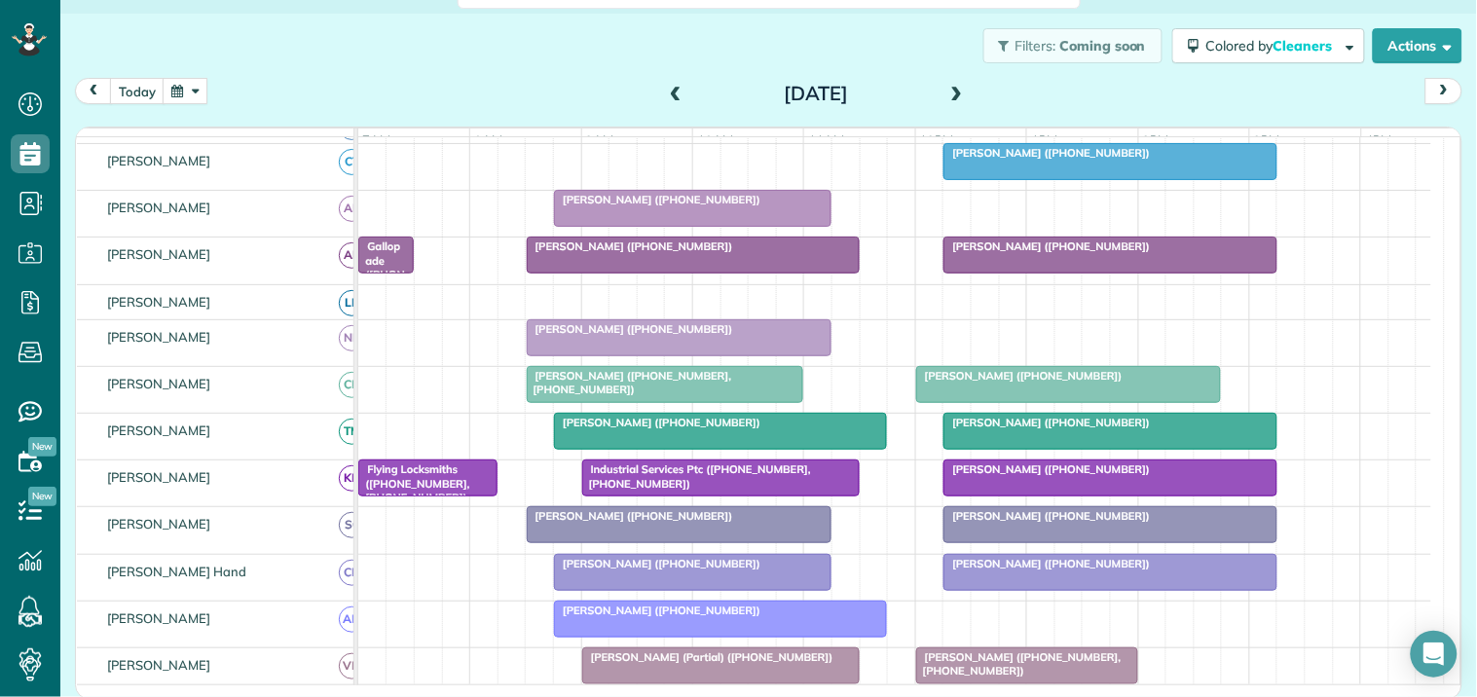
click at [201, 86] on button "button" at bounding box center [185, 91] width 45 height 26
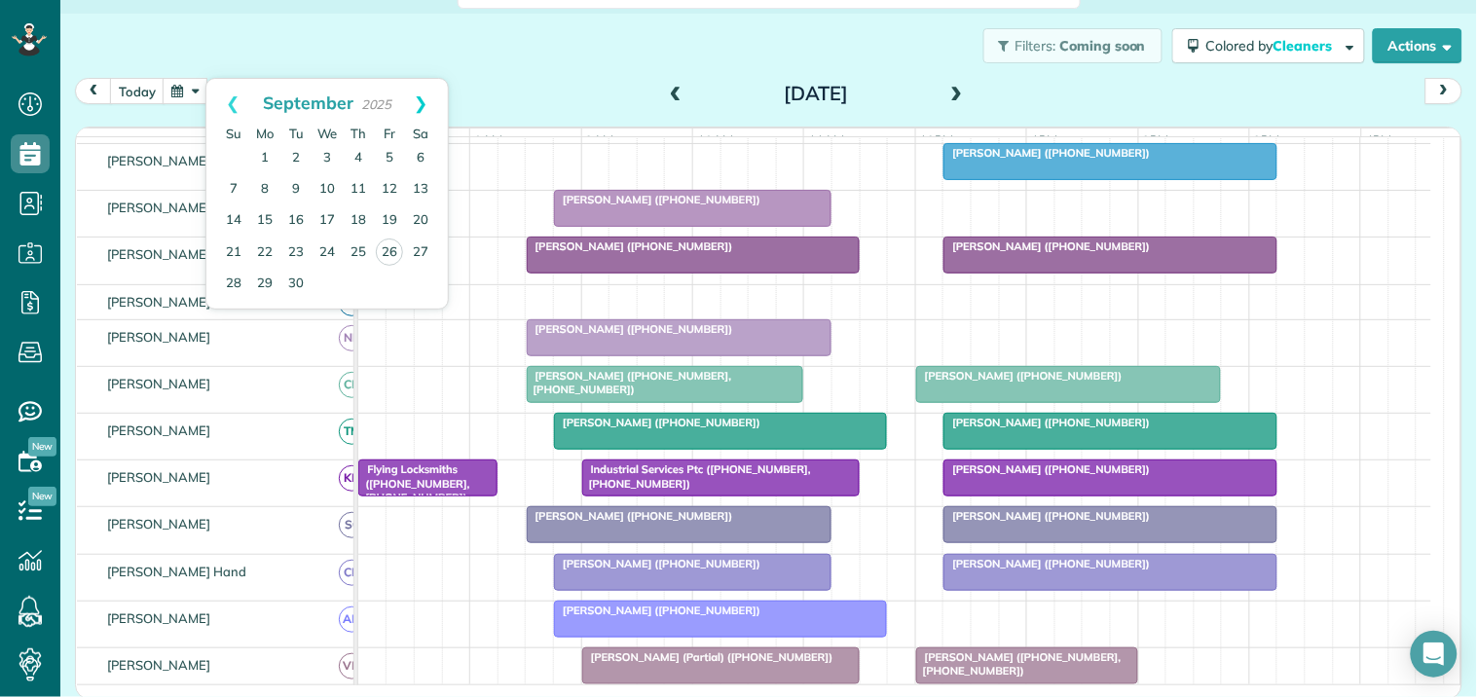
click at [426, 95] on link "Next" at bounding box center [421, 103] width 54 height 49
click at [424, 91] on link "Next" at bounding box center [421, 103] width 54 height 49
click at [327, 189] on link "5" at bounding box center [327, 189] width 31 height 31
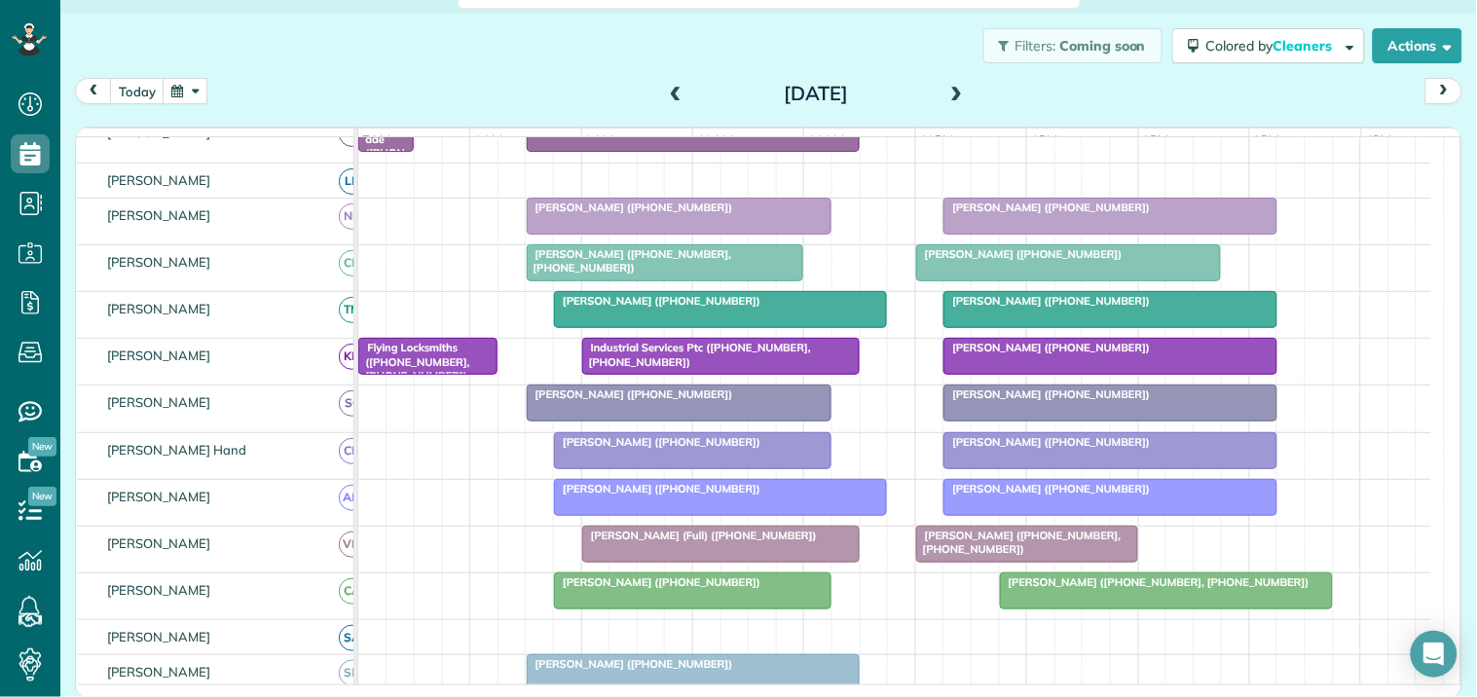
scroll to position [482, 0]
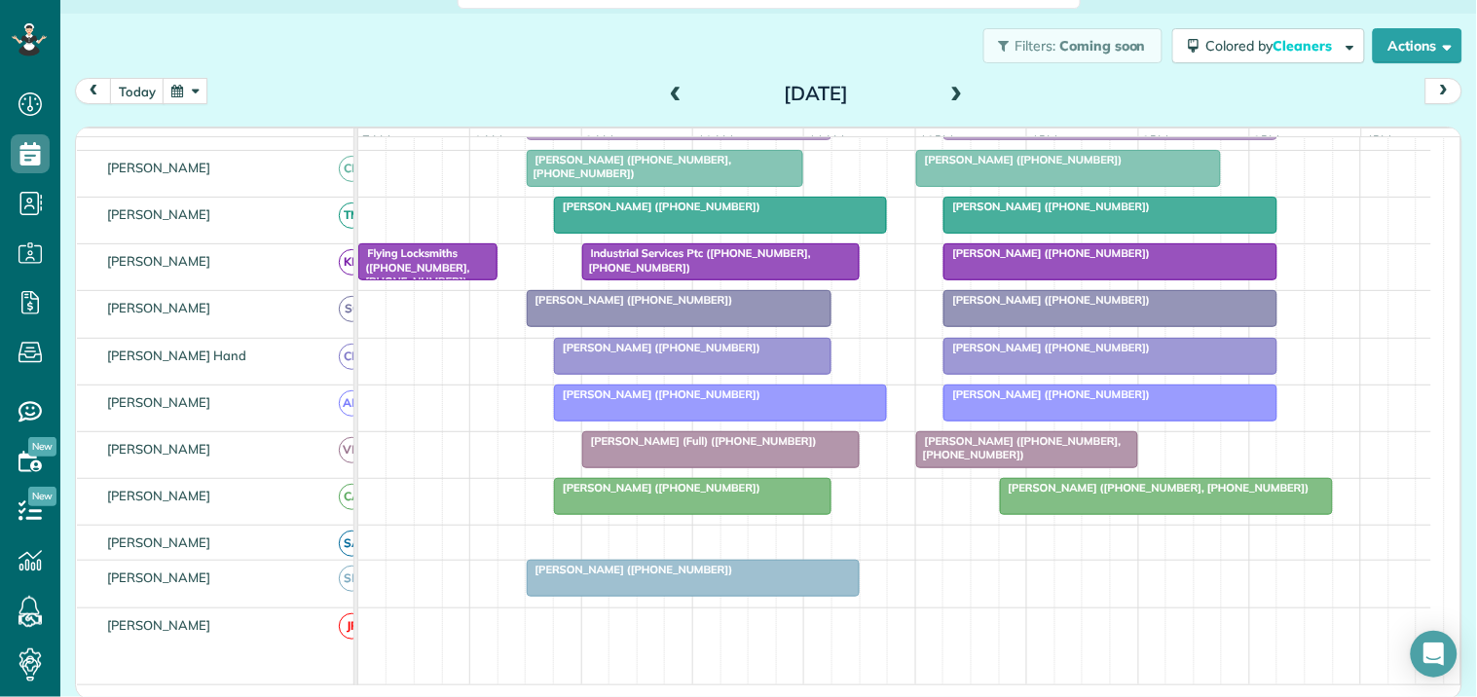
click at [947, 88] on span at bounding box center [956, 95] width 21 height 18
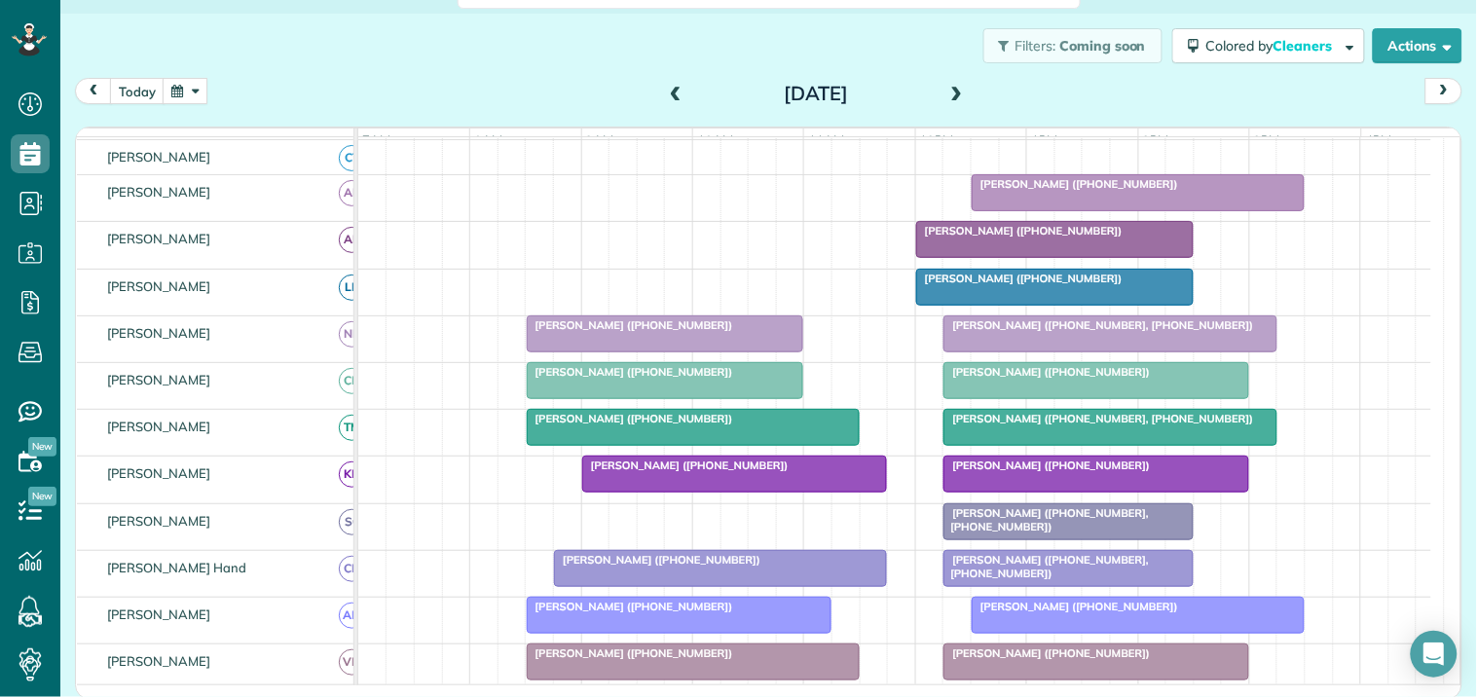
scroll to position [520, 0]
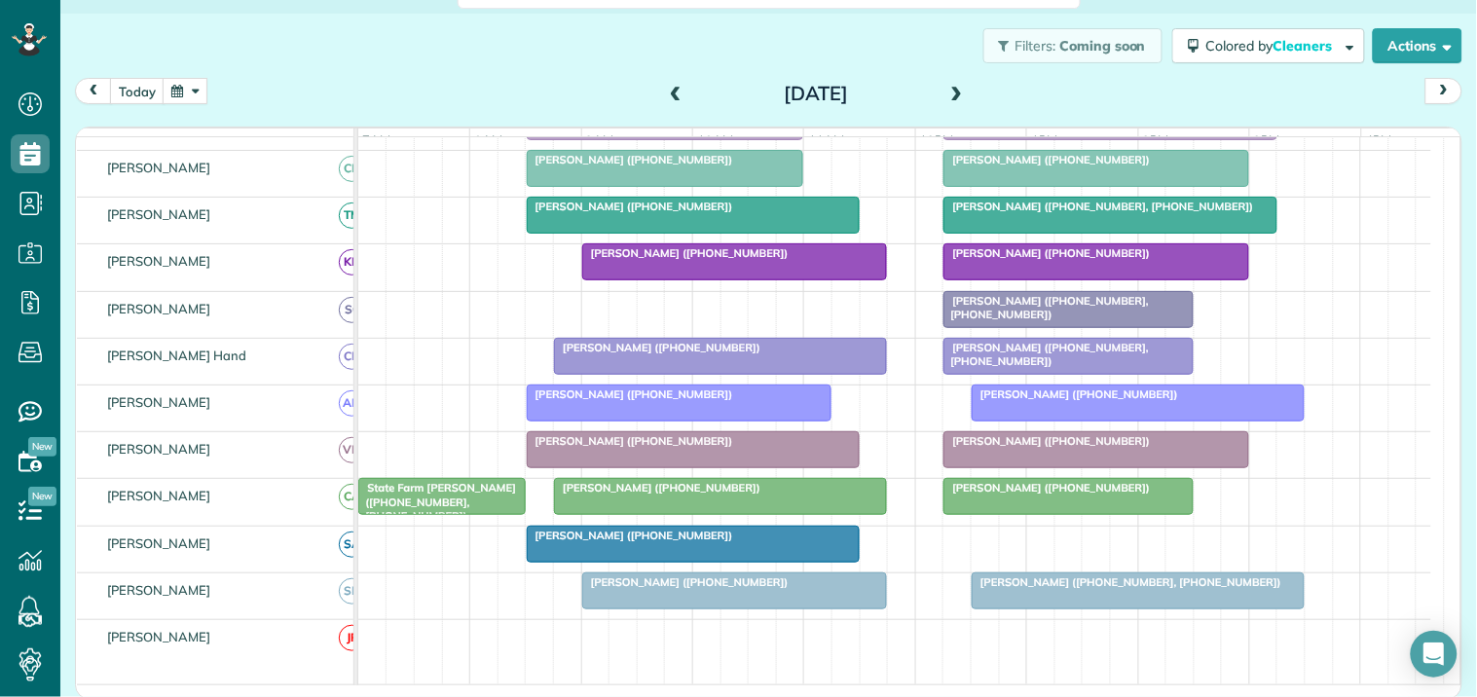
click at [949, 90] on span at bounding box center [956, 95] width 21 height 18
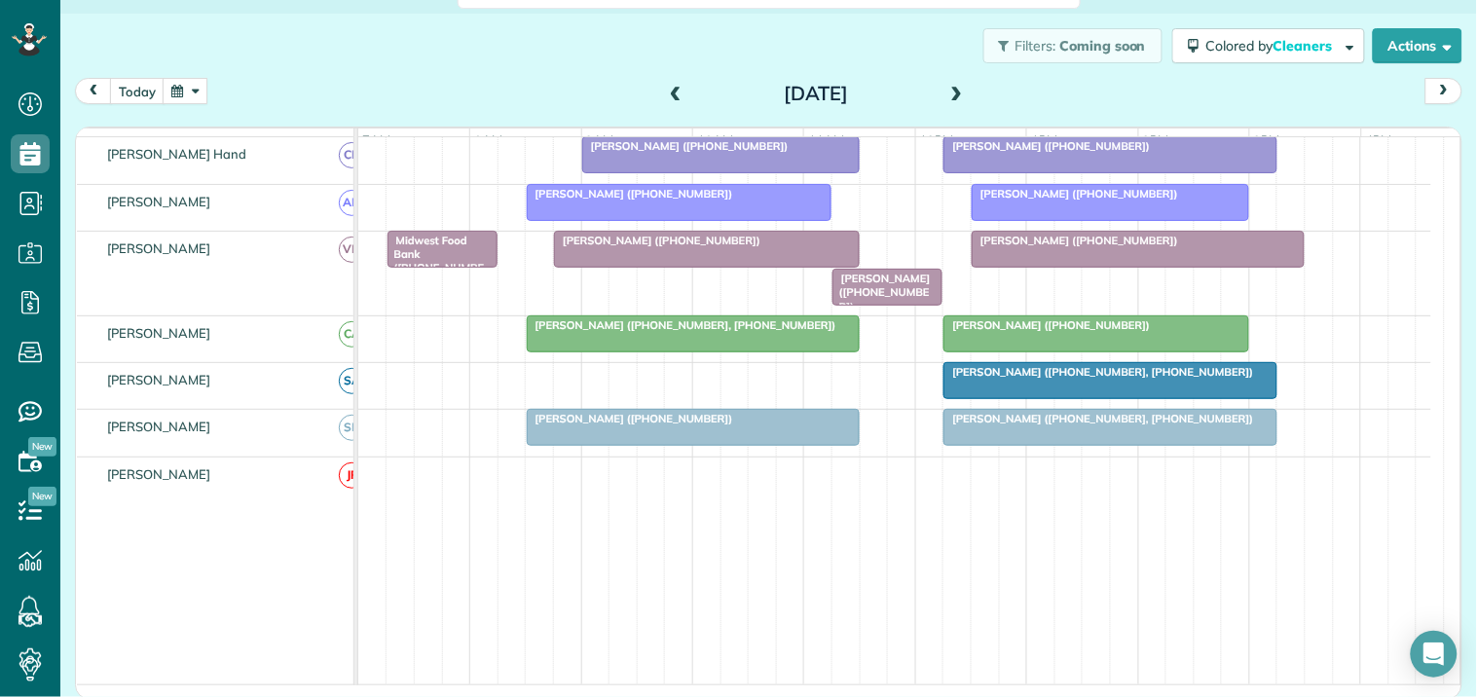
scroll to position [647, 0]
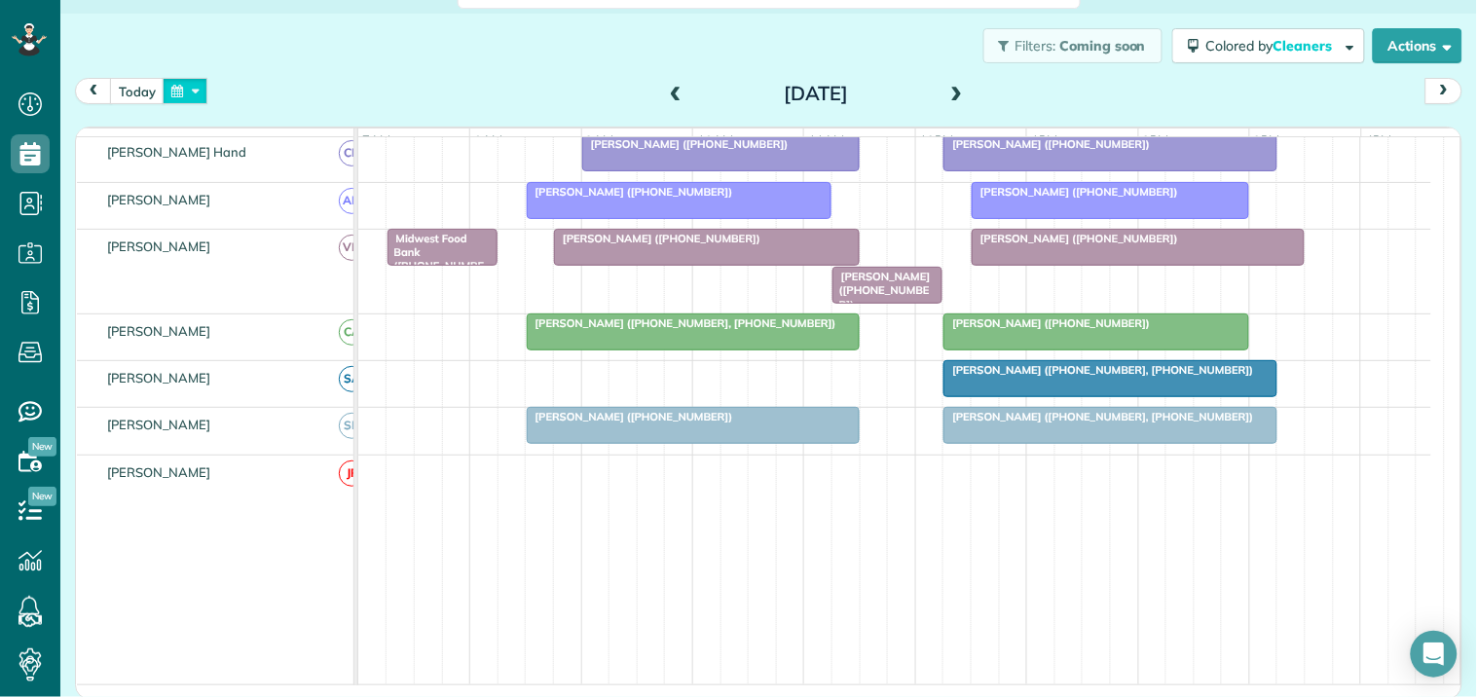
click at [189, 85] on button "button" at bounding box center [185, 91] width 45 height 26
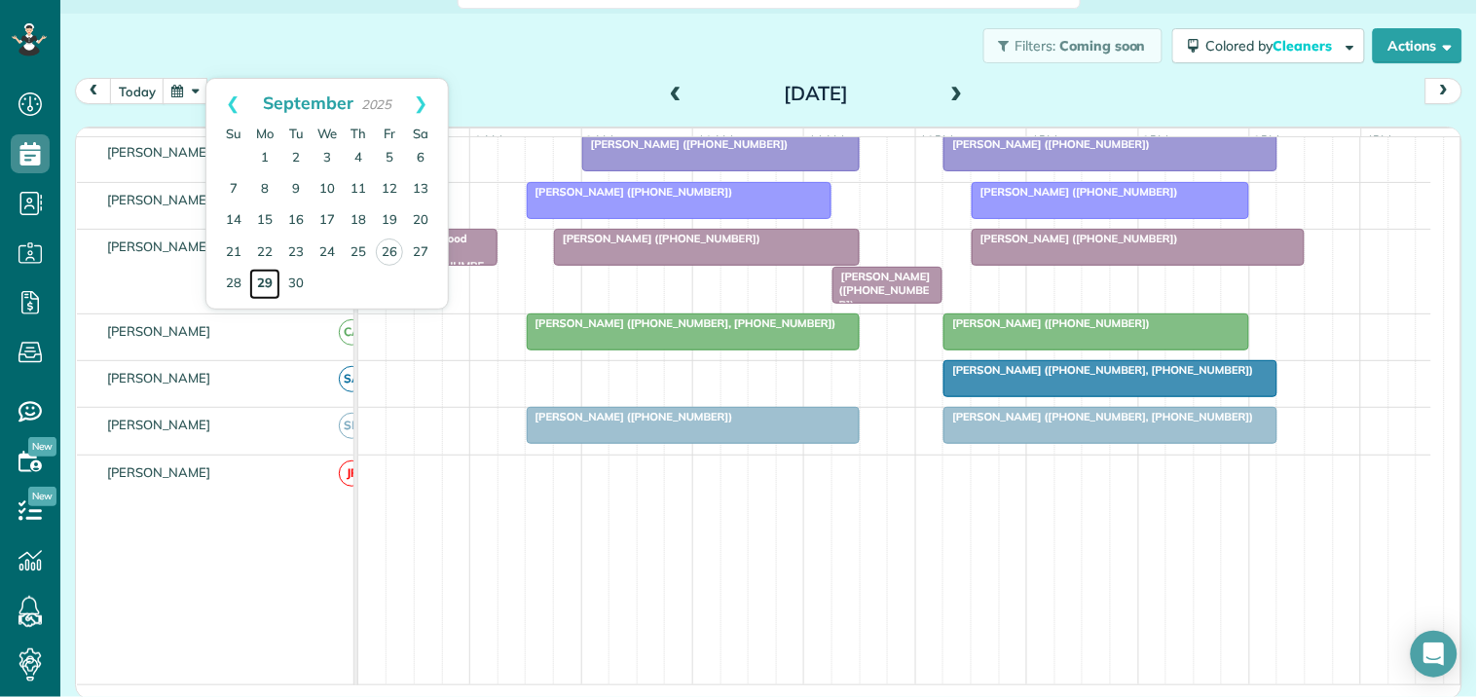
click at [265, 280] on link "29" at bounding box center [264, 284] width 31 height 31
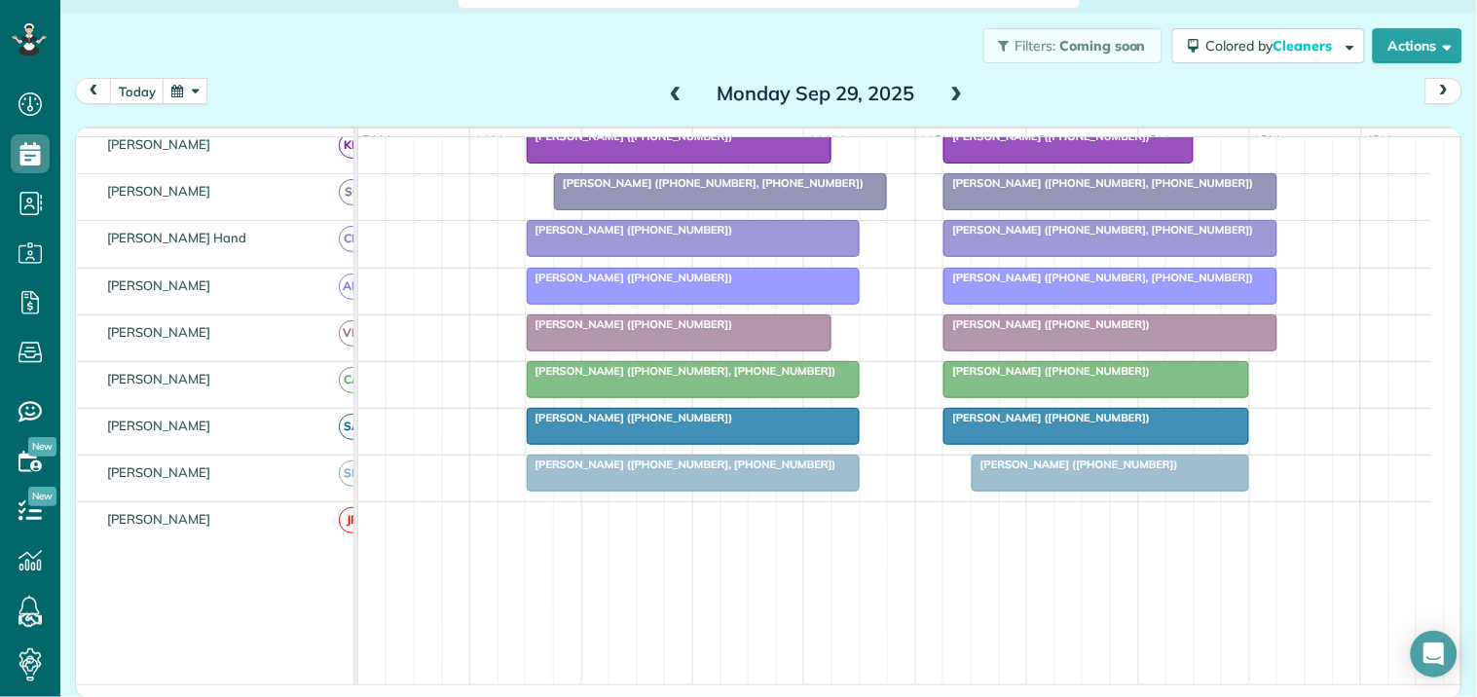
scroll to position [527, 0]
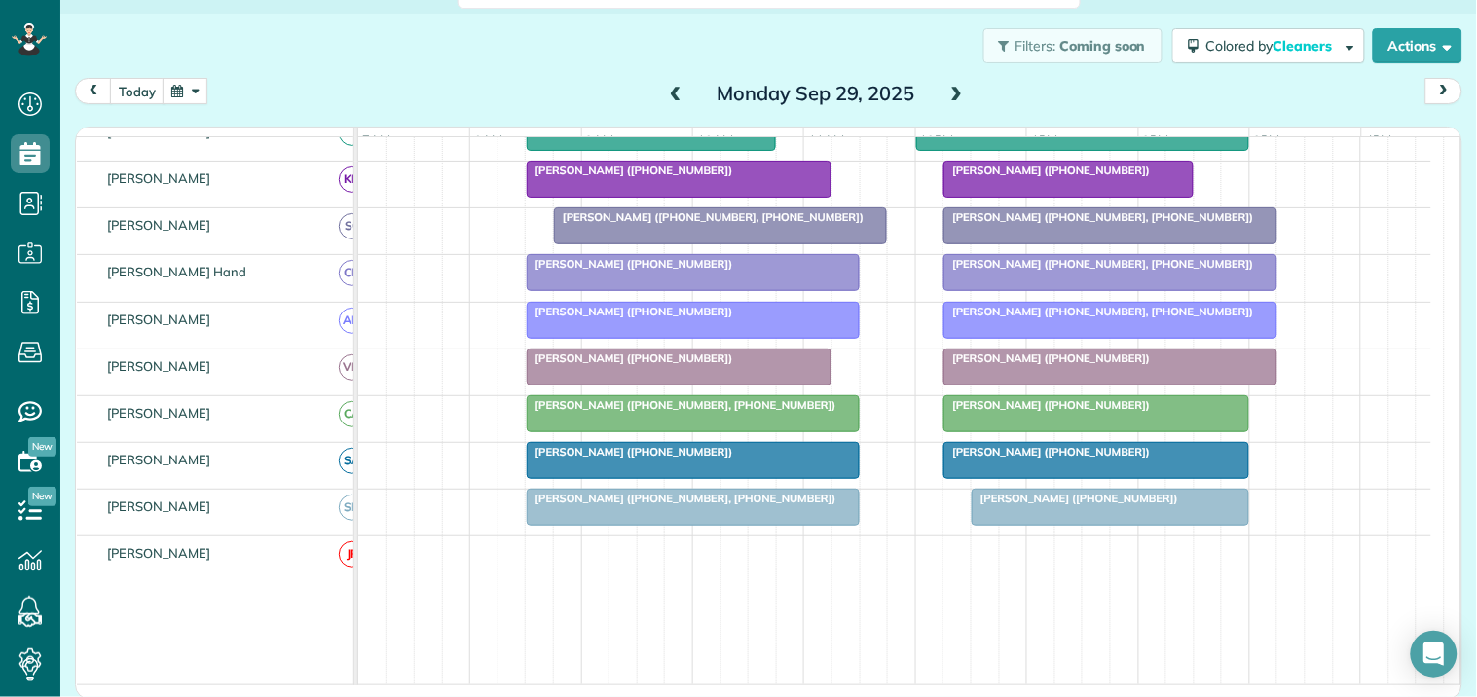
click at [949, 88] on span at bounding box center [956, 95] width 21 height 18
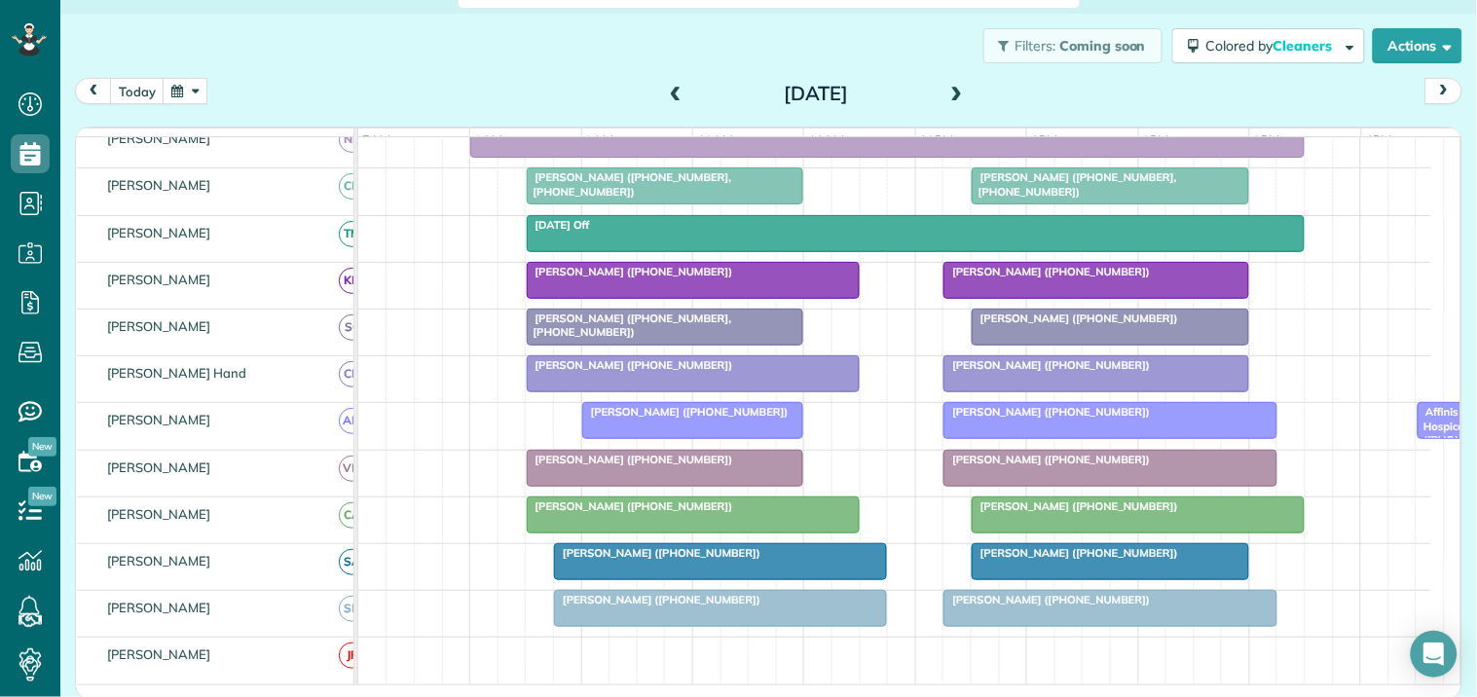
scroll to position [298, 0]
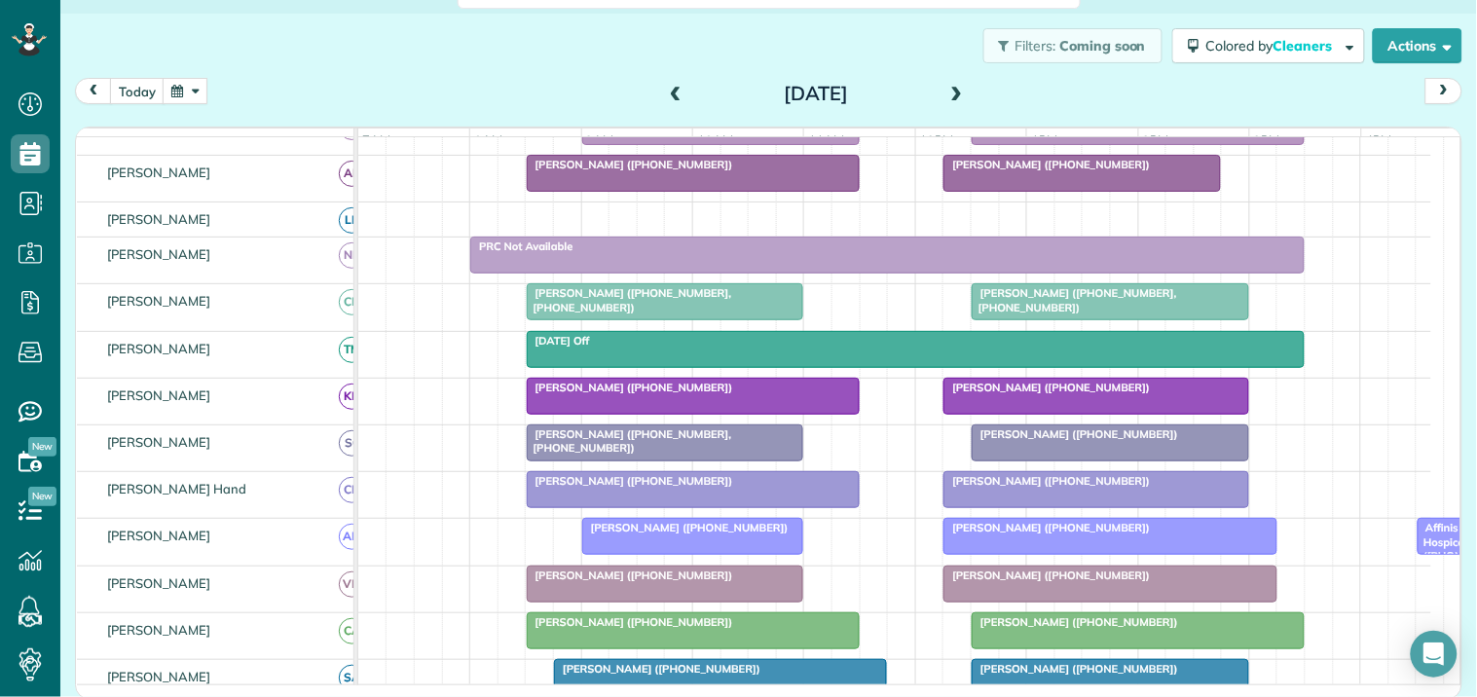
click at [475, 64] on div "Filters: Coming soon Colored by Cleaners Color by Cleaner Color by Team Color b…" at bounding box center [768, 46] width 1417 height 64
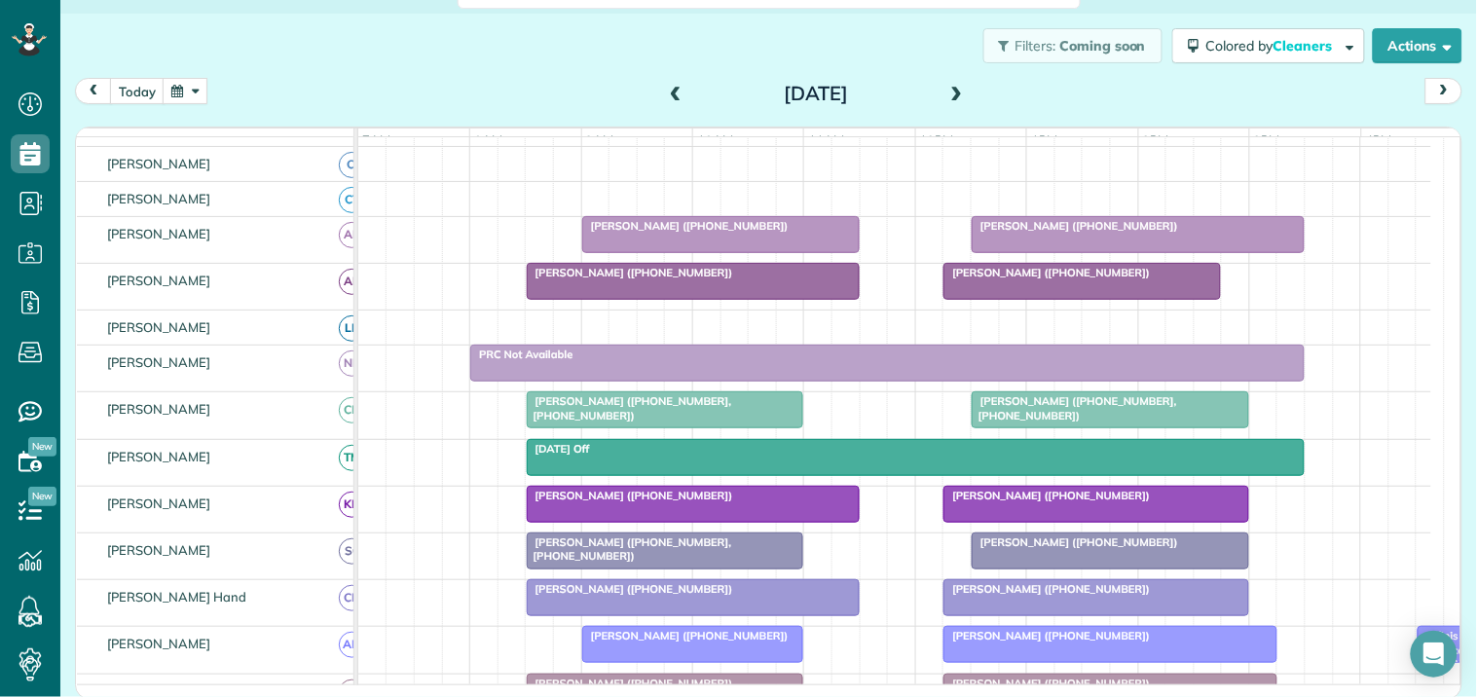
click at [950, 93] on span at bounding box center [956, 95] width 21 height 18
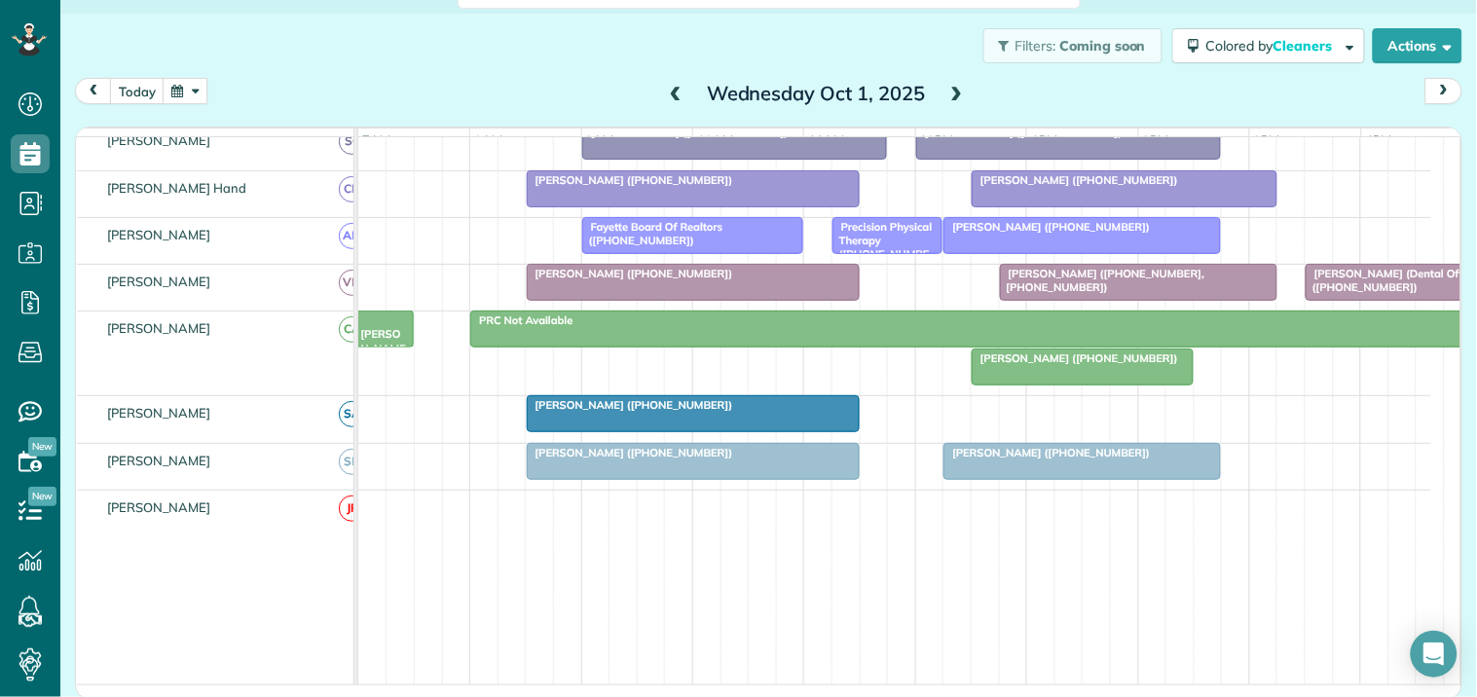
click at [948, 80] on span at bounding box center [956, 94] width 21 height 29
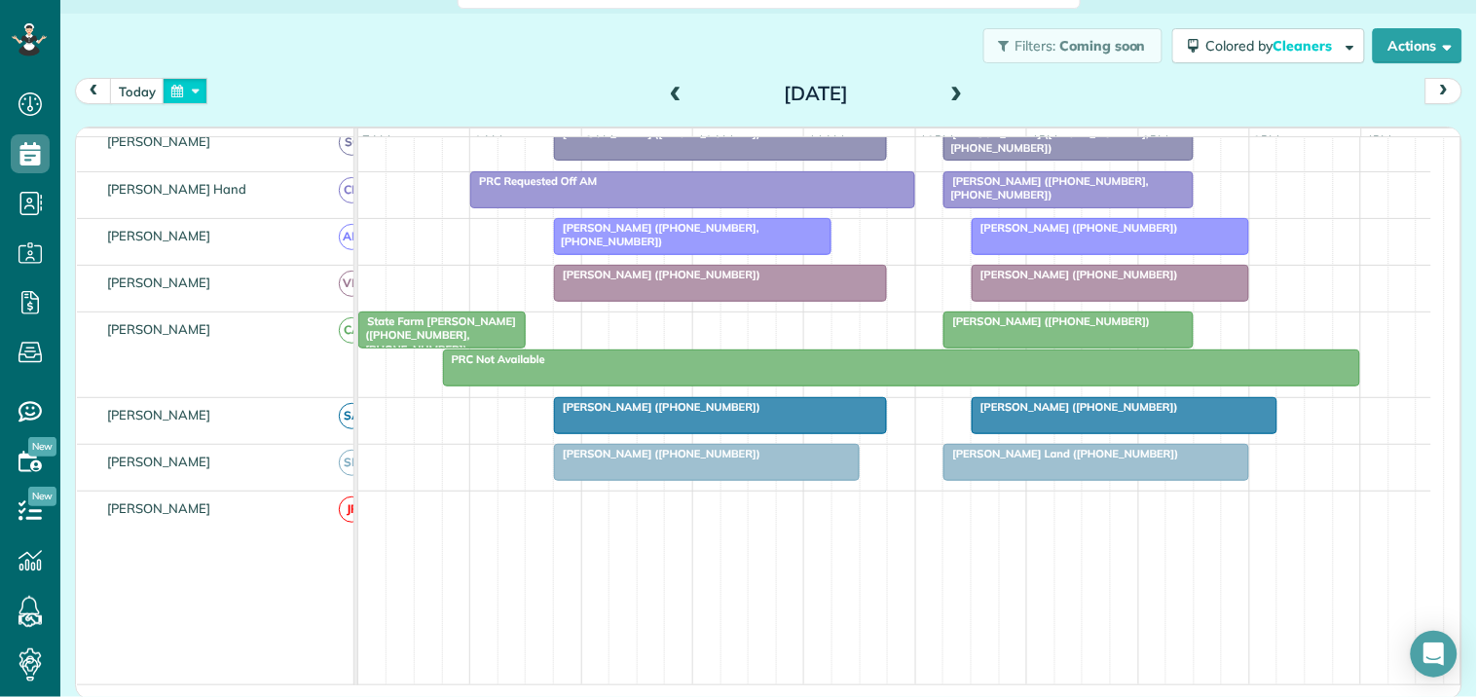
click at [182, 86] on button "button" at bounding box center [185, 91] width 45 height 26
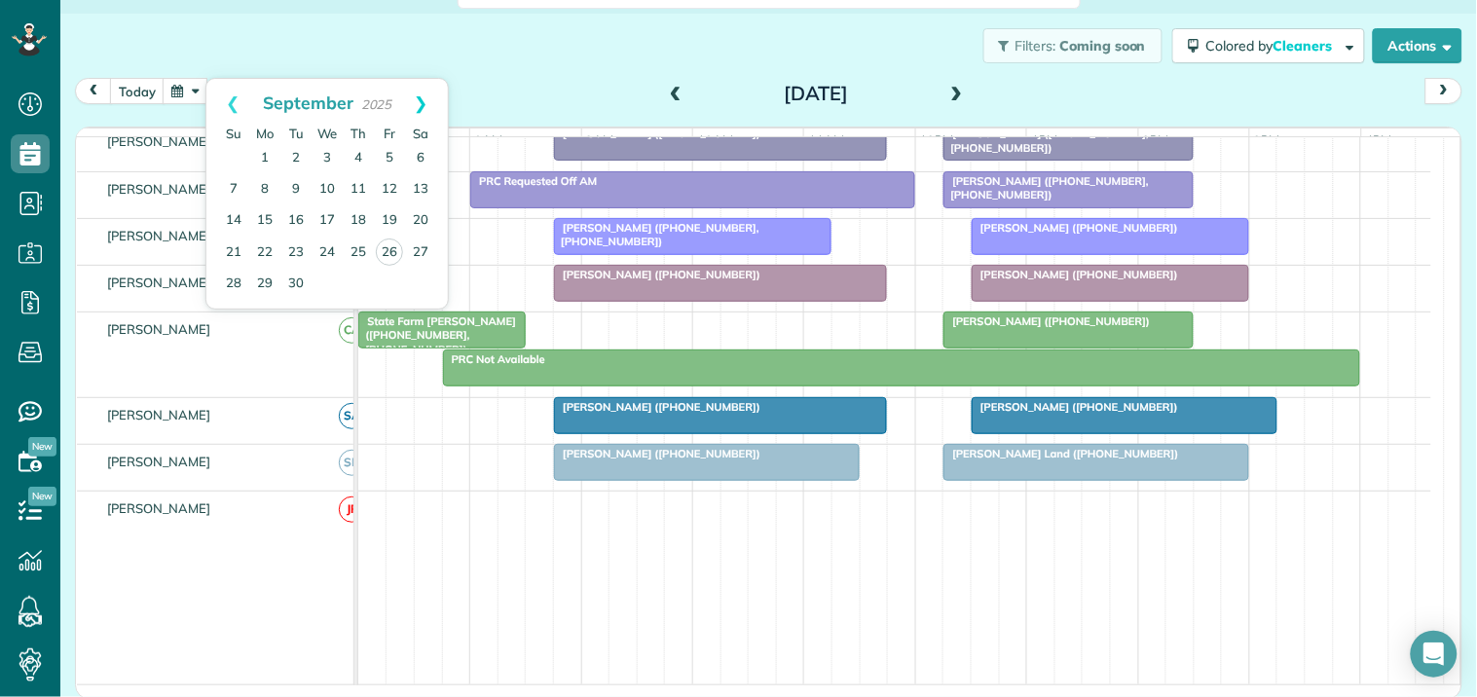
click at [430, 100] on link "Next" at bounding box center [421, 103] width 54 height 49
click at [358, 180] on link "9" at bounding box center [358, 189] width 31 height 31
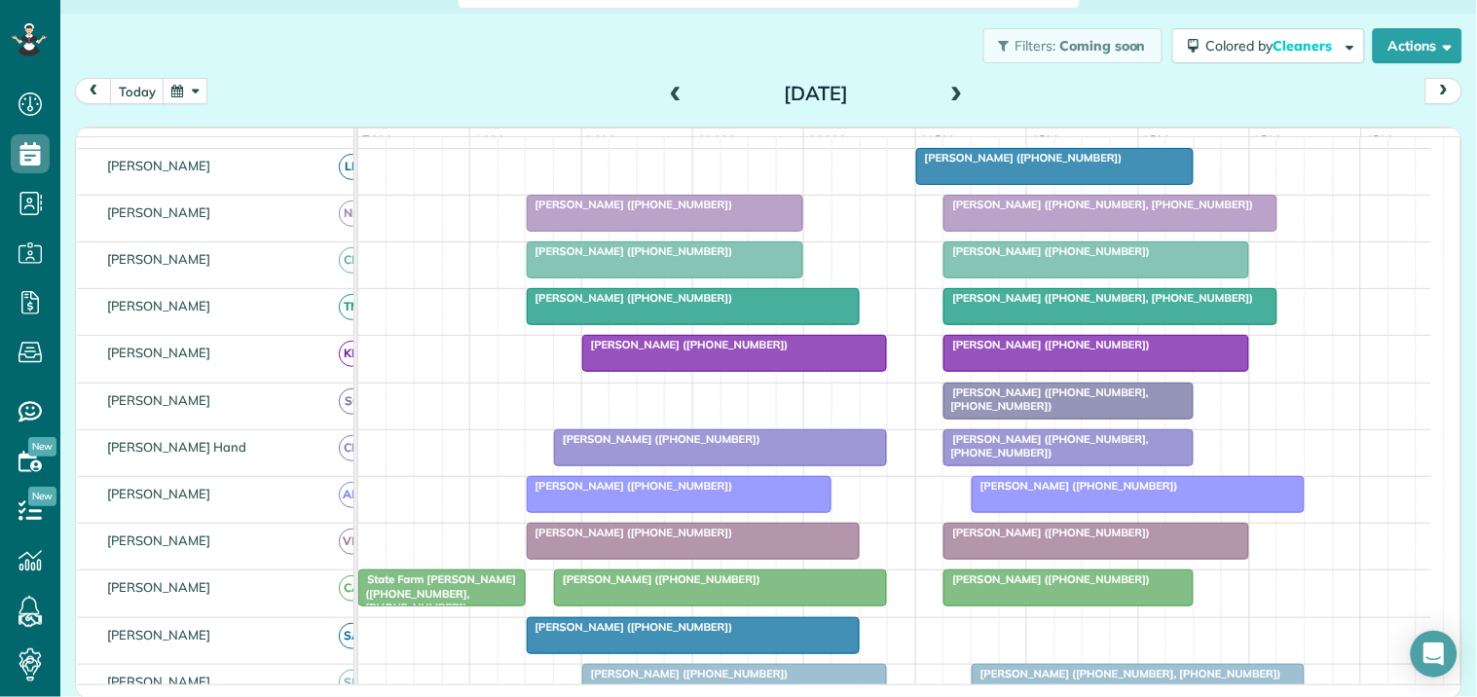
scroll to position [687, 0]
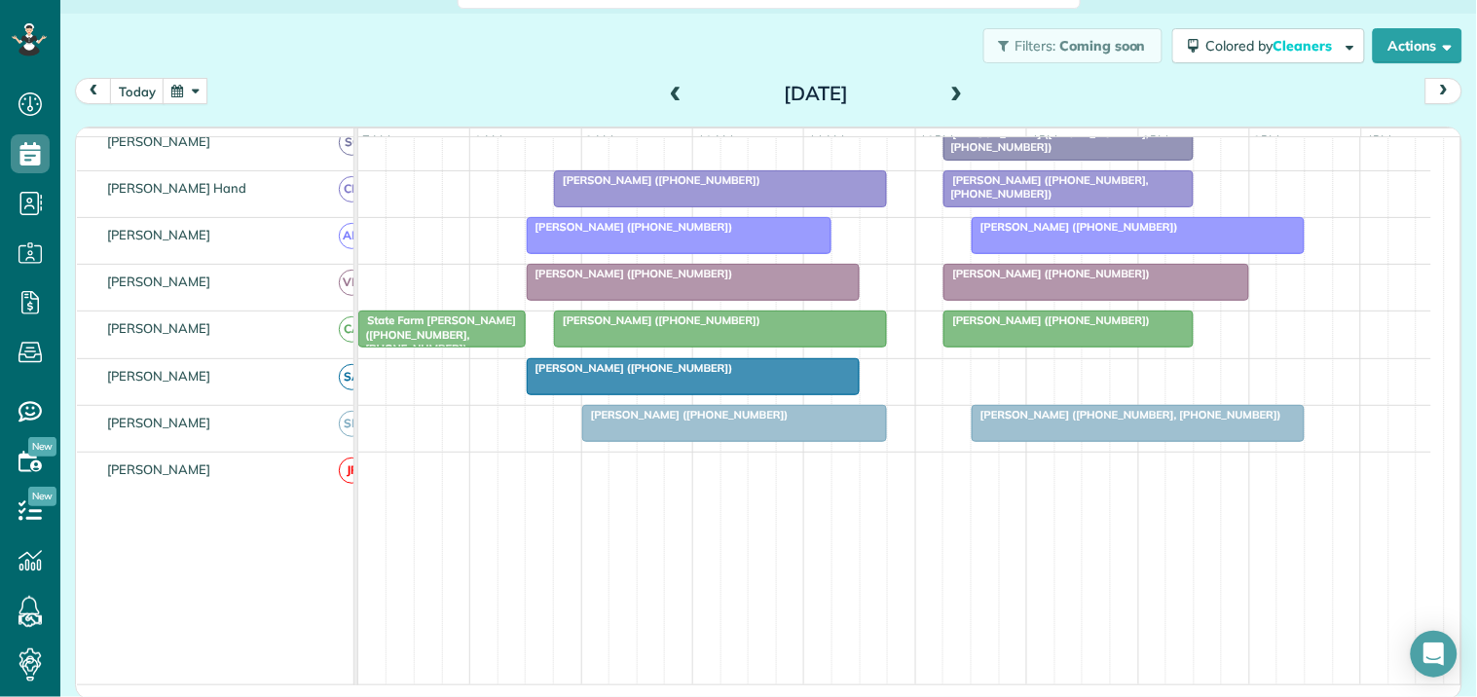
click at [190, 91] on button "button" at bounding box center [185, 91] width 45 height 26
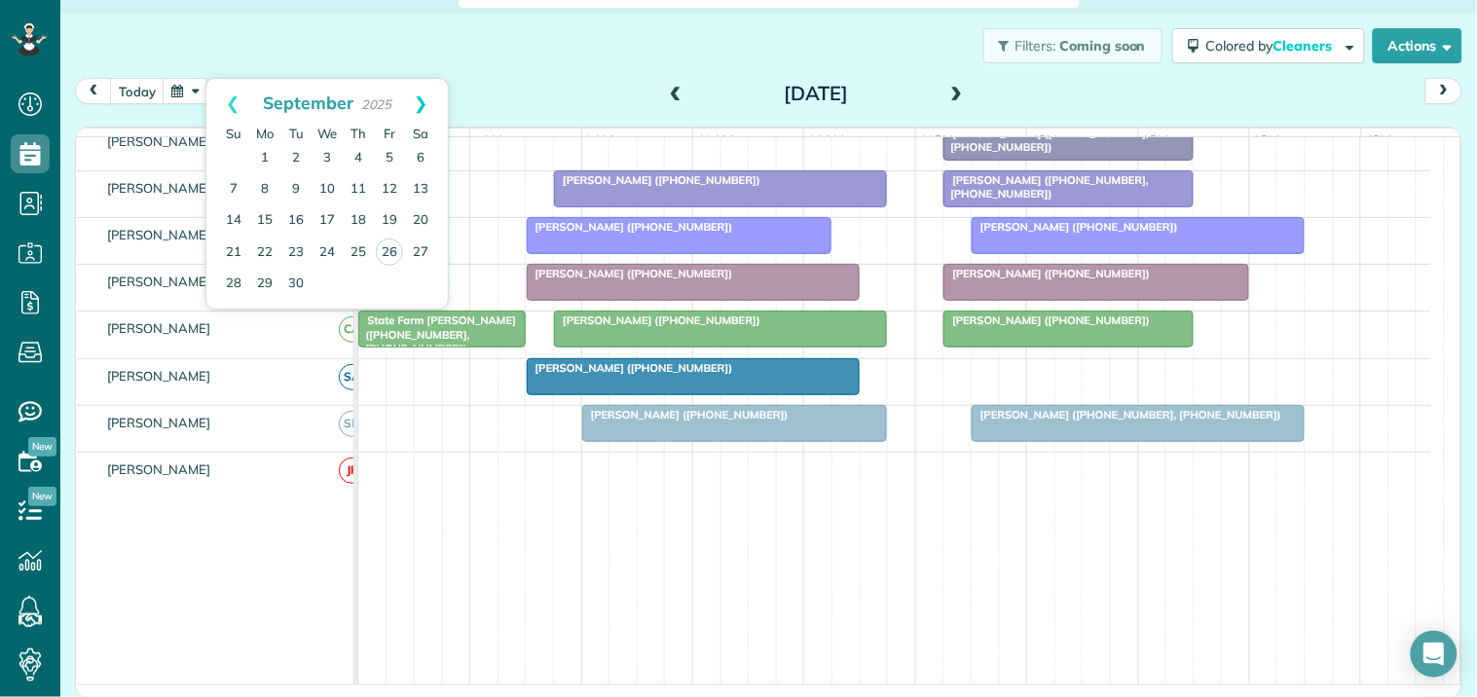
click at [430, 99] on link "Next" at bounding box center [421, 103] width 54 height 49
click at [328, 158] on link "1" at bounding box center [327, 158] width 31 height 31
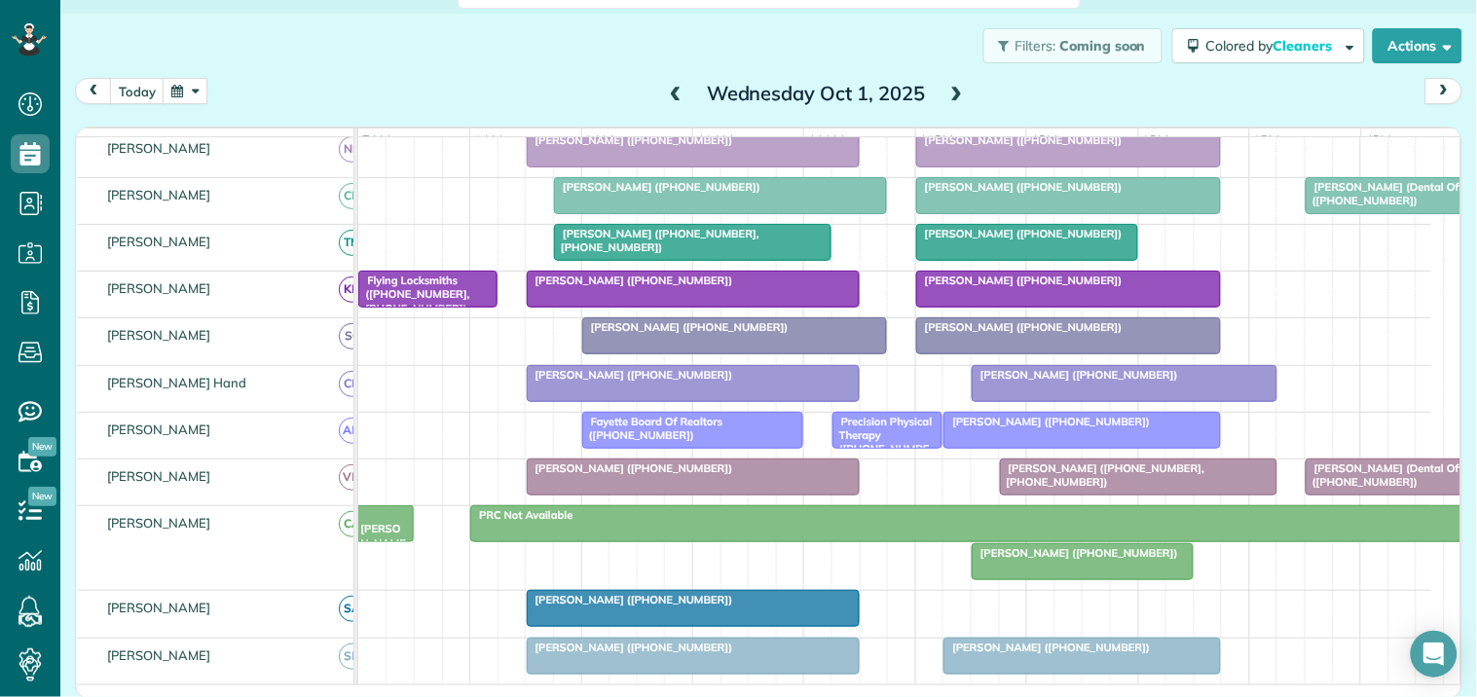
scroll to position [623, 0]
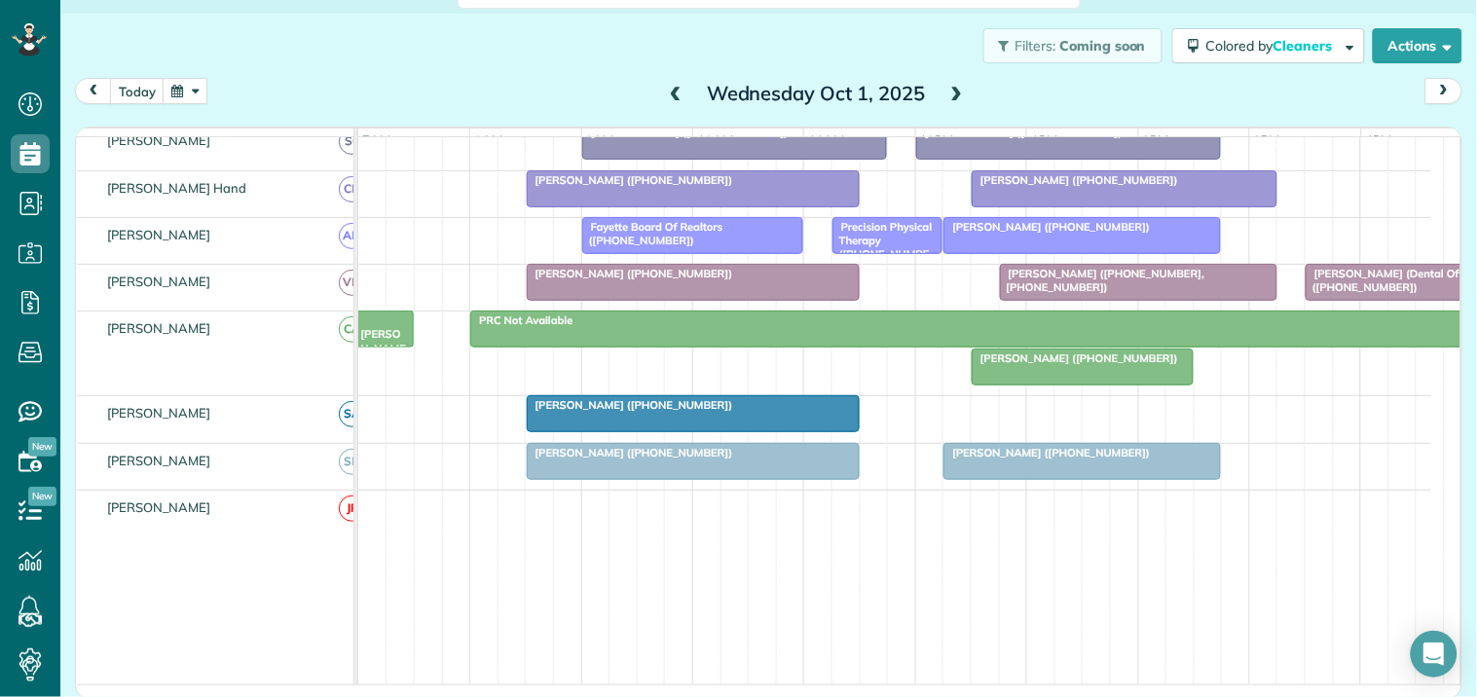
click at [201, 84] on button "button" at bounding box center [185, 91] width 45 height 26
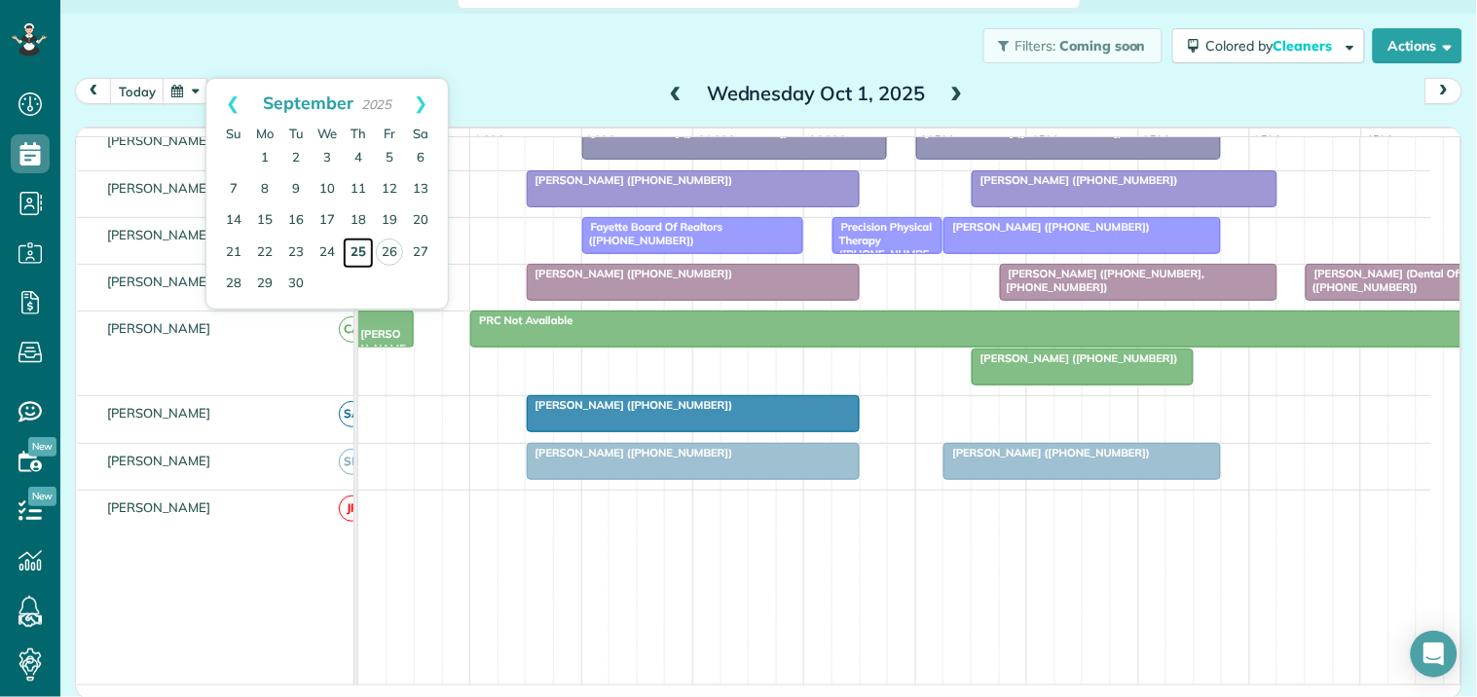
click at [358, 253] on link "25" at bounding box center [358, 253] width 31 height 31
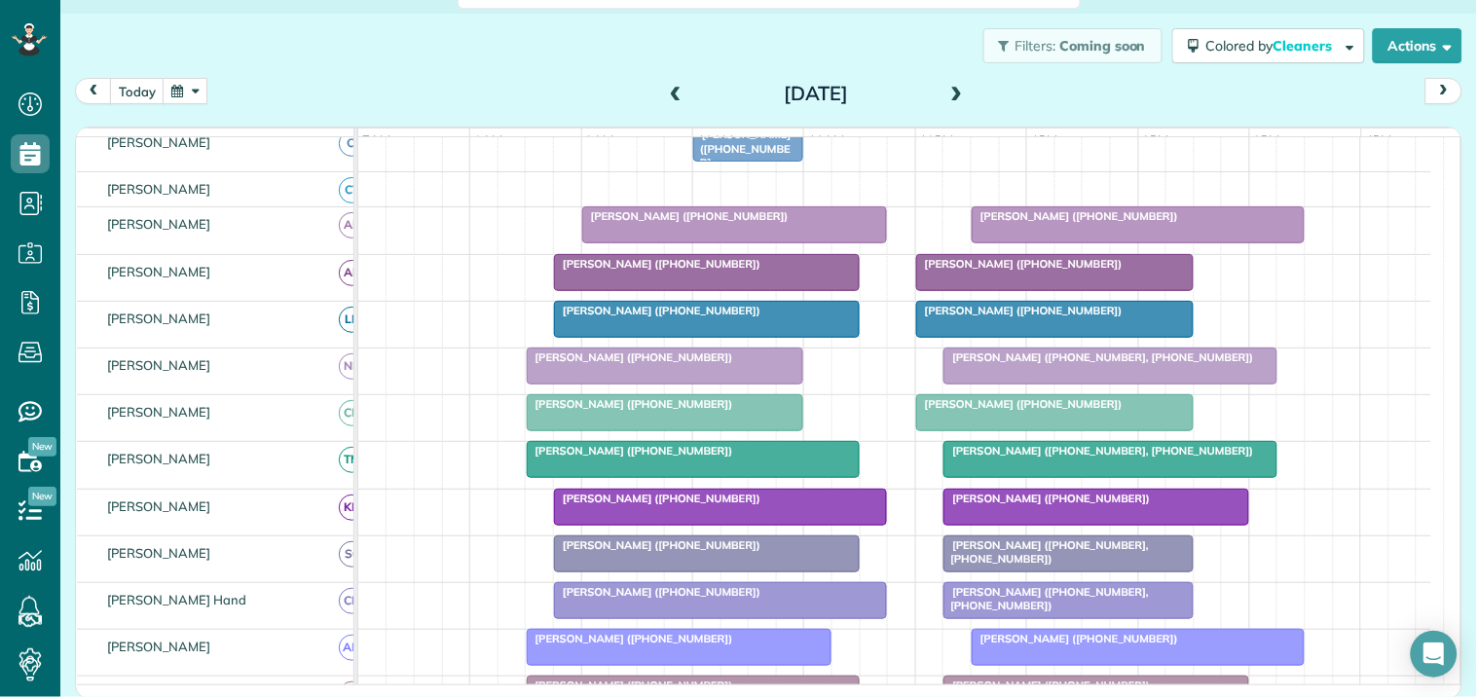
scroll to position [255, 0]
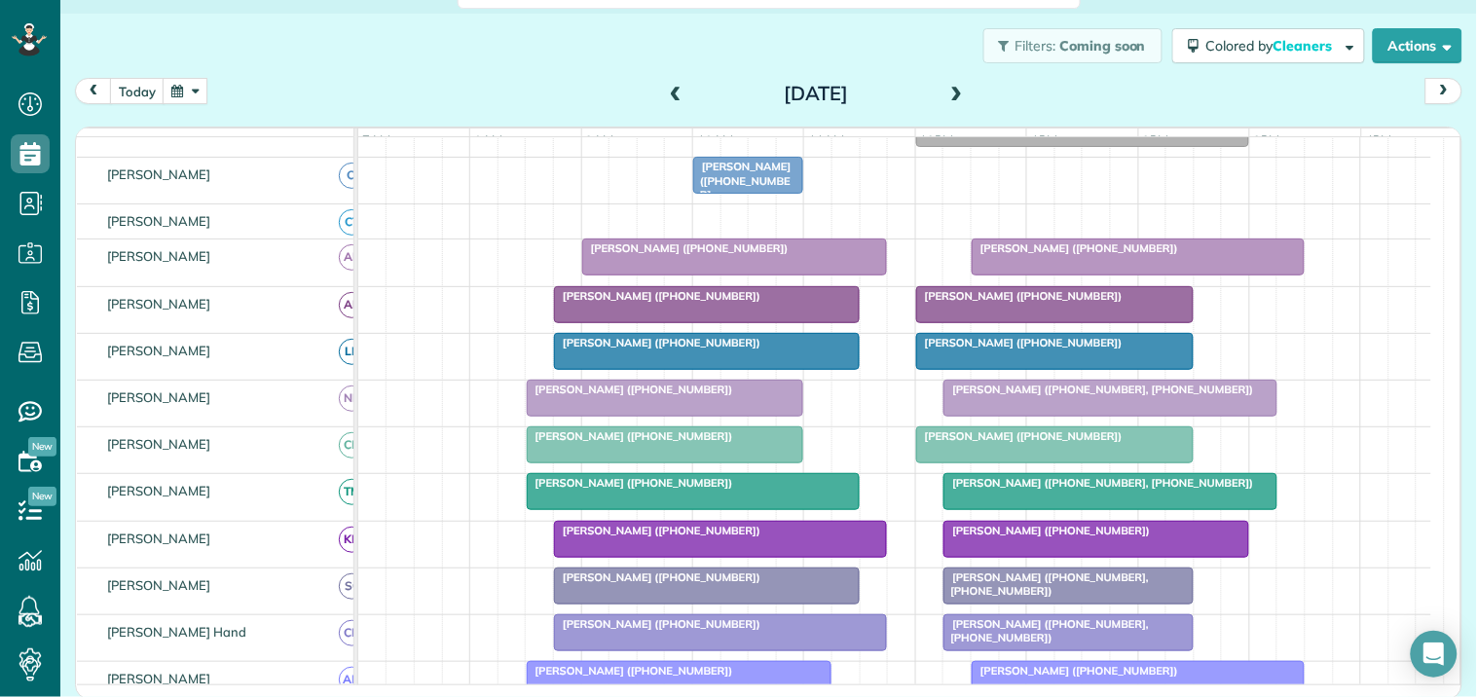
click at [665, 88] on span at bounding box center [675, 95] width 21 height 18
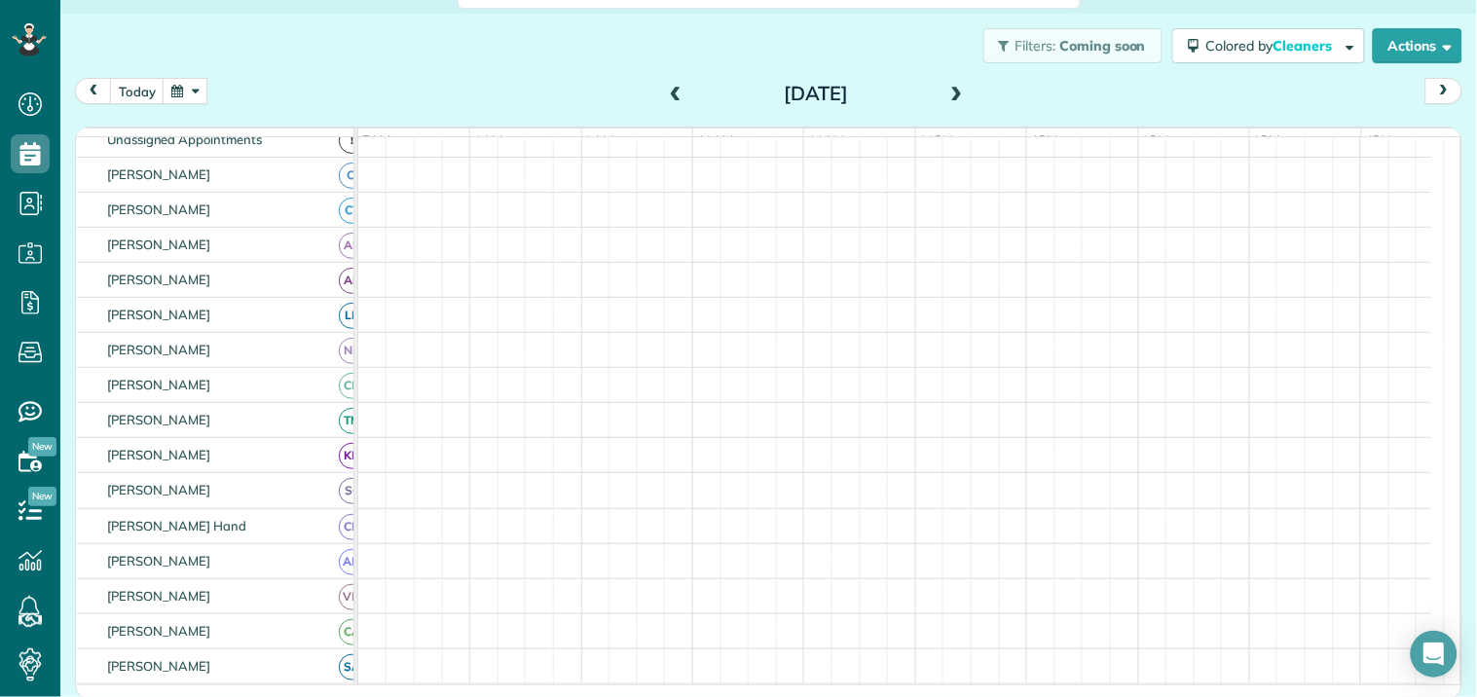
scroll to position [217, 0]
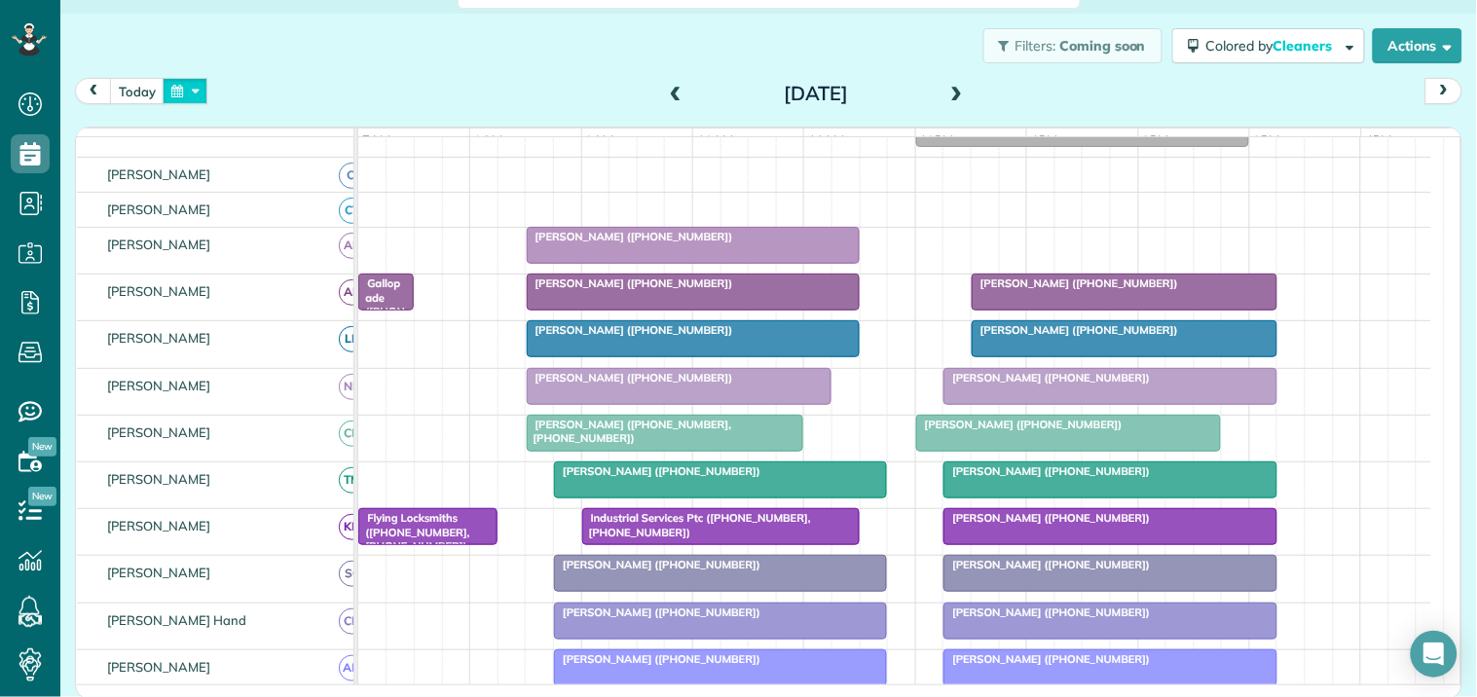
click at [185, 93] on button "button" at bounding box center [185, 91] width 45 height 26
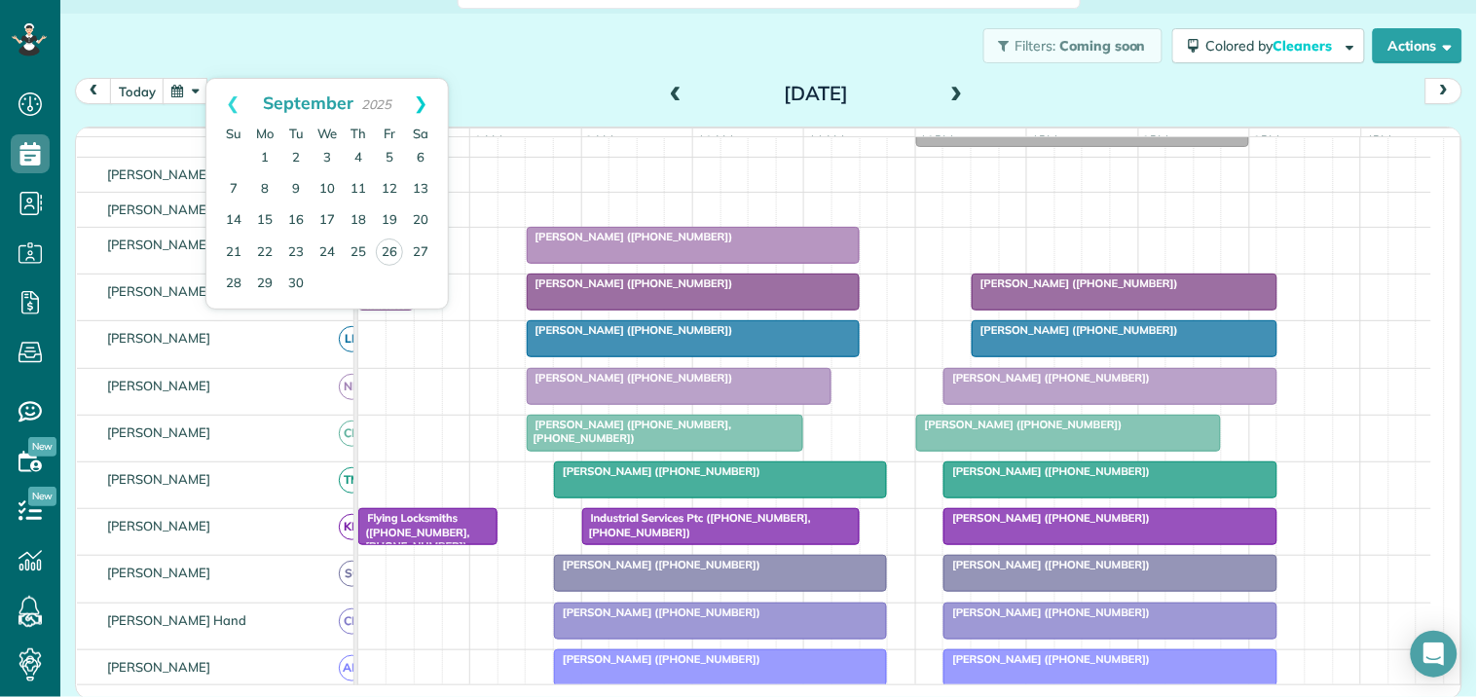
click at [423, 98] on link "Next" at bounding box center [421, 103] width 54 height 49
click at [328, 181] on link "8" at bounding box center [327, 189] width 31 height 31
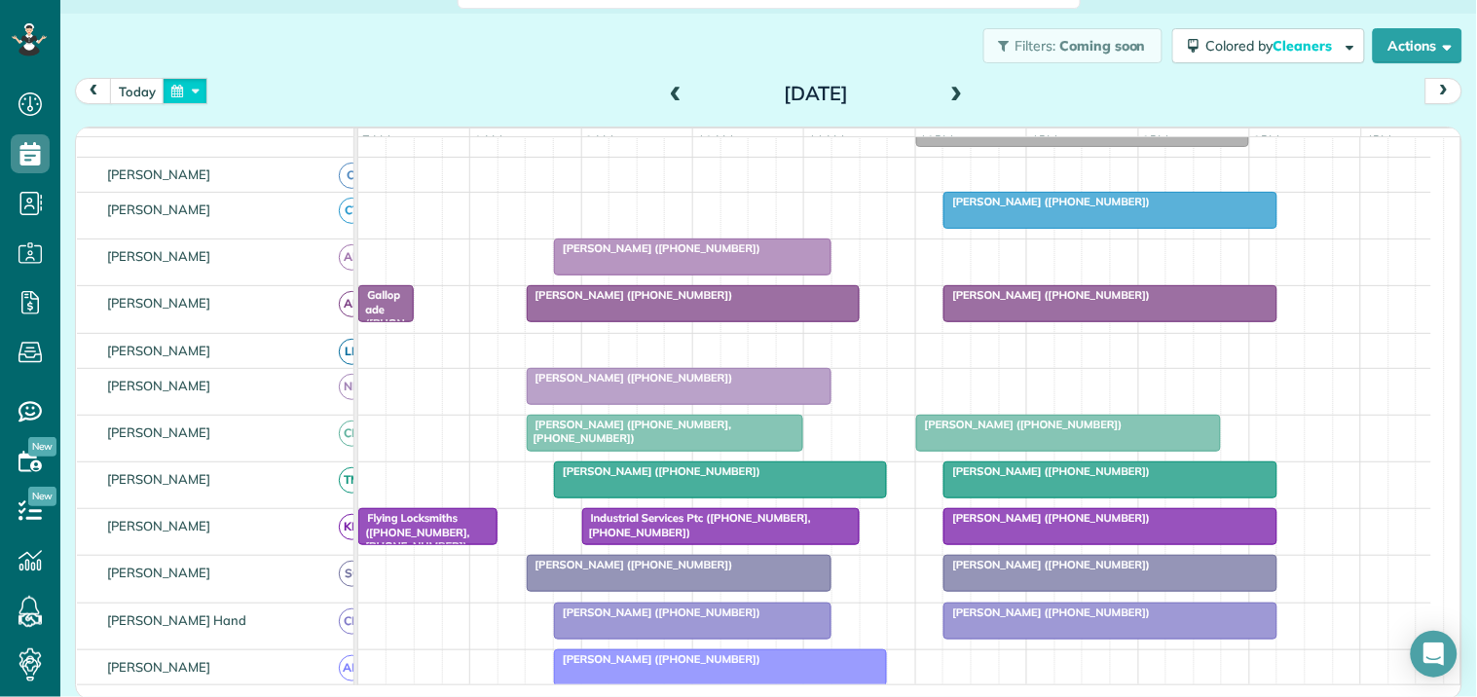
click at [191, 92] on button "button" at bounding box center [185, 91] width 45 height 26
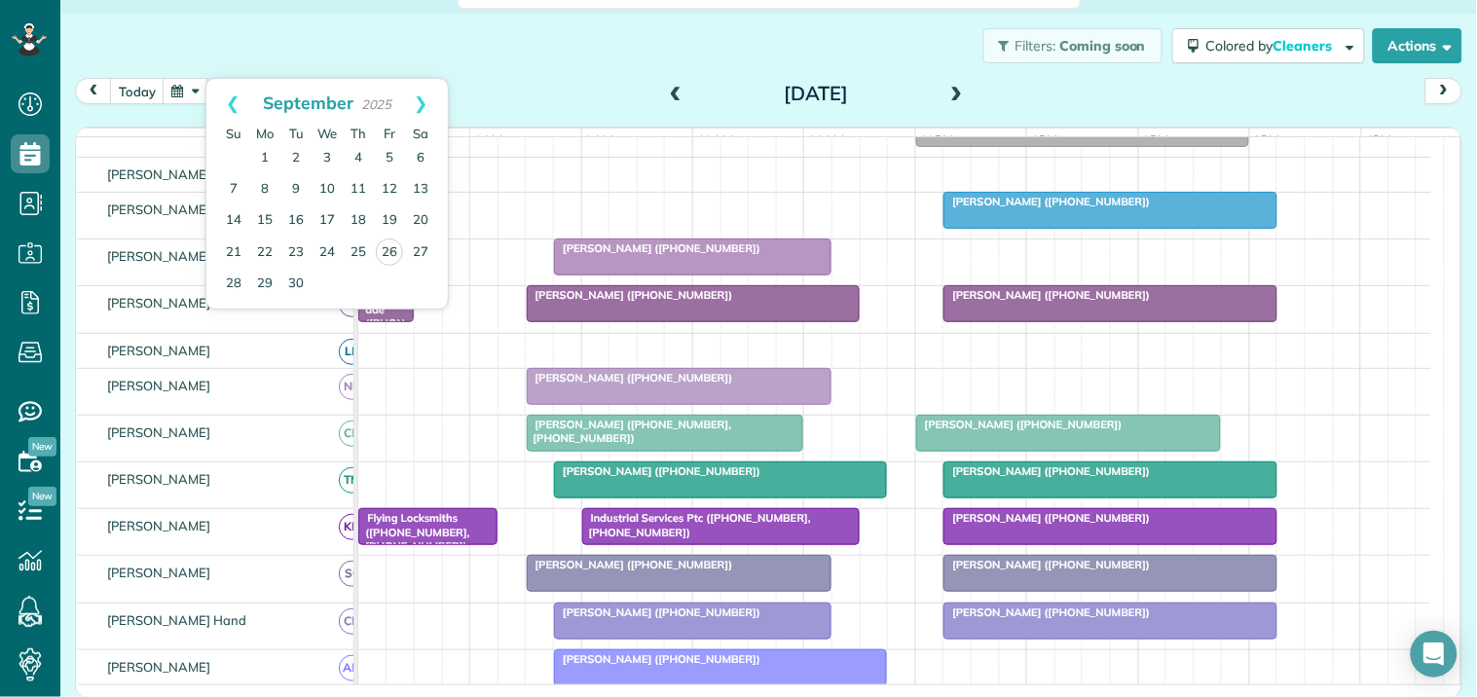
click at [442, 41] on div "Filters: Coming soon Colored by Cleaners Color by Cleaner Color by Team Color b…" at bounding box center [768, 46] width 1417 height 64
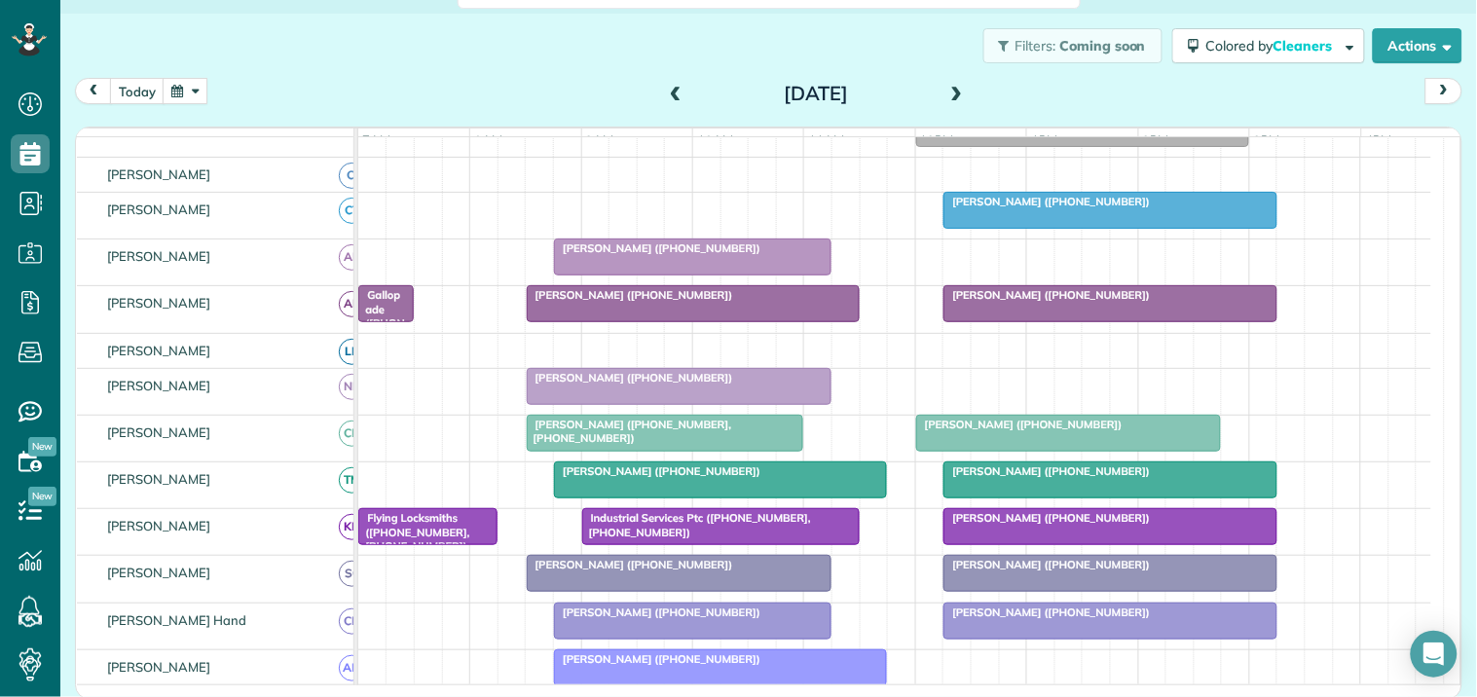
click at [1054, 321] on div at bounding box center [1109, 303] width 331 height 35
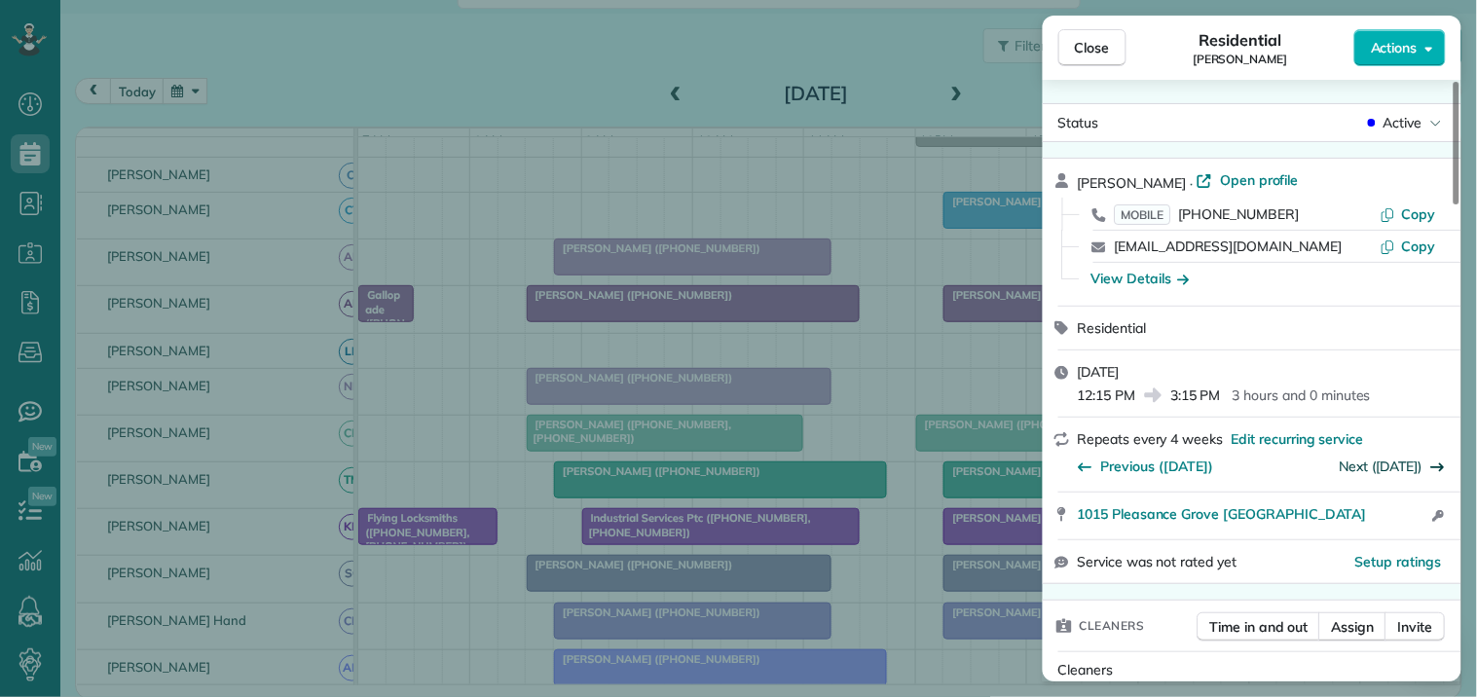
click at [1384, 462] on link "Next (Nov 13)" at bounding box center [1382, 467] width 83 height 18
click at [1142, 465] on span "Previous (Oct 08)" at bounding box center [1157, 466] width 113 height 19
click at [1142, 465] on span "Previous (Oct 02)" at bounding box center [1157, 466] width 113 height 19
click at [1103, 50] on span "Close" at bounding box center [1092, 47] width 35 height 19
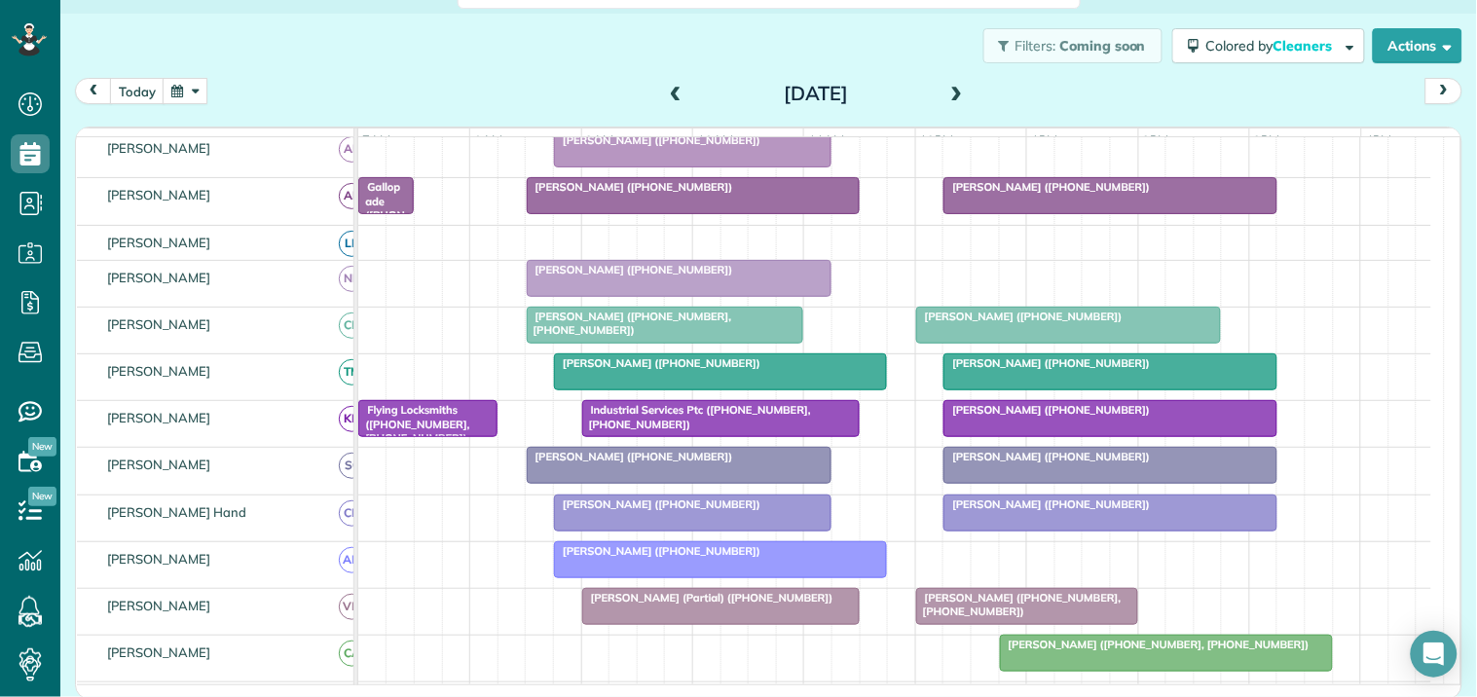
scroll to position [217, 0]
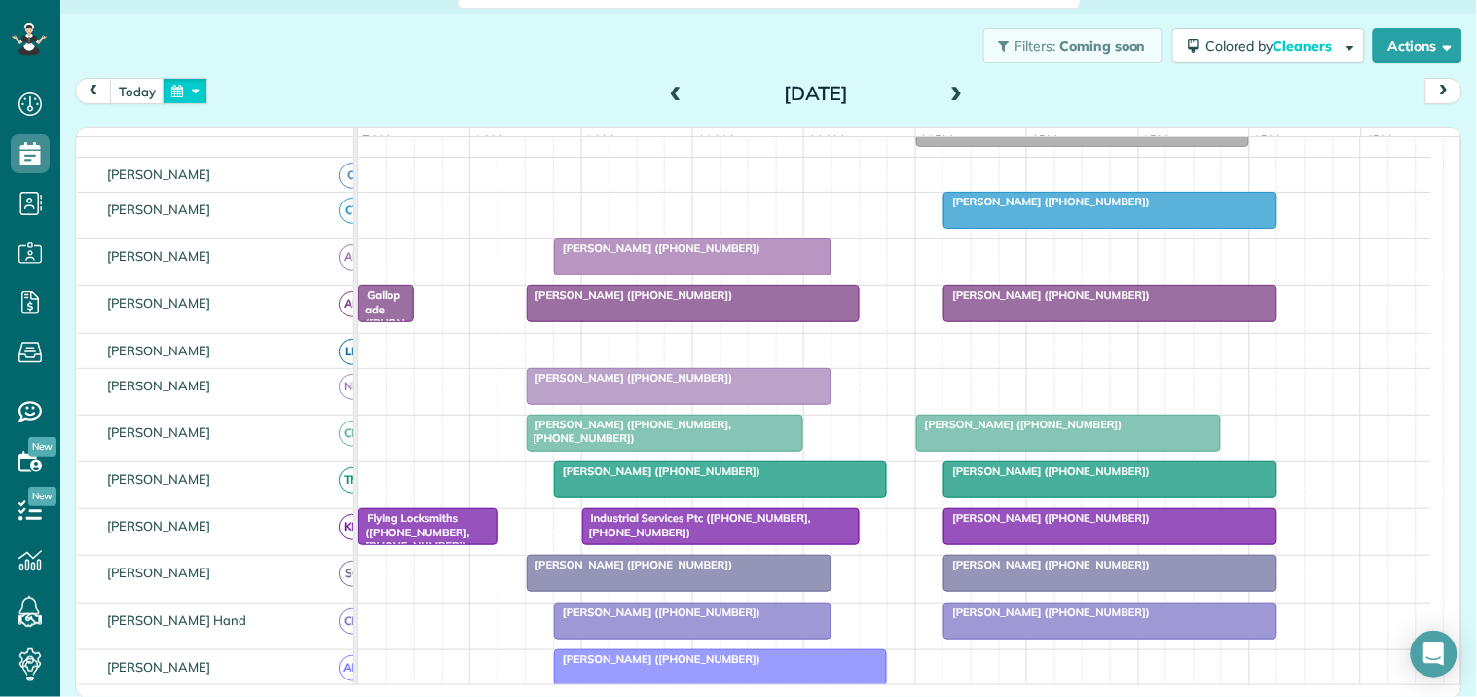
click at [191, 92] on button "button" at bounding box center [185, 91] width 45 height 26
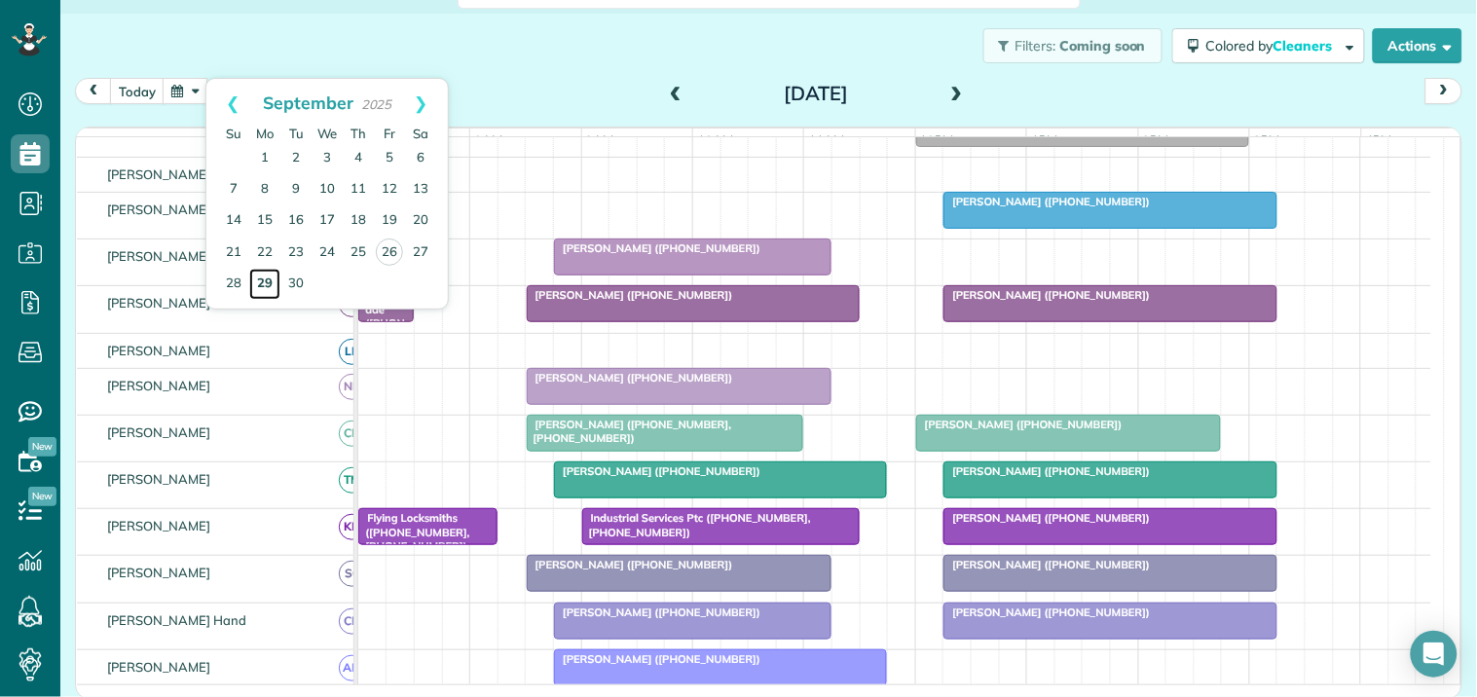
click at [263, 274] on link "29" at bounding box center [264, 284] width 31 height 31
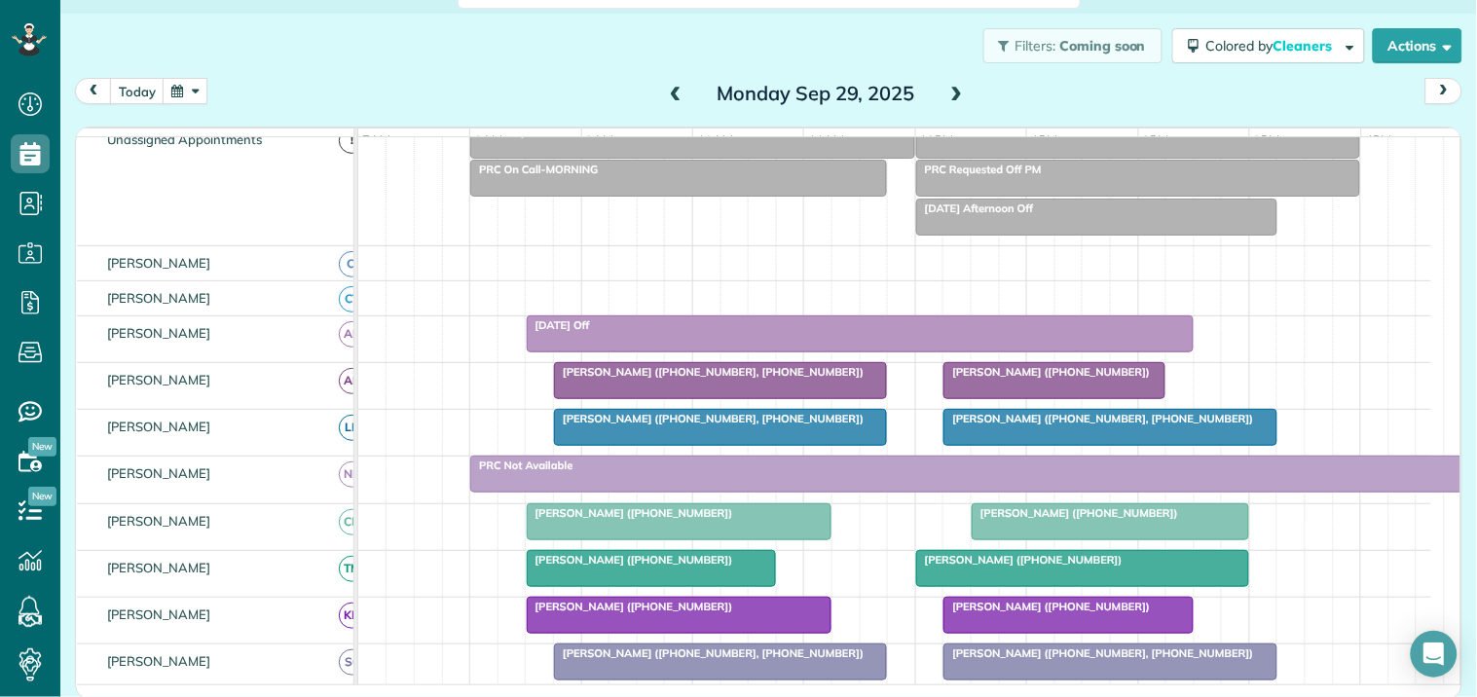
scroll to position [179, 0]
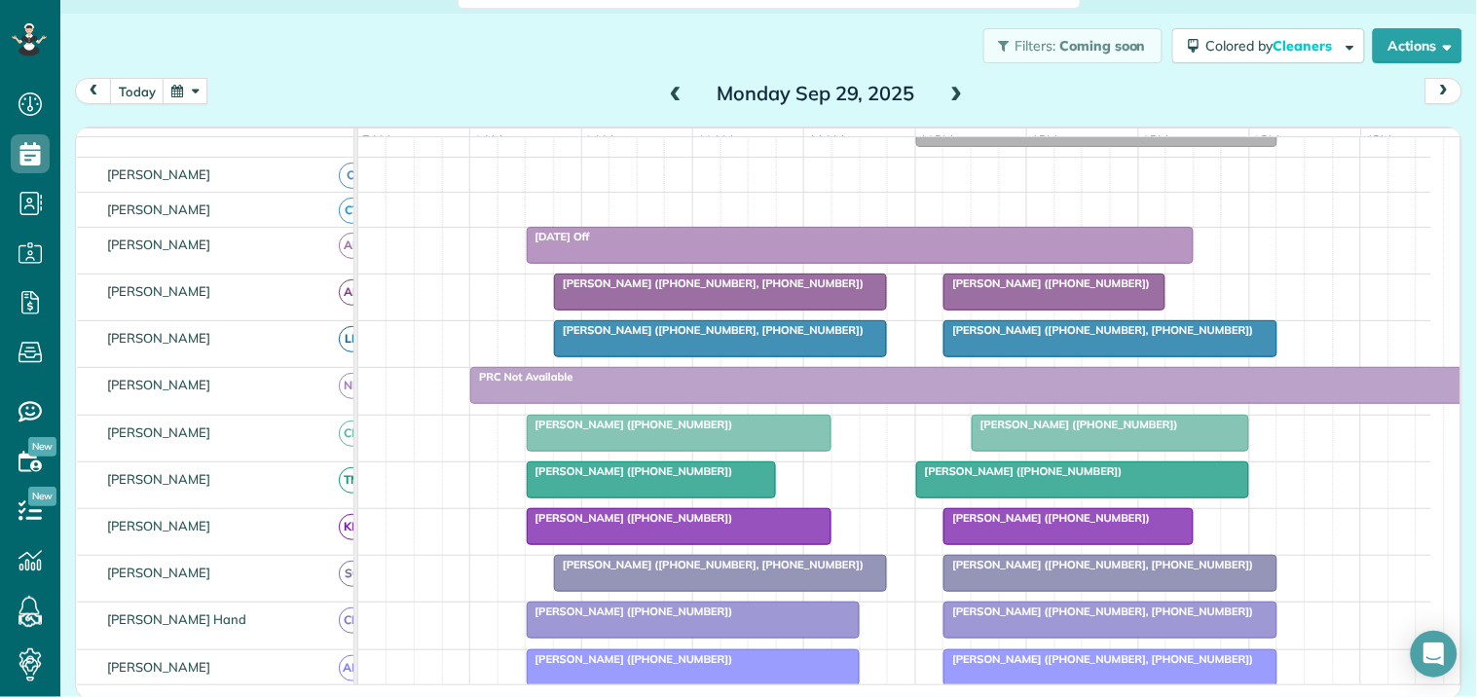
click at [946, 90] on span at bounding box center [956, 95] width 21 height 18
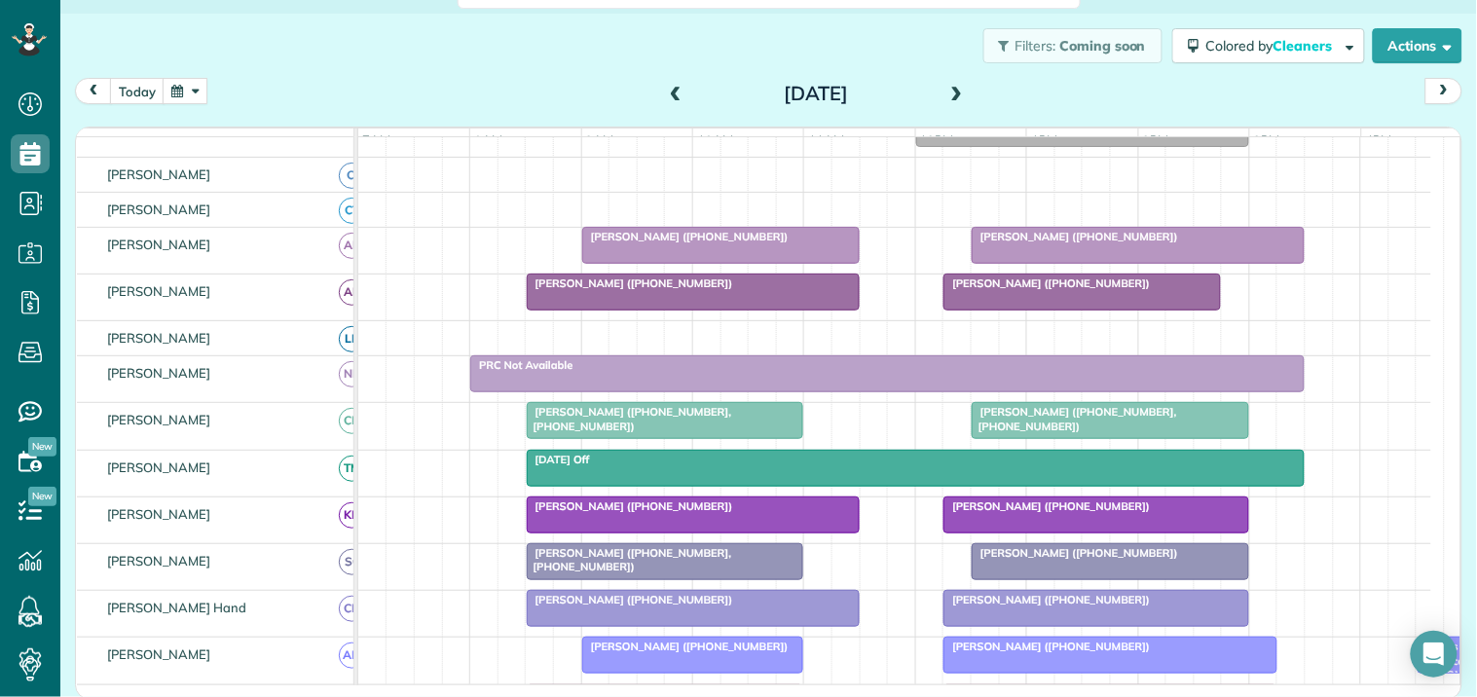
click at [949, 88] on span at bounding box center [956, 95] width 21 height 18
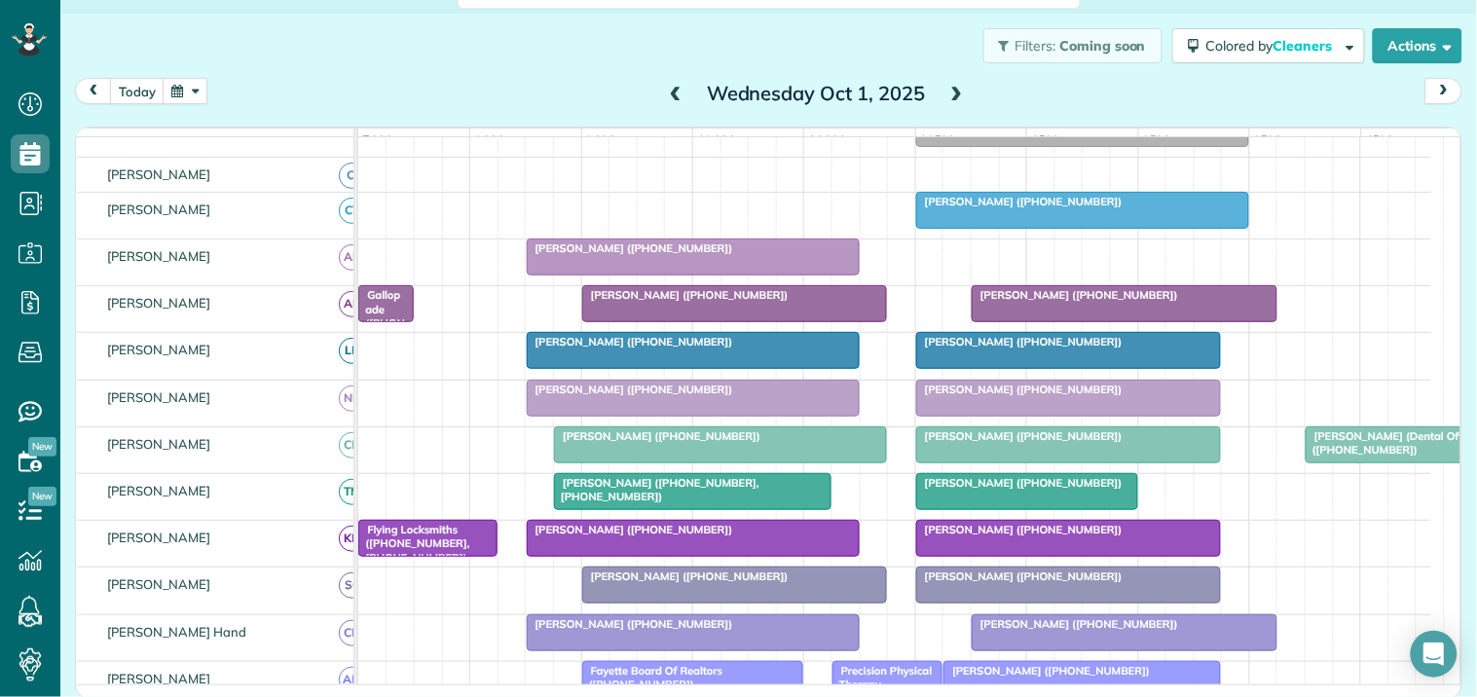
click at [185, 80] on button "button" at bounding box center [185, 91] width 45 height 26
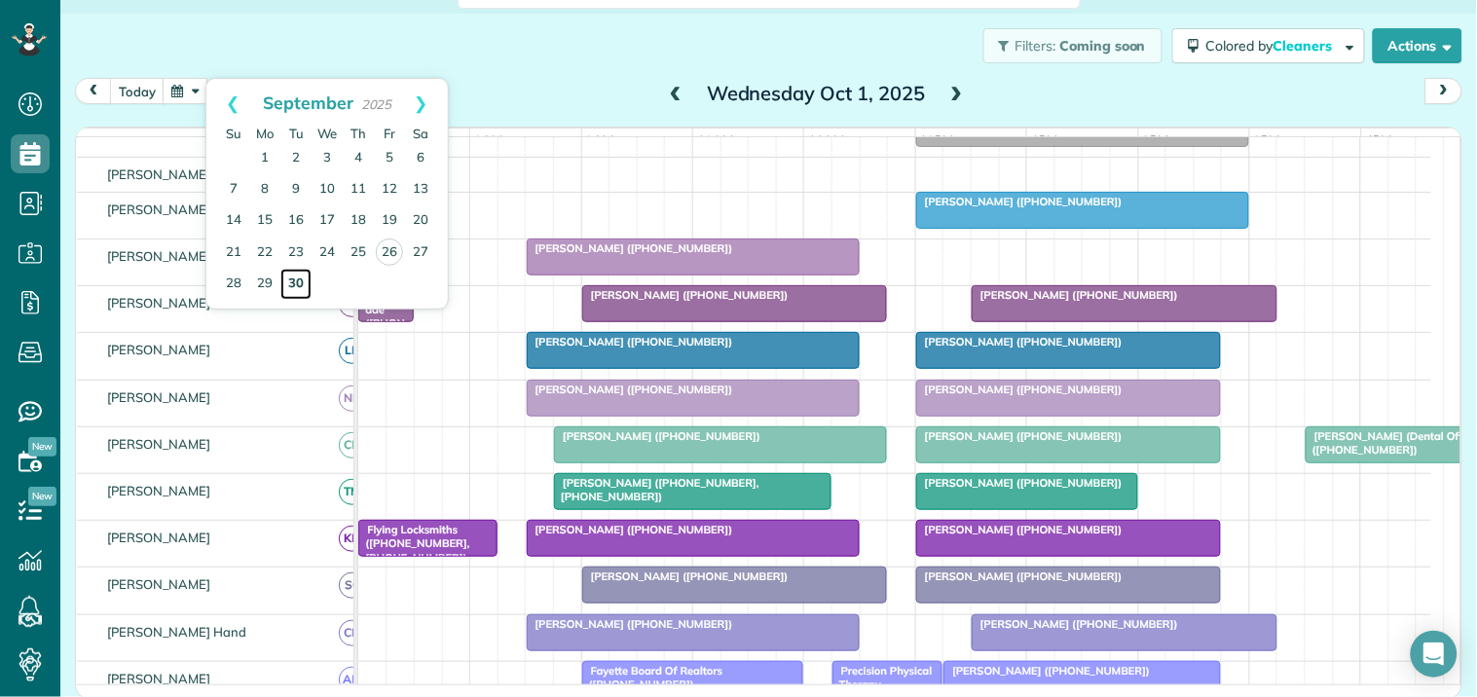
click at [290, 277] on link "30" at bounding box center [295, 284] width 31 height 31
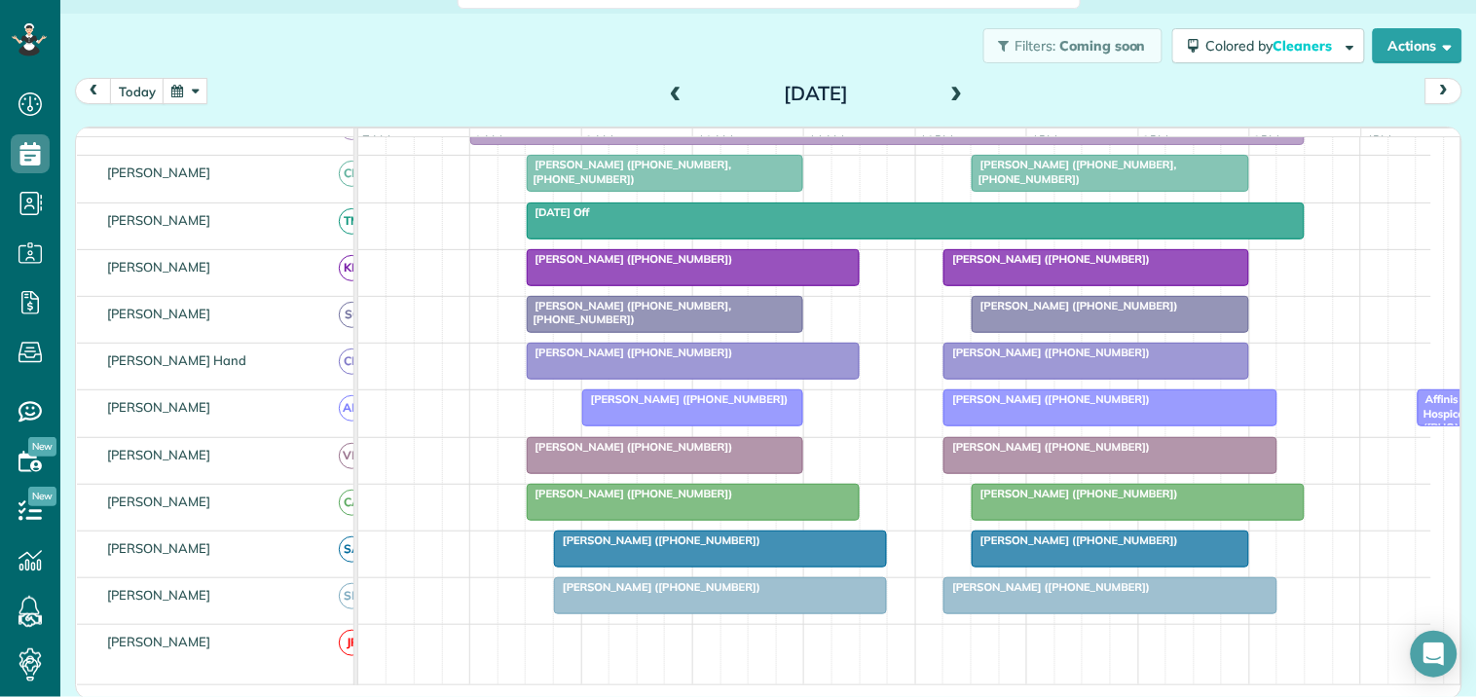
scroll to position [395, 0]
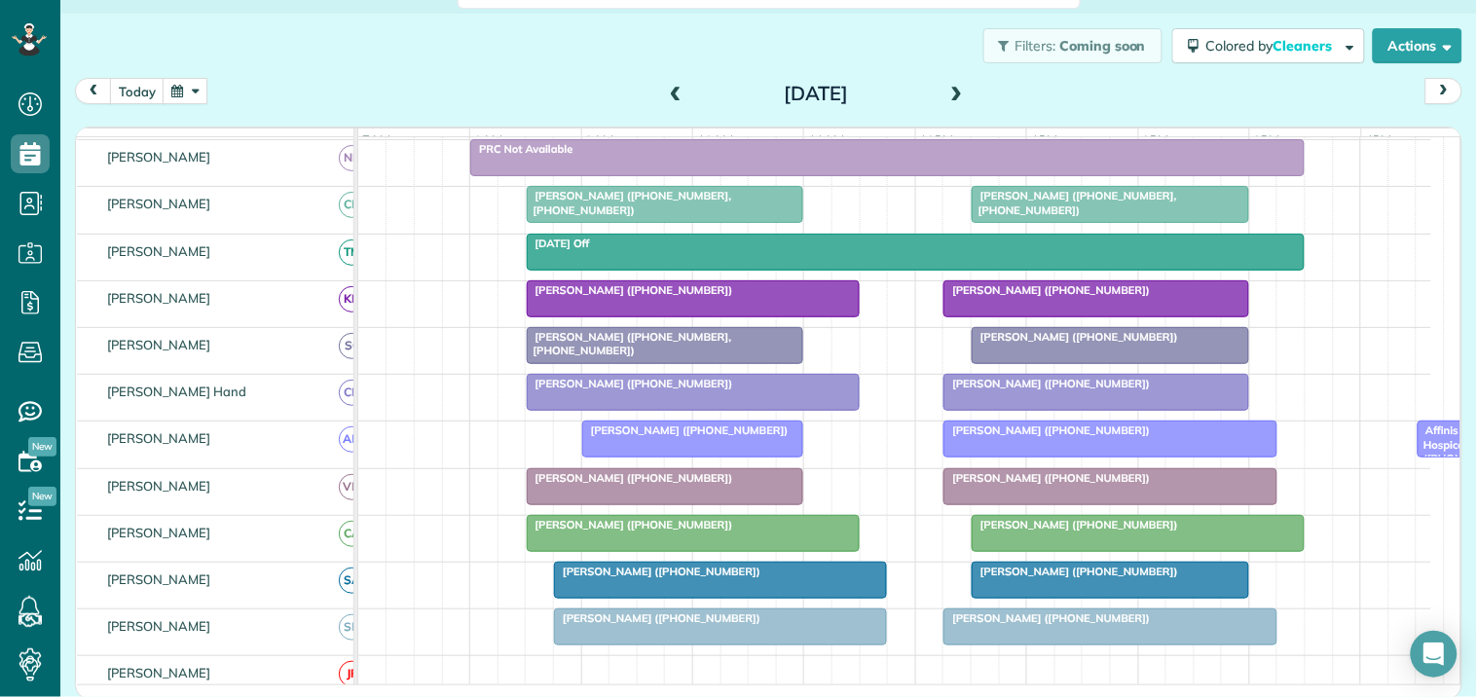
click at [946, 92] on span at bounding box center [956, 95] width 21 height 18
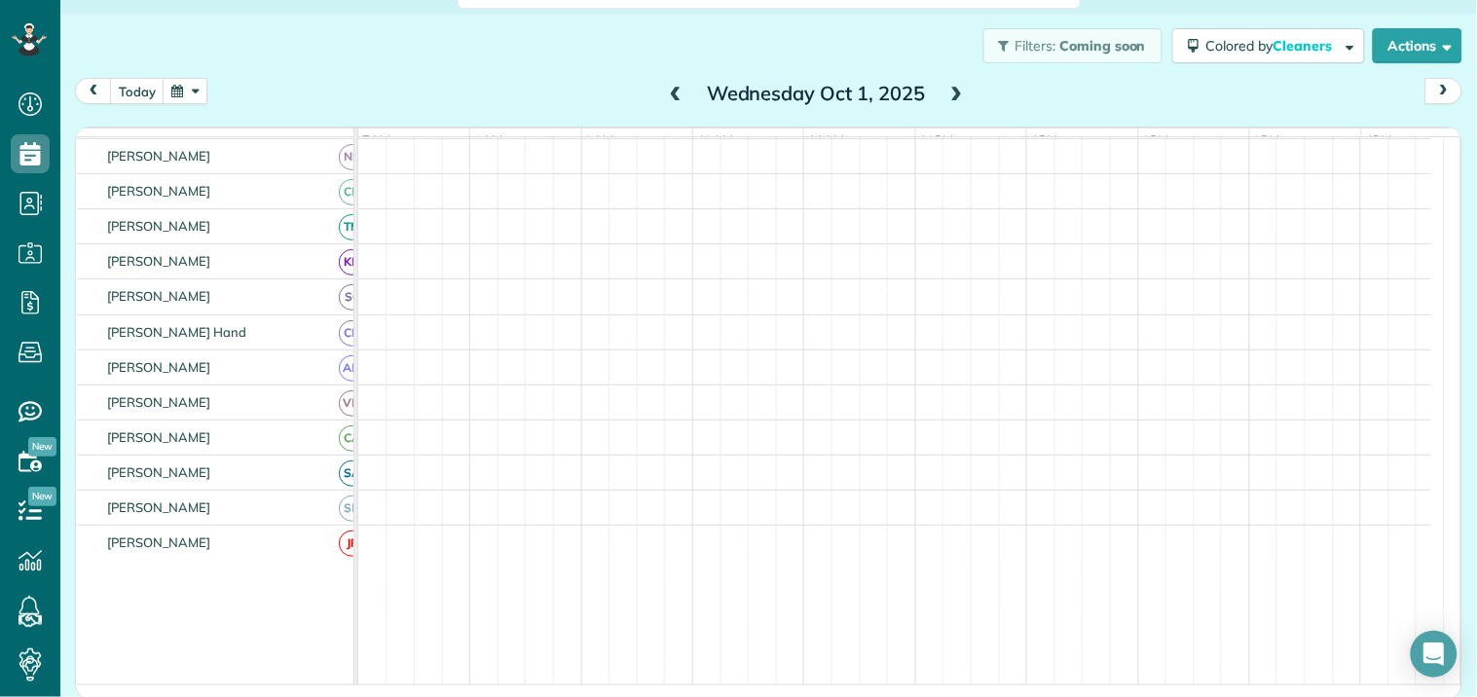
scroll to position [420, 0]
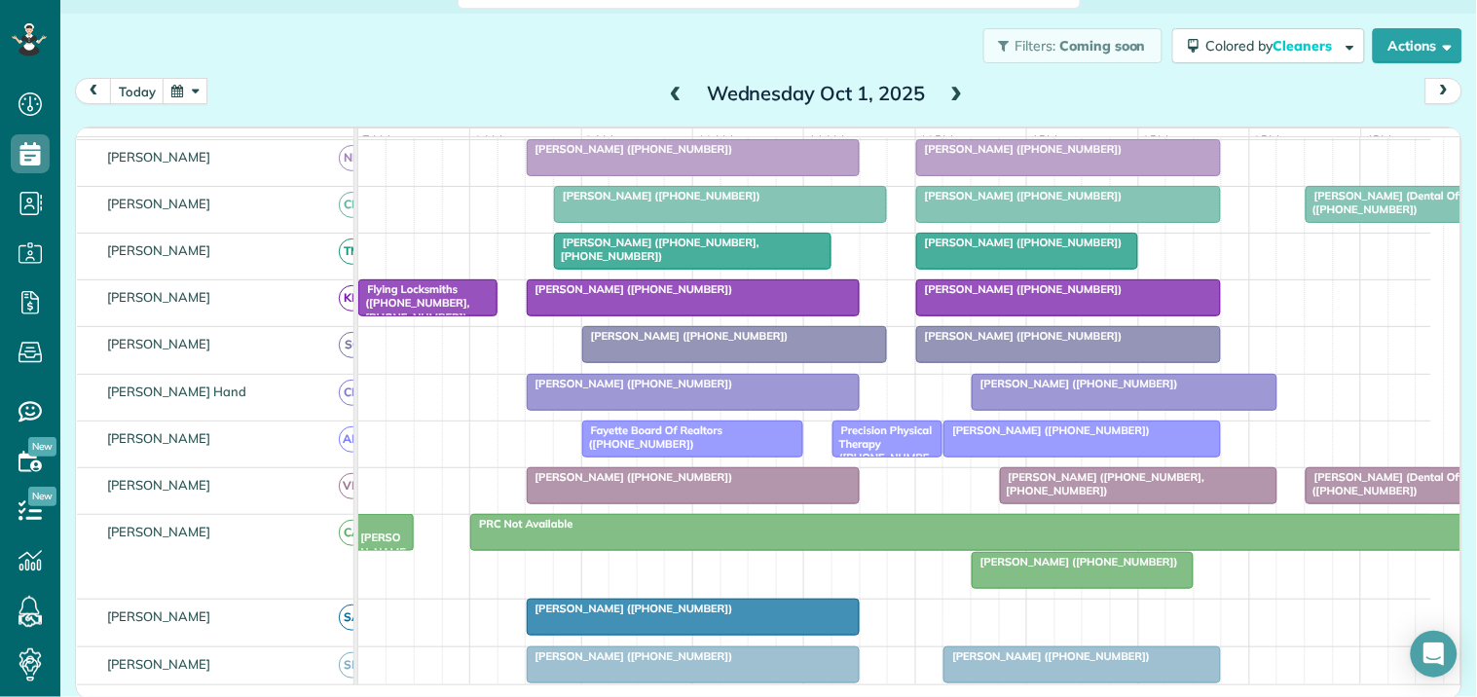
click at [946, 92] on span at bounding box center [956, 95] width 21 height 18
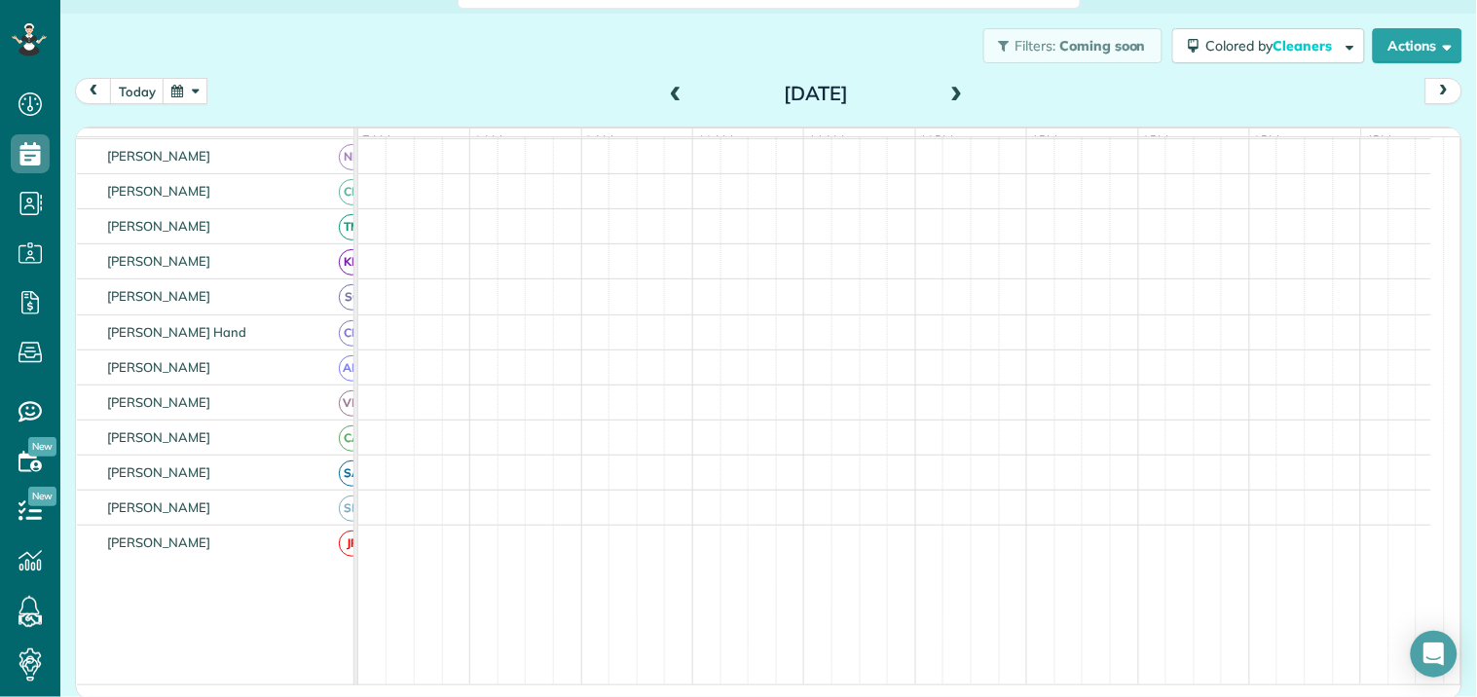
scroll to position [446, 0]
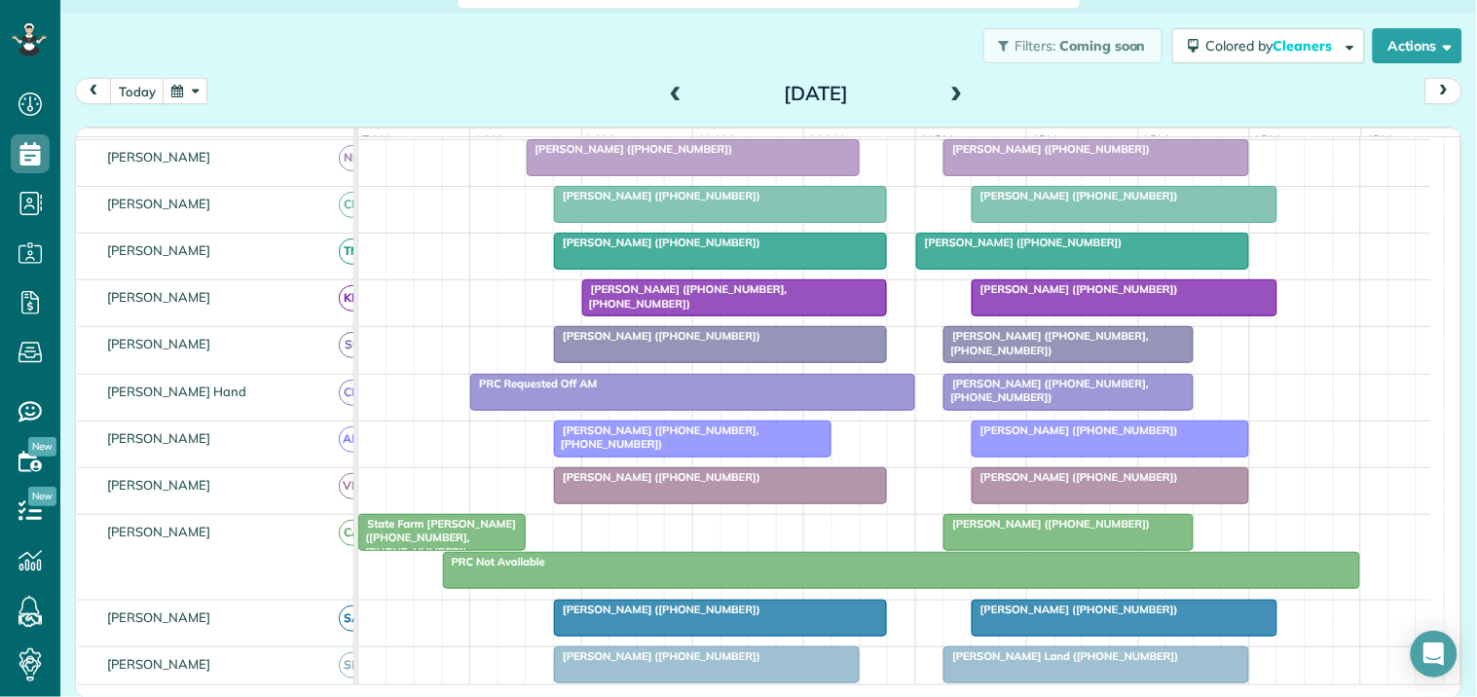
click at [946, 91] on span at bounding box center [956, 95] width 21 height 18
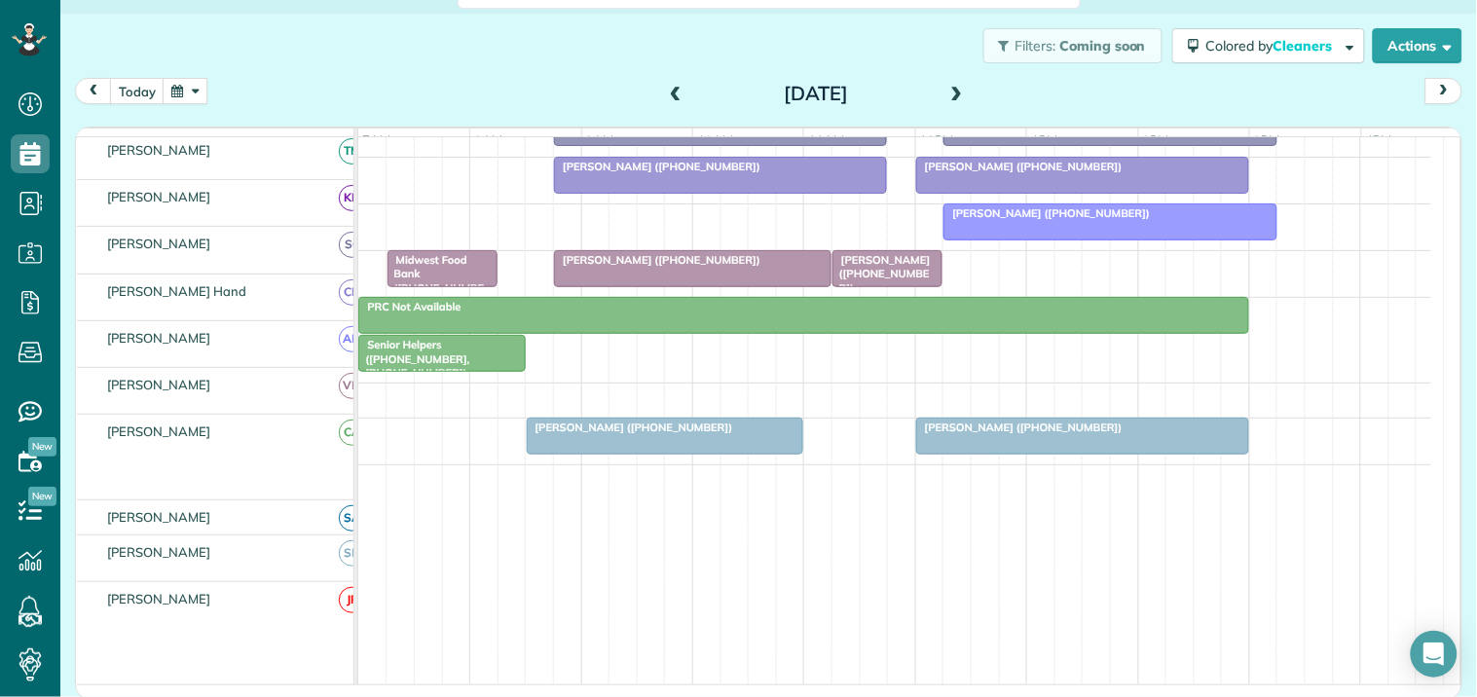
scroll to position [663, 0]
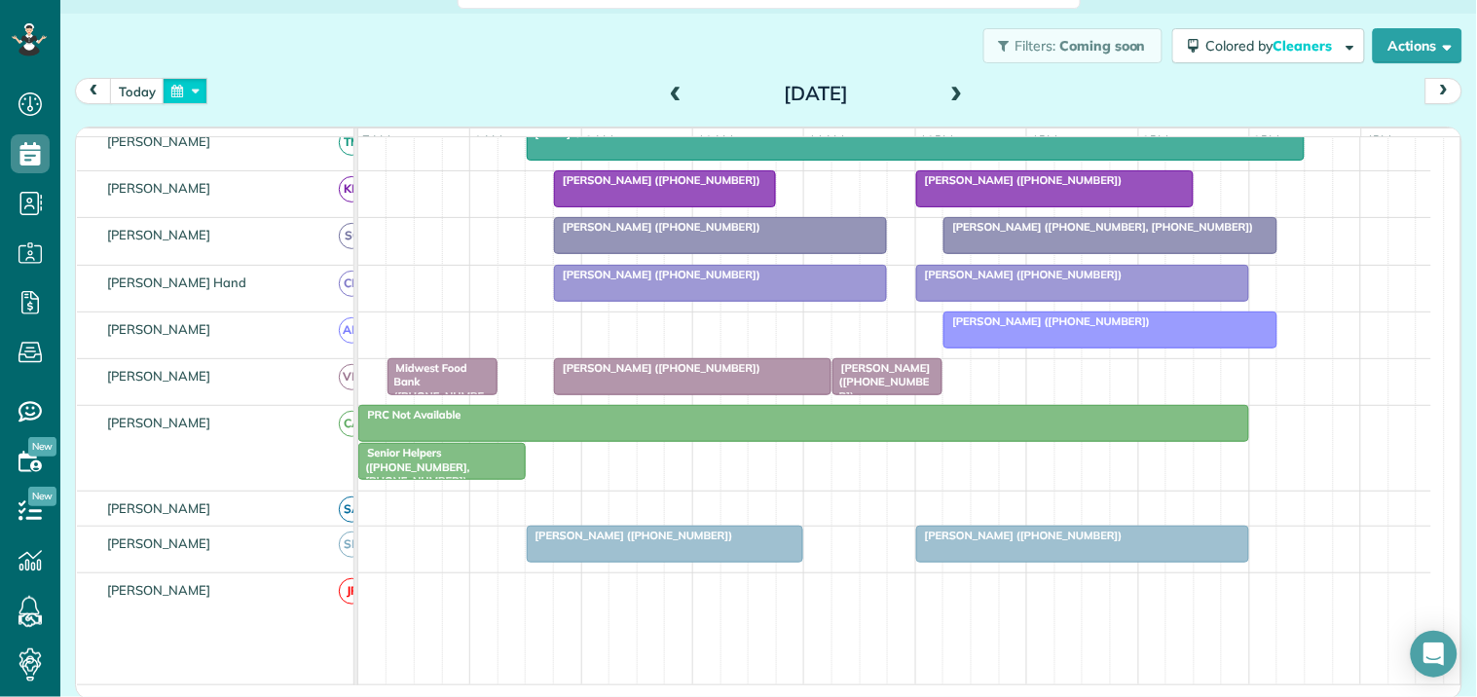
click at [196, 89] on button "button" at bounding box center [185, 91] width 45 height 26
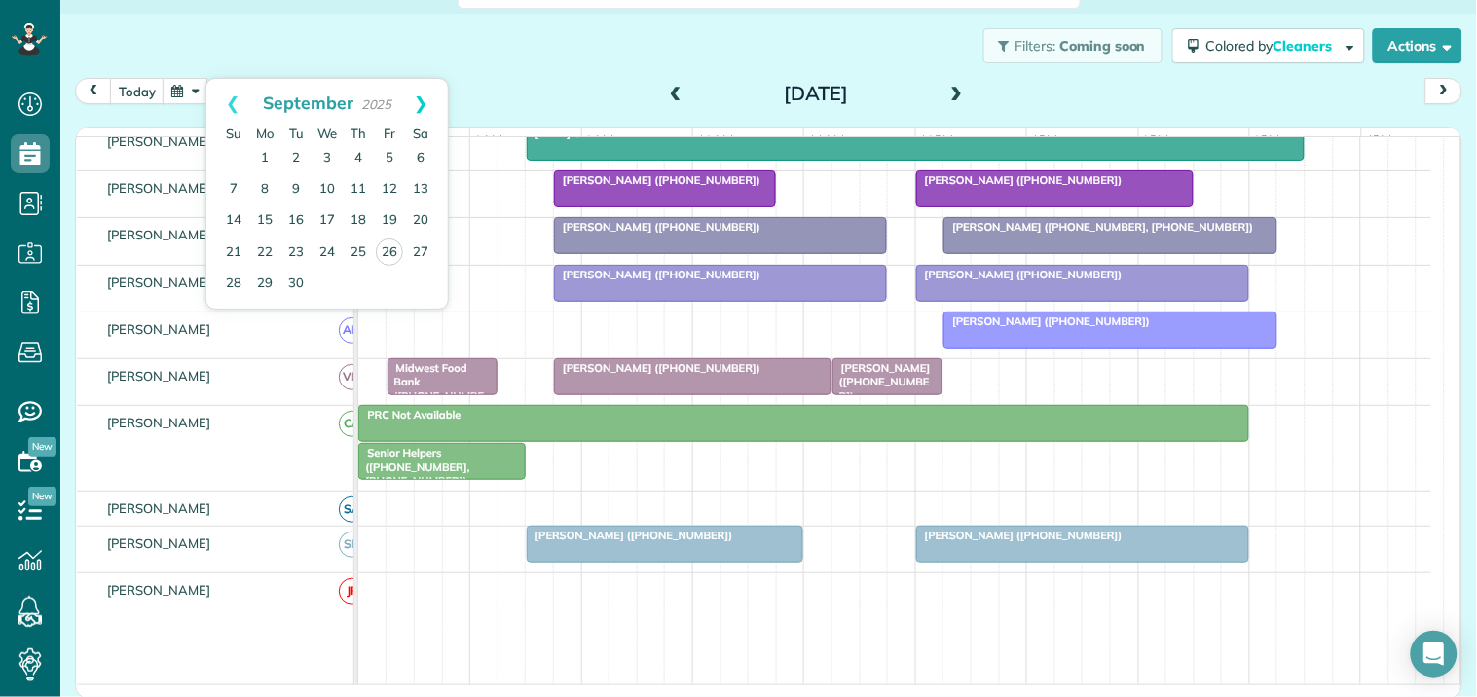
click at [424, 101] on link "Next" at bounding box center [421, 103] width 54 height 49
click at [324, 150] on link "1" at bounding box center [327, 158] width 31 height 31
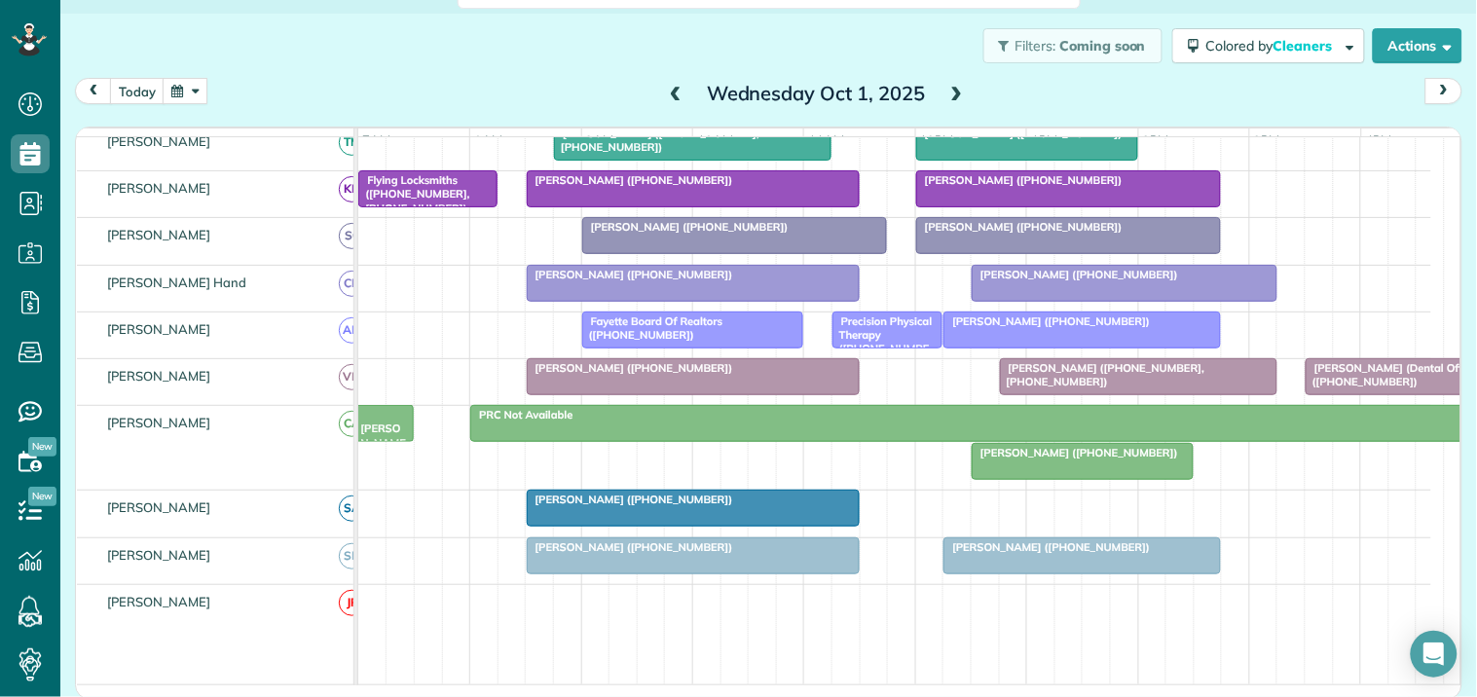
click at [181, 78] on button "button" at bounding box center [185, 91] width 45 height 26
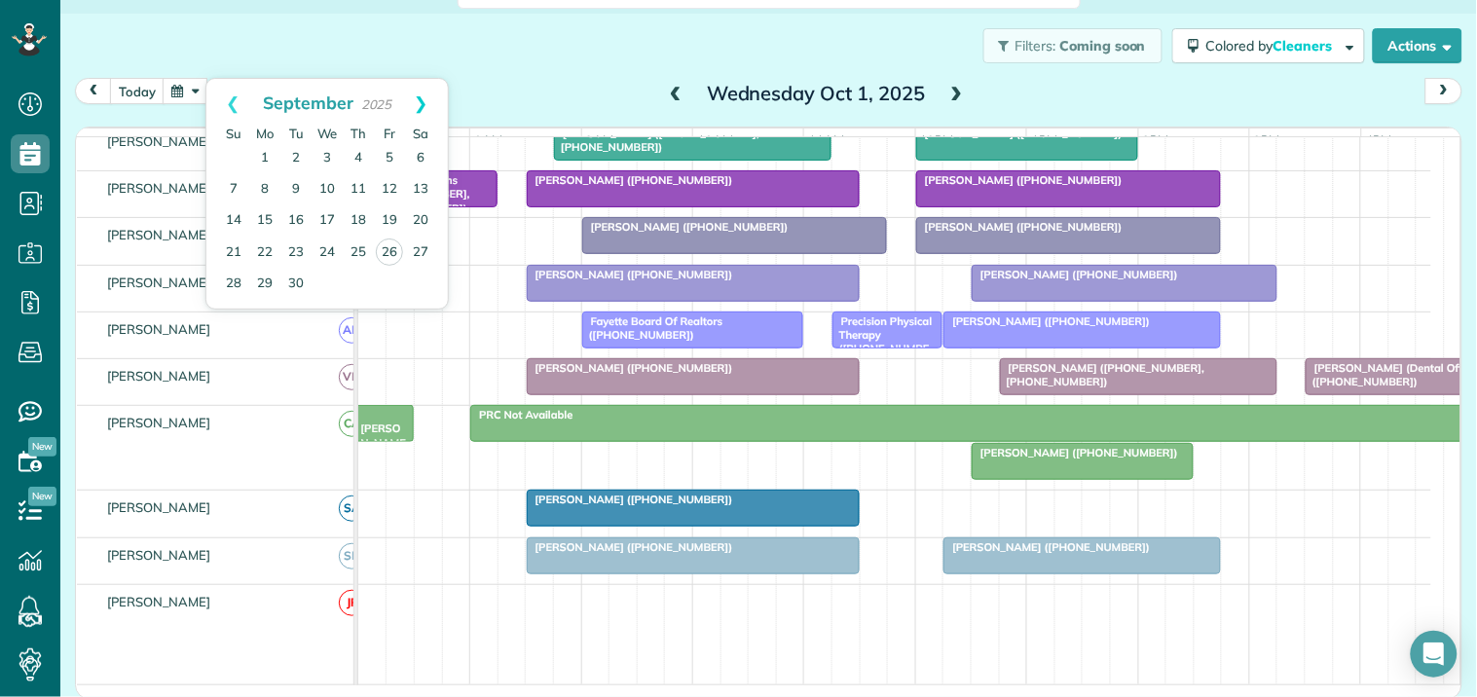
click at [420, 100] on link "Next" at bounding box center [421, 103] width 54 height 49
click at [299, 185] on link "7" at bounding box center [295, 189] width 31 height 31
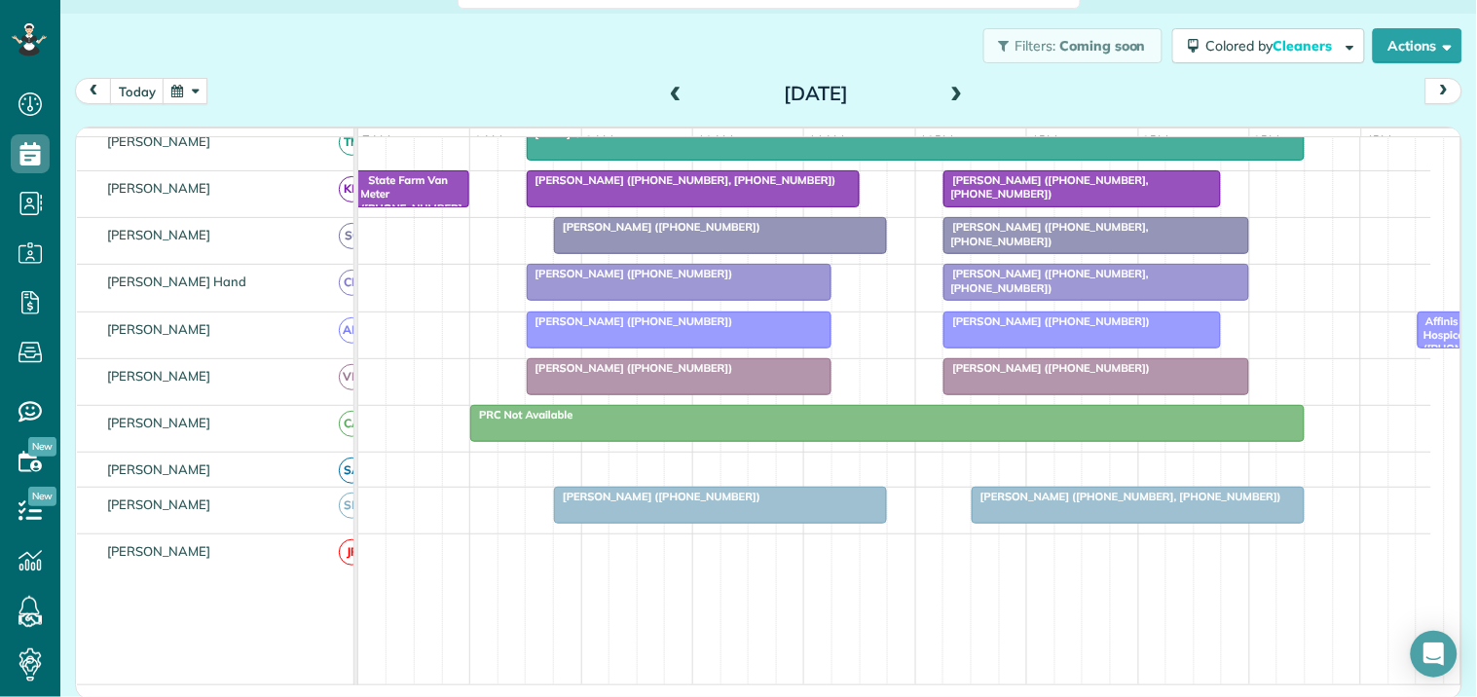
click at [946, 86] on span at bounding box center [956, 95] width 21 height 18
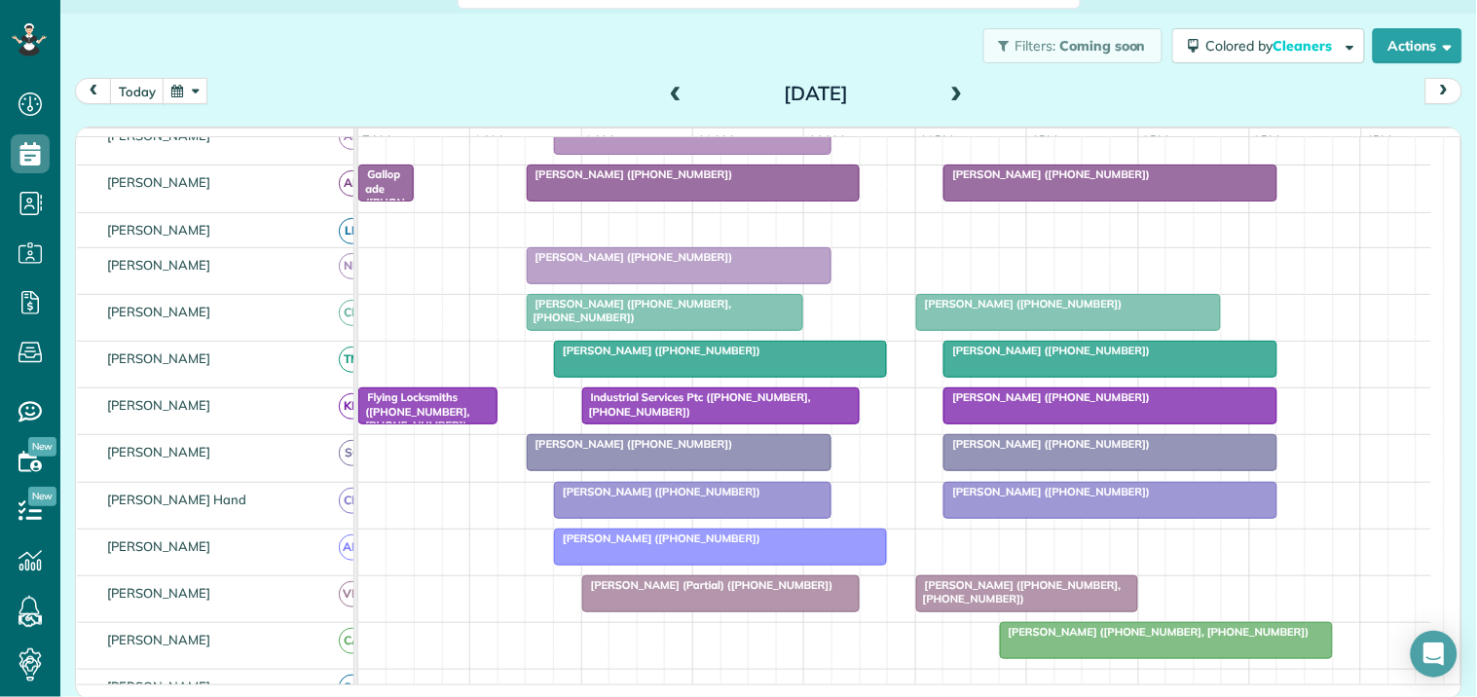
click at [195, 85] on button "button" at bounding box center [185, 91] width 45 height 26
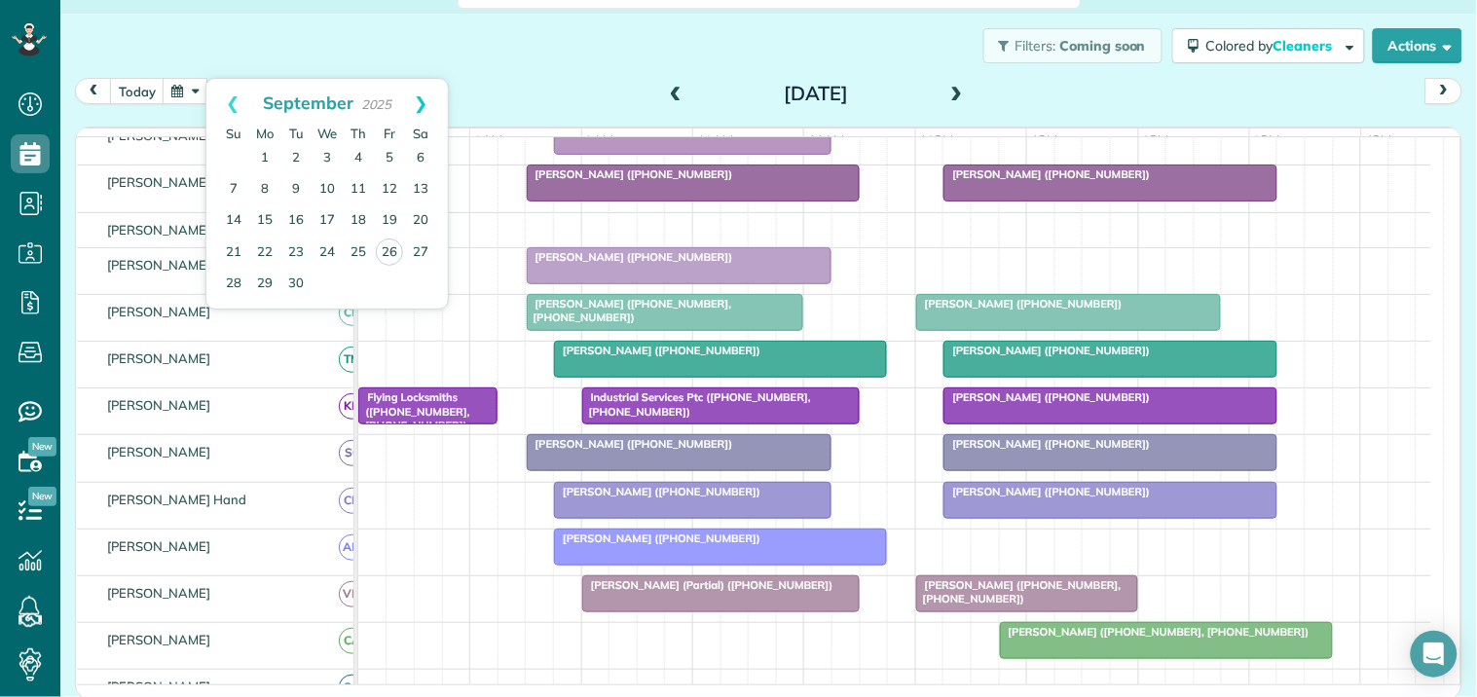
click at [422, 101] on link "Next" at bounding box center [421, 103] width 54 height 49
click at [327, 216] on link "15" at bounding box center [327, 220] width 31 height 31
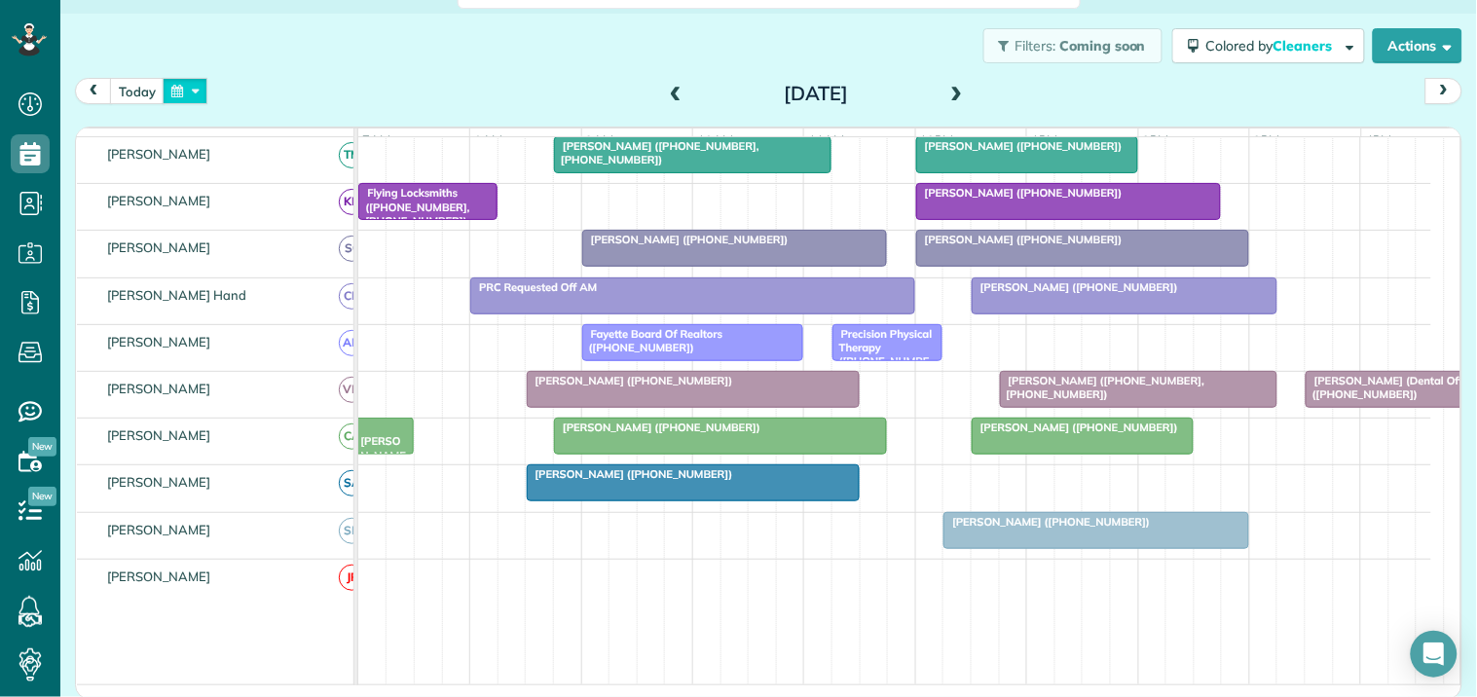
click at [189, 88] on button "button" at bounding box center [185, 91] width 45 height 26
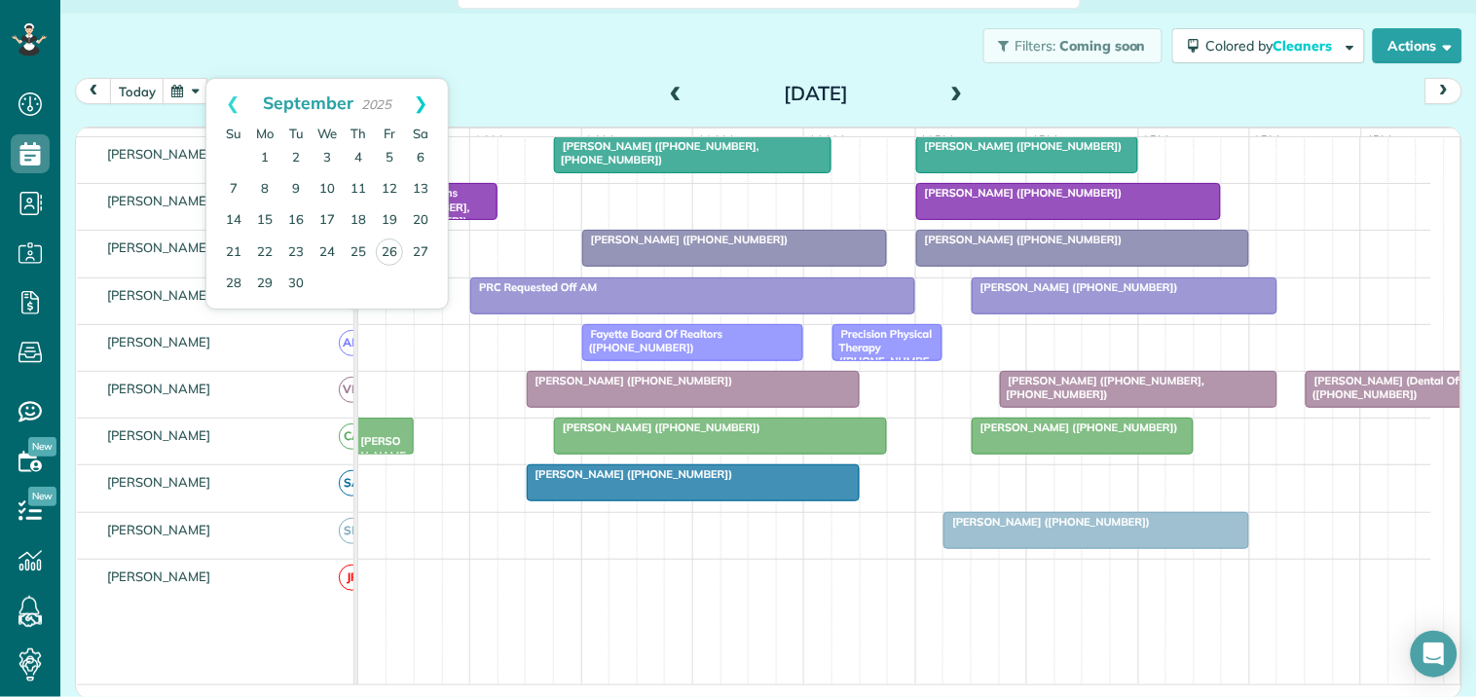
click at [429, 102] on link "Next" at bounding box center [421, 103] width 54 height 49
click at [323, 244] on link "22" at bounding box center [327, 252] width 31 height 31
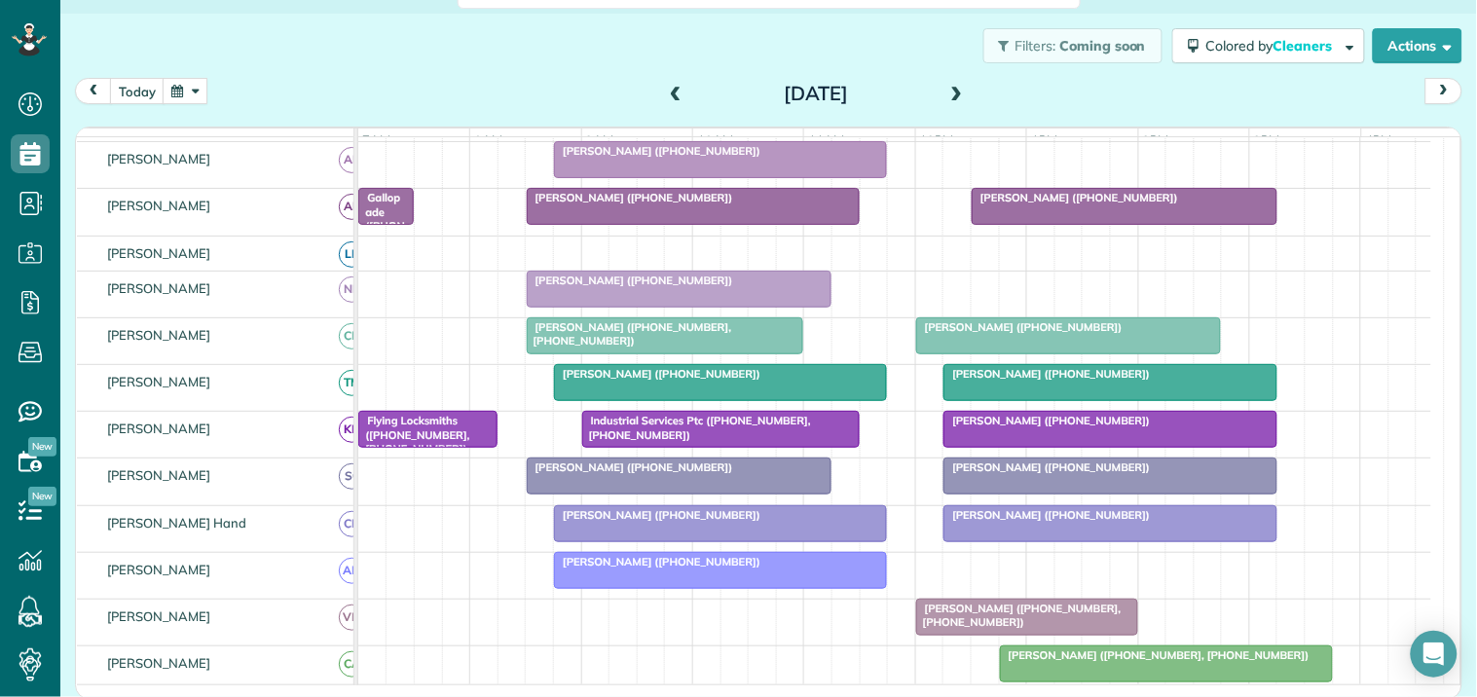
click at [191, 80] on button "button" at bounding box center [185, 91] width 45 height 26
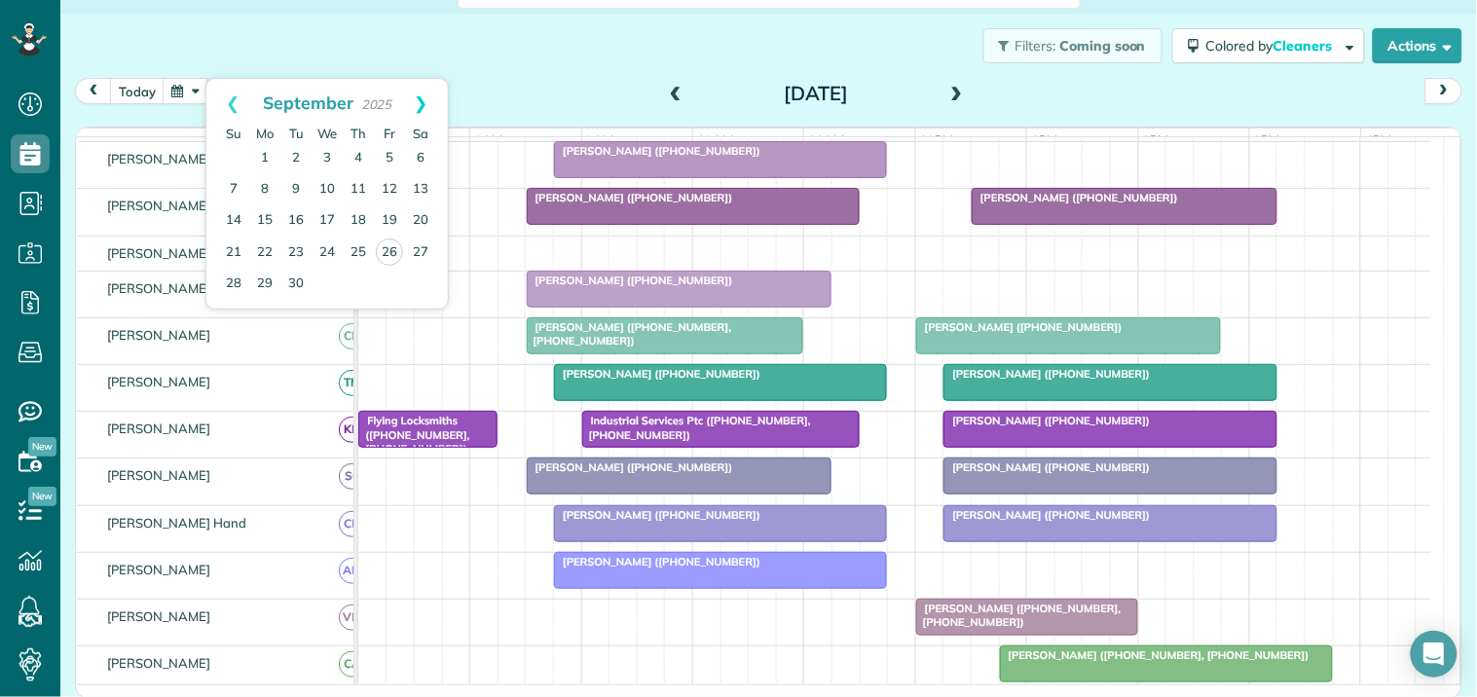
click at [425, 93] on link "Next" at bounding box center [421, 103] width 54 height 49
click at [363, 185] on link "9" at bounding box center [358, 189] width 31 height 31
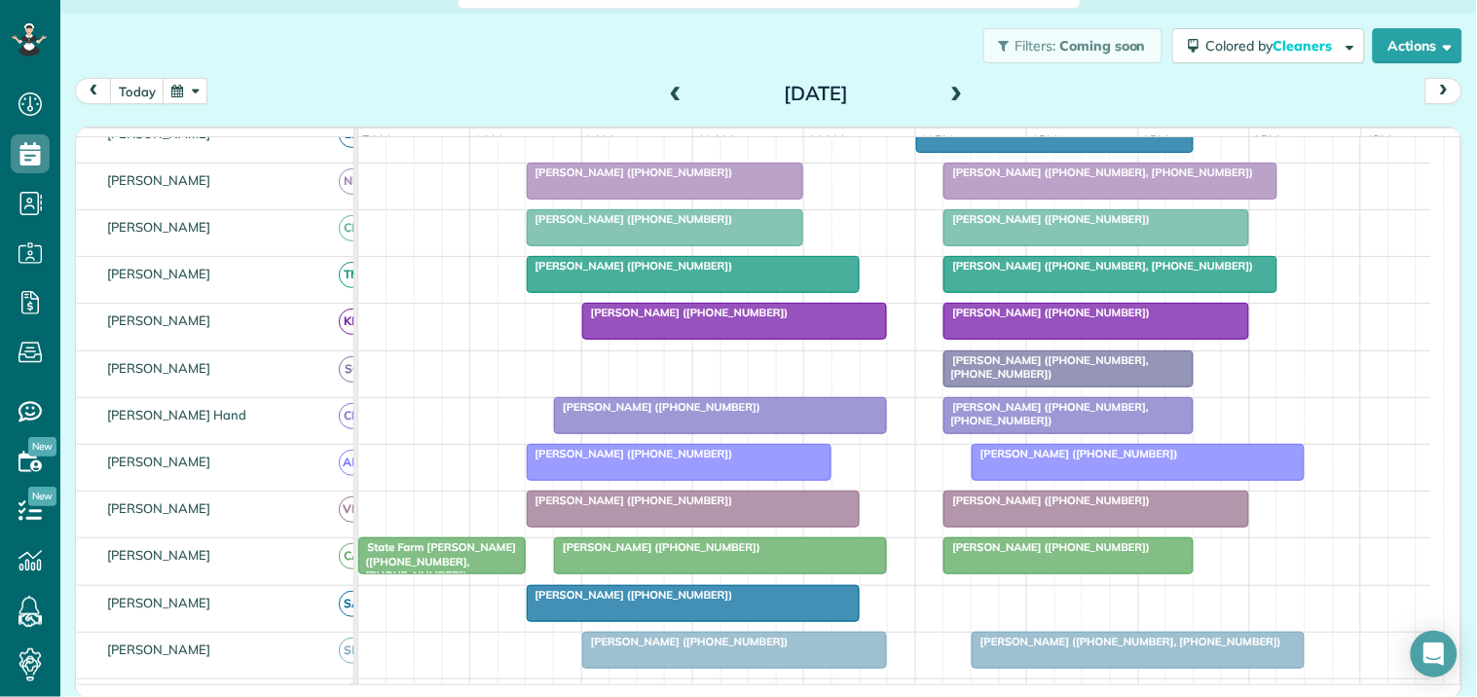
scroll to position [557, 0]
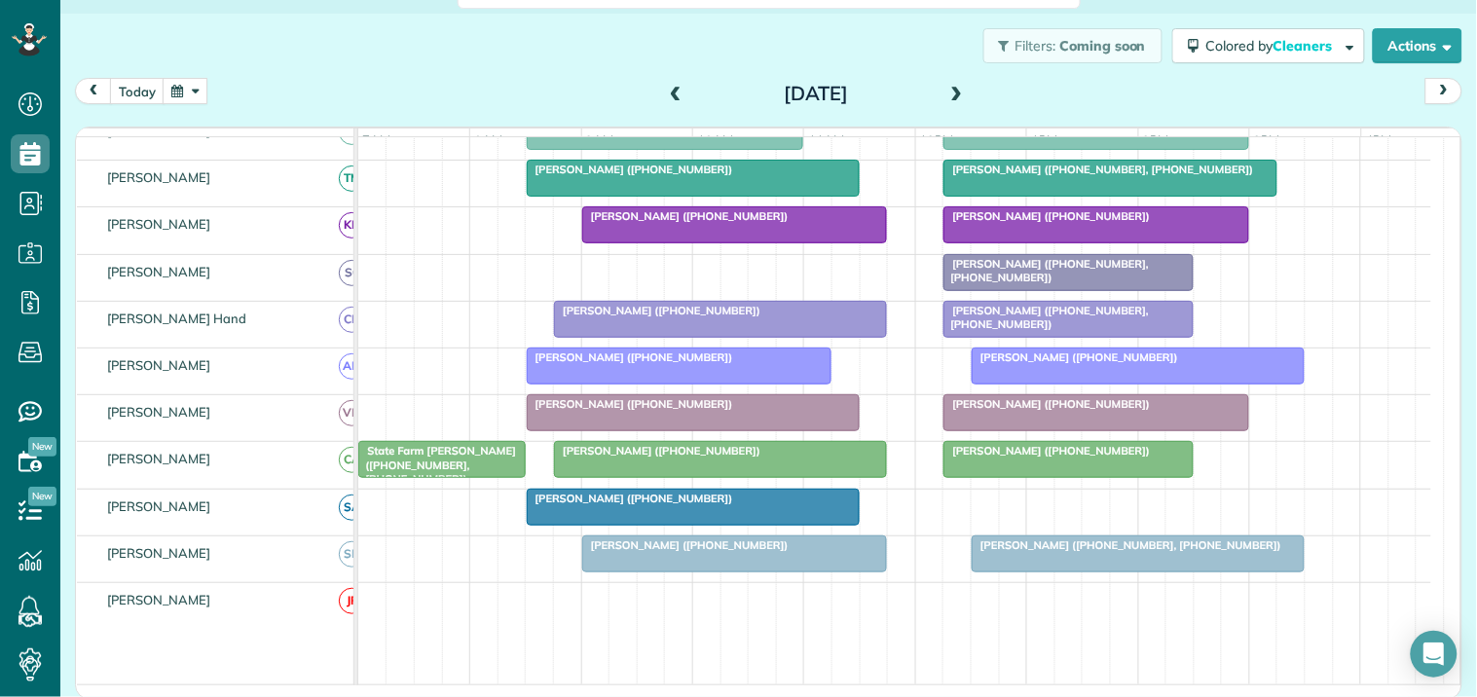
click at [950, 88] on span at bounding box center [956, 95] width 21 height 18
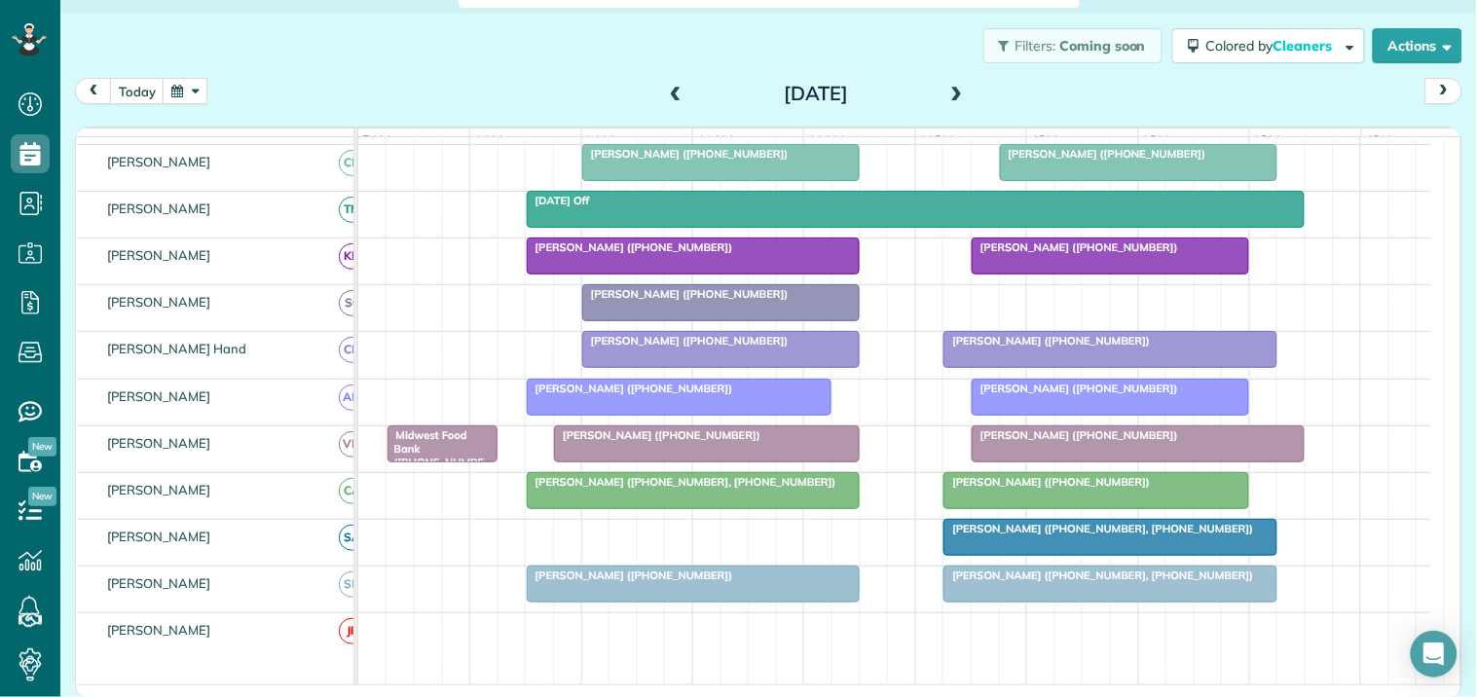
scroll to position [480, 0]
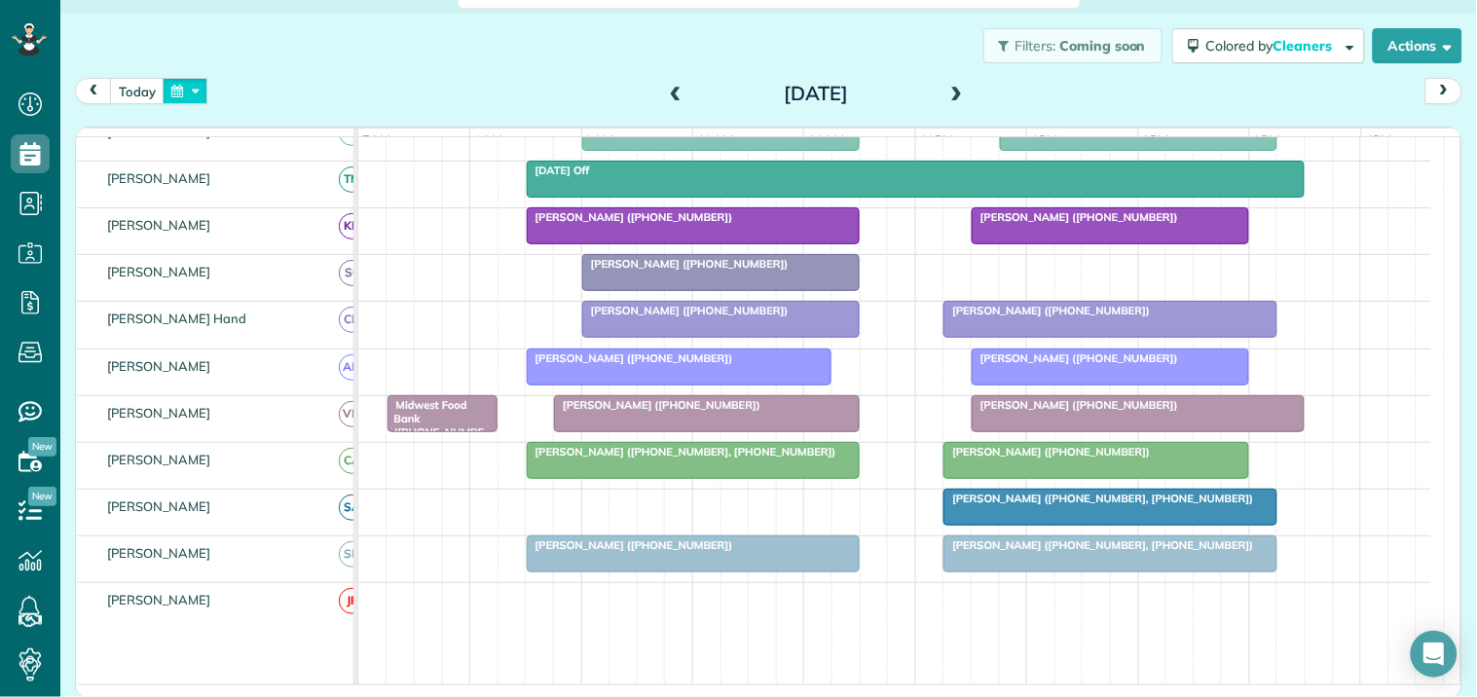
click at [195, 90] on button "button" at bounding box center [185, 91] width 45 height 26
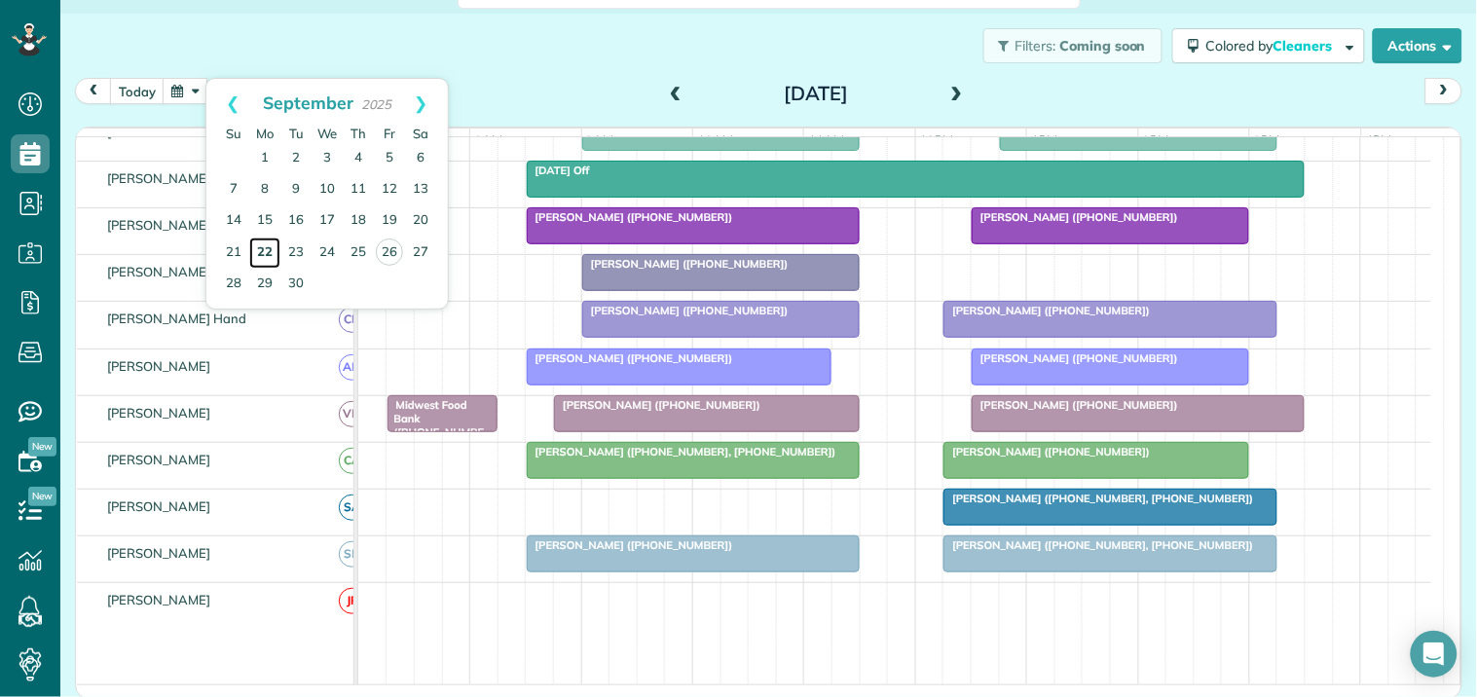
click at [263, 246] on link "22" at bounding box center [264, 253] width 31 height 31
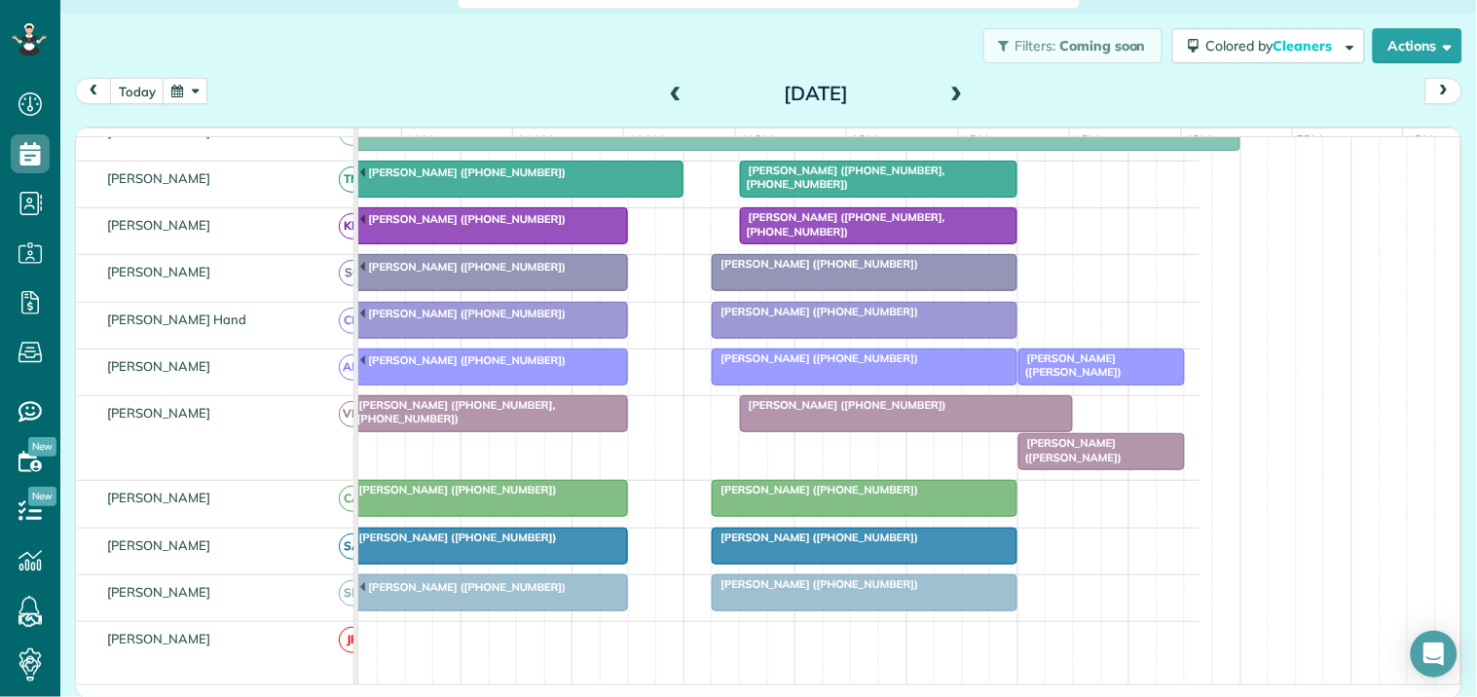
scroll to position [0, 238]
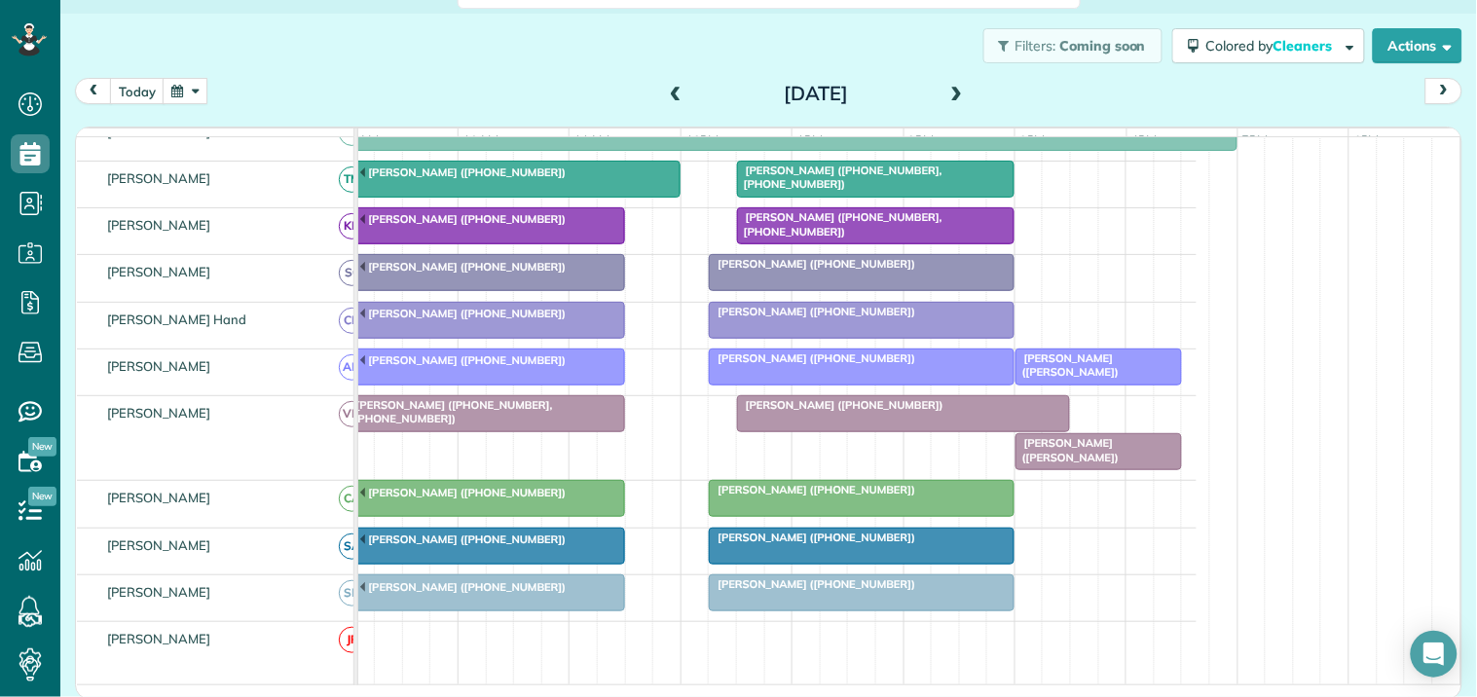
click at [947, 86] on span at bounding box center [956, 95] width 21 height 18
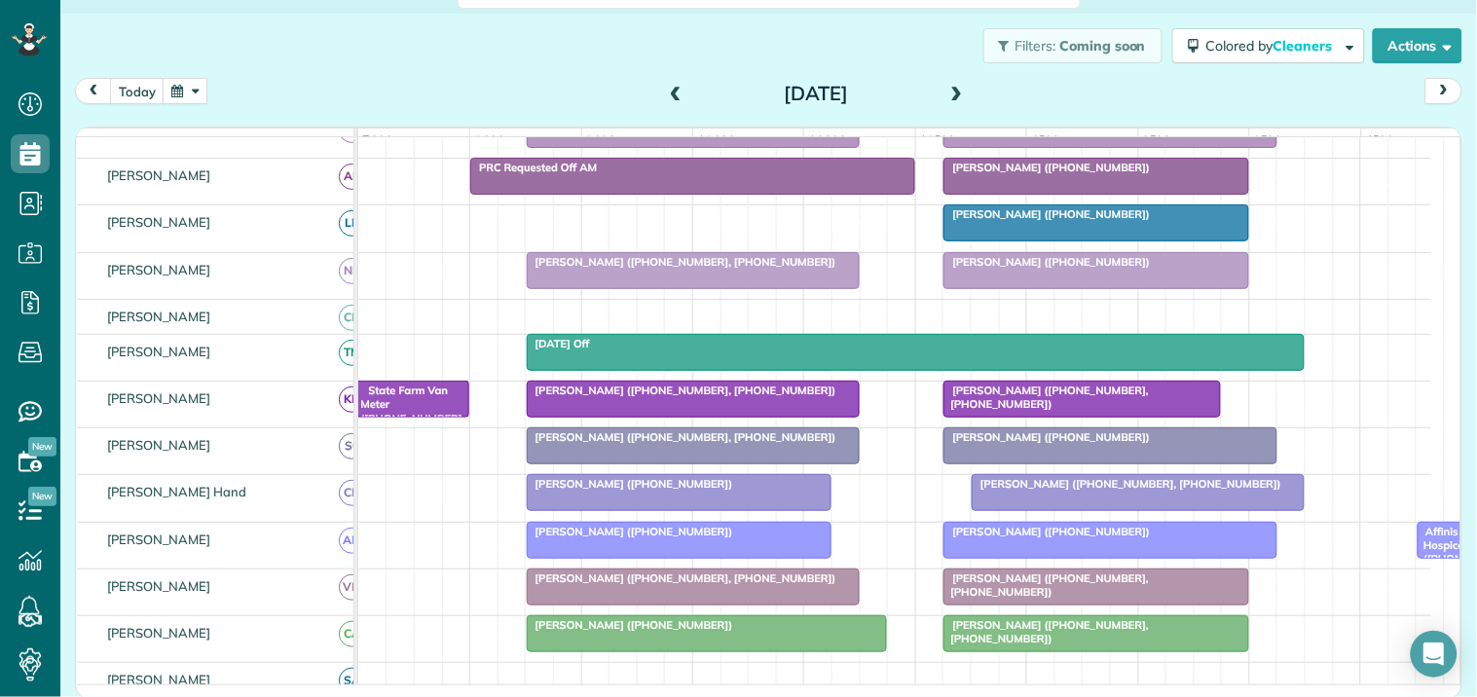
scroll to position [507, 0]
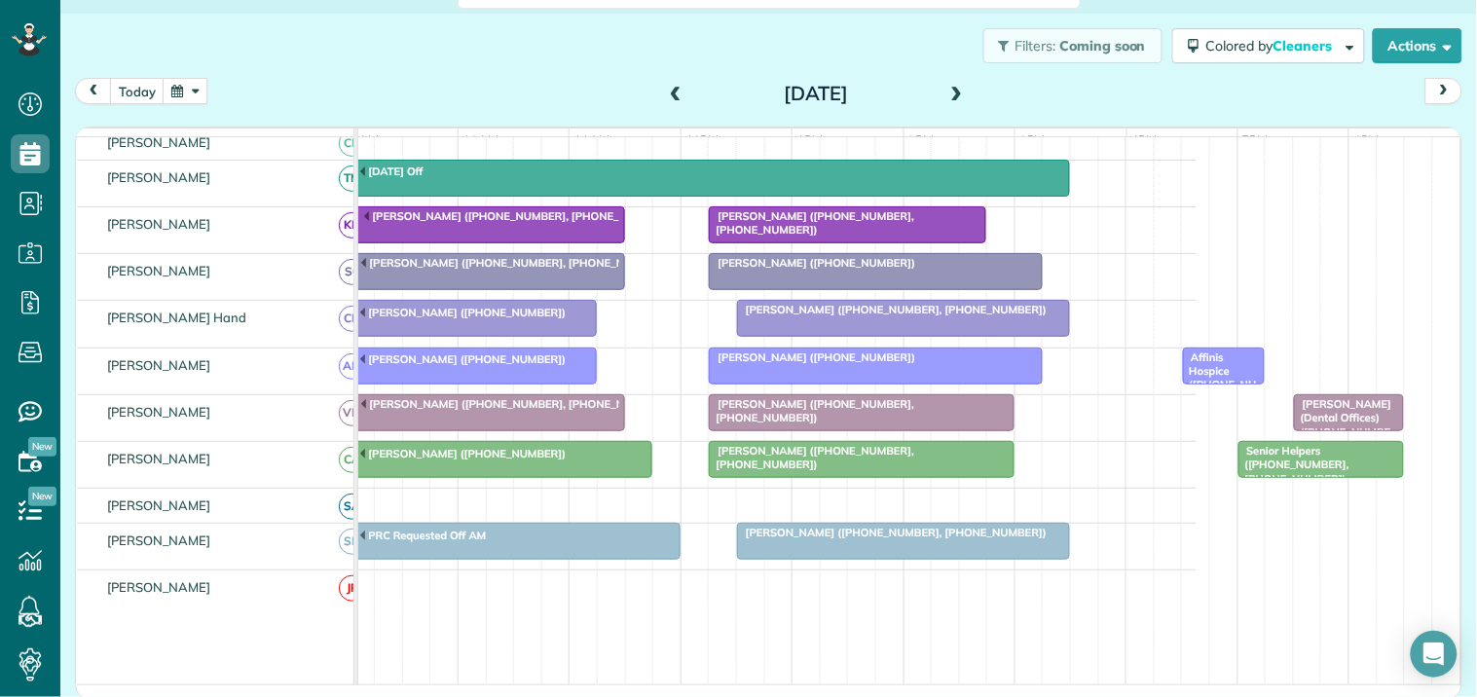
click at [195, 90] on button "button" at bounding box center [185, 91] width 45 height 26
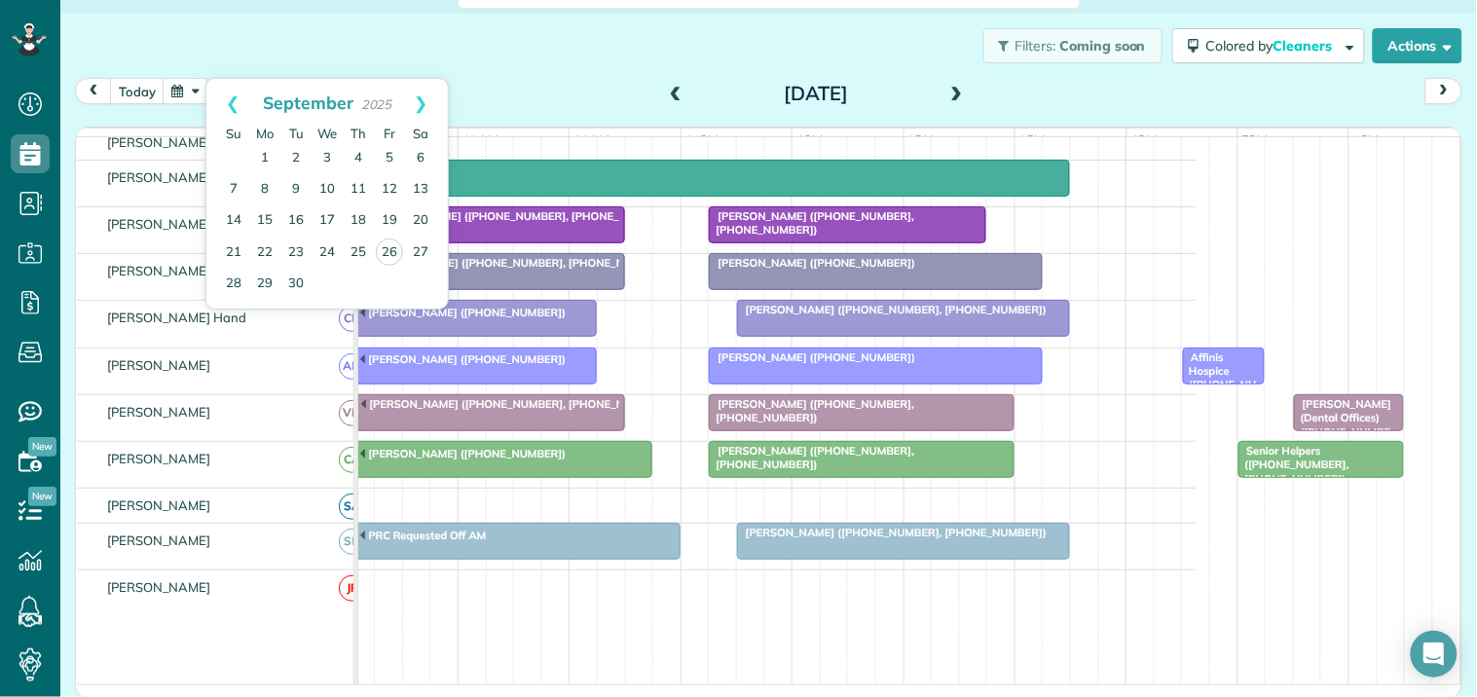
click at [796, 45] on div "Filters: Coming soon Colored by Cleaners Color by Cleaner Color by Team Color b…" at bounding box center [768, 46] width 1417 height 64
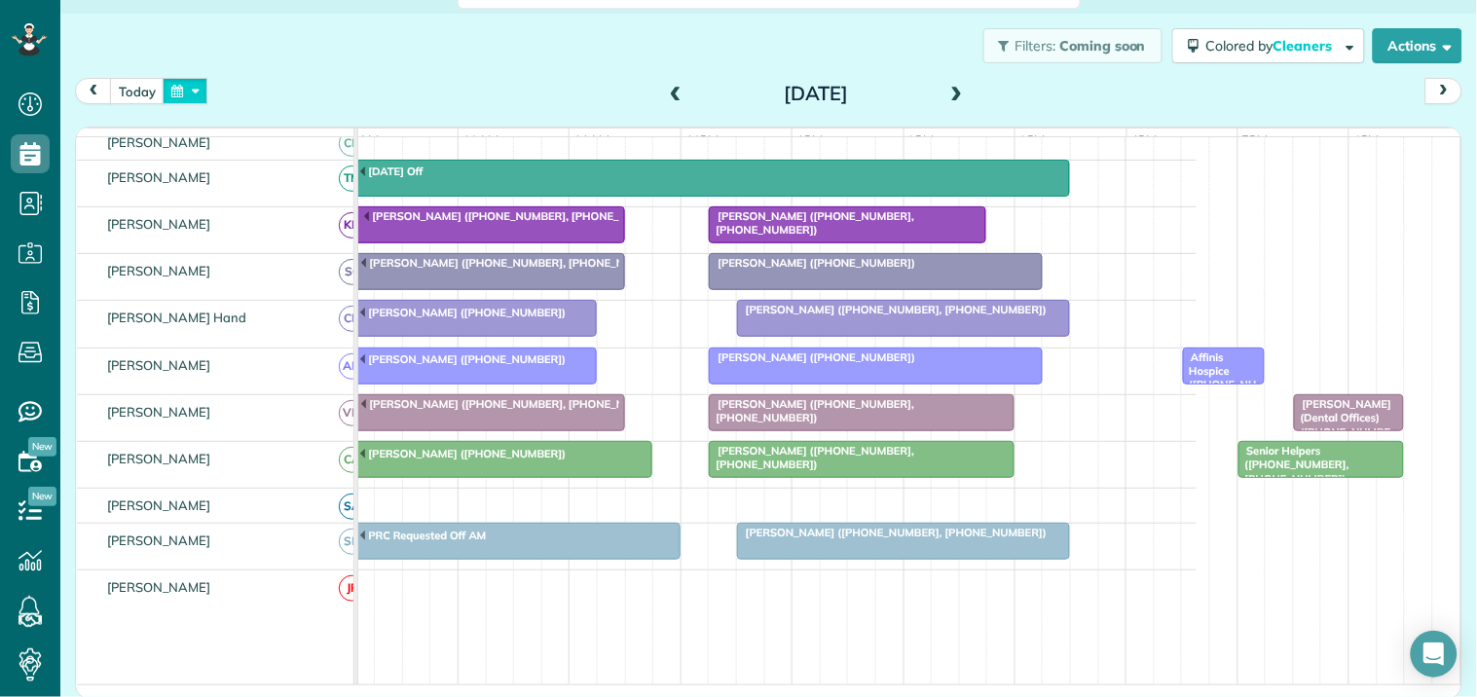
click at [186, 92] on button "button" at bounding box center [185, 91] width 45 height 26
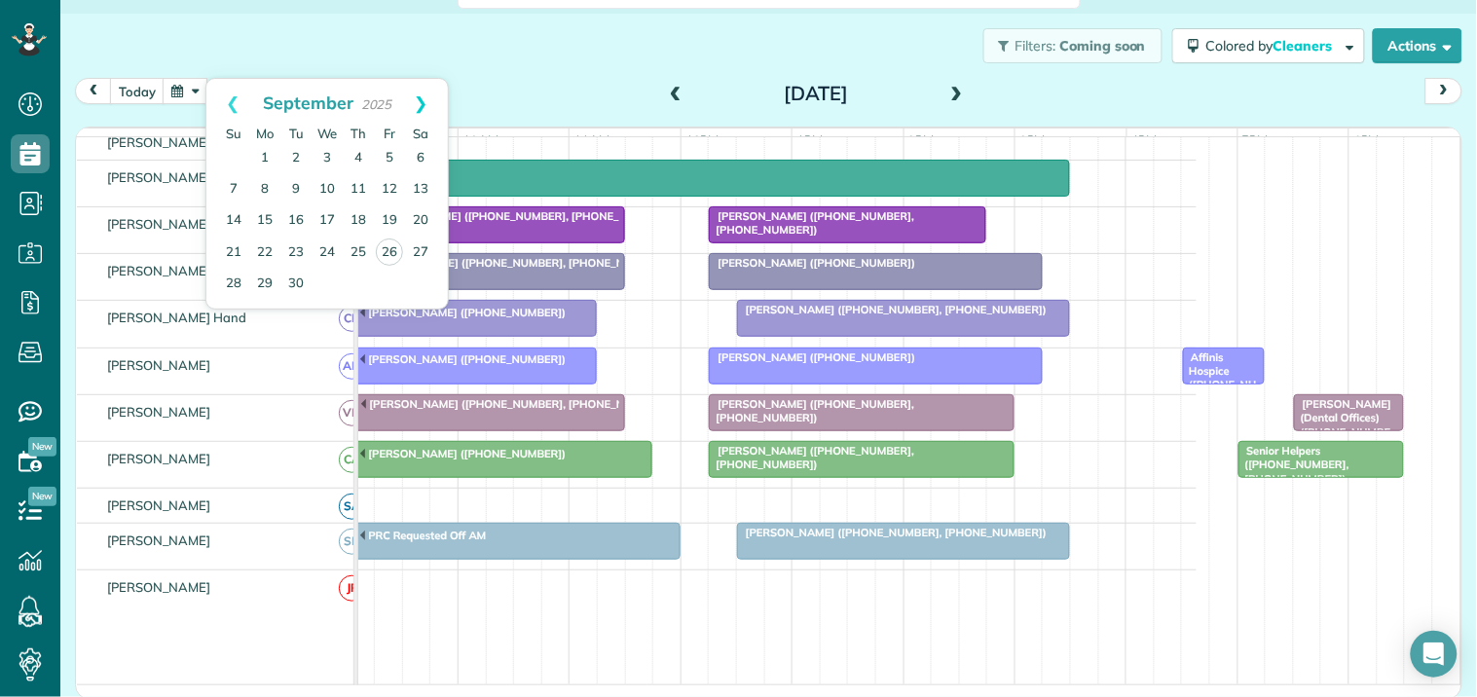
click at [421, 95] on link "Next" at bounding box center [421, 103] width 54 height 49
click at [384, 151] on link "3" at bounding box center [389, 158] width 31 height 31
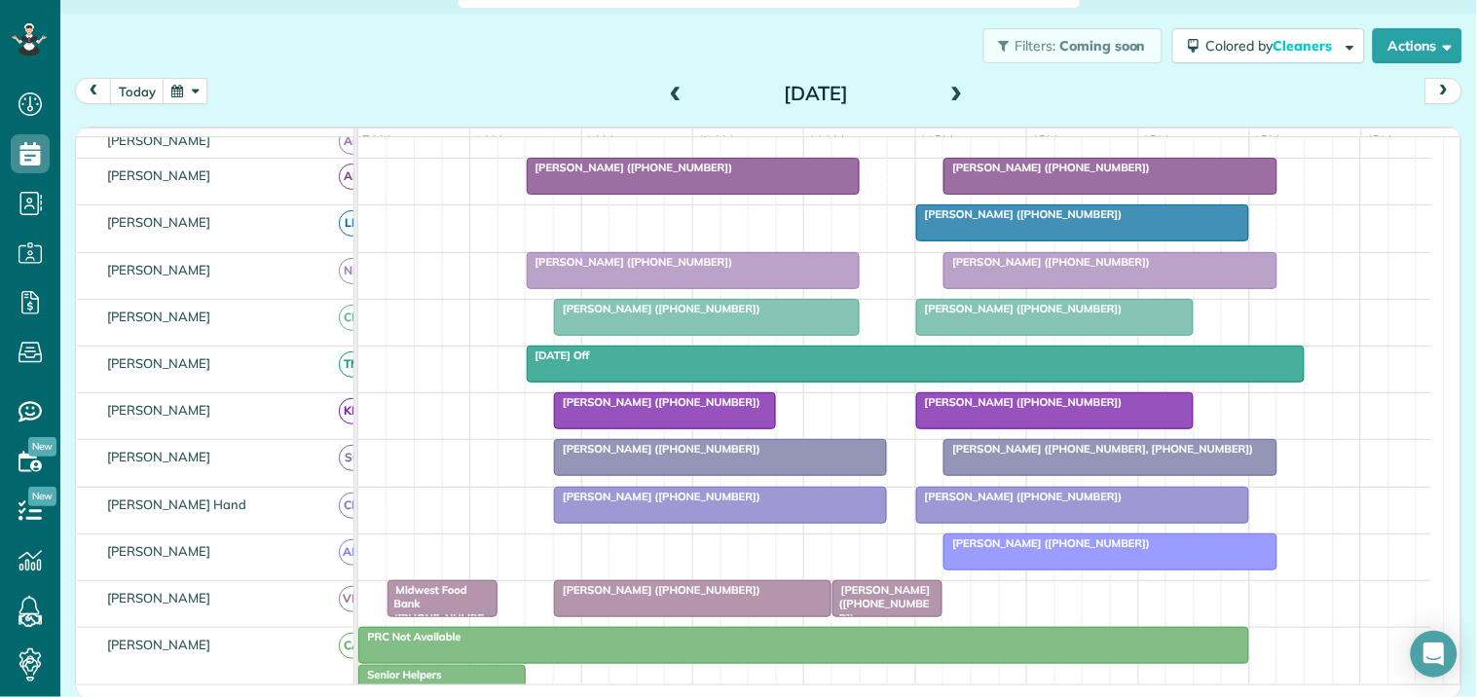
scroll to position [518, 0]
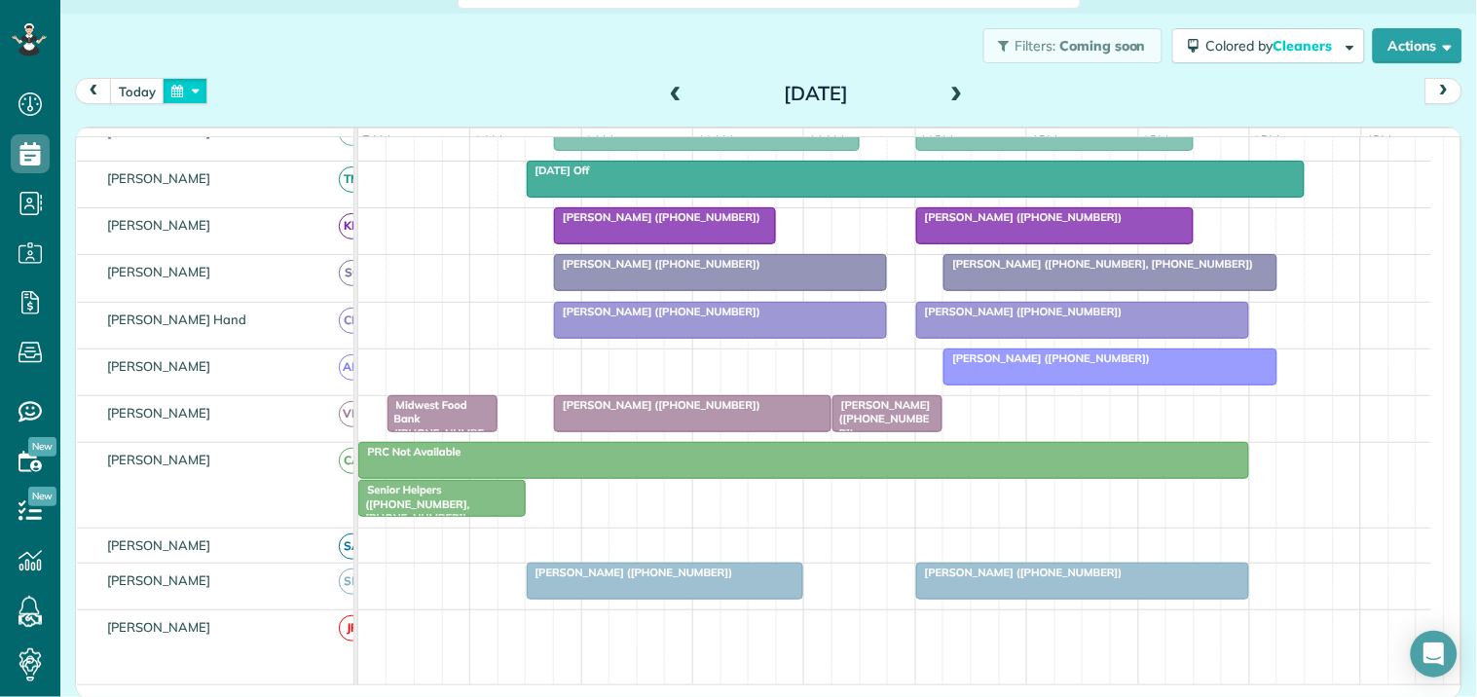
click at [195, 89] on button "button" at bounding box center [185, 91] width 45 height 26
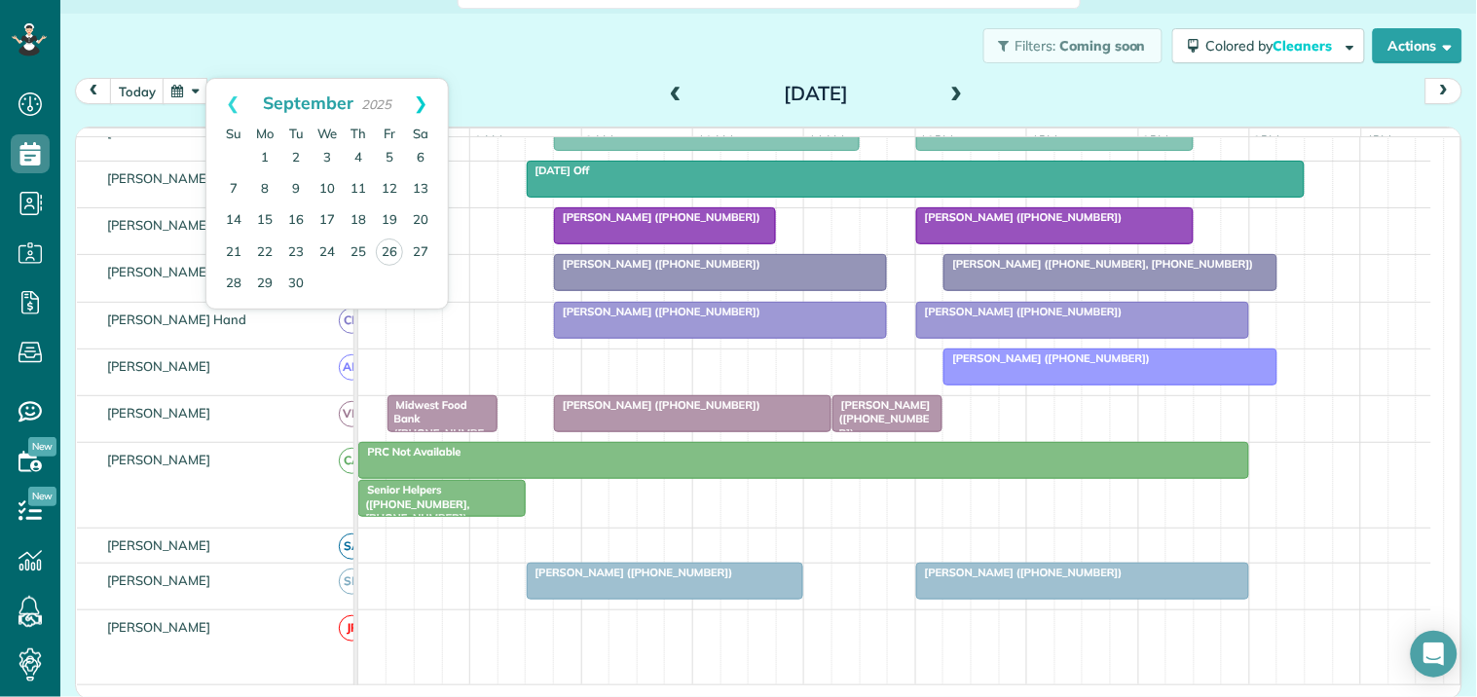
click at [422, 95] on link "Next" at bounding box center [421, 103] width 54 height 49
click at [393, 150] on link "3" at bounding box center [389, 158] width 31 height 31
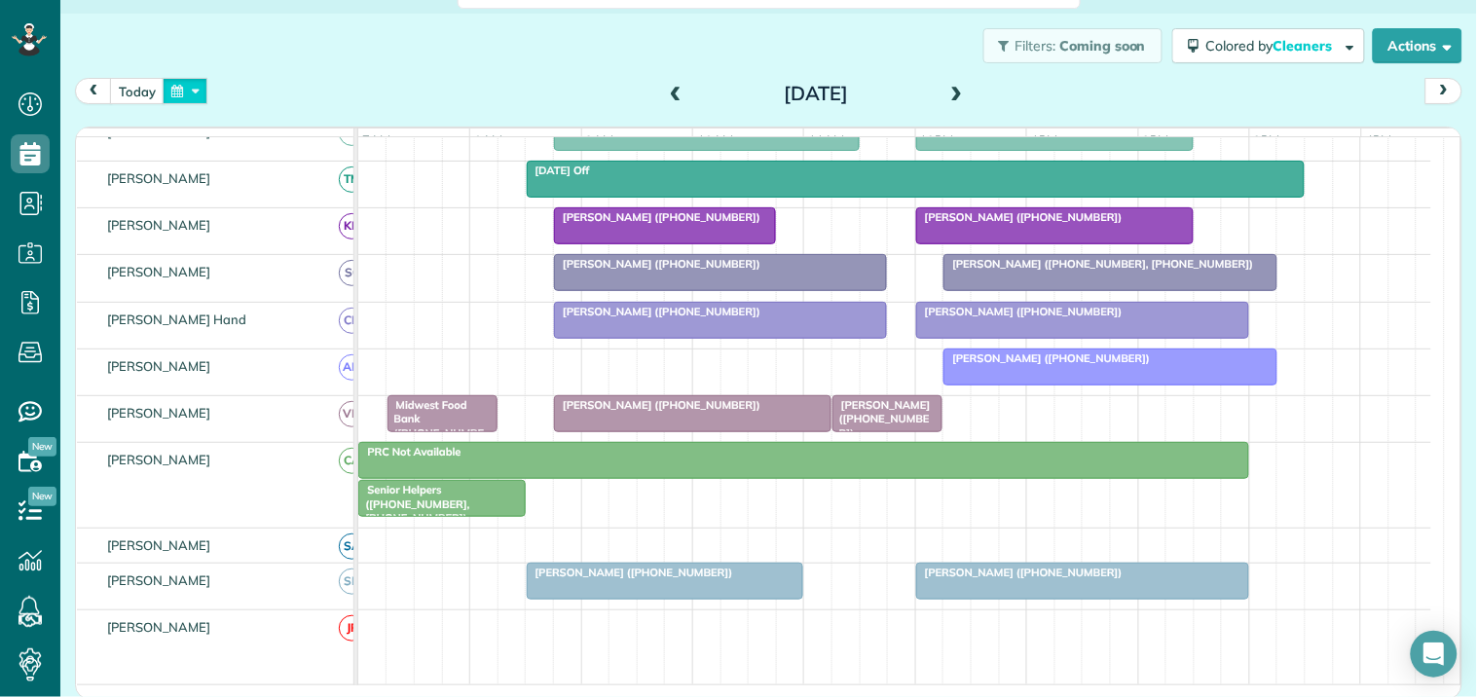
click at [186, 92] on button "button" at bounding box center [185, 91] width 45 height 26
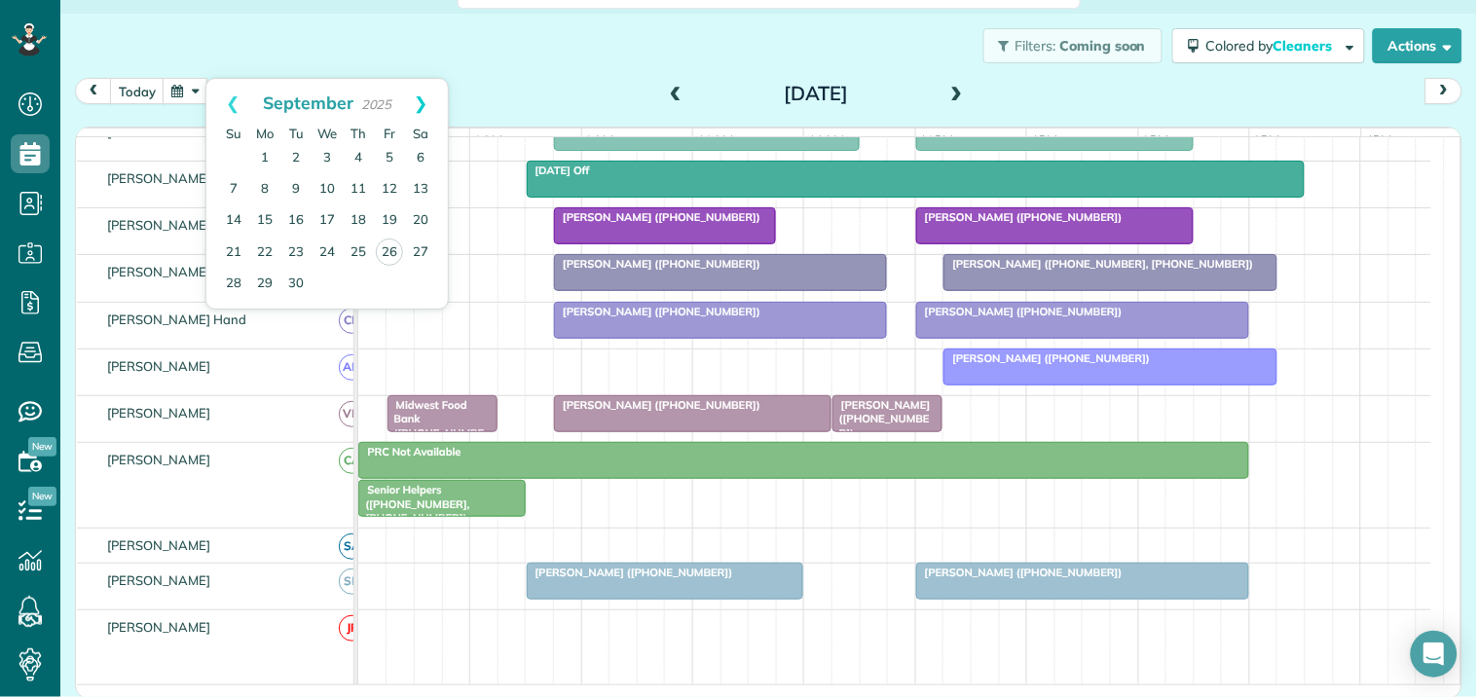
click at [424, 99] on link "Next" at bounding box center [421, 103] width 54 height 49
click at [383, 187] on link "10" at bounding box center [389, 189] width 31 height 31
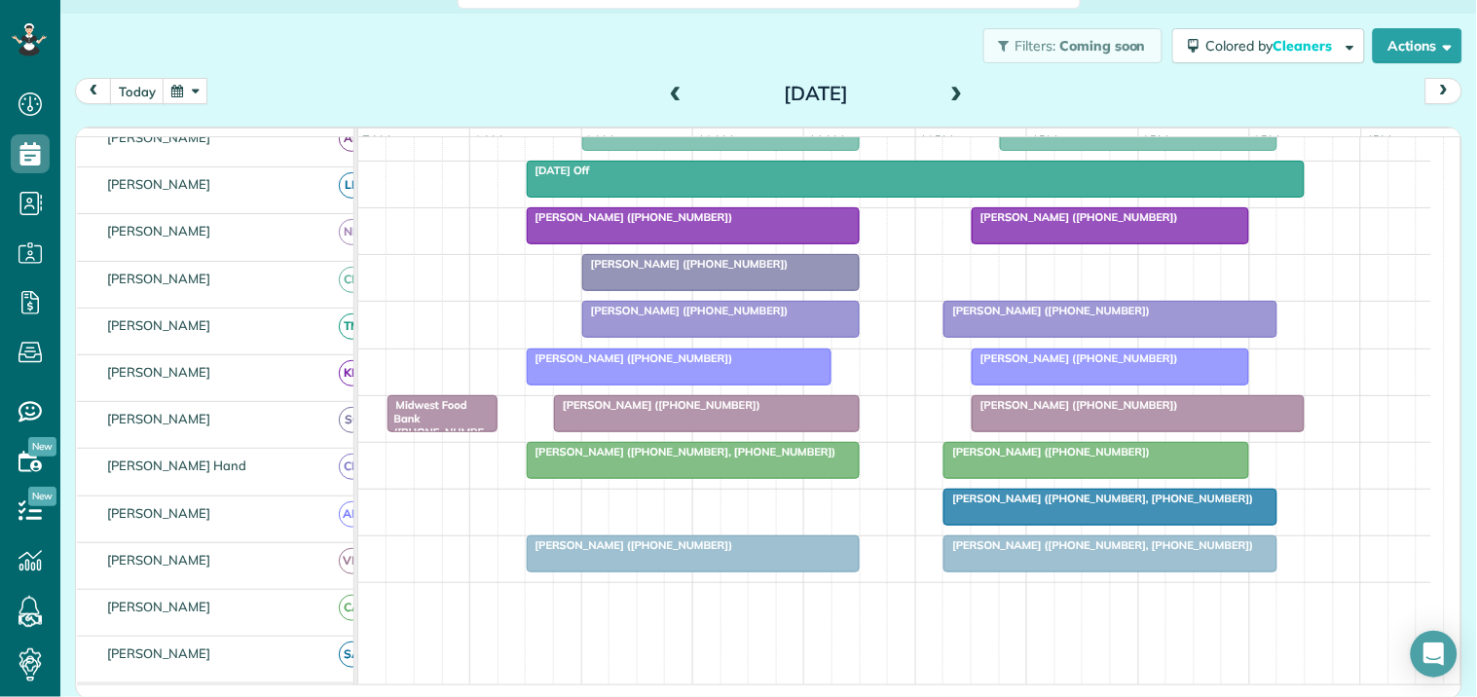
scroll to position [480, 0]
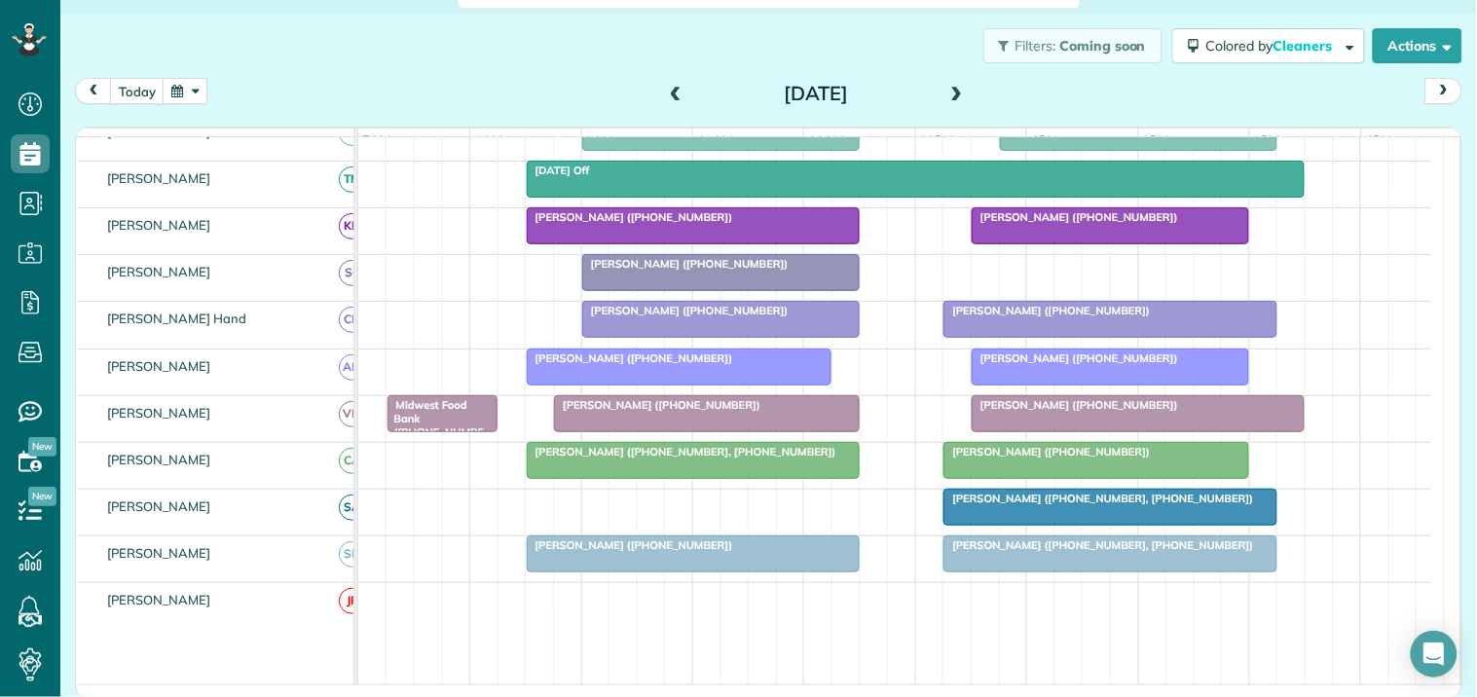
click at [658, 477] on div at bounding box center [693, 460] width 331 height 35
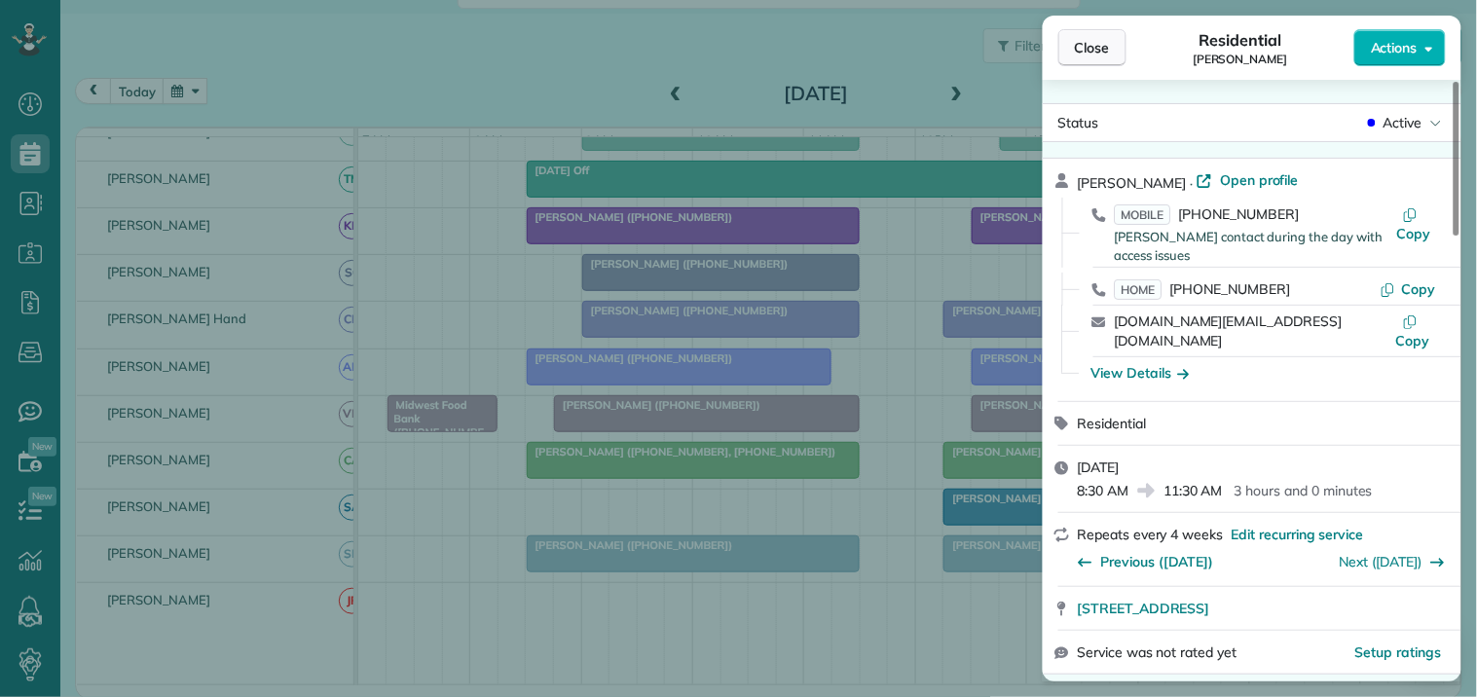
click at [1101, 50] on span "Close" at bounding box center [1092, 47] width 35 height 19
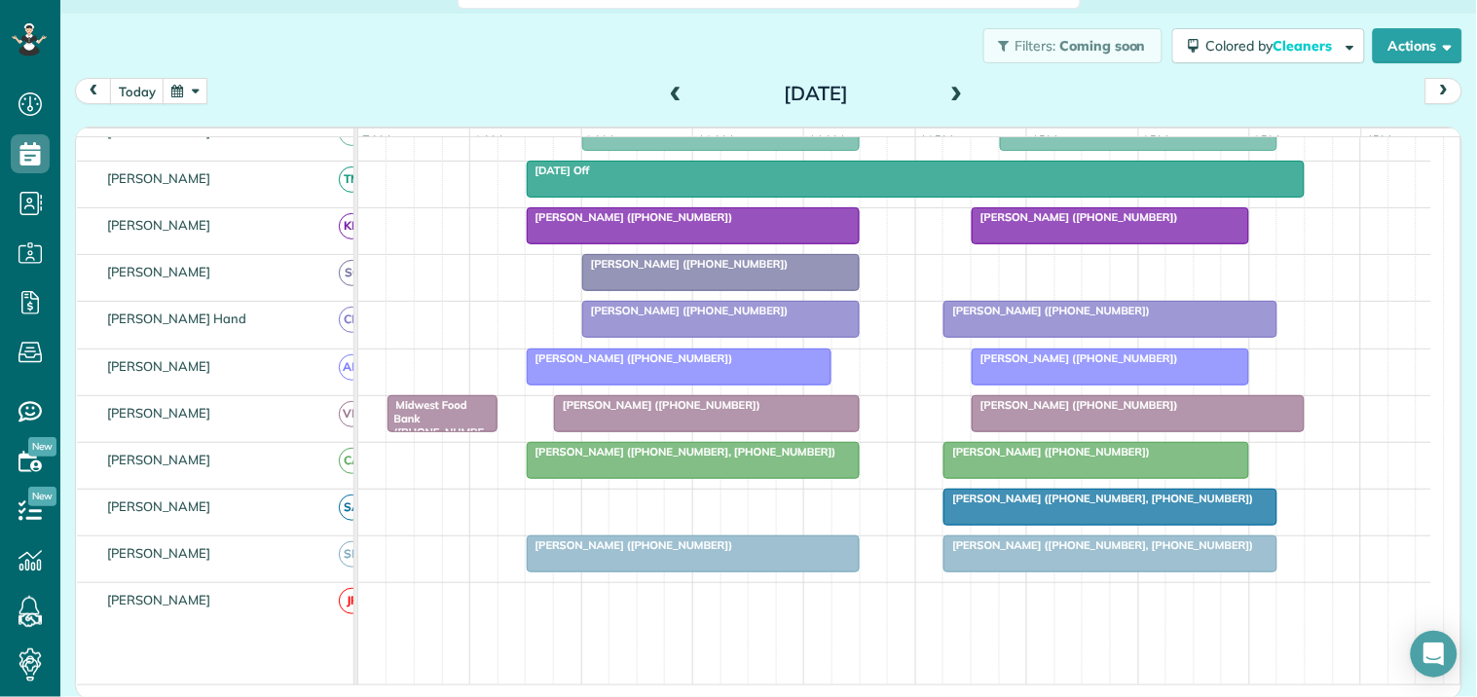
click at [636, 459] on span "Karen Garrett (+17707151805, +14047879599)" at bounding box center [682, 452] width 312 height 14
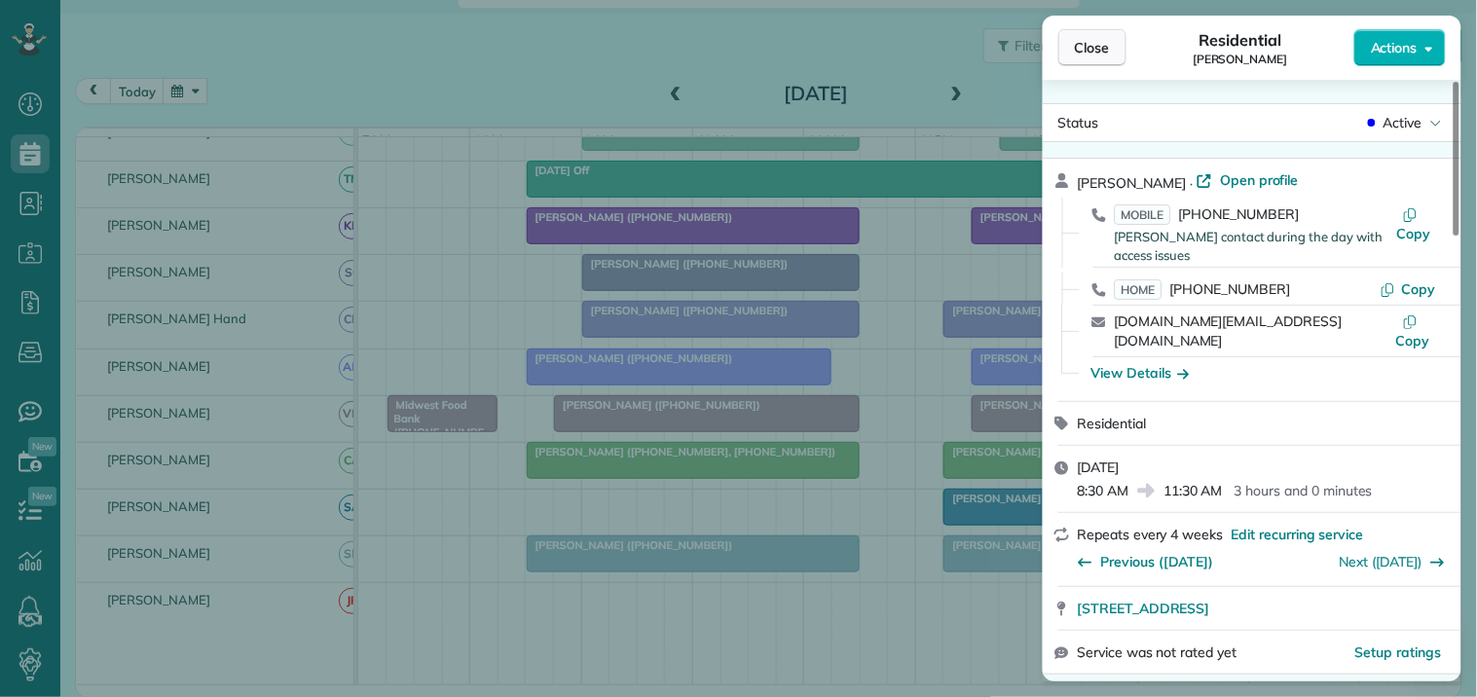
click at [1085, 47] on span "Close" at bounding box center [1092, 47] width 35 height 19
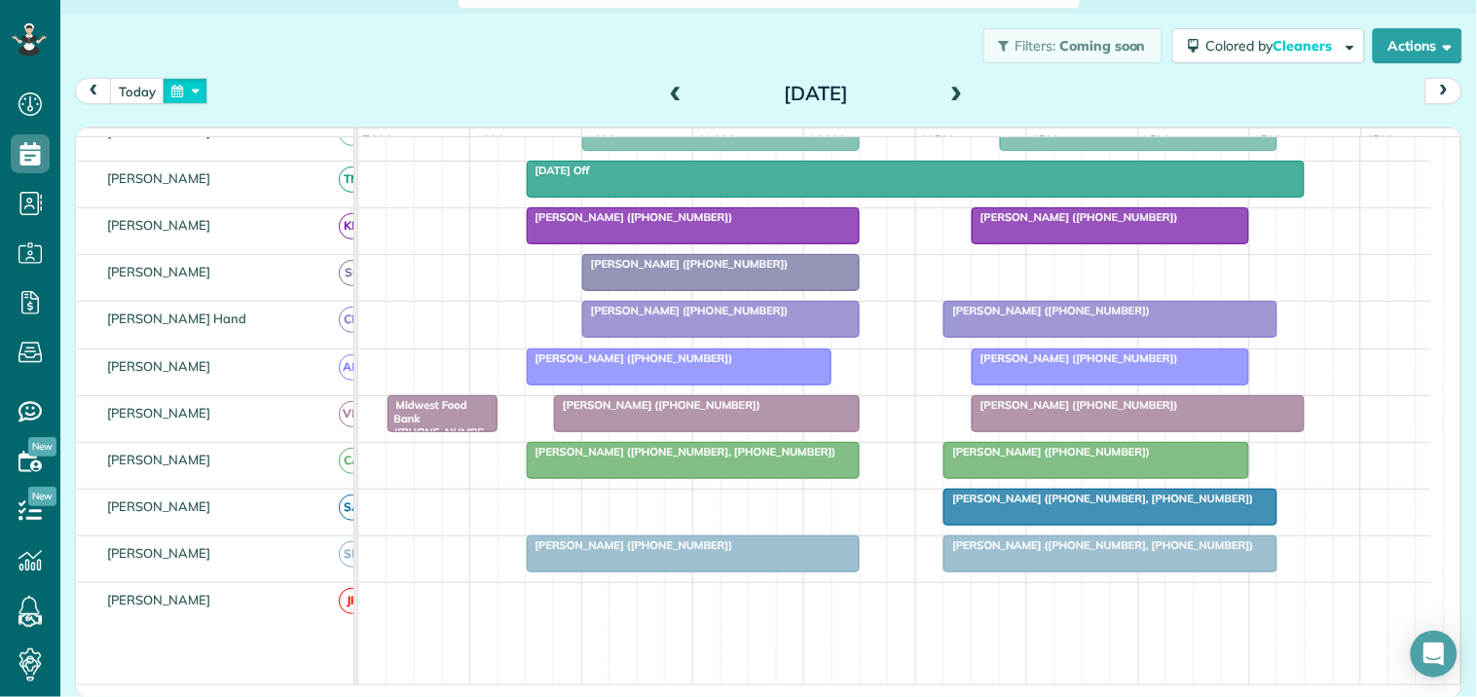
click at [200, 86] on button "button" at bounding box center [185, 91] width 45 height 26
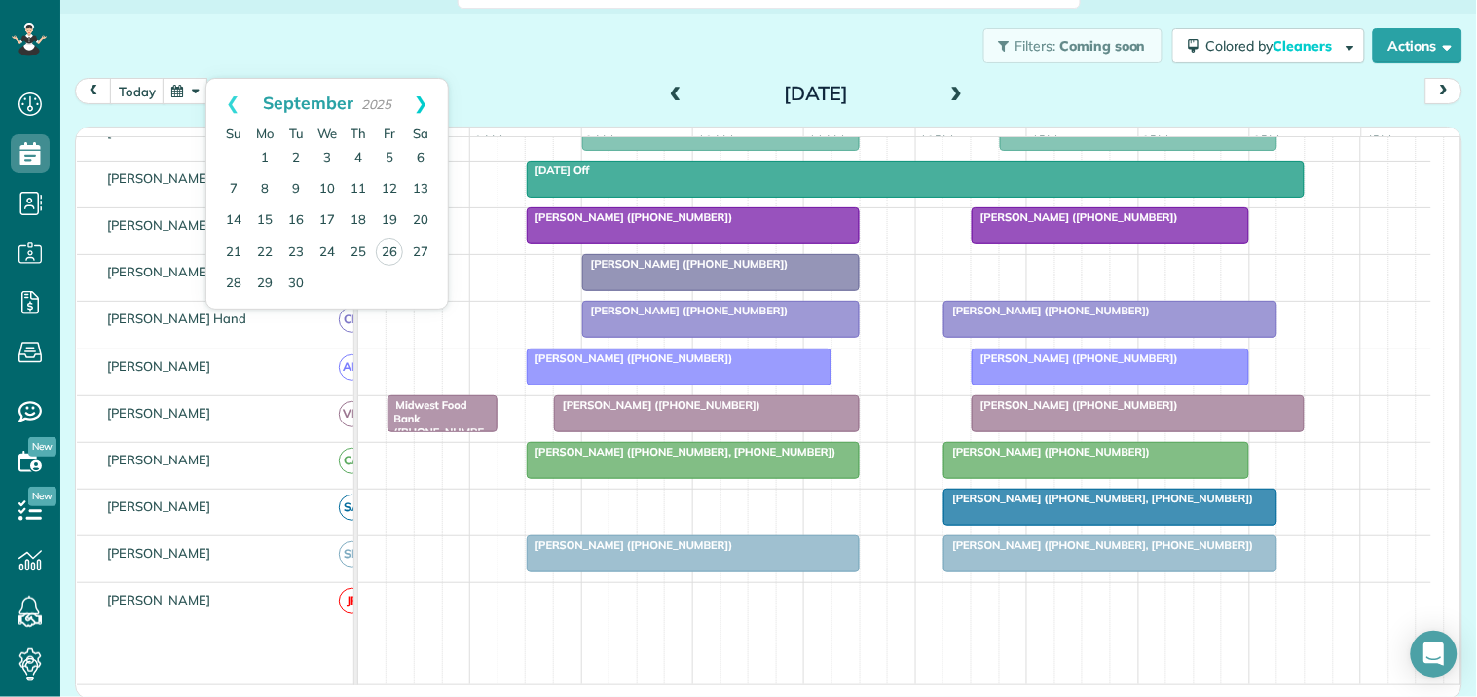
click at [419, 93] on link "Next" at bounding box center [421, 103] width 54 height 49
click at [327, 152] on link "1" at bounding box center [327, 158] width 31 height 31
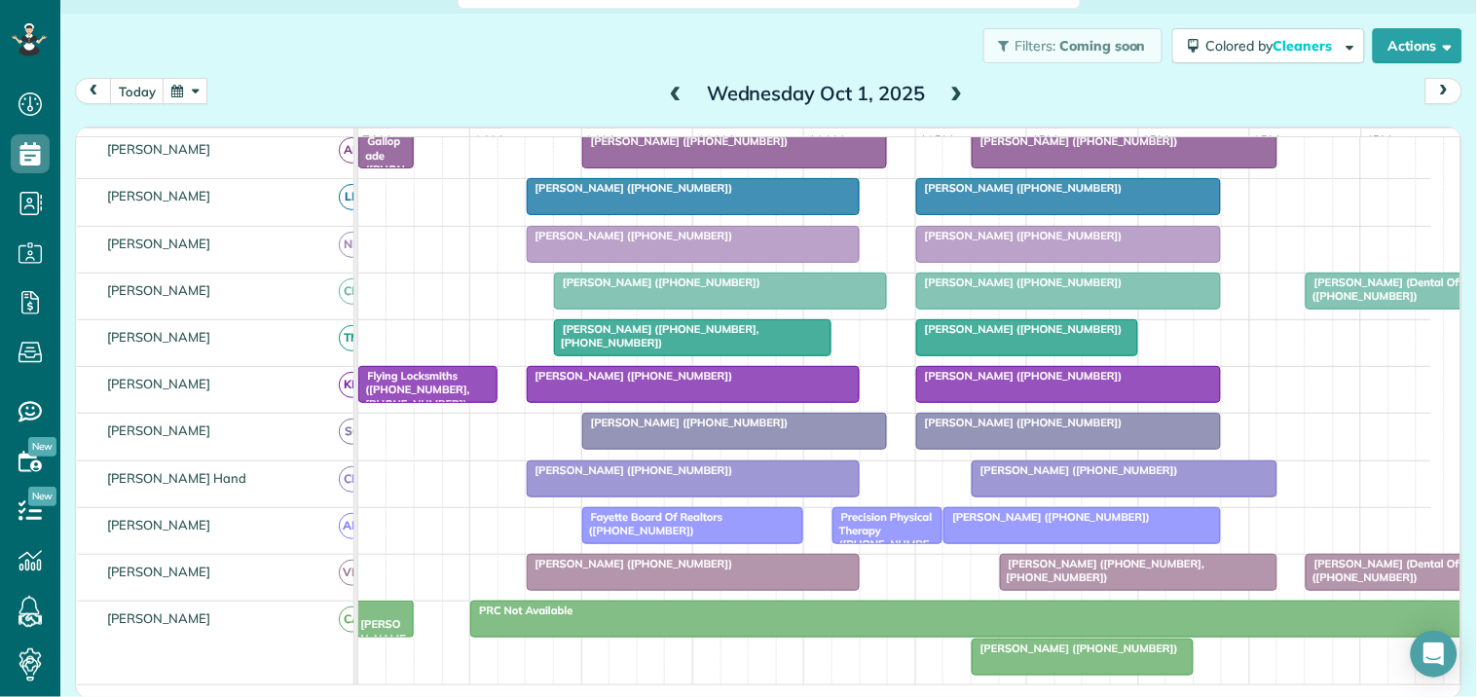
scroll to position [492, 0]
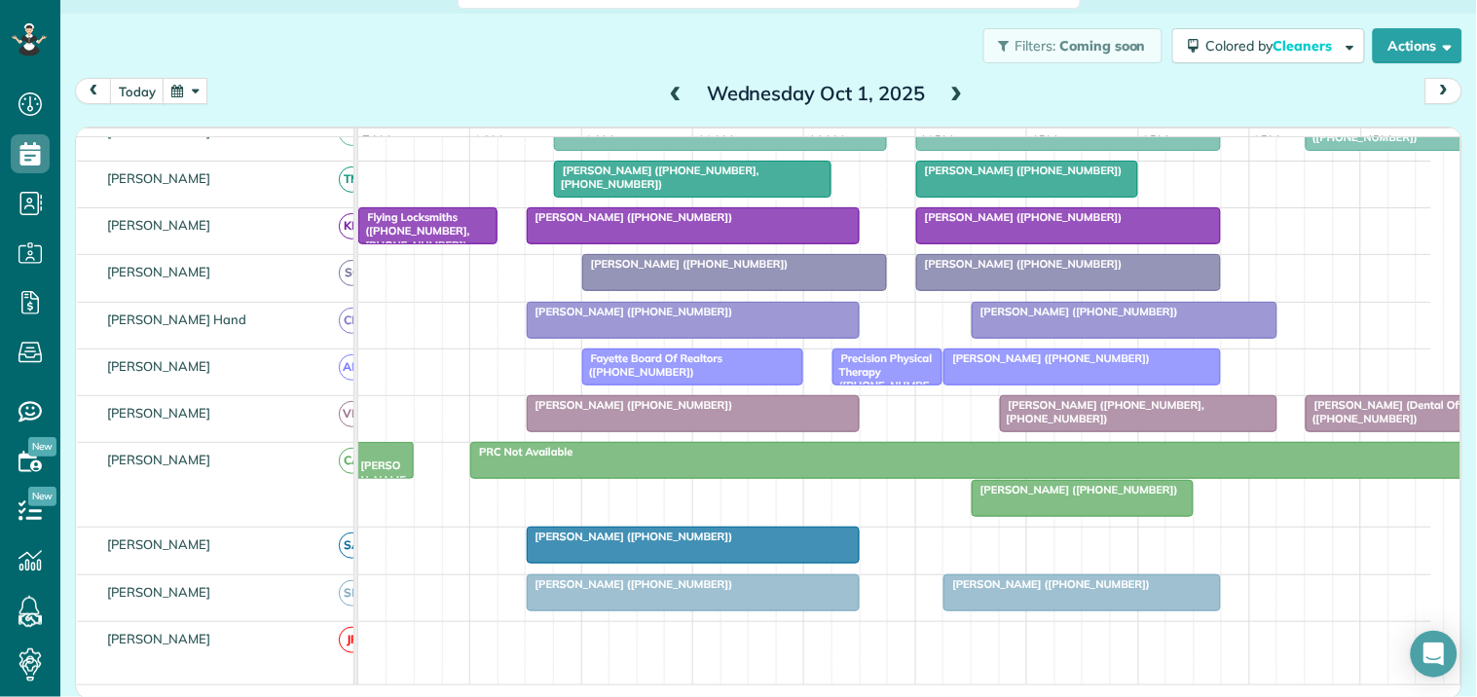
click at [385, 491] on span "Ed Jones Fayetteville (+17704612228)" at bounding box center [382, 514] width 48 height 139
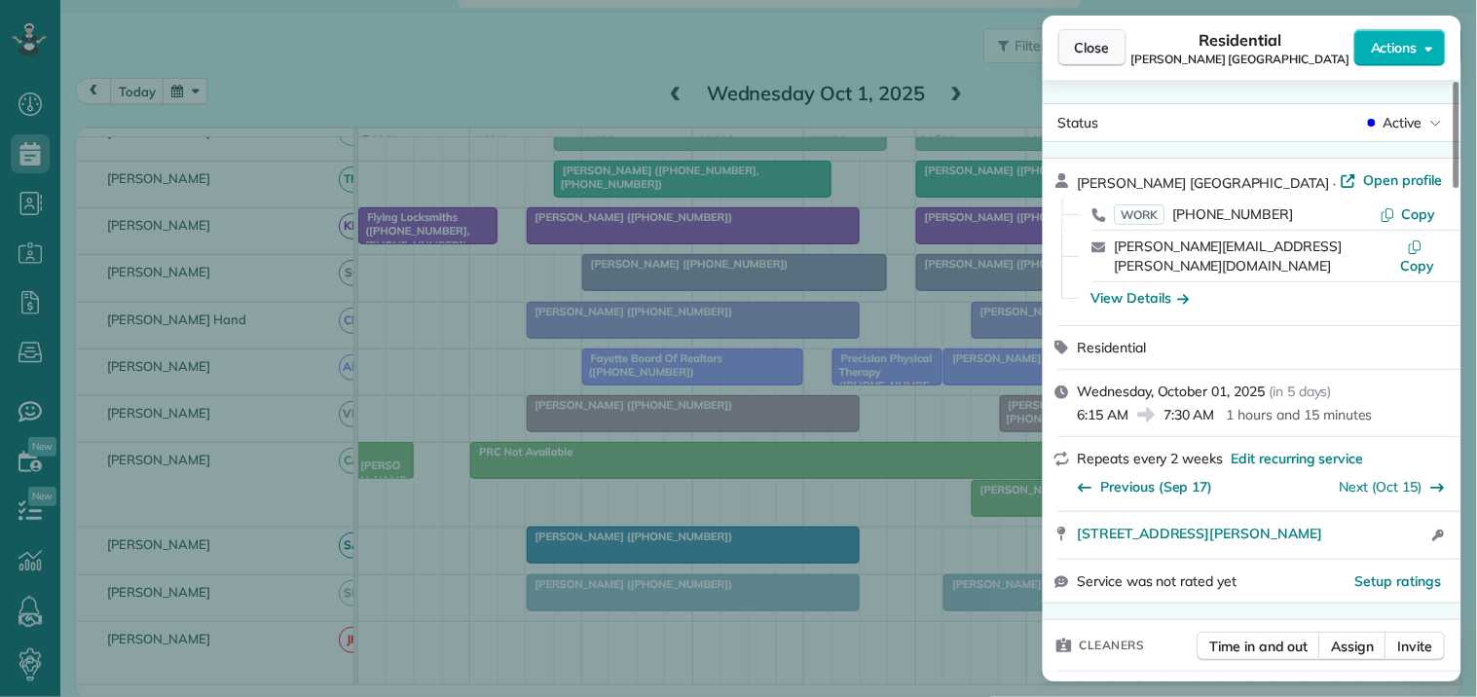
click at [1098, 50] on span "Close" at bounding box center [1092, 47] width 35 height 19
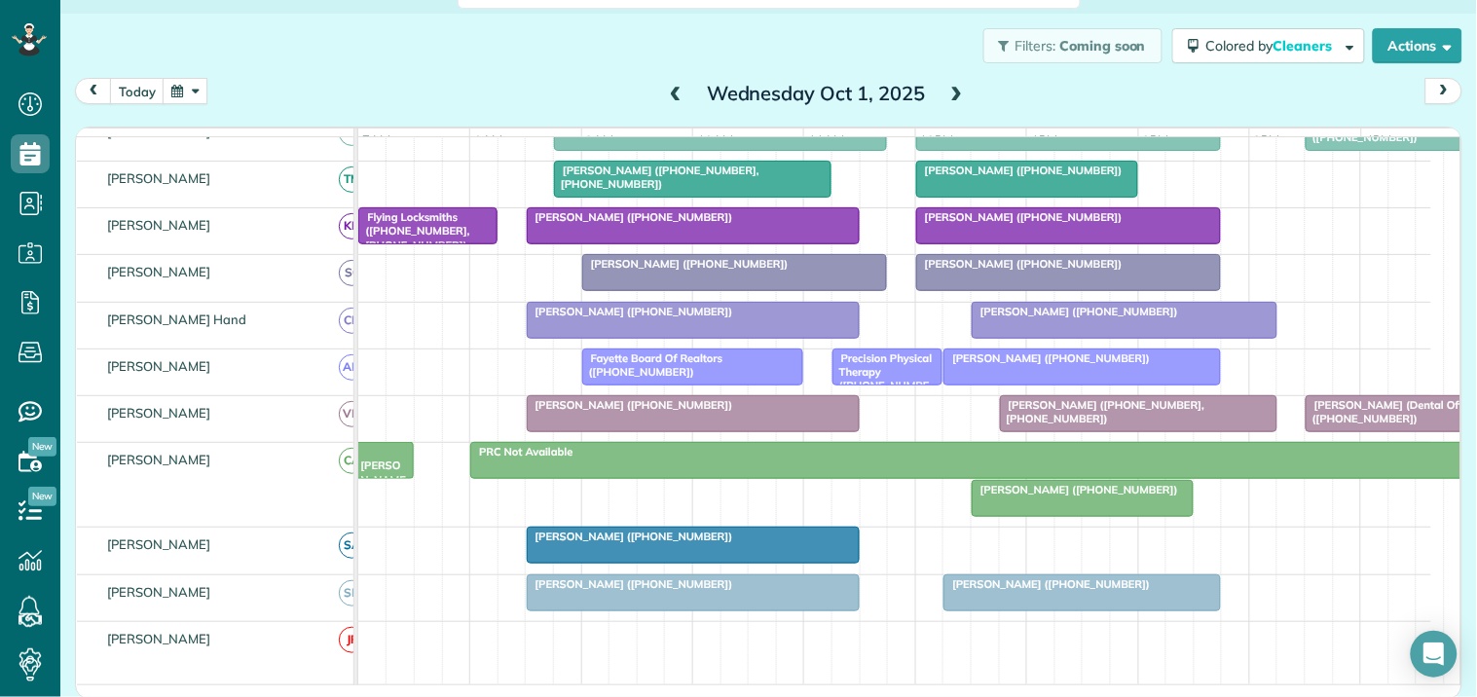
click at [667, 91] on span at bounding box center [675, 95] width 21 height 18
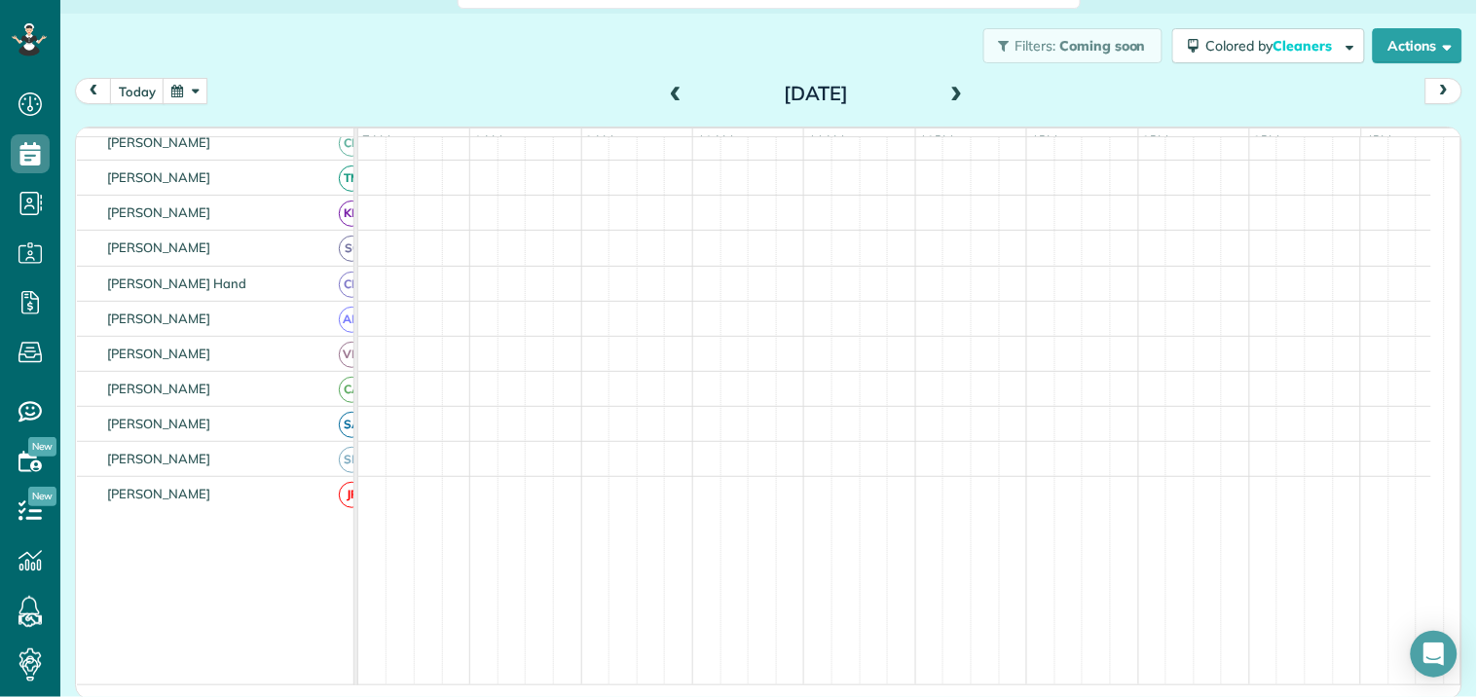
scroll to position [468, 0]
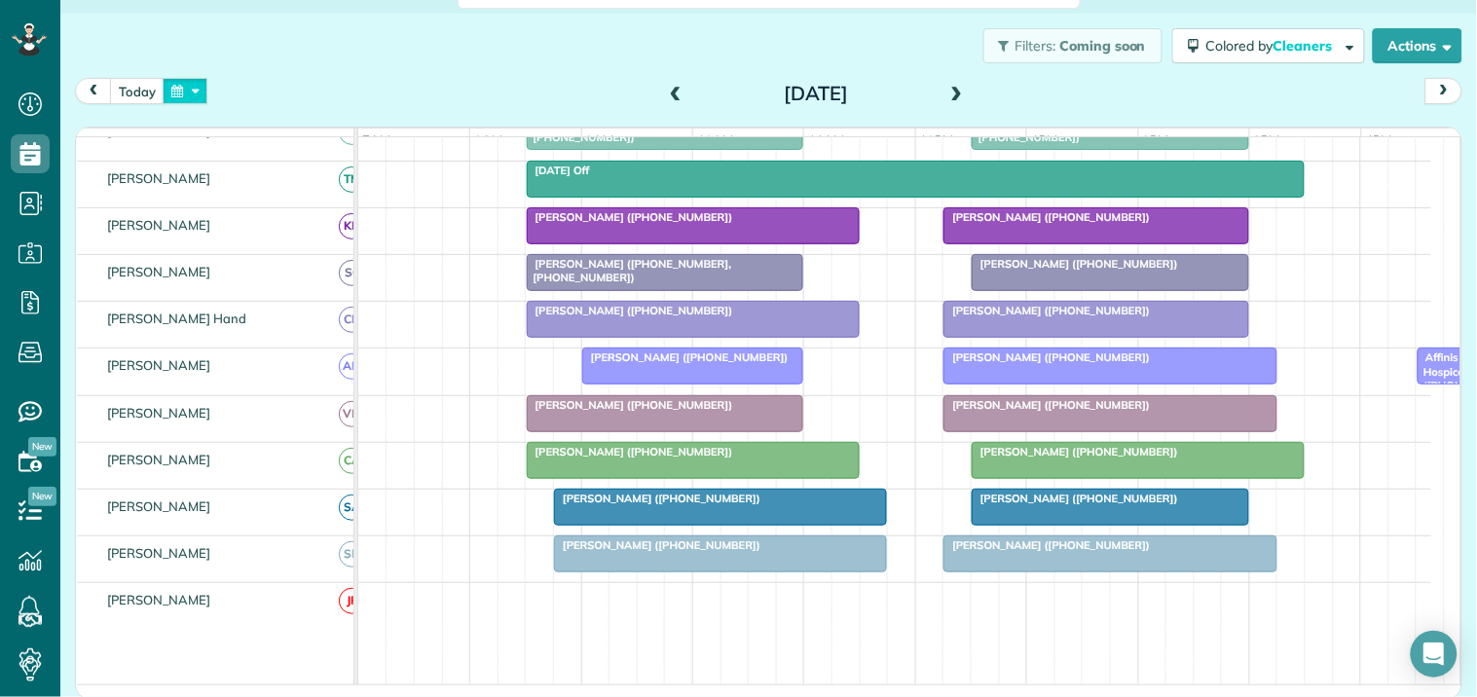
click at [178, 86] on button "button" at bounding box center [185, 91] width 45 height 26
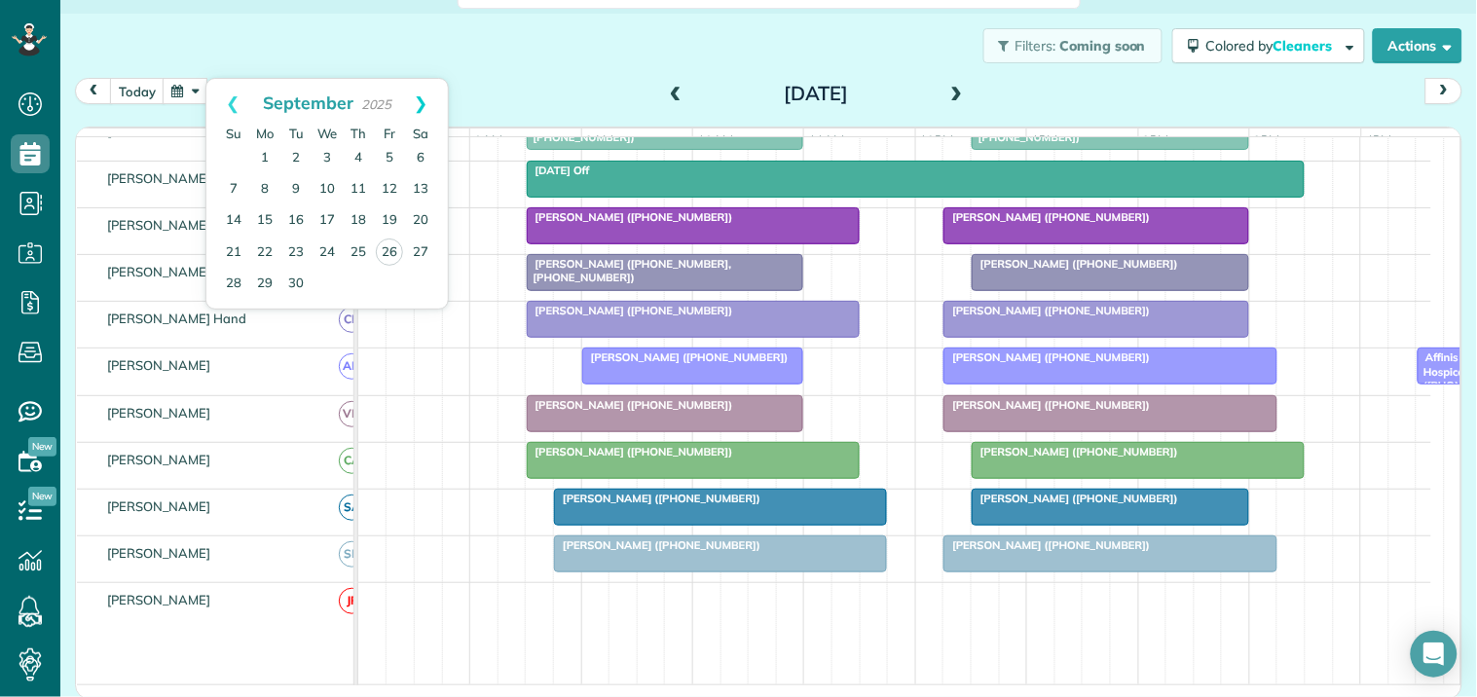
click at [426, 98] on link "Next" at bounding box center [421, 103] width 54 height 49
click at [356, 151] on link "2" at bounding box center [358, 158] width 31 height 31
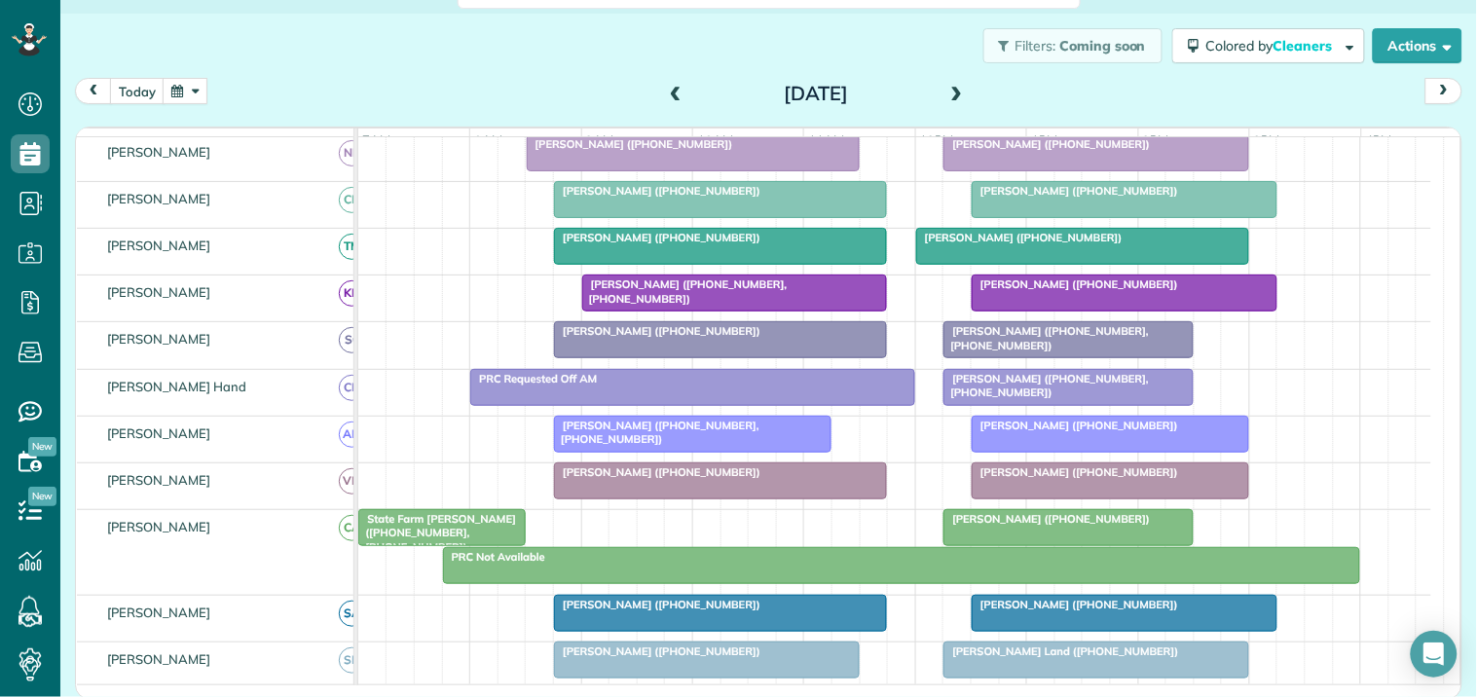
scroll to position [518, 0]
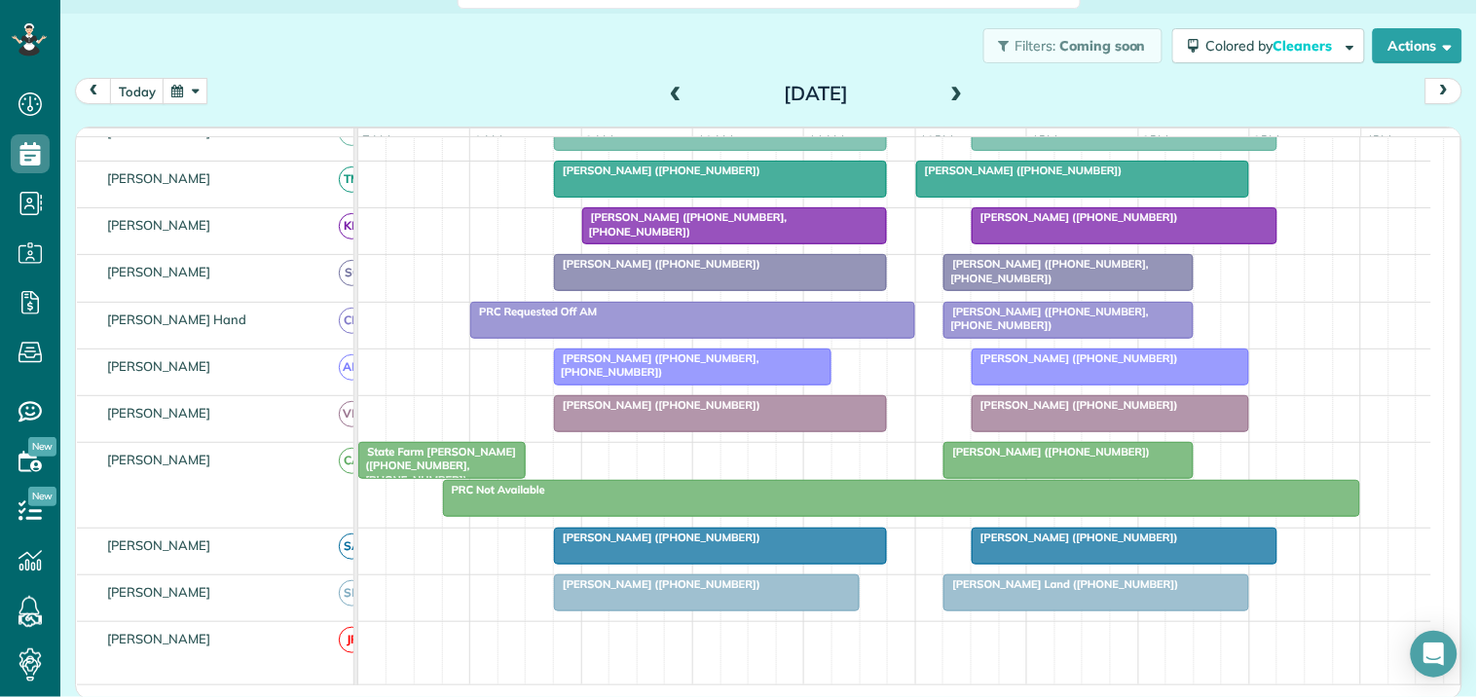
click at [1009, 459] on div "Pete Ross (+18028291095)" at bounding box center [1068, 452] width 238 height 14
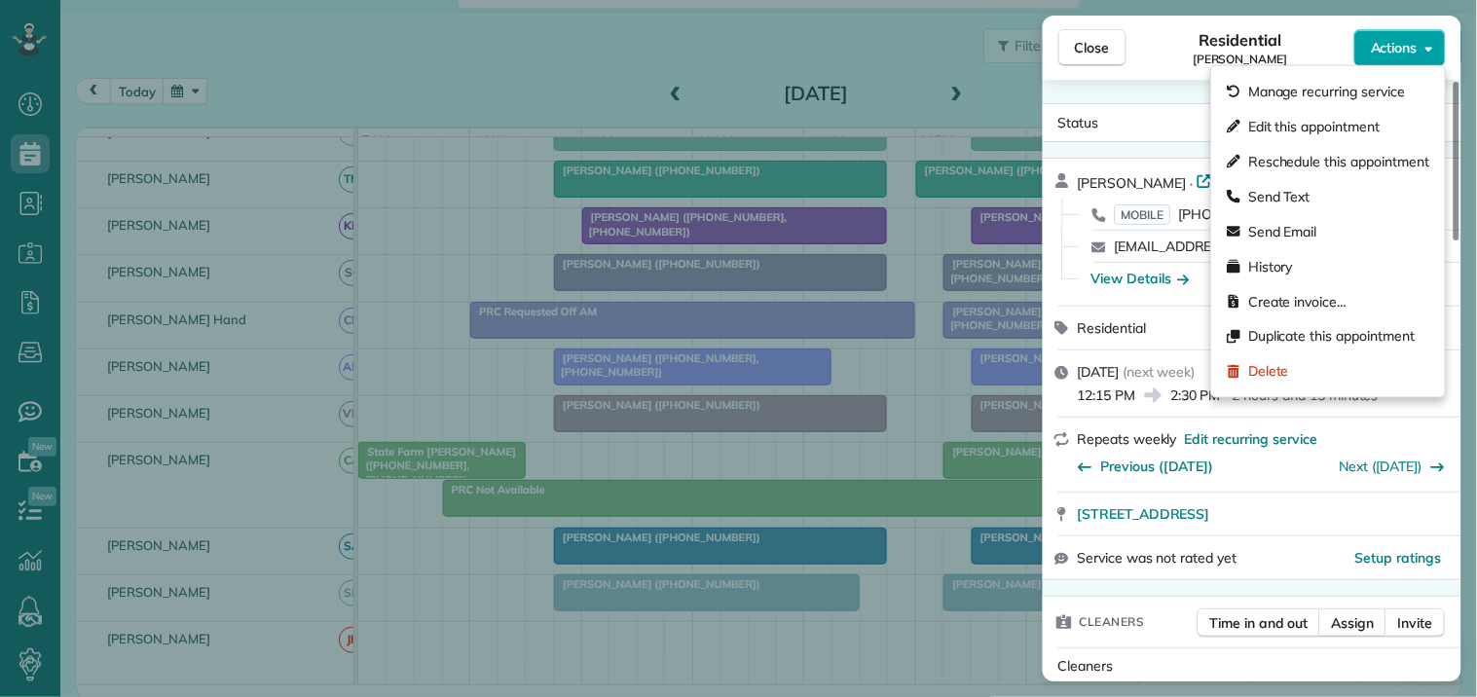
click at [1405, 39] on span "Actions" at bounding box center [1394, 47] width 47 height 19
click at [1318, 122] on span "Edit this appointment" at bounding box center [1313, 126] width 131 height 19
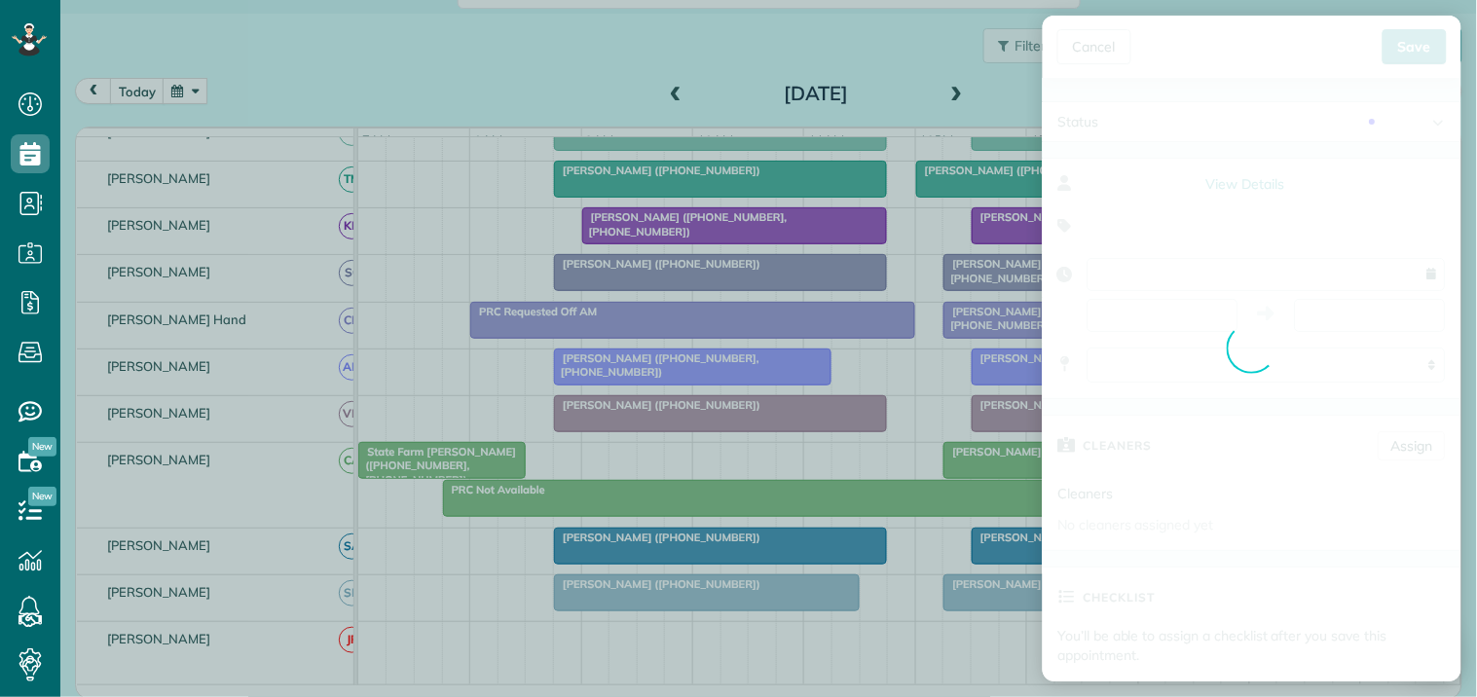
type input "**********"
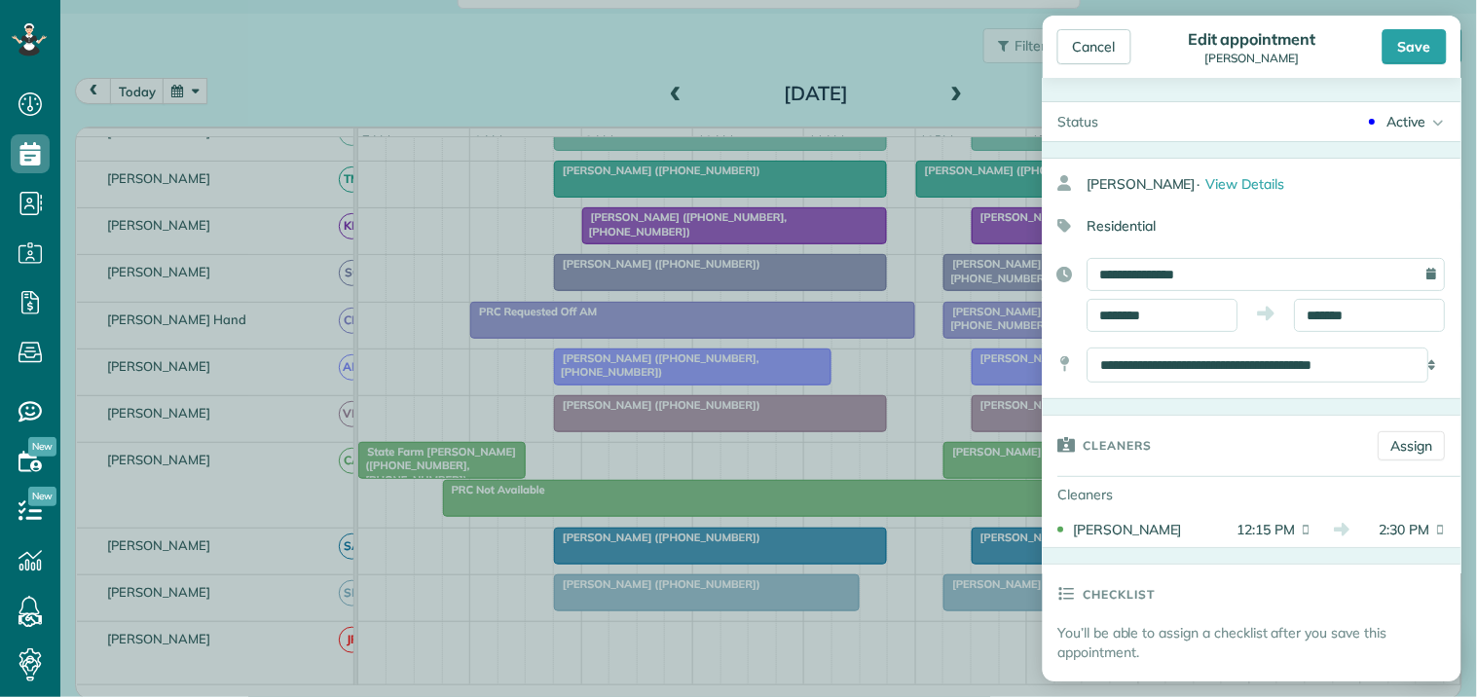
click at [1402, 124] on div "Active" at bounding box center [1406, 121] width 39 height 19
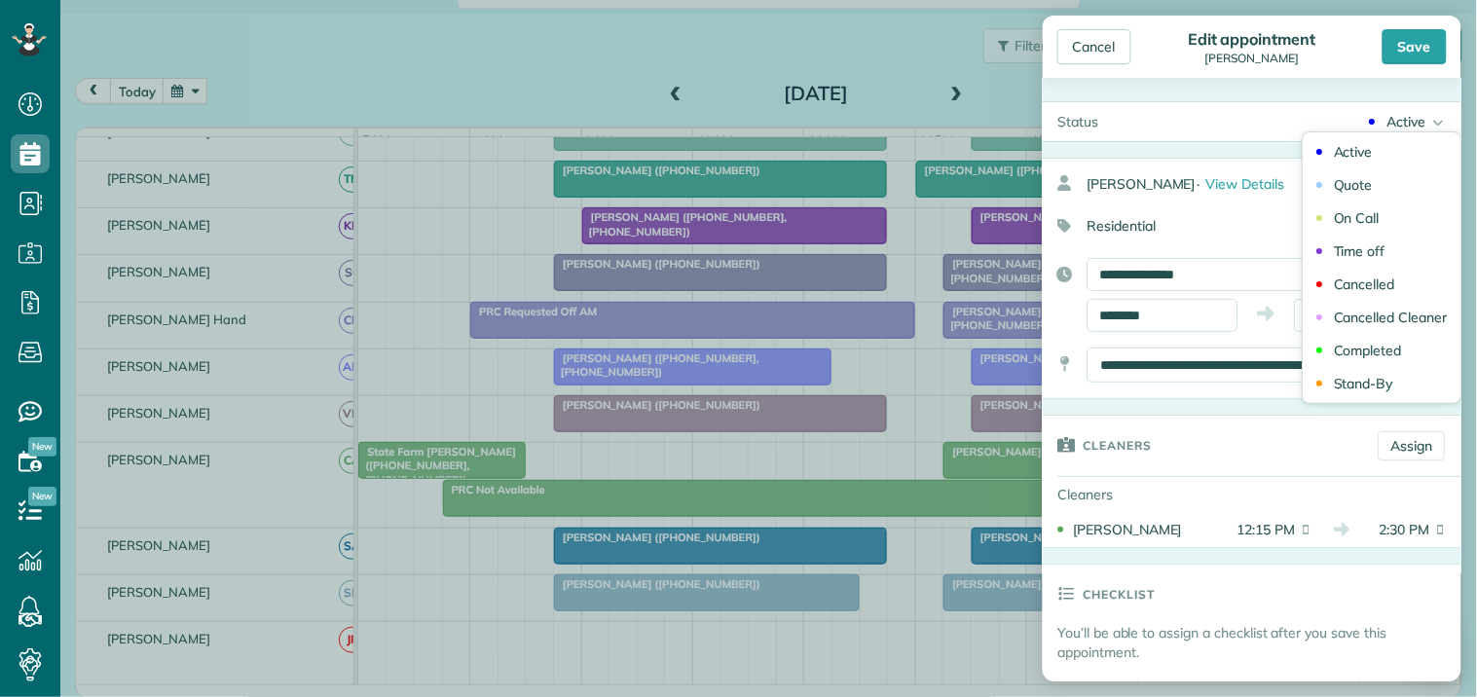
click at [1354, 277] on div "Cancelled" at bounding box center [1365, 284] width 61 height 14
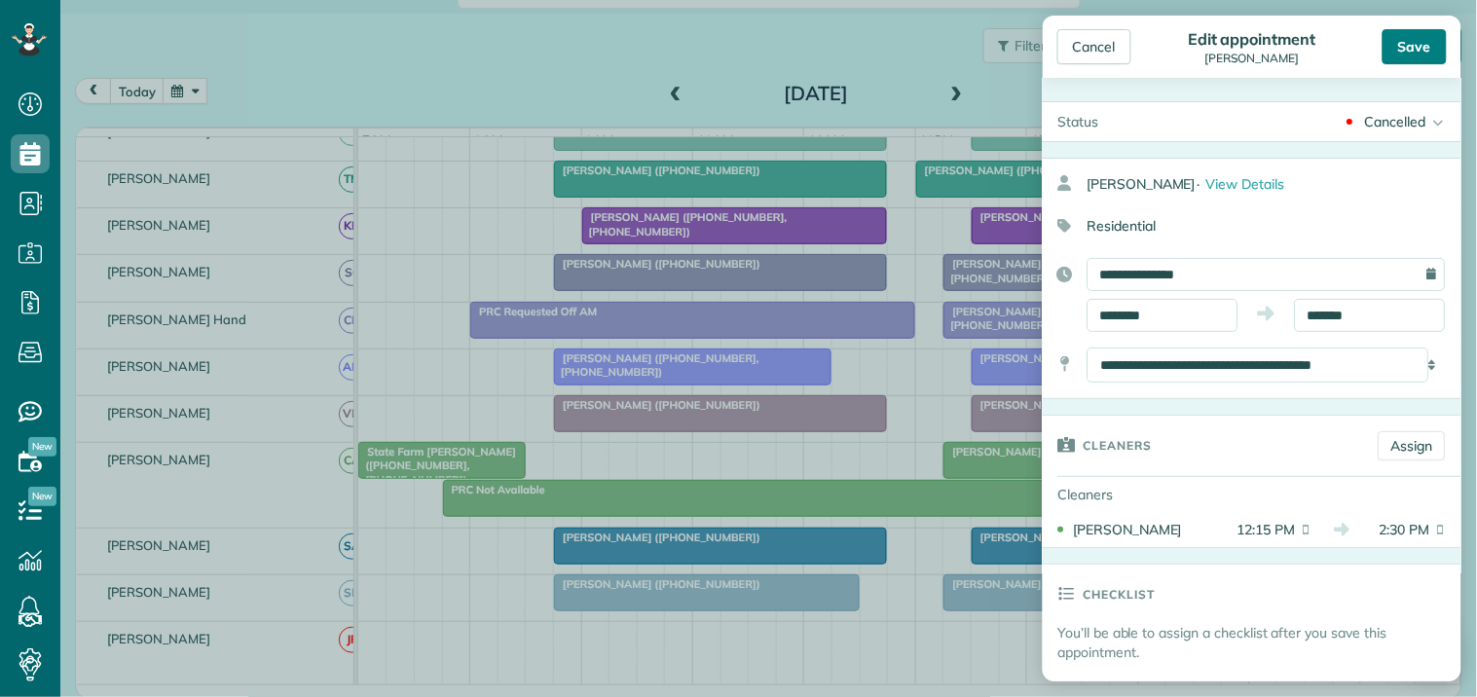
click at [1415, 35] on div "Save" at bounding box center [1415, 46] width 64 height 35
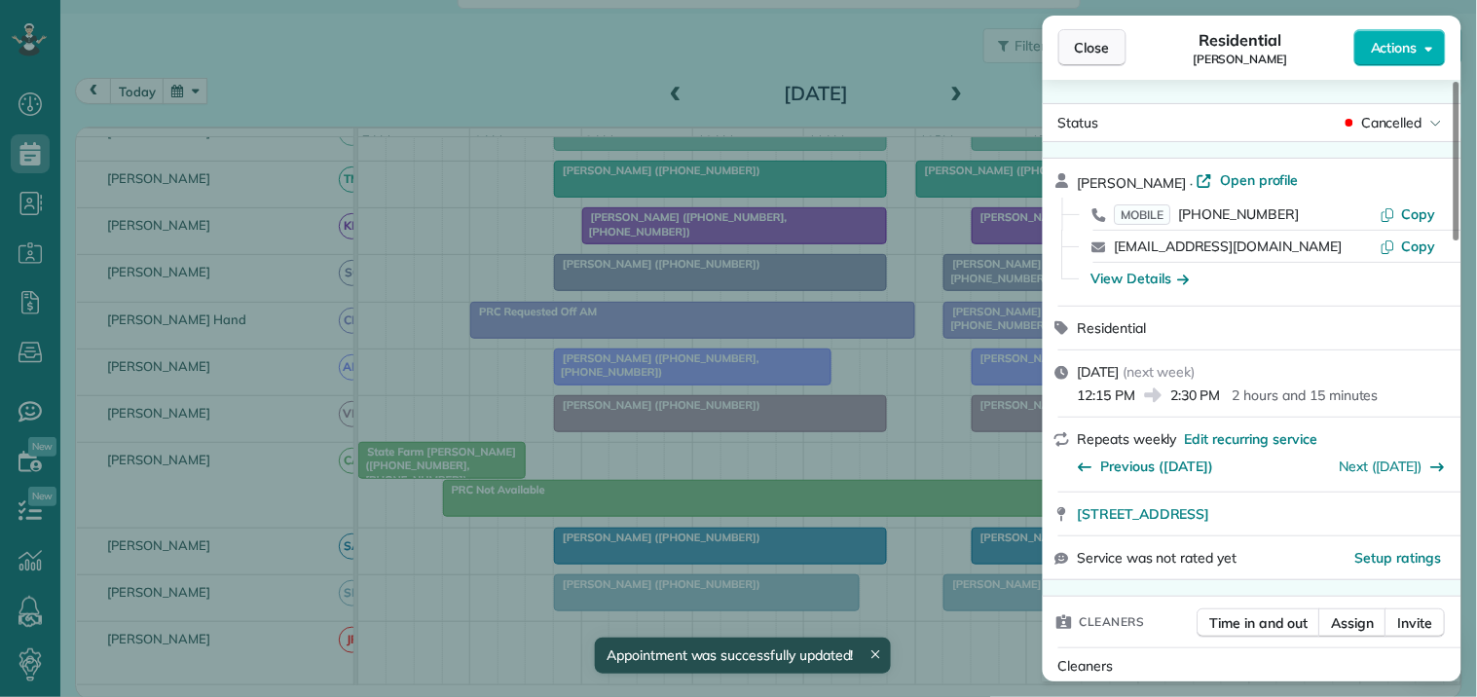
click at [1104, 39] on span "Close" at bounding box center [1092, 47] width 35 height 19
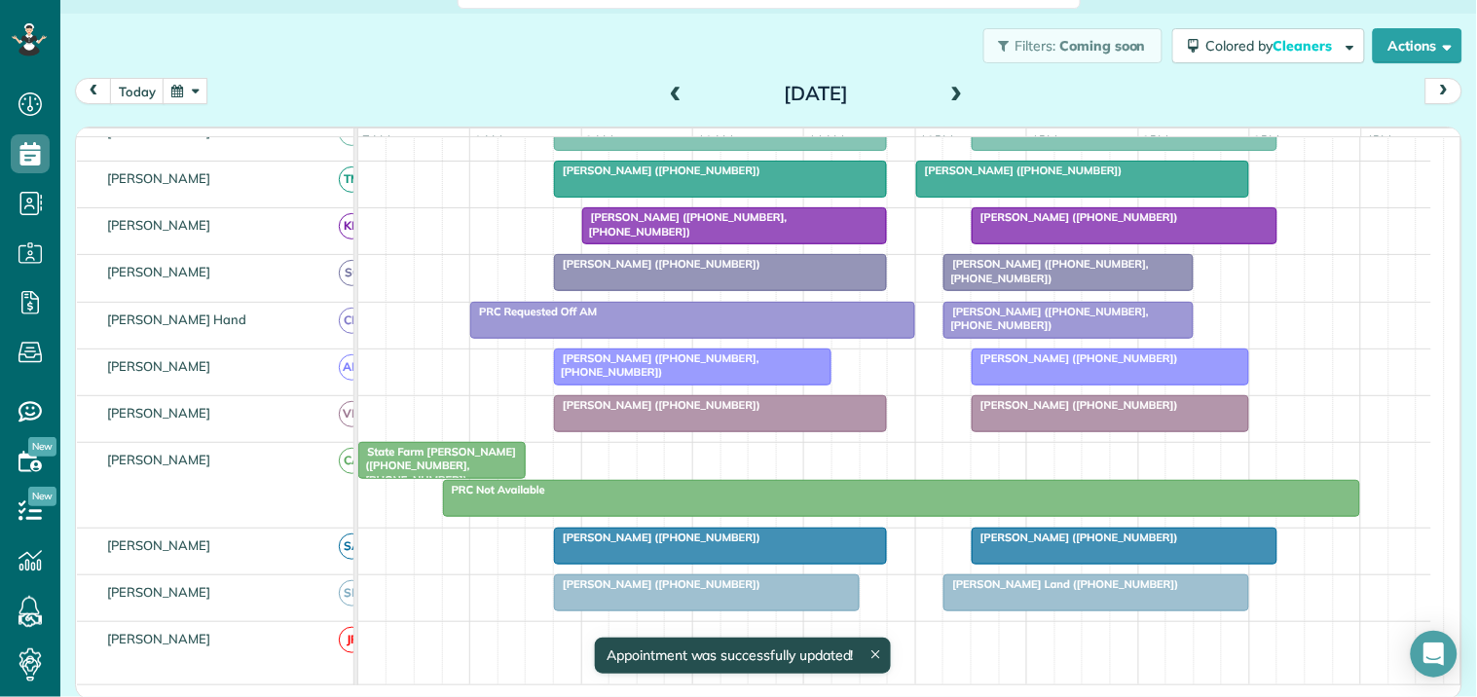
click at [954, 86] on span at bounding box center [956, 95] width 21 height 18
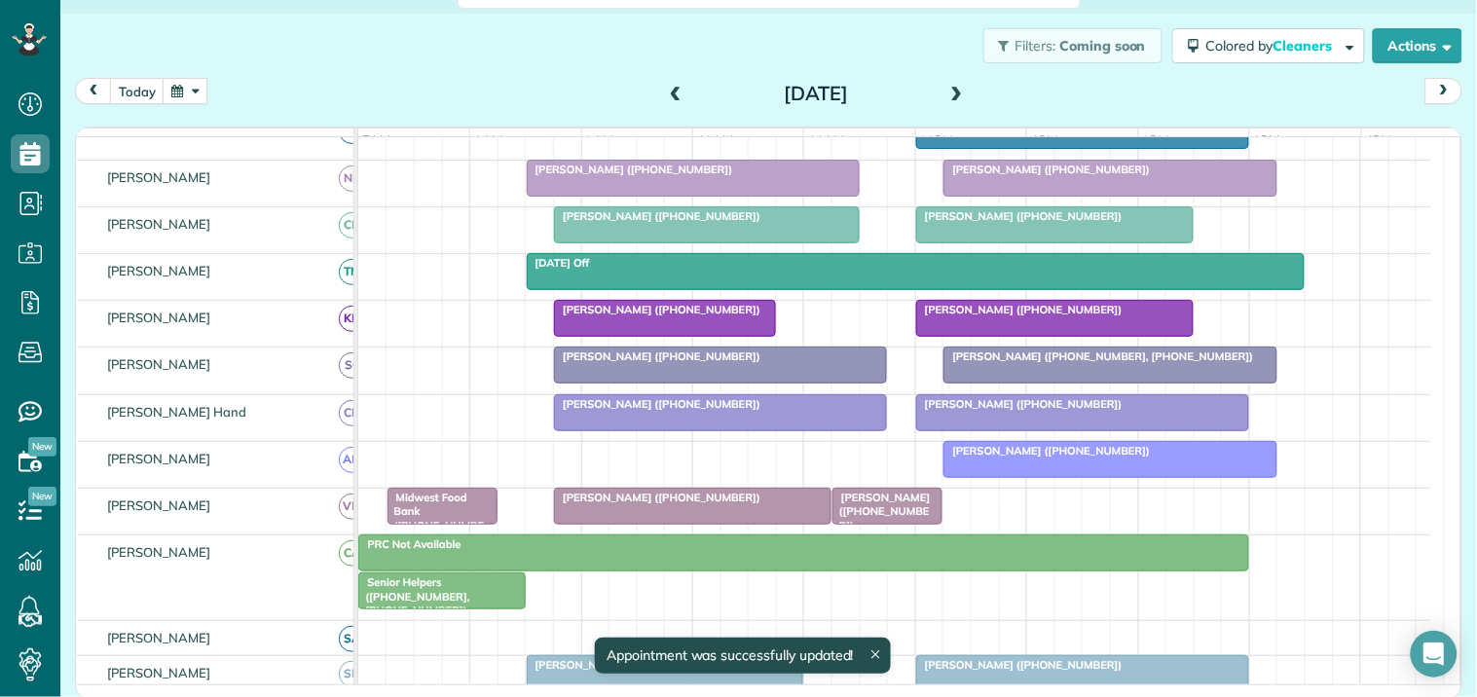
scroll to position [302, 0]
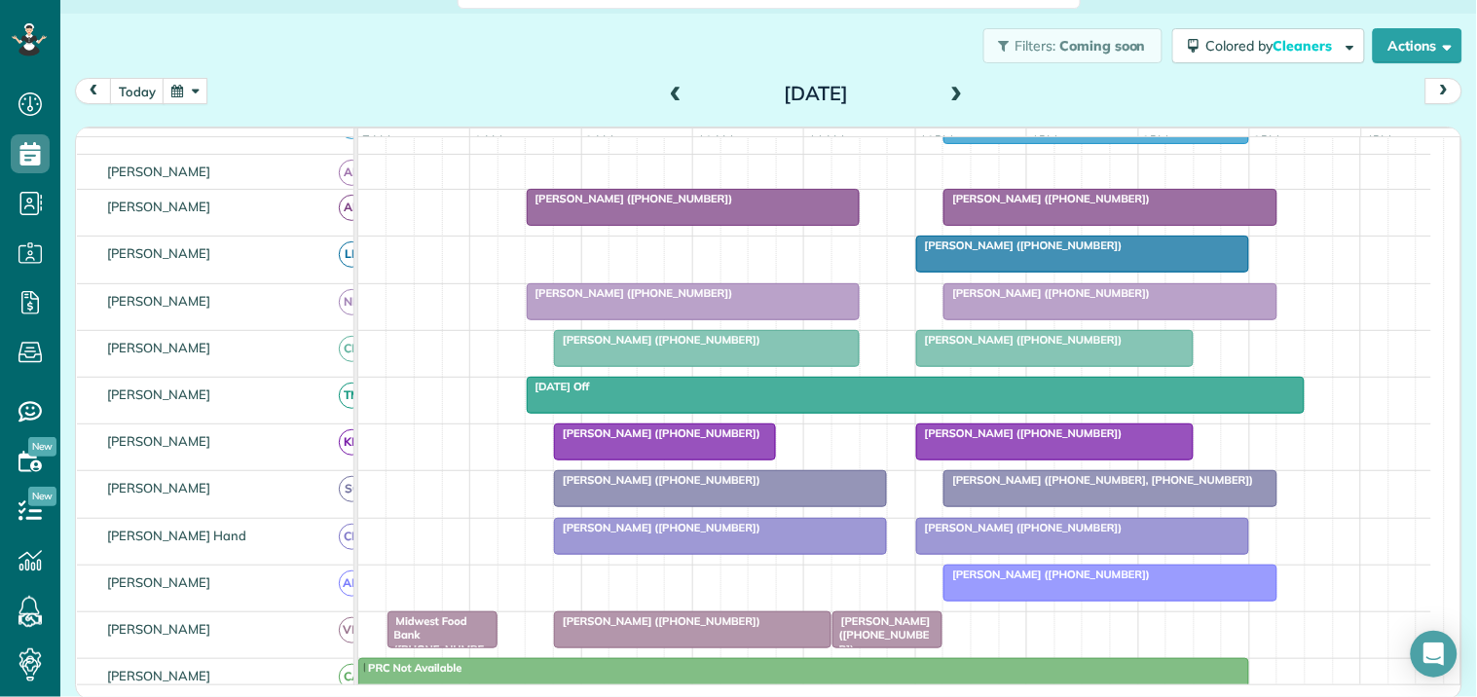
click at [946, 90] on span at bounding box center [956, 95] width 21 height 18
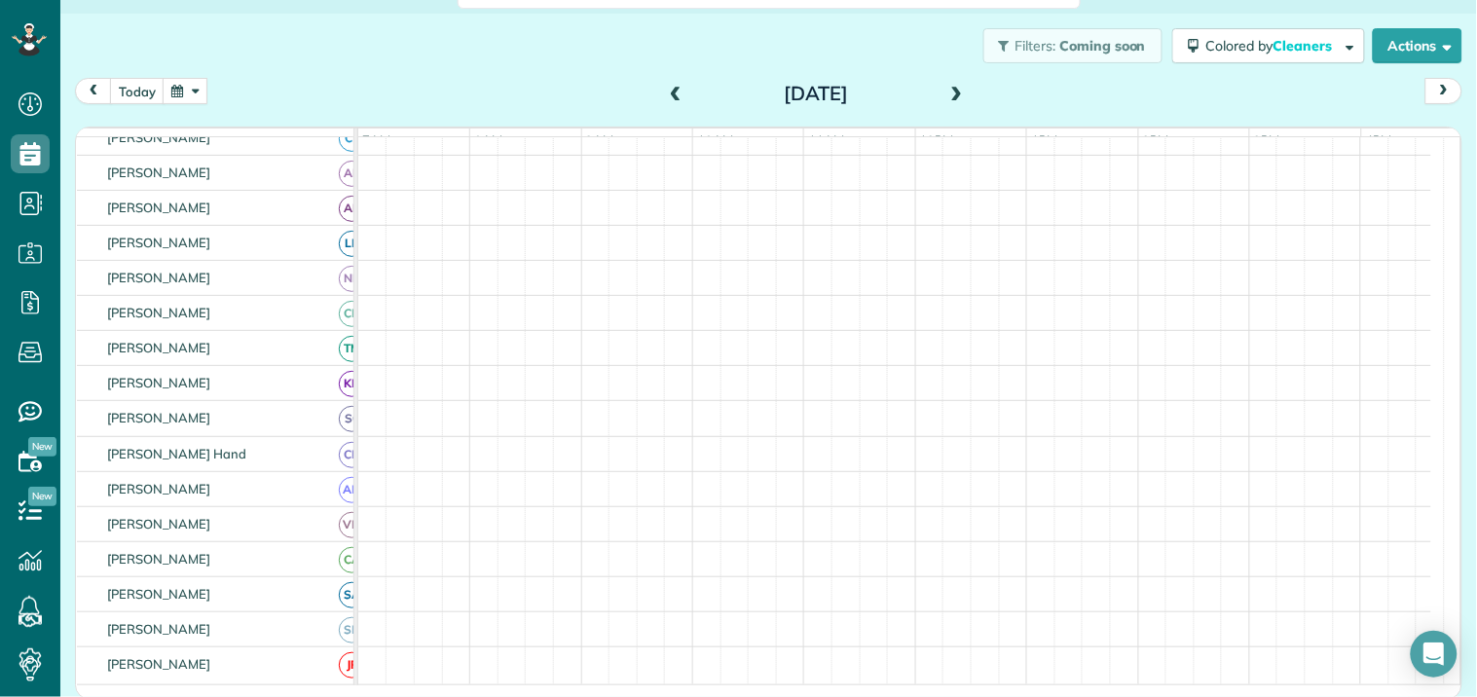
scroll to position [175, 0]
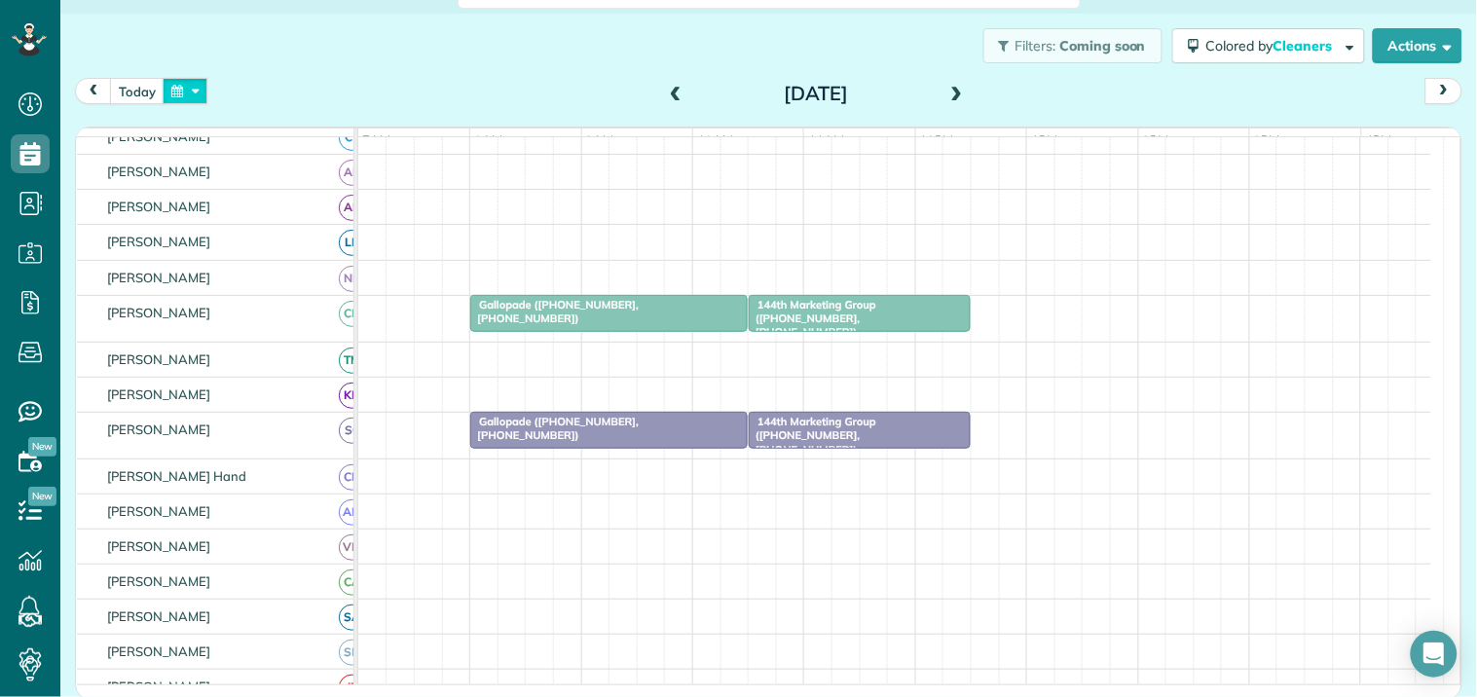
click at [183, 85] on button "button" at bounding box center [185, 91] width 45 height 26
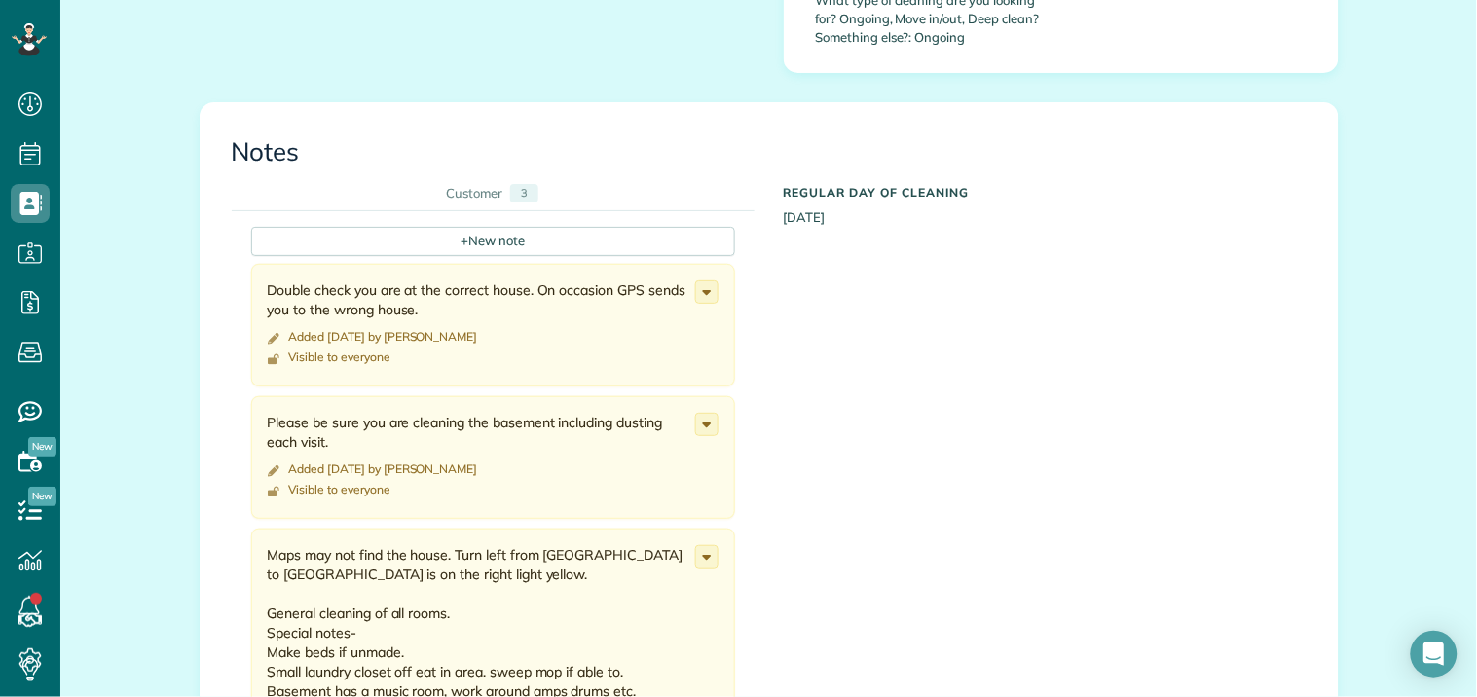
scroll to position [1298, 0]
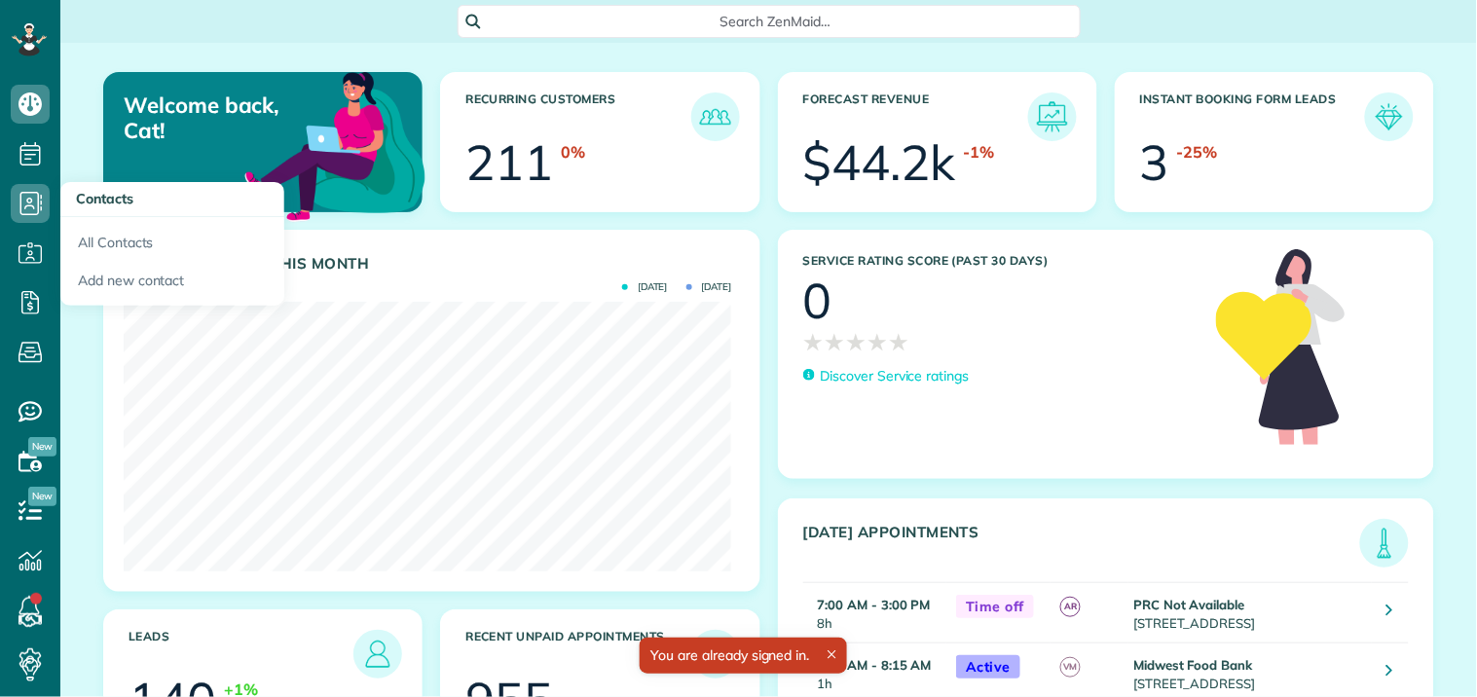
scroll to position [270, 608]
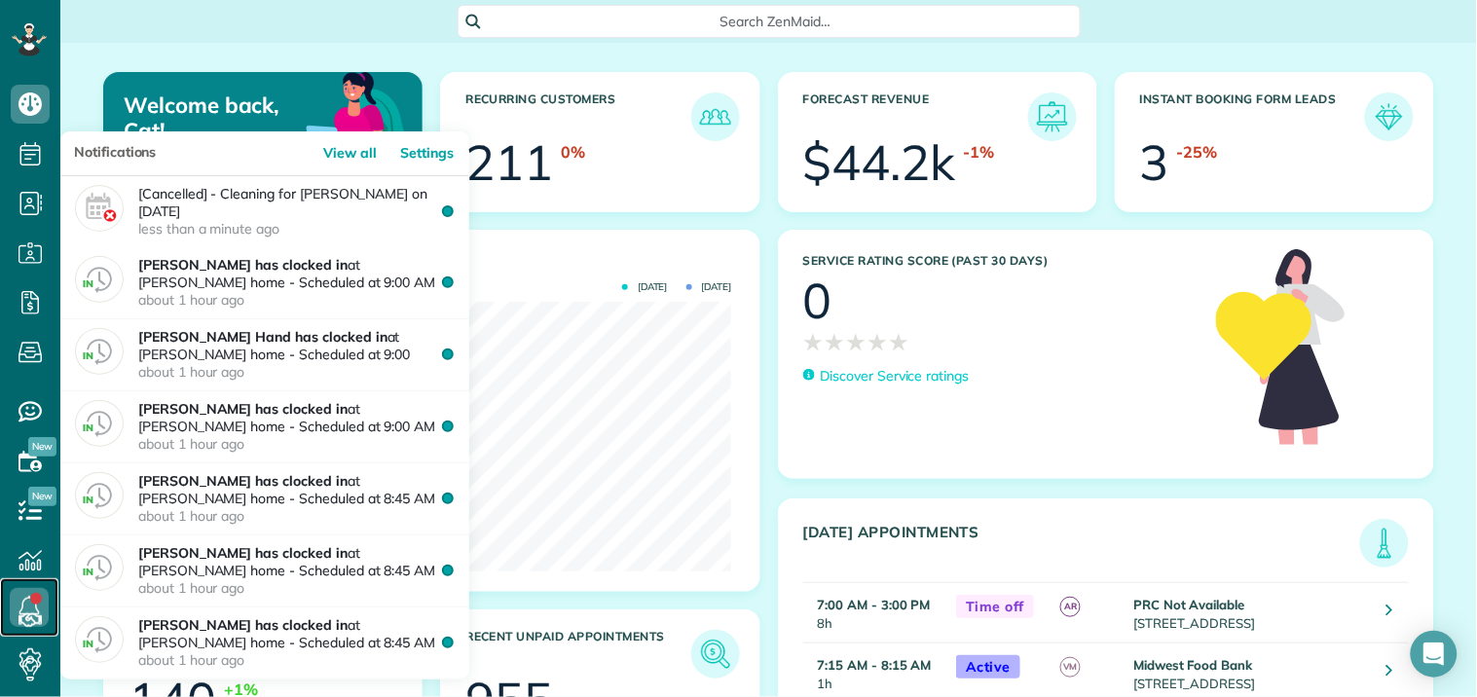
click at [33, 595] on link at bounding box center [29, 607] width 58 height 58
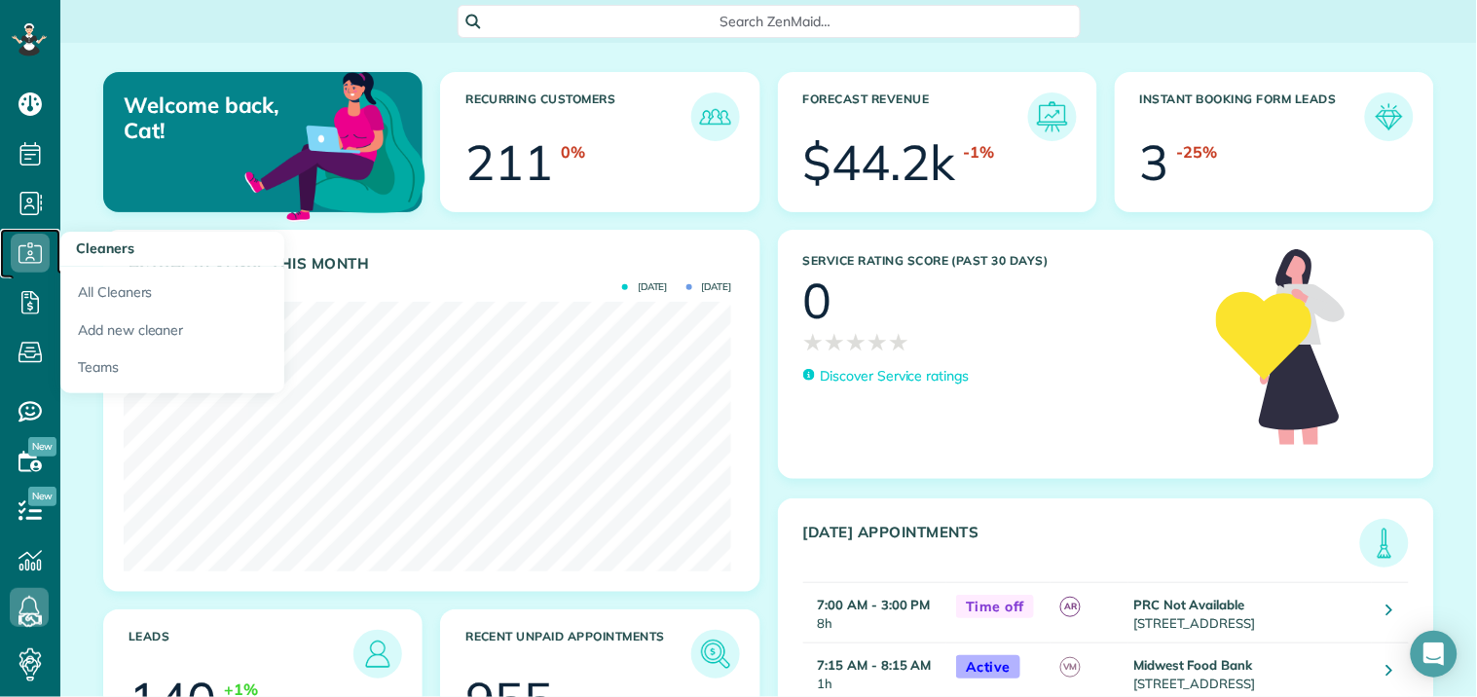
click at [39, 247] on icon at bounding box center [30, 253] width 39 height 39
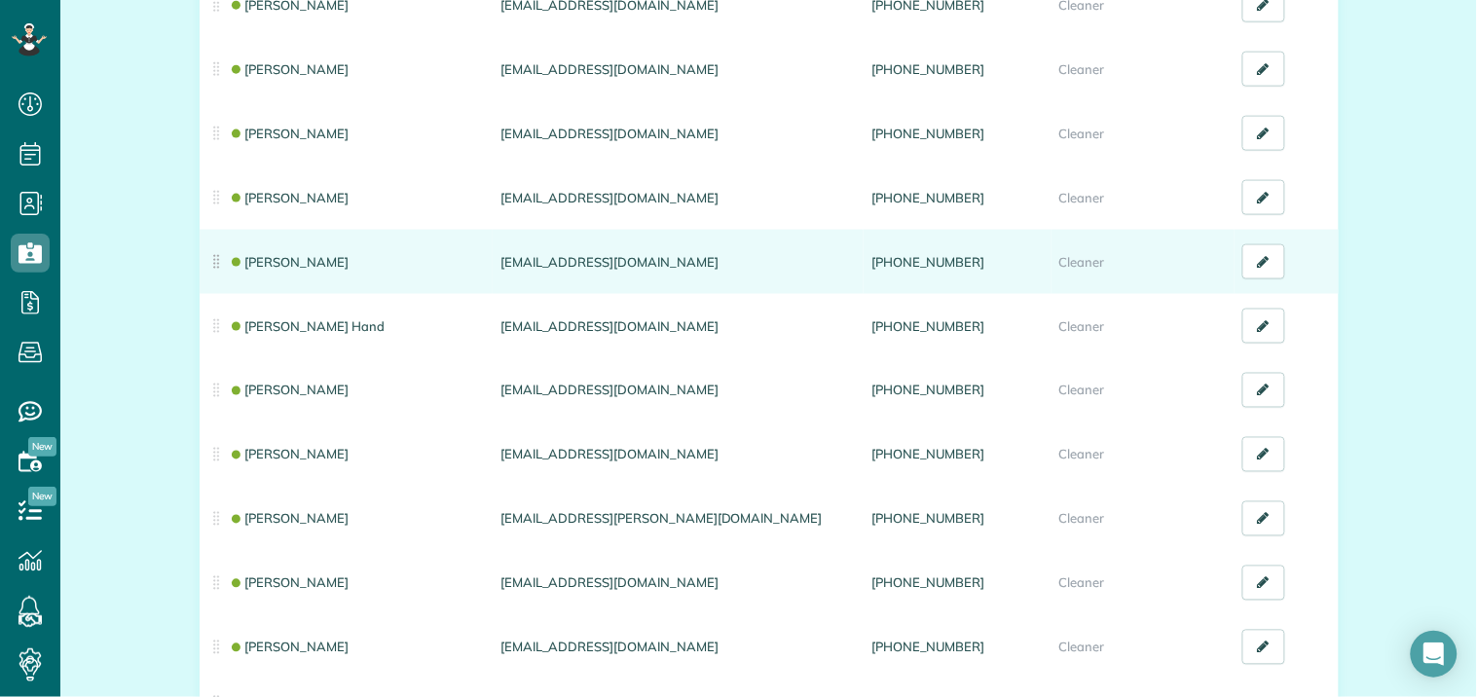
scroll to position [648, 0]
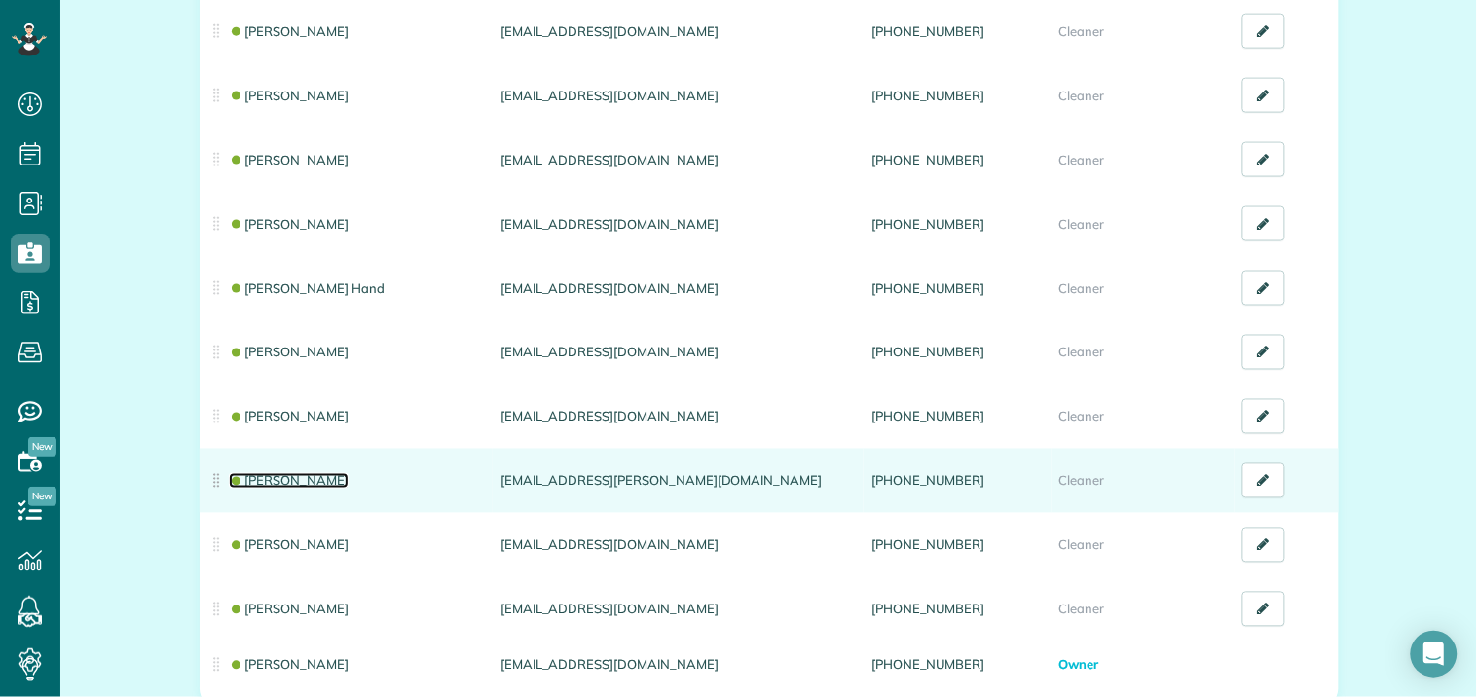
click at [314, 473] on link "[PERSON_NAME]" at bounding box center [289, 481] width 121 height 16
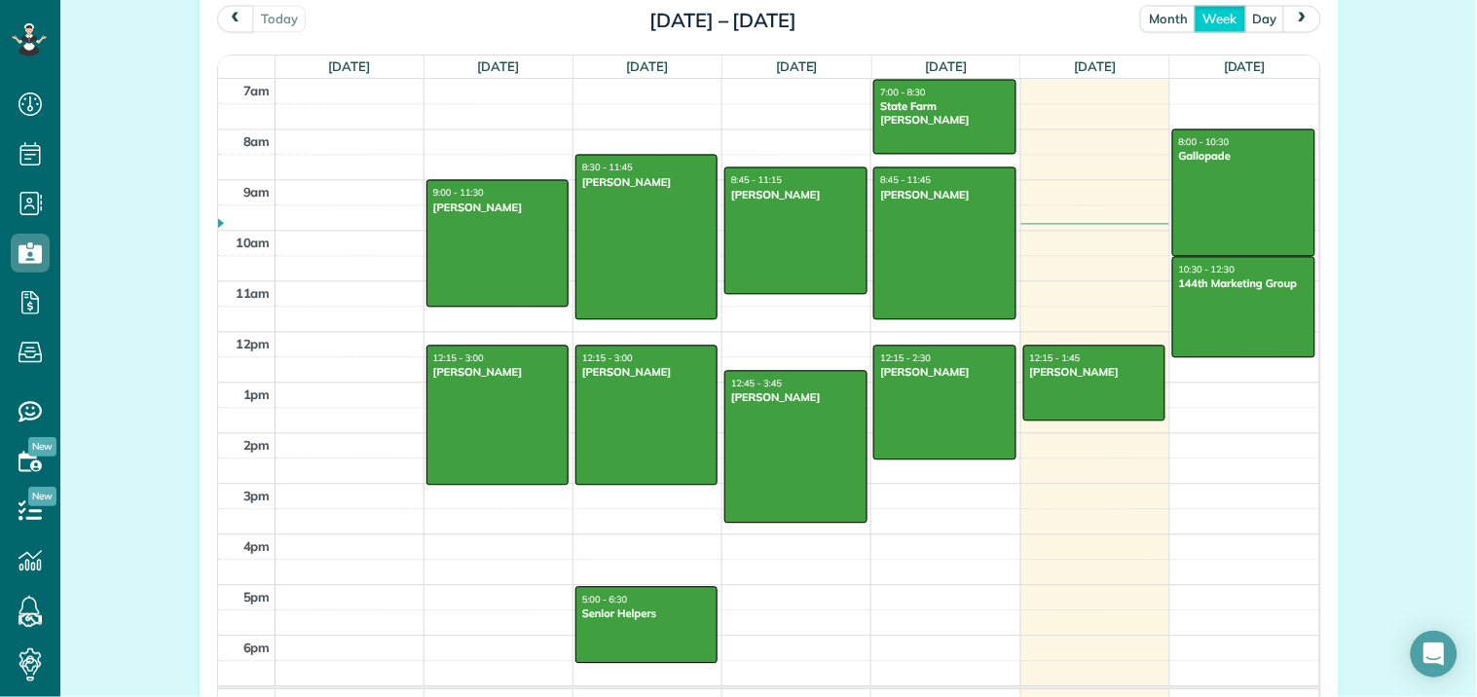
scroll to position [974, 0]
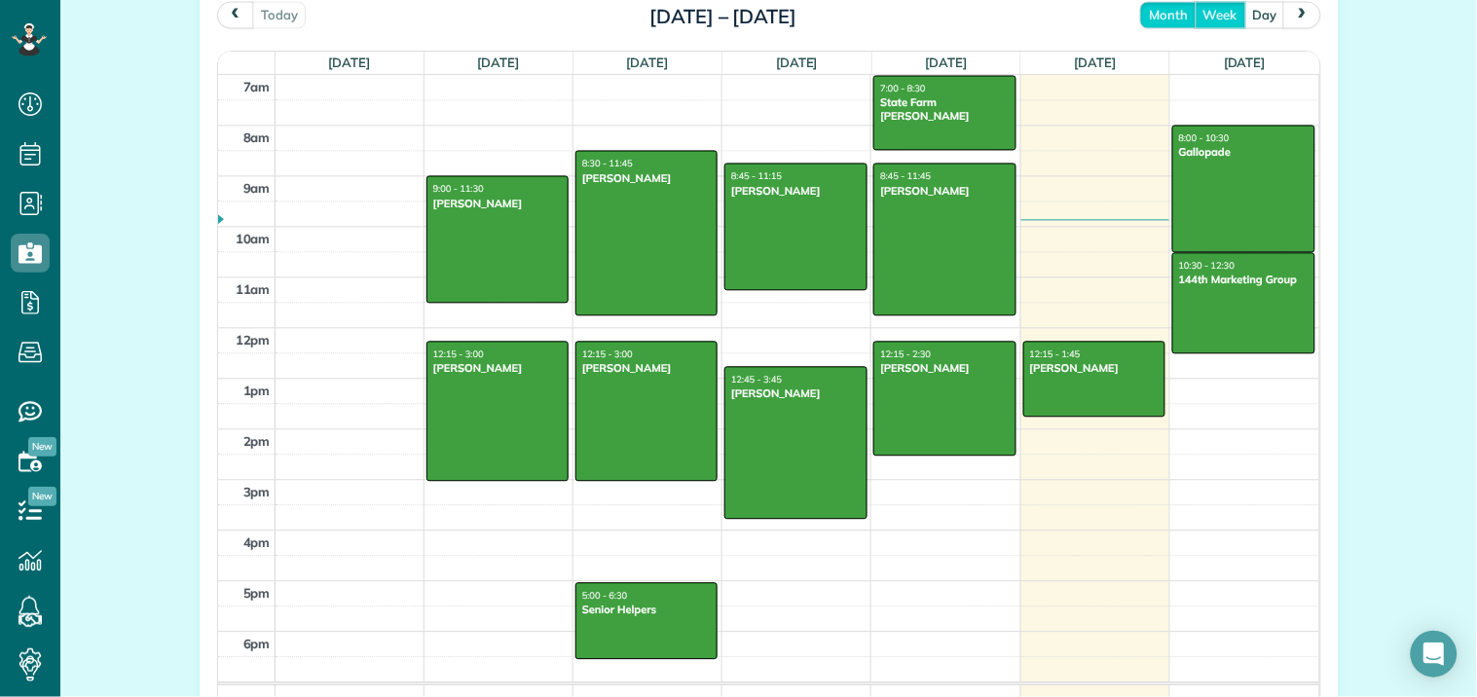
click at [1159, 13] on button "month" at bounding box center [1168, 14] width 56 height 26
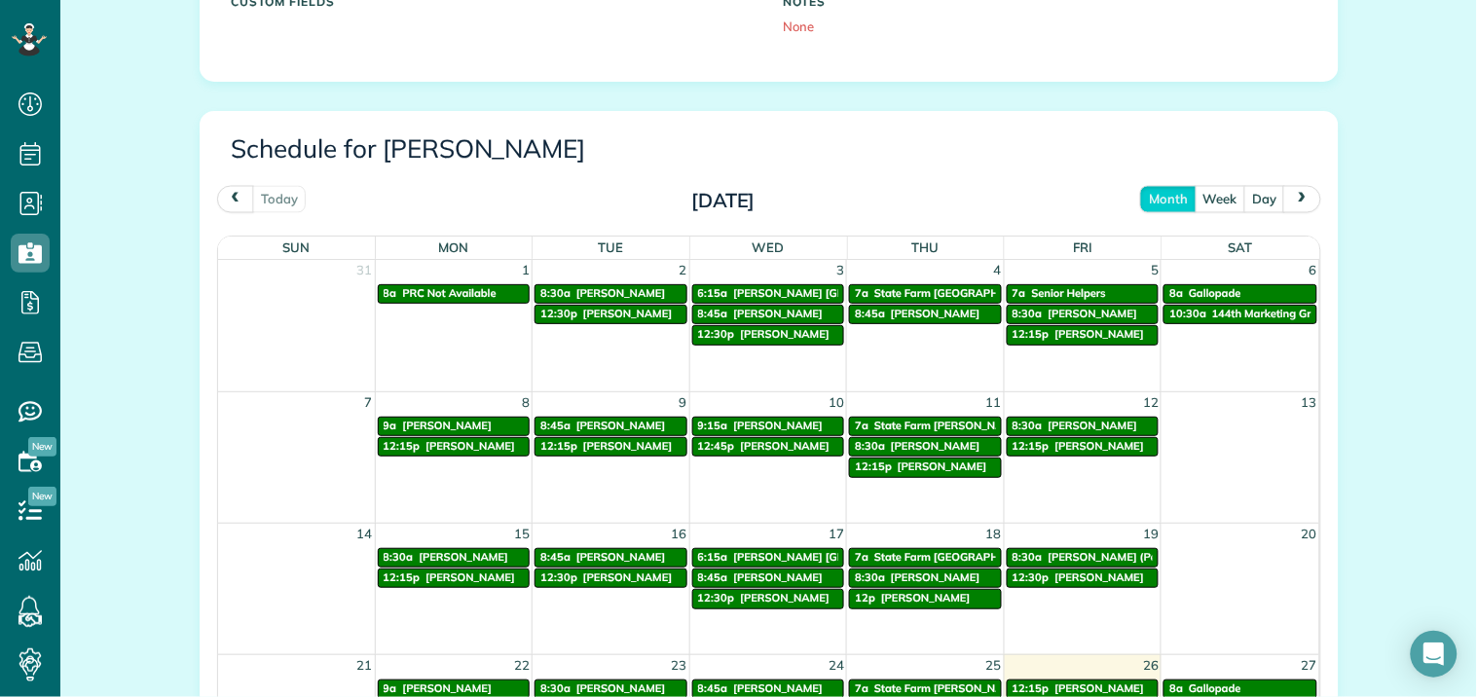
scroll to position [766, 0]
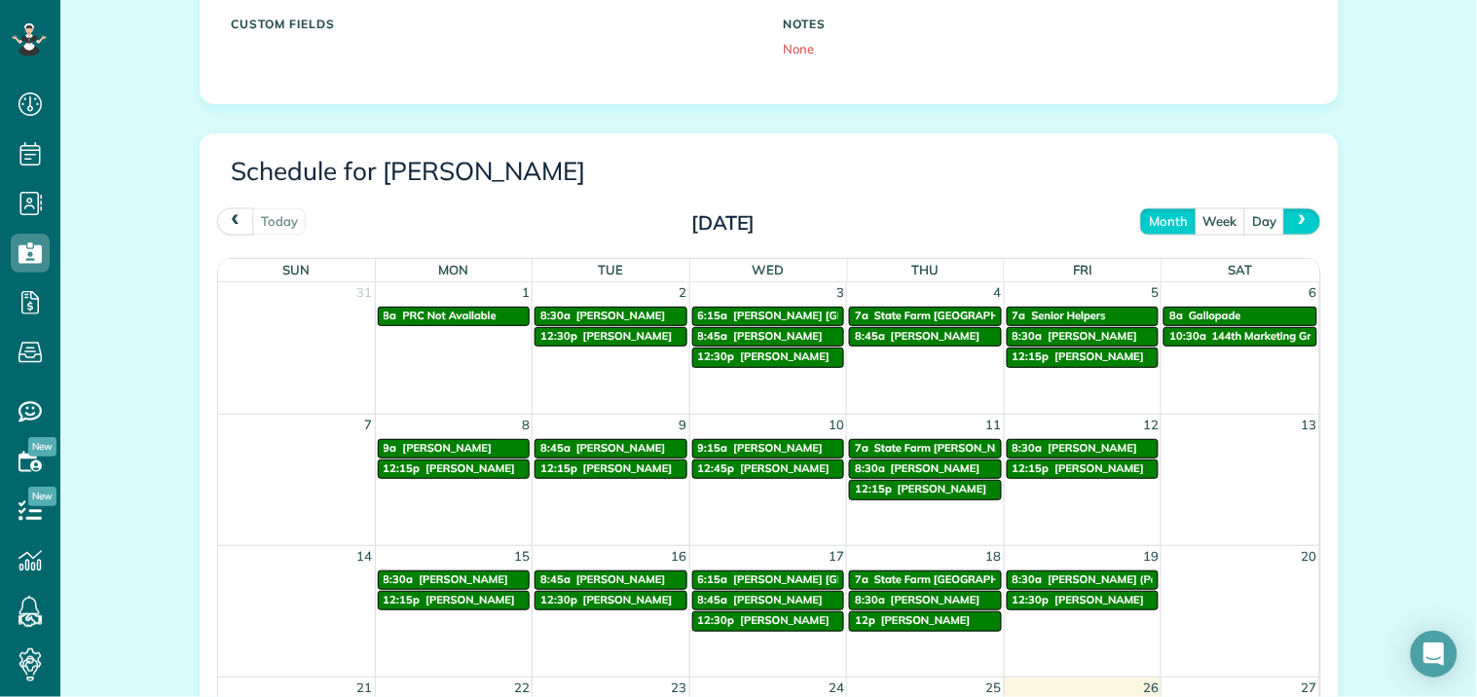
click at [1295, 222] on span "next" at bounding box center [1303, 221] width 16 height 13
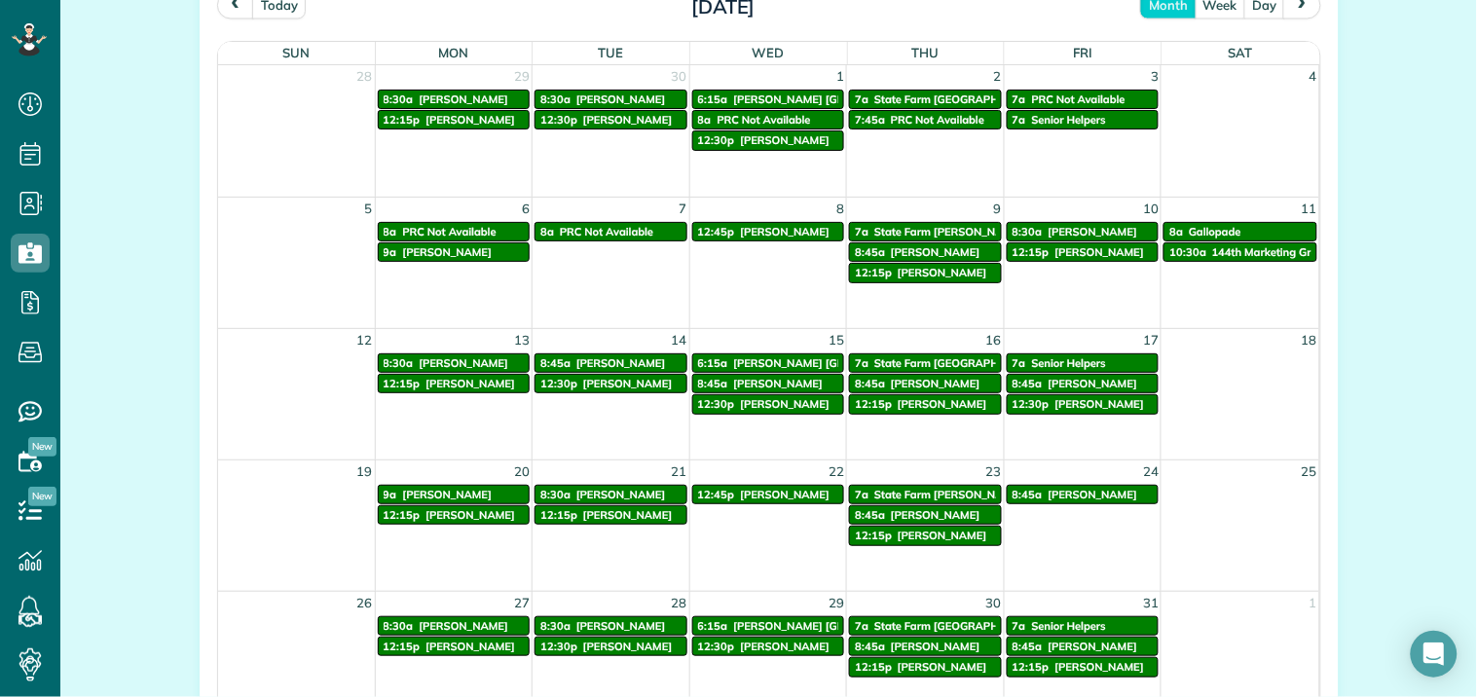
scroll to position [874, 0]
